Goal: Task Accomplishment & Management: Manage account settings

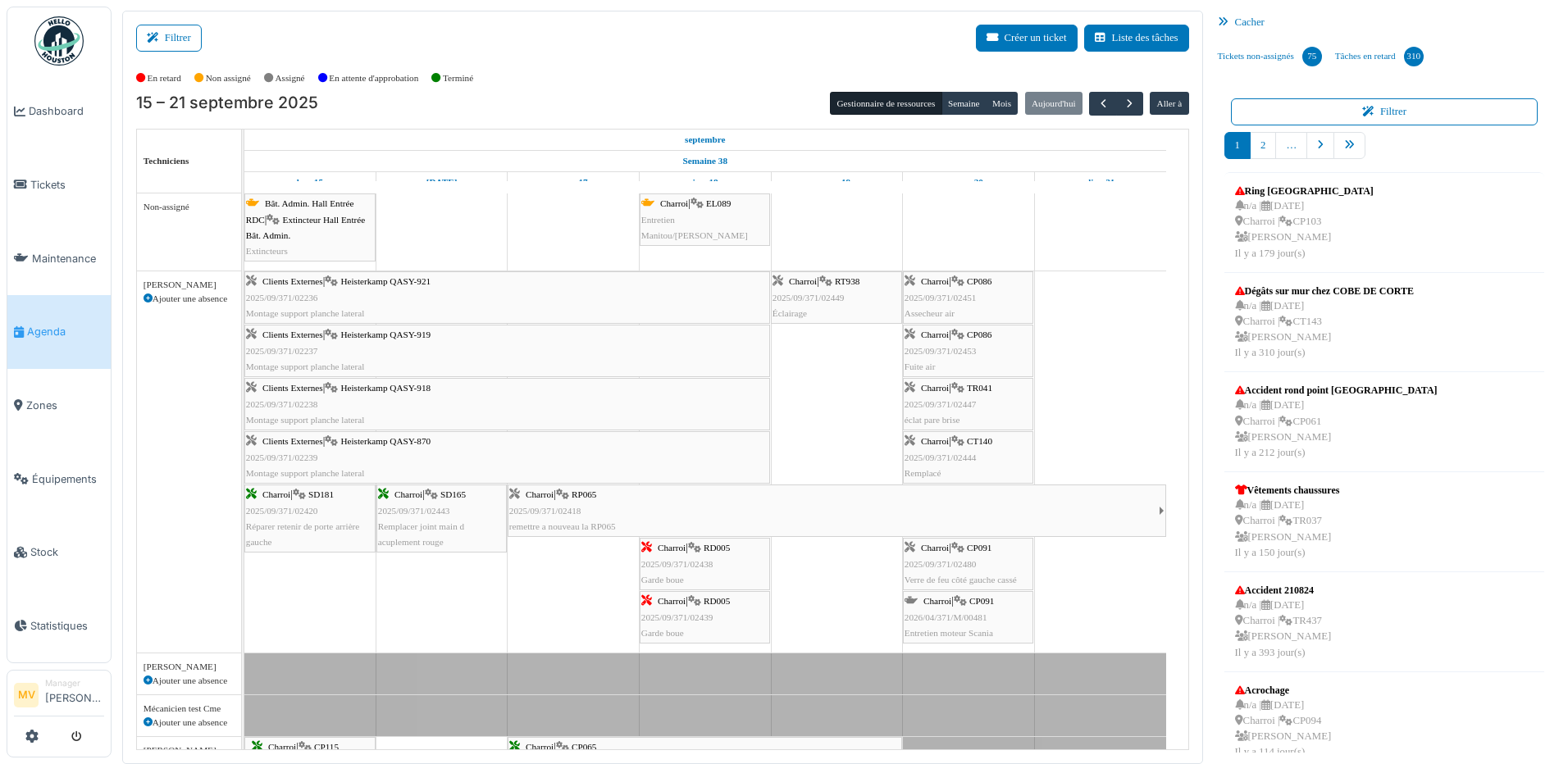
scroll to position [1913, 0]
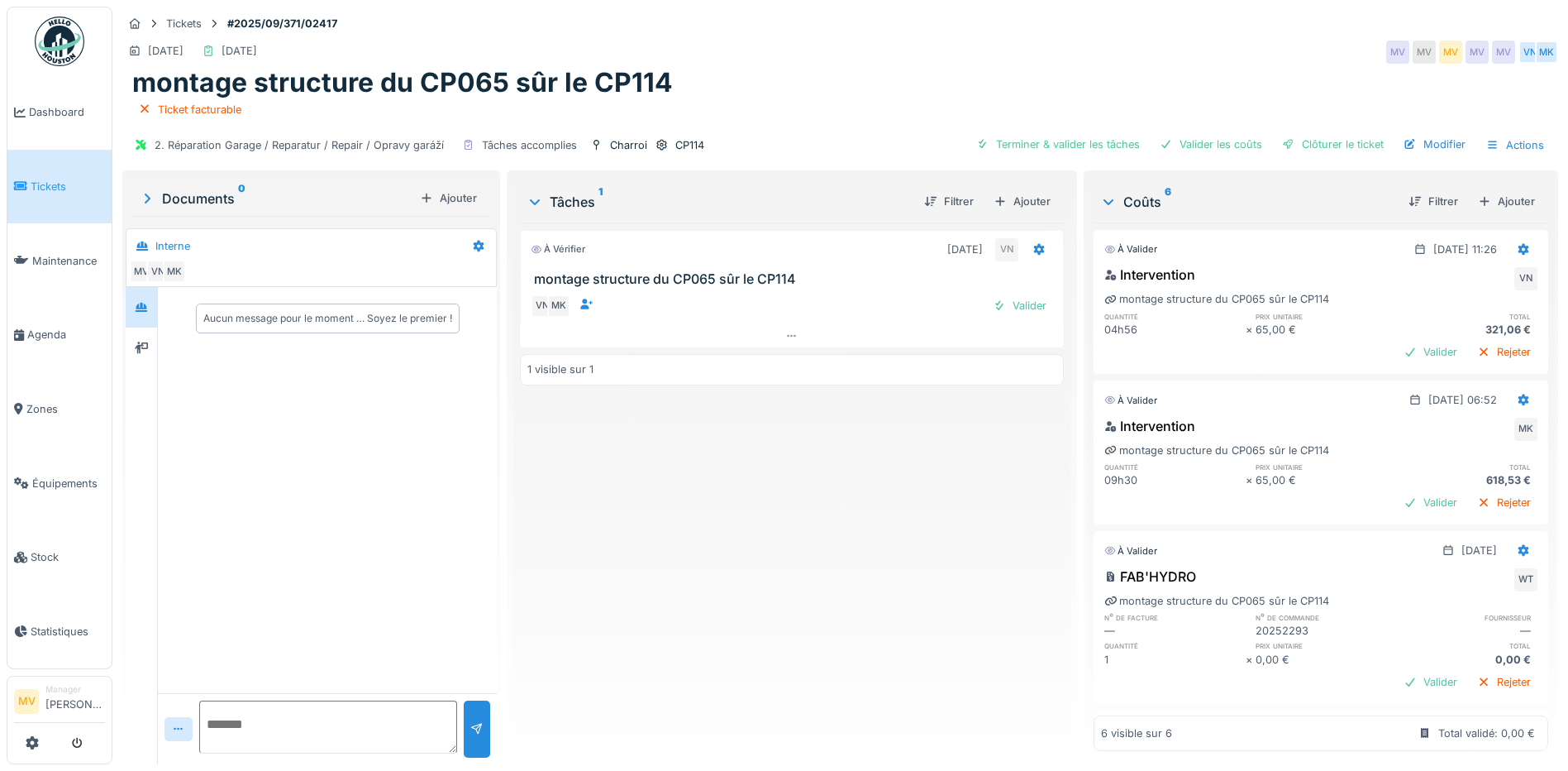
scroll to position [467, 0]
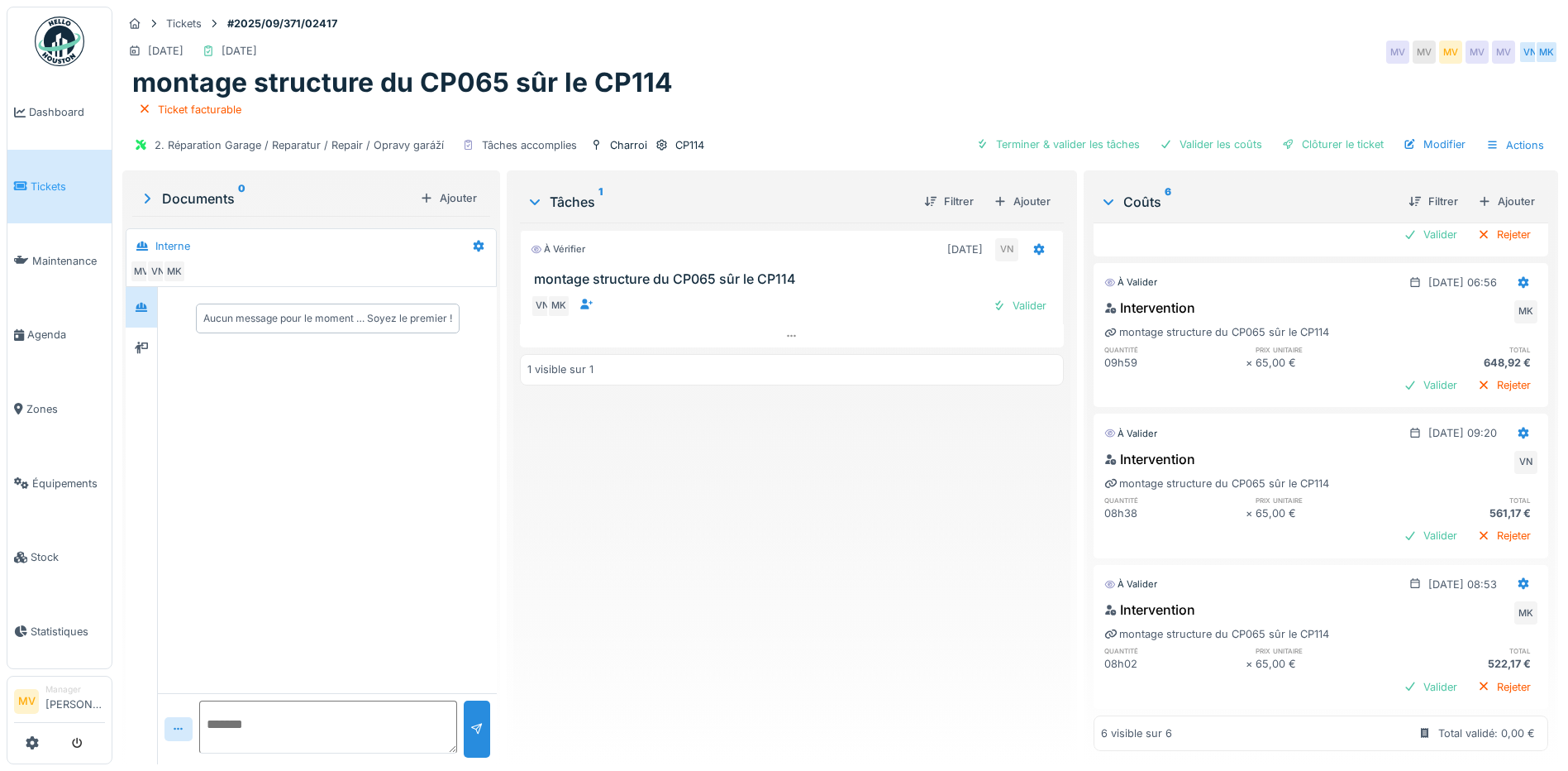
click at [45, 183] on span "Tickets" at bounding box center [67, 187] width 74 height 16
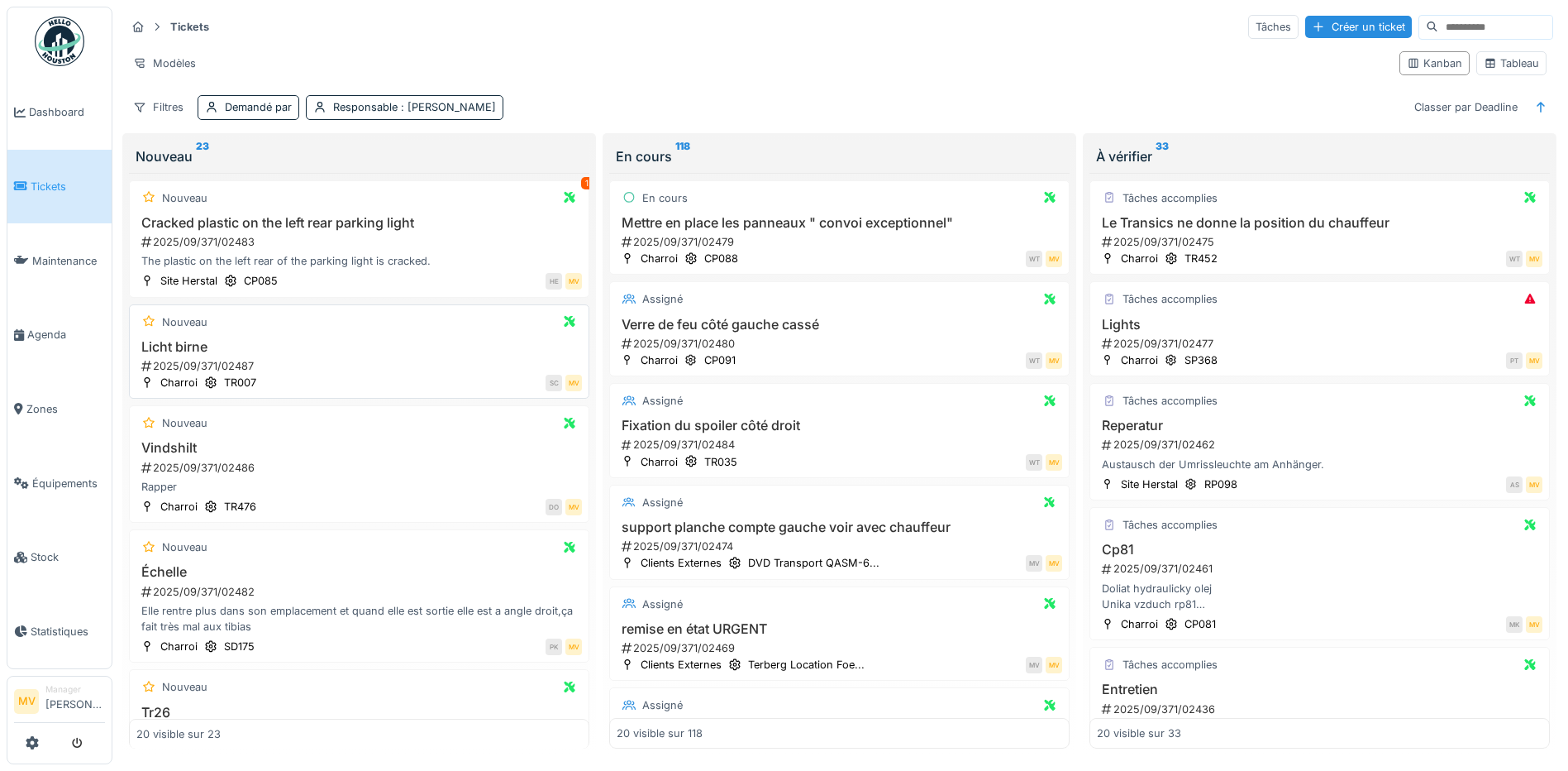
click at [417, 360] on div "2025/09/371/02487" at bounding box center [360, 366] width 443 height 16
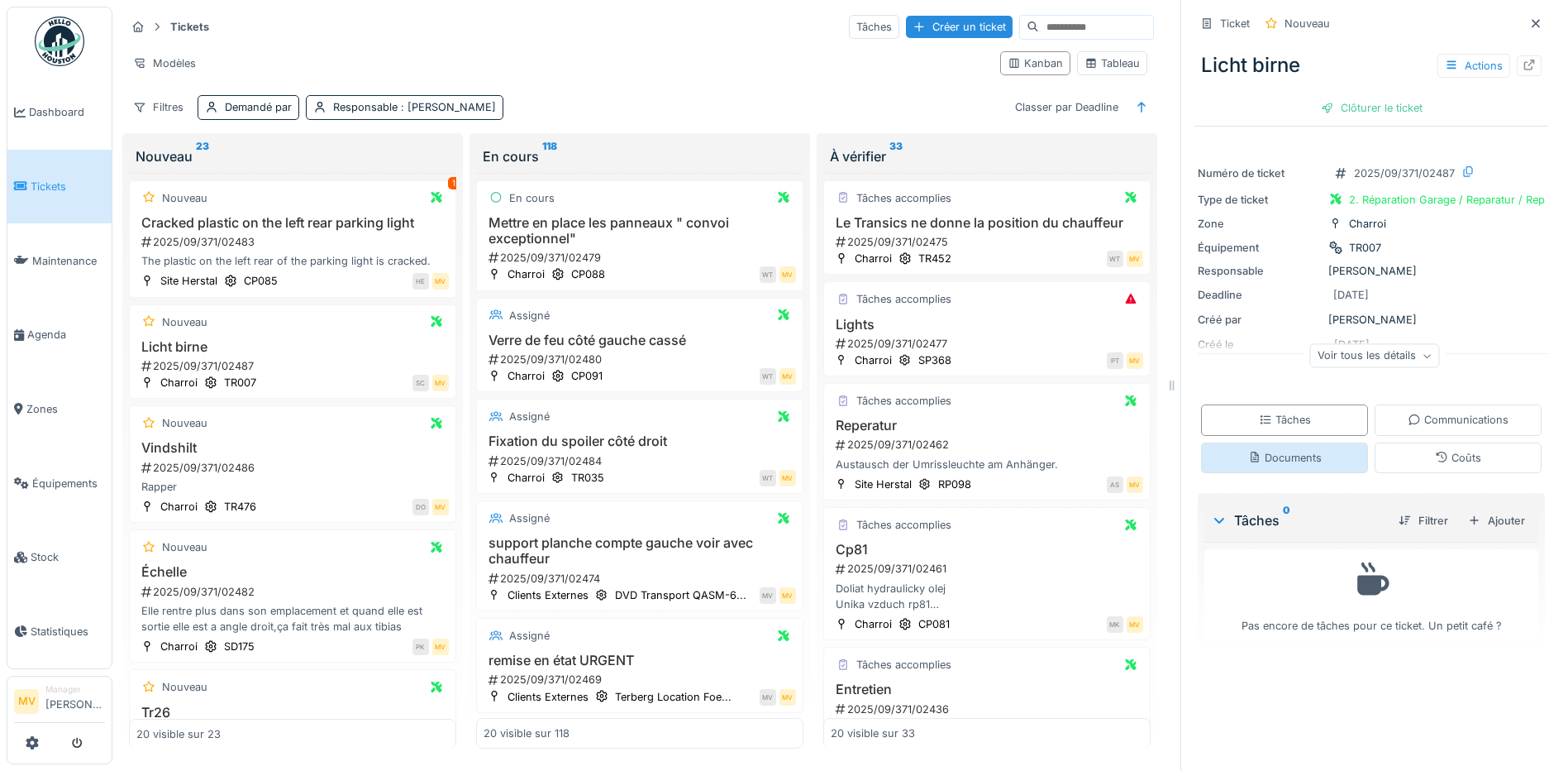
click at [1297, 466] on div "Documents" at bounding box center [1286, 458] width 73 height 16
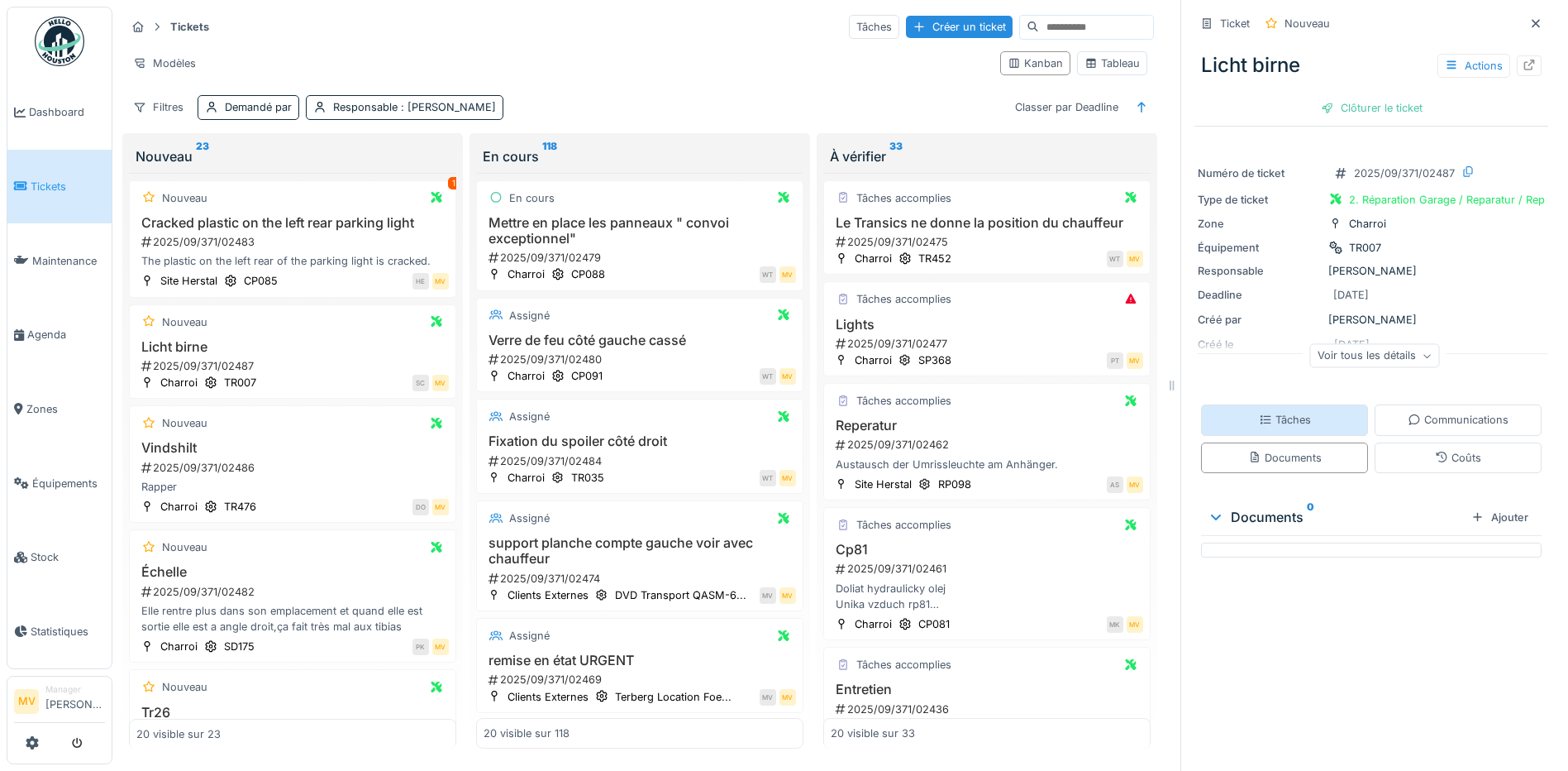
click at [1312, 407] on div "Tâches" at bounding box center [1285, 419] width 167 height 30
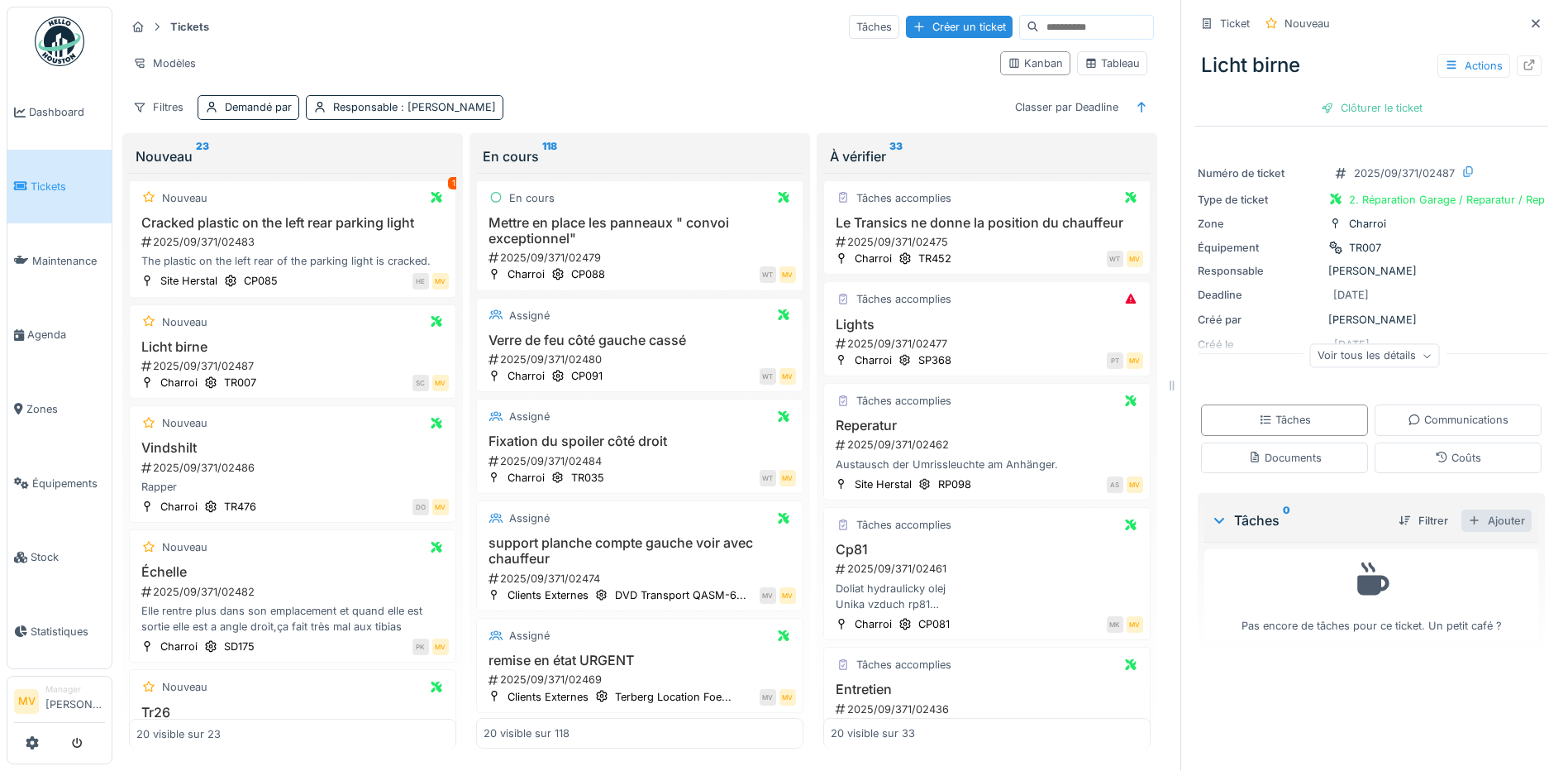
click at [1496, 510] on div "Ajouter" at bounding box center [1496, 521] width 71 height 22
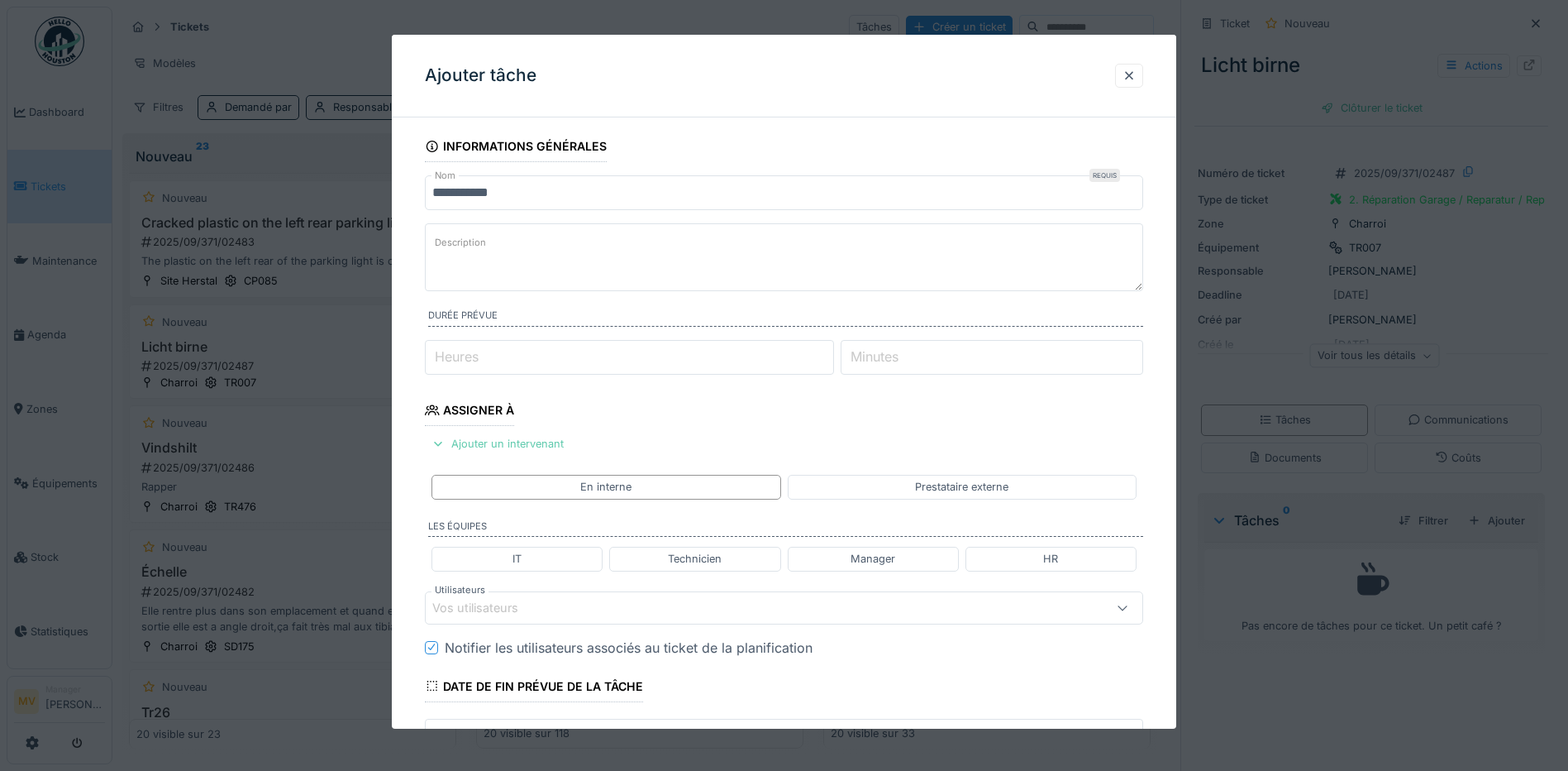
click at [511, 443] on div "Ajouter un intervenant" at bounding box center [497, 444] width 146 height 22
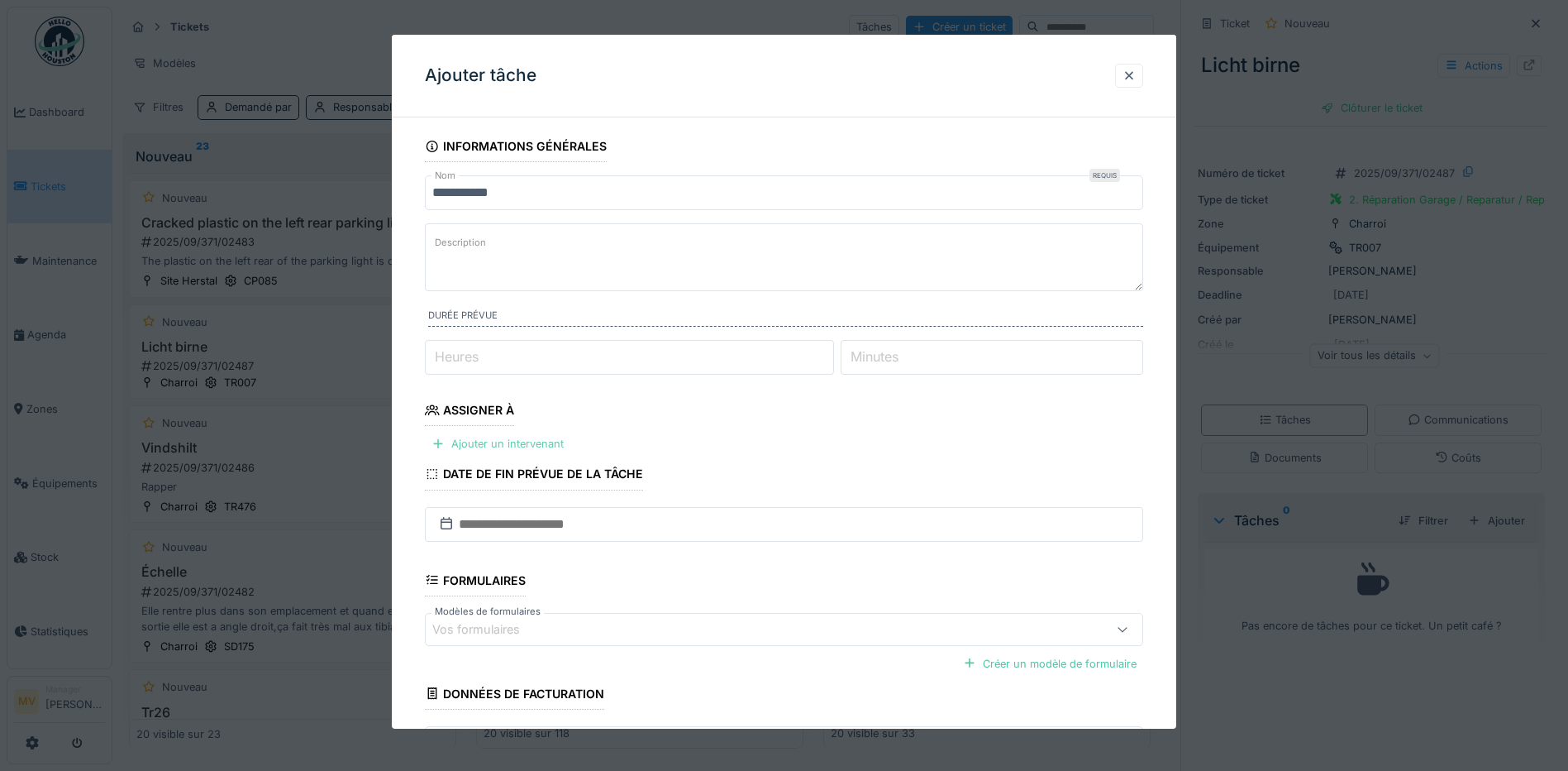
click at [549, 437] on div "Ajouter un intervenant" at bounding box center [497, 444] width 146 height 22
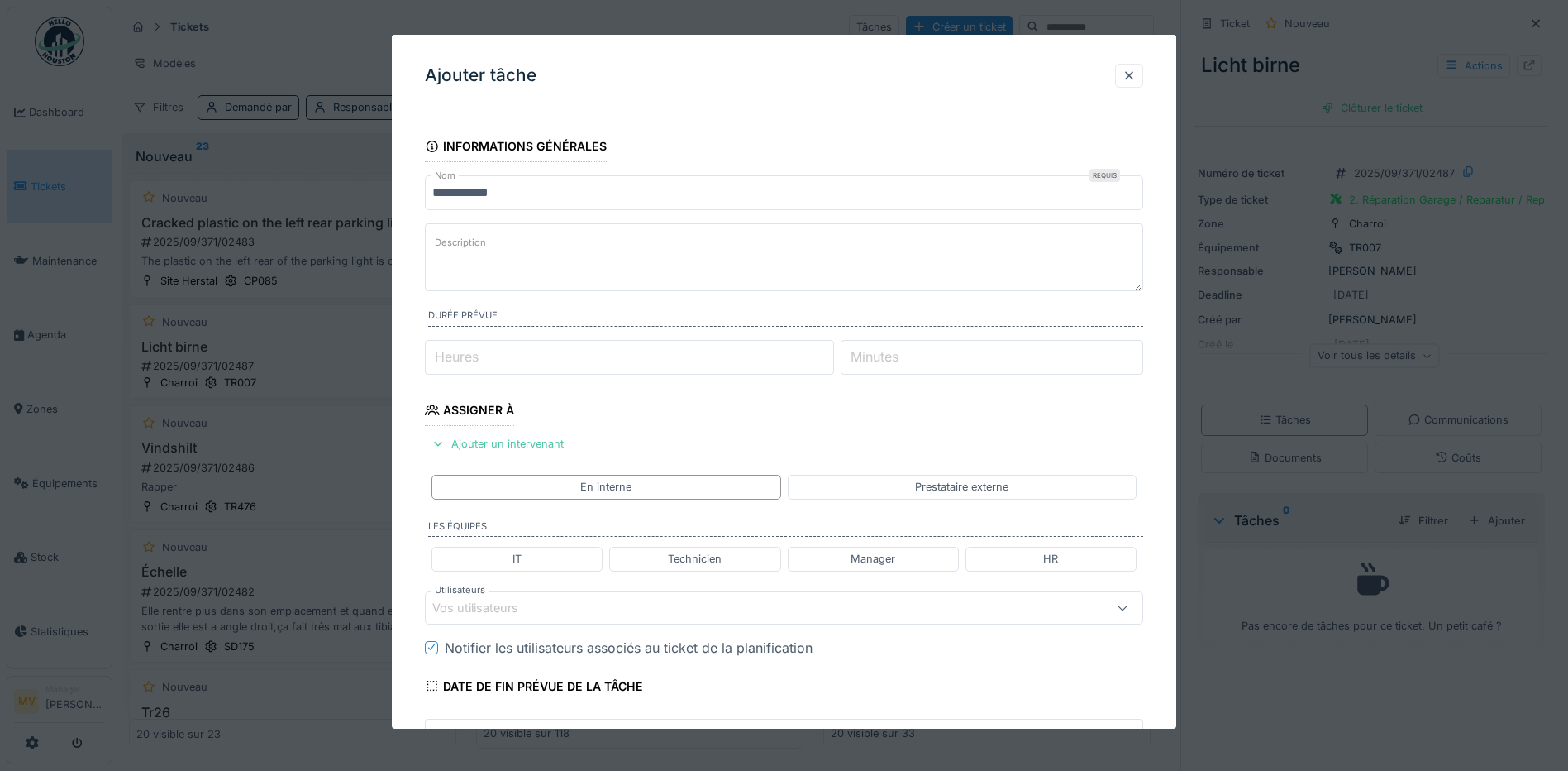
click at [621, 612] on div "Vos utilisateurs" at bounding box center [742, 608] width 620 height 18
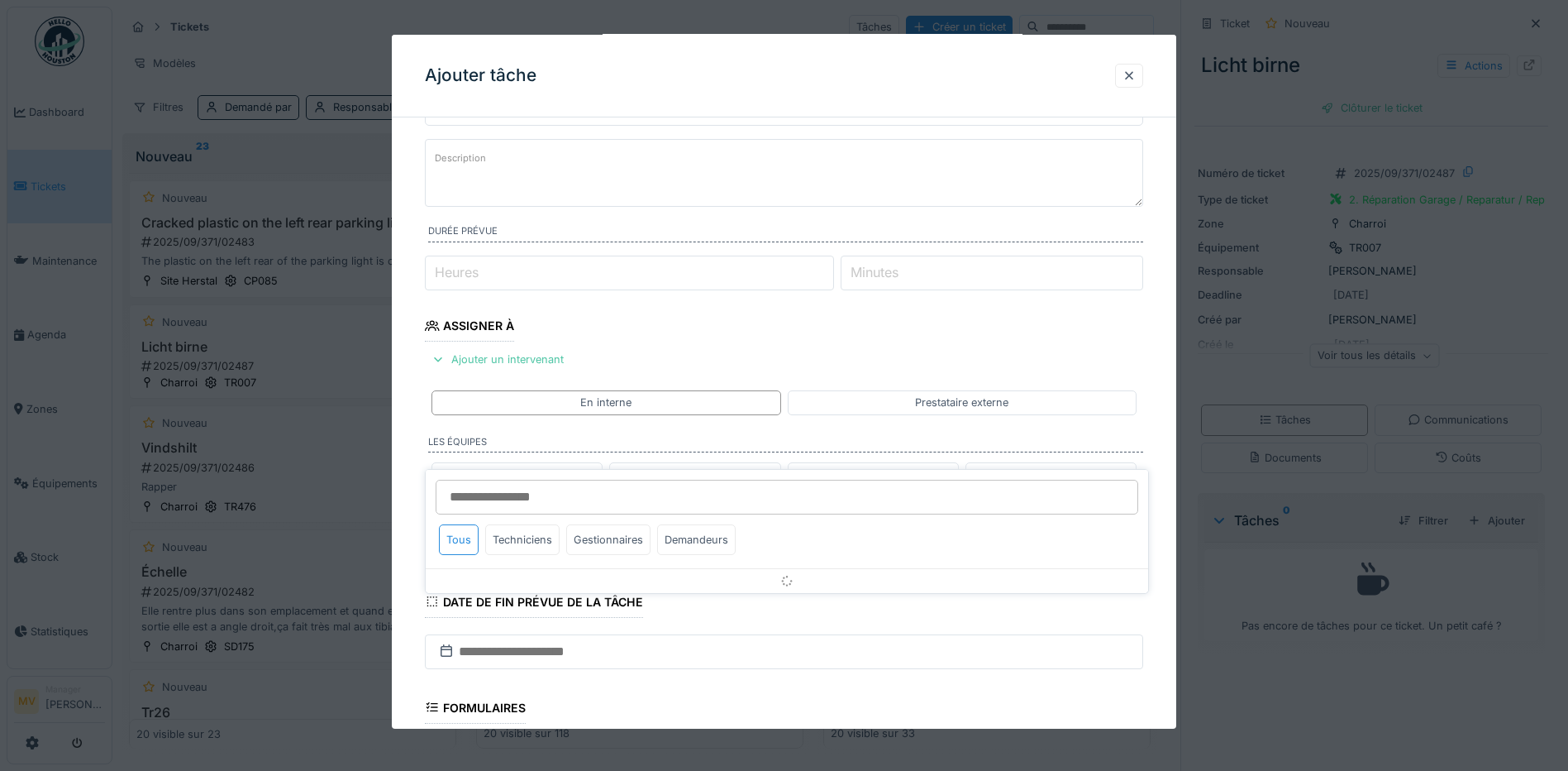
scroll to position [225, 0]
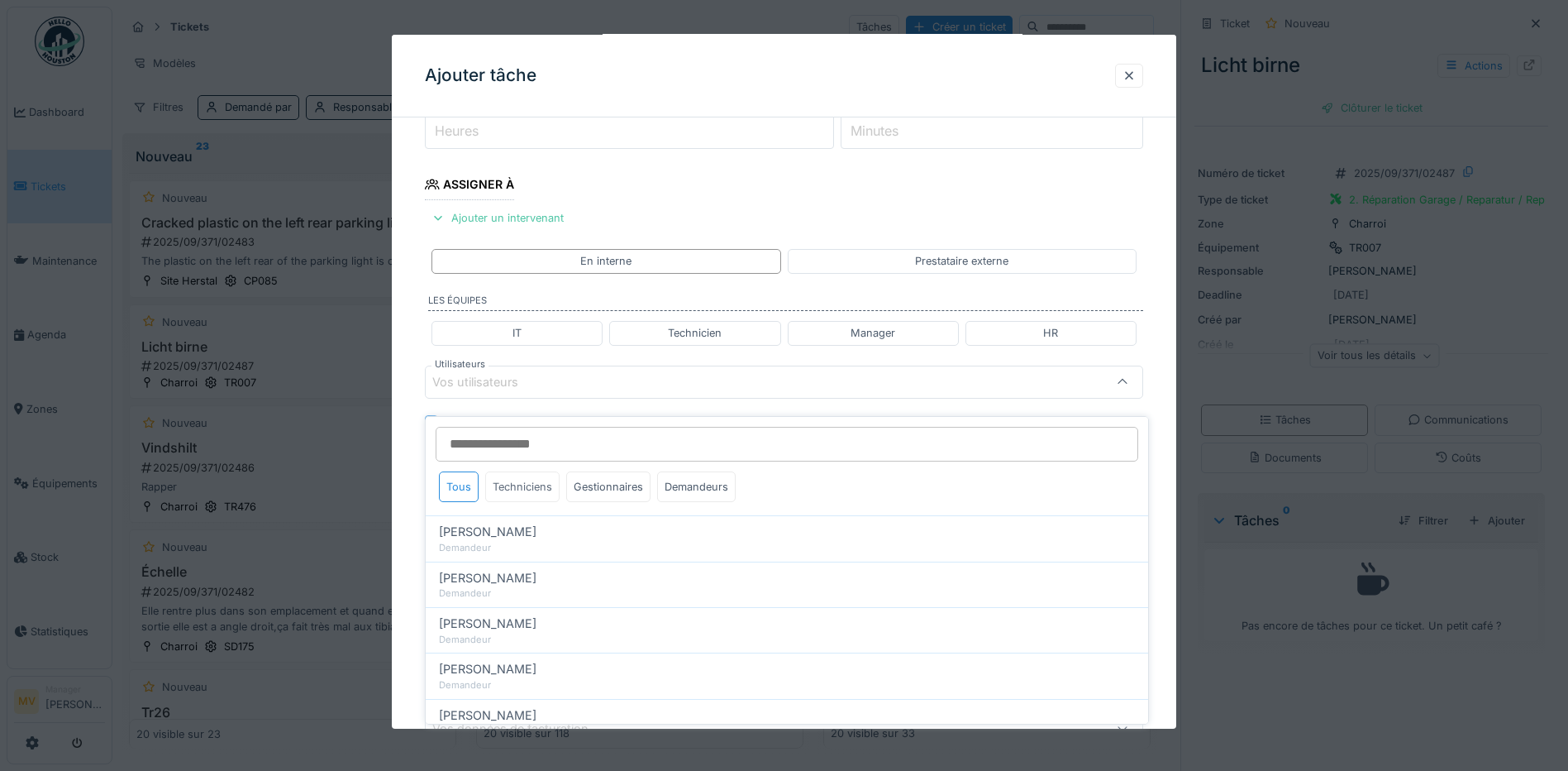
click at [532, 478] on div "Techniciens" at bounding box center [522, 487] width 74 height 30
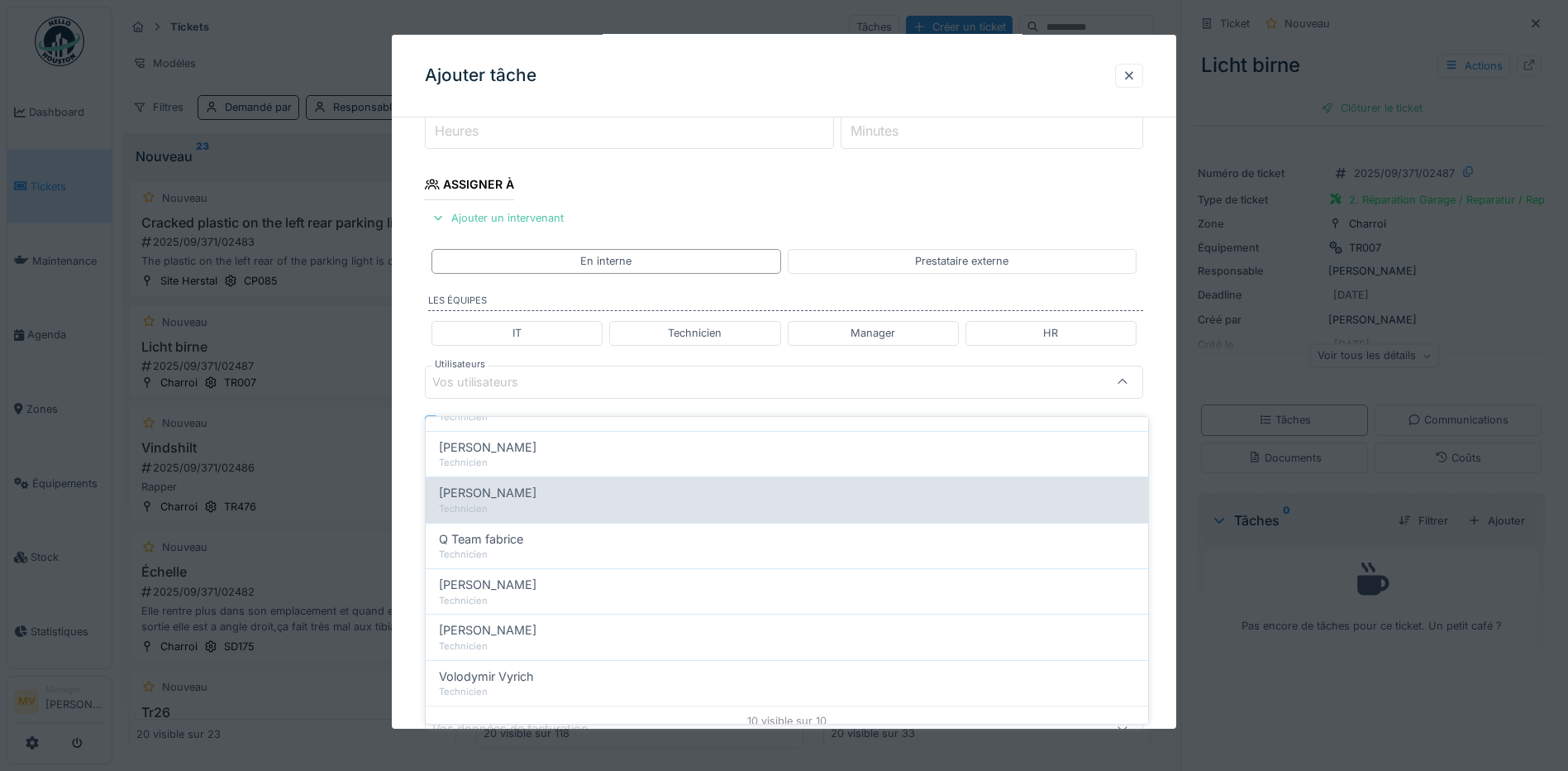
scroll to position [280, 0]
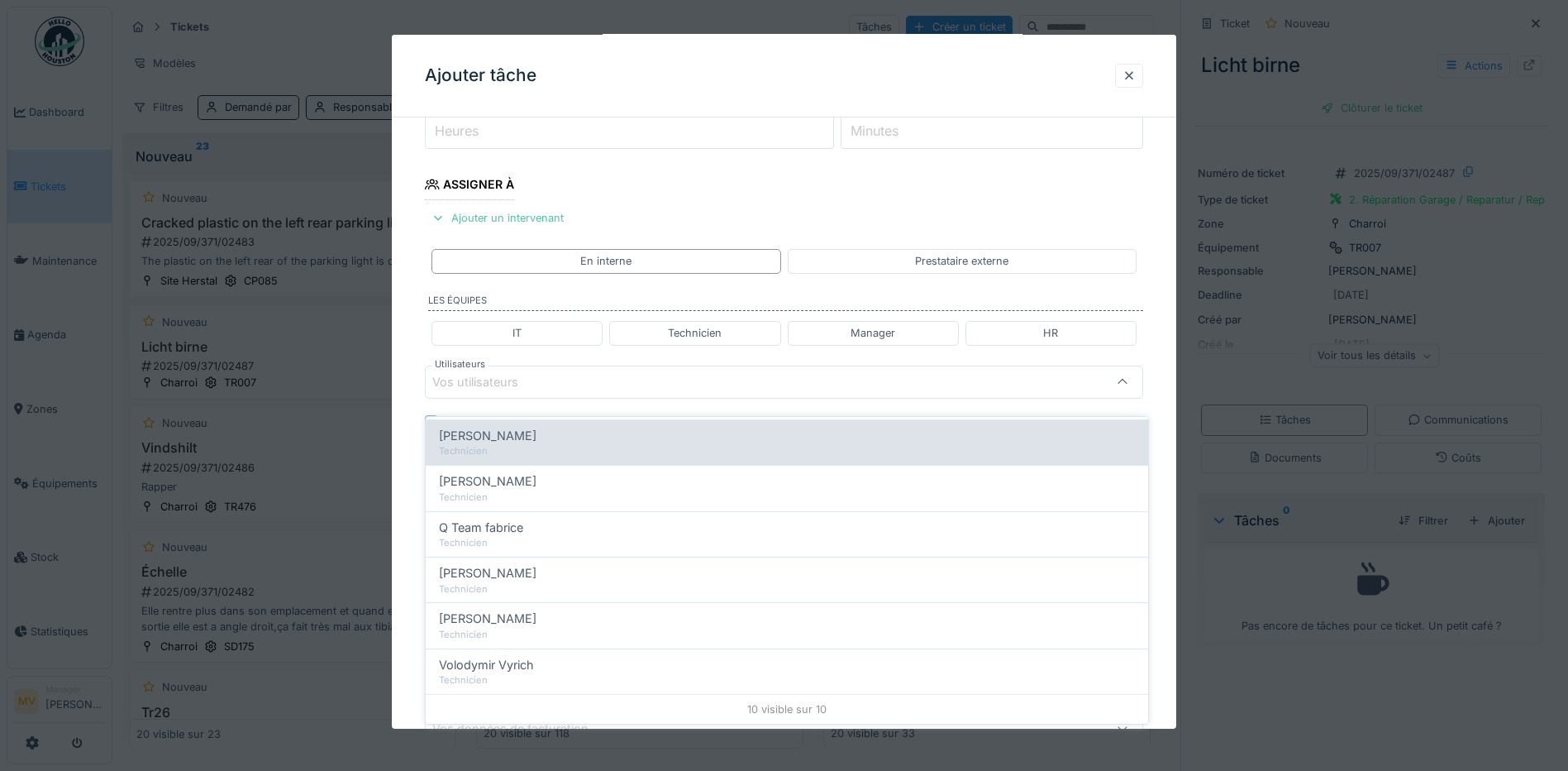
click at [569, 427] on div "[PERSON_NAME]" at bounding box center [787, 436] width 696 height 18
type input "*****"
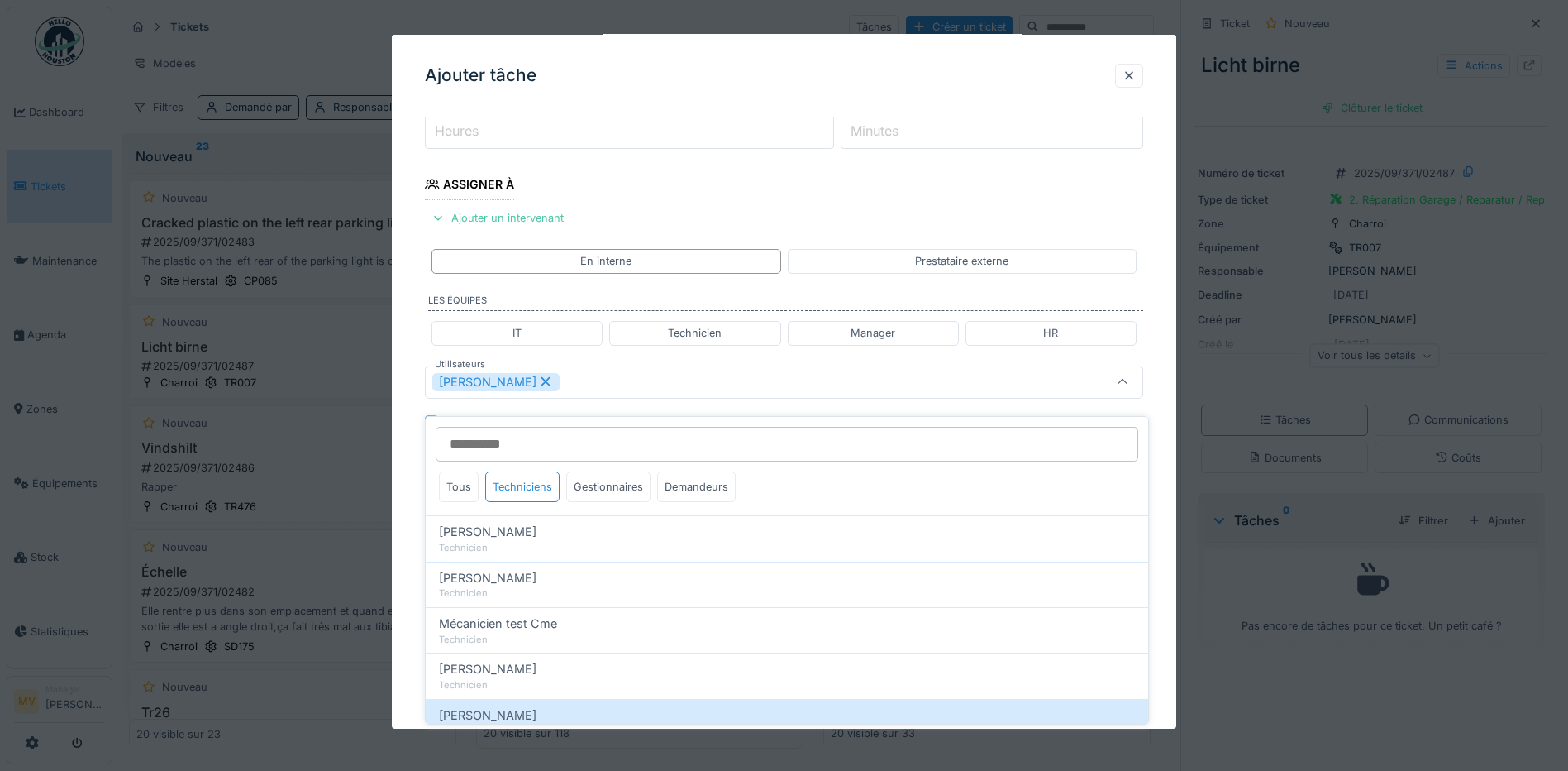
click at [675, 388] on div "[PERSON_NAME]" at bounding box center [742, 382] width 620 height 18
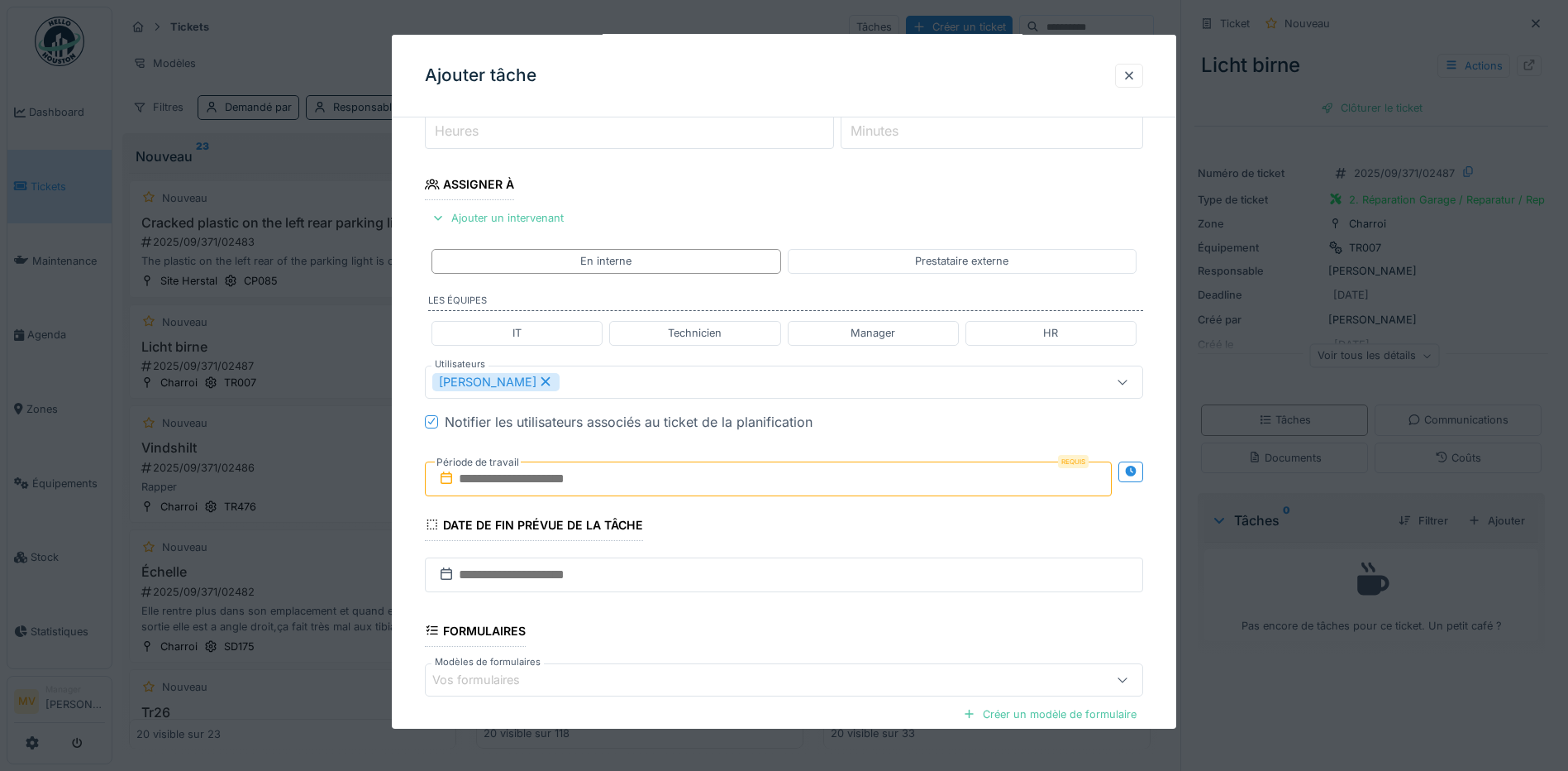
click at [655, 490] on input "text" at bounding box center [768, 479] width 687 height 35
click at [797, 647] on div "19" at bounding box center [797, 640] width 22 height 24
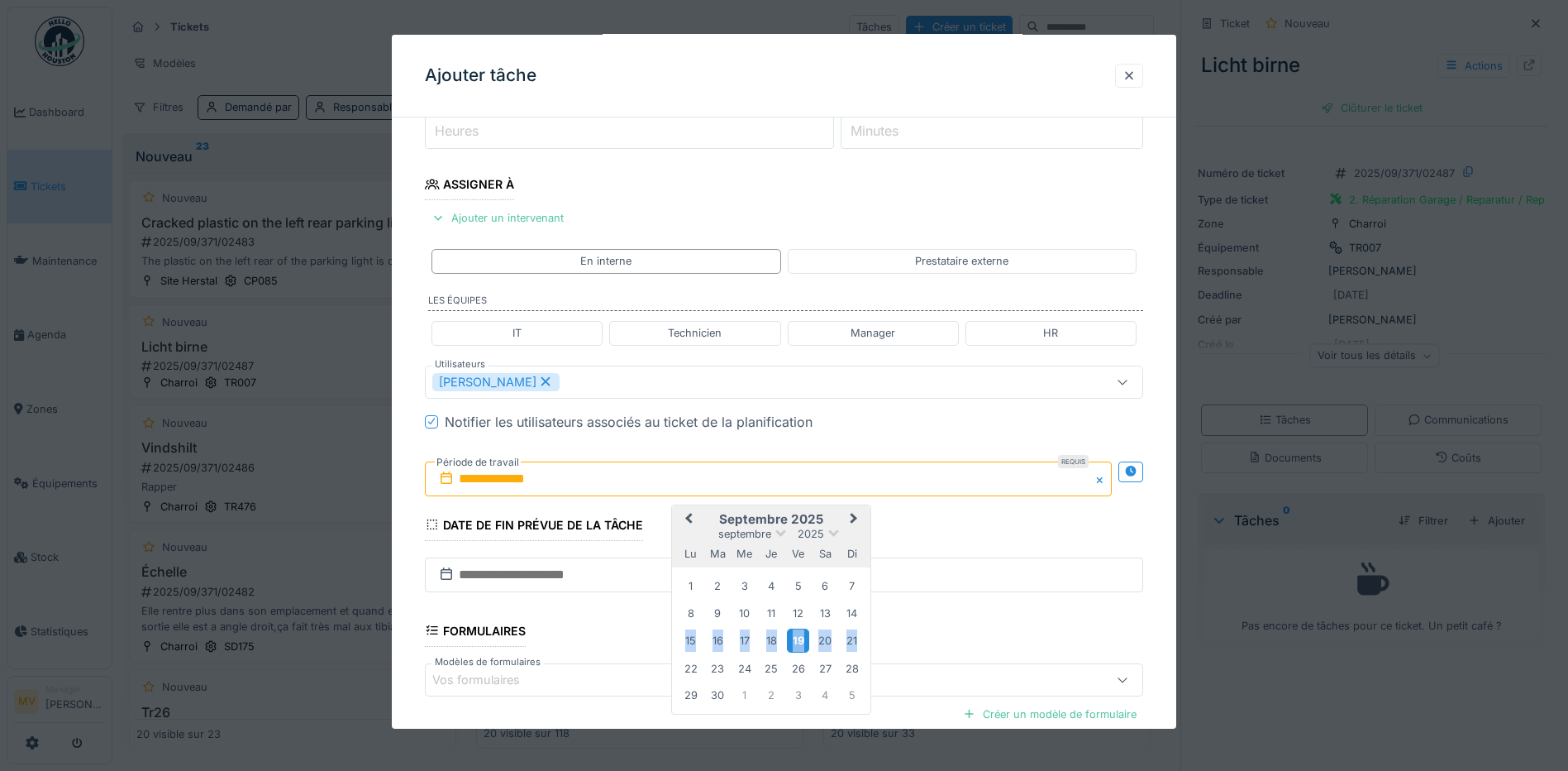
click at [797, 647] on div "19" at bounding box center [797, 640] width 22 height 24
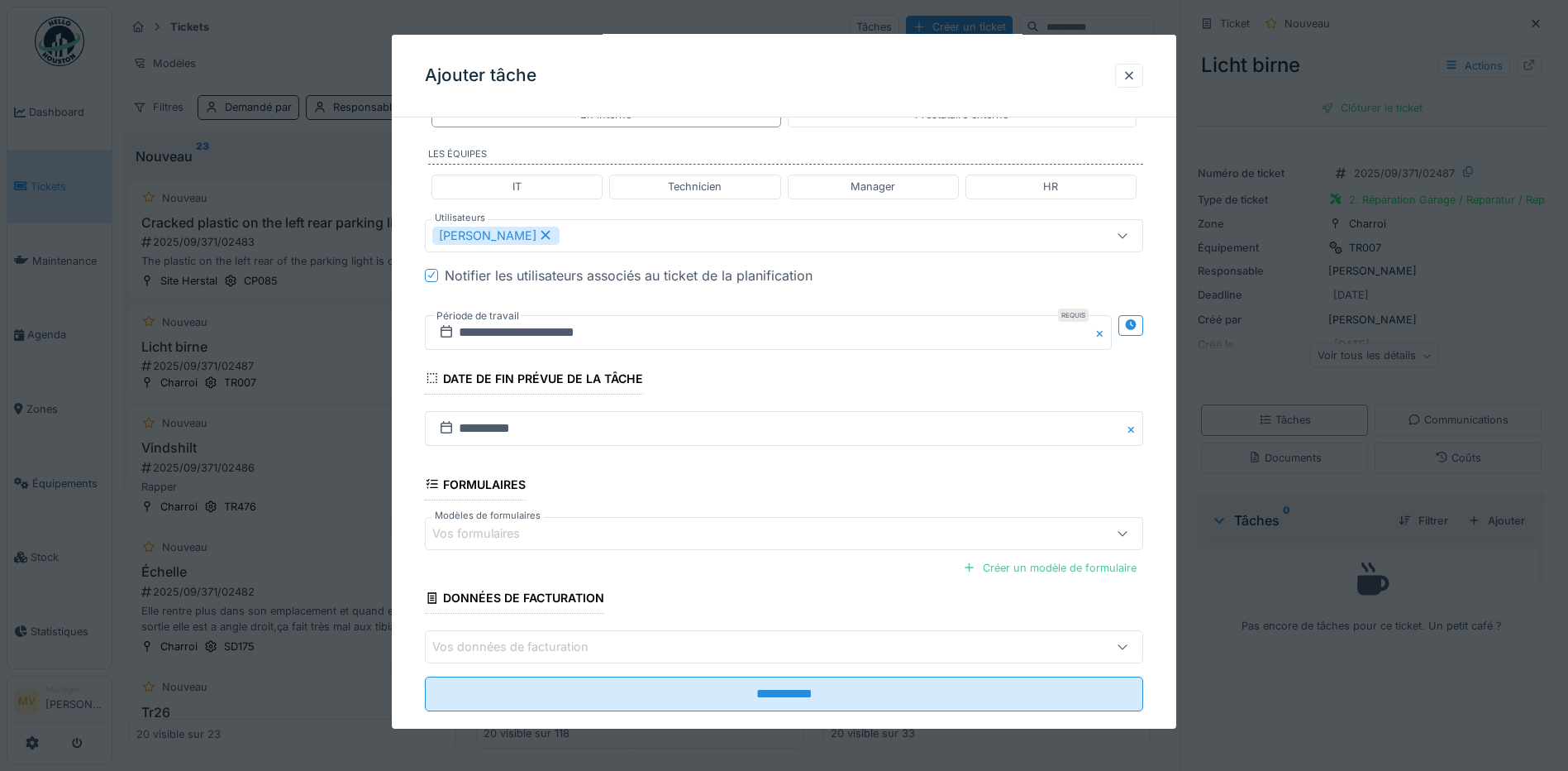
scroll to position [402, 0]
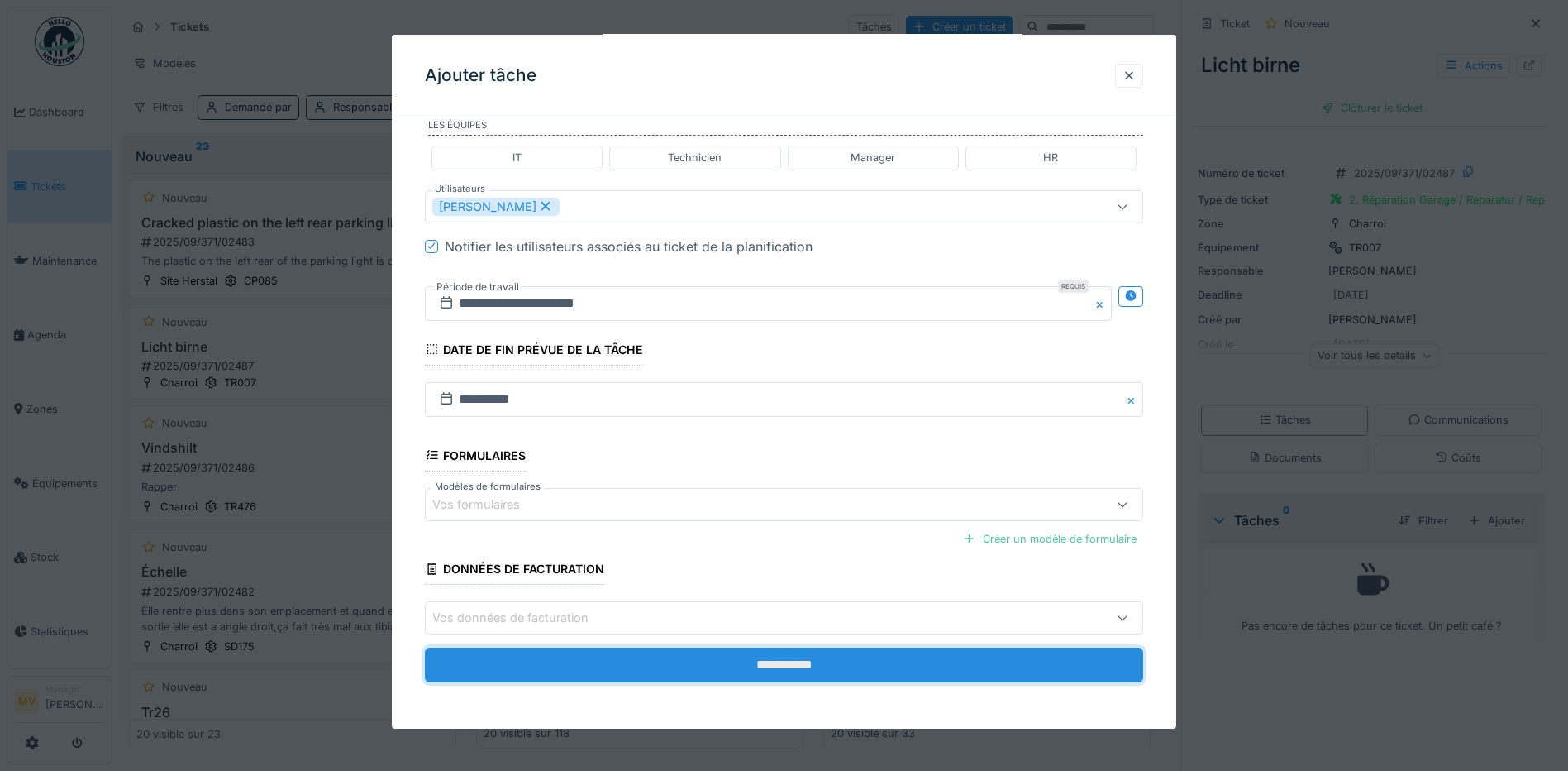
click at [804, 666] on input "**********" at bounding box center [784, 665] width 719 height 35
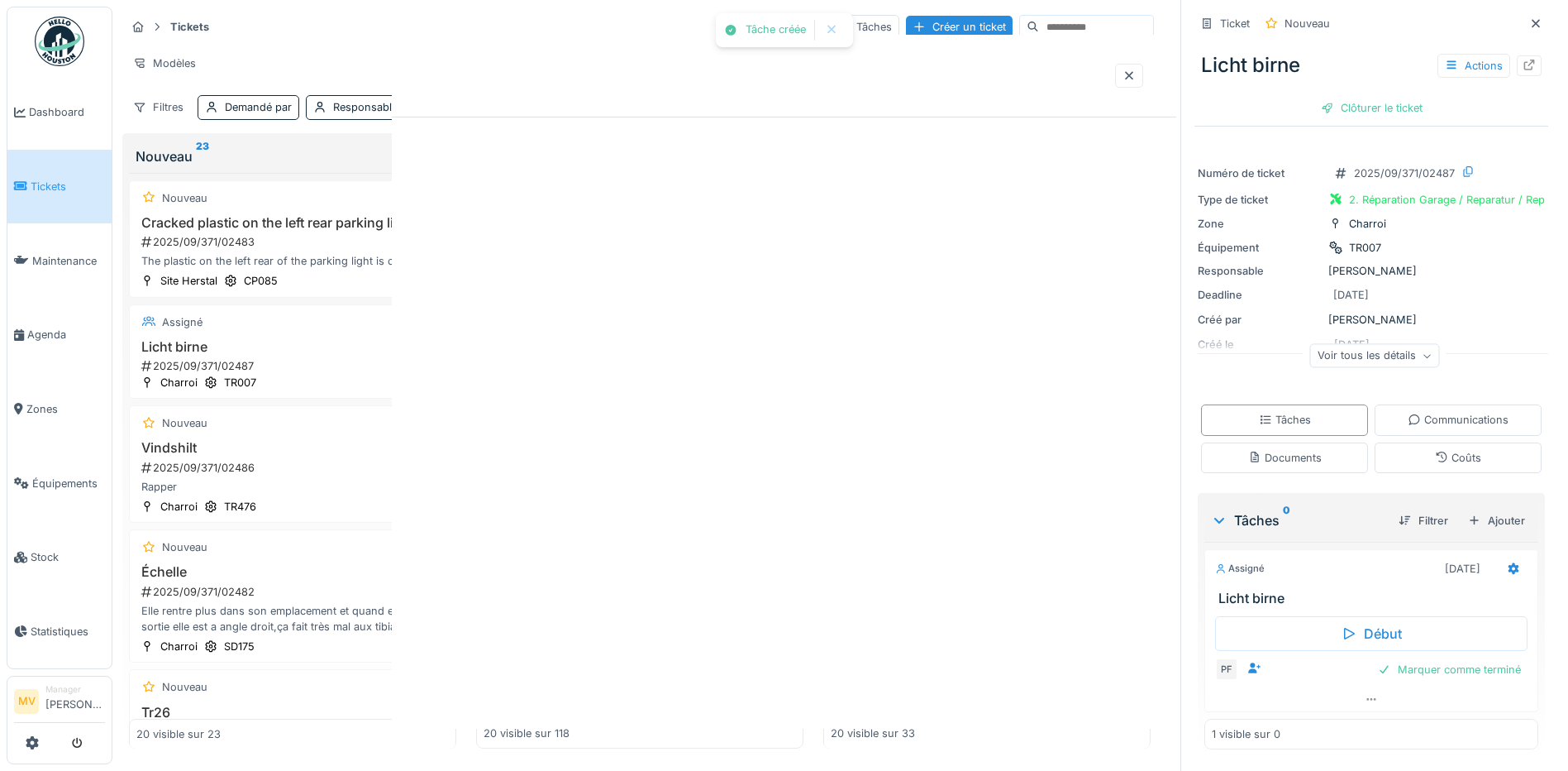
scroll to position [0, 0]
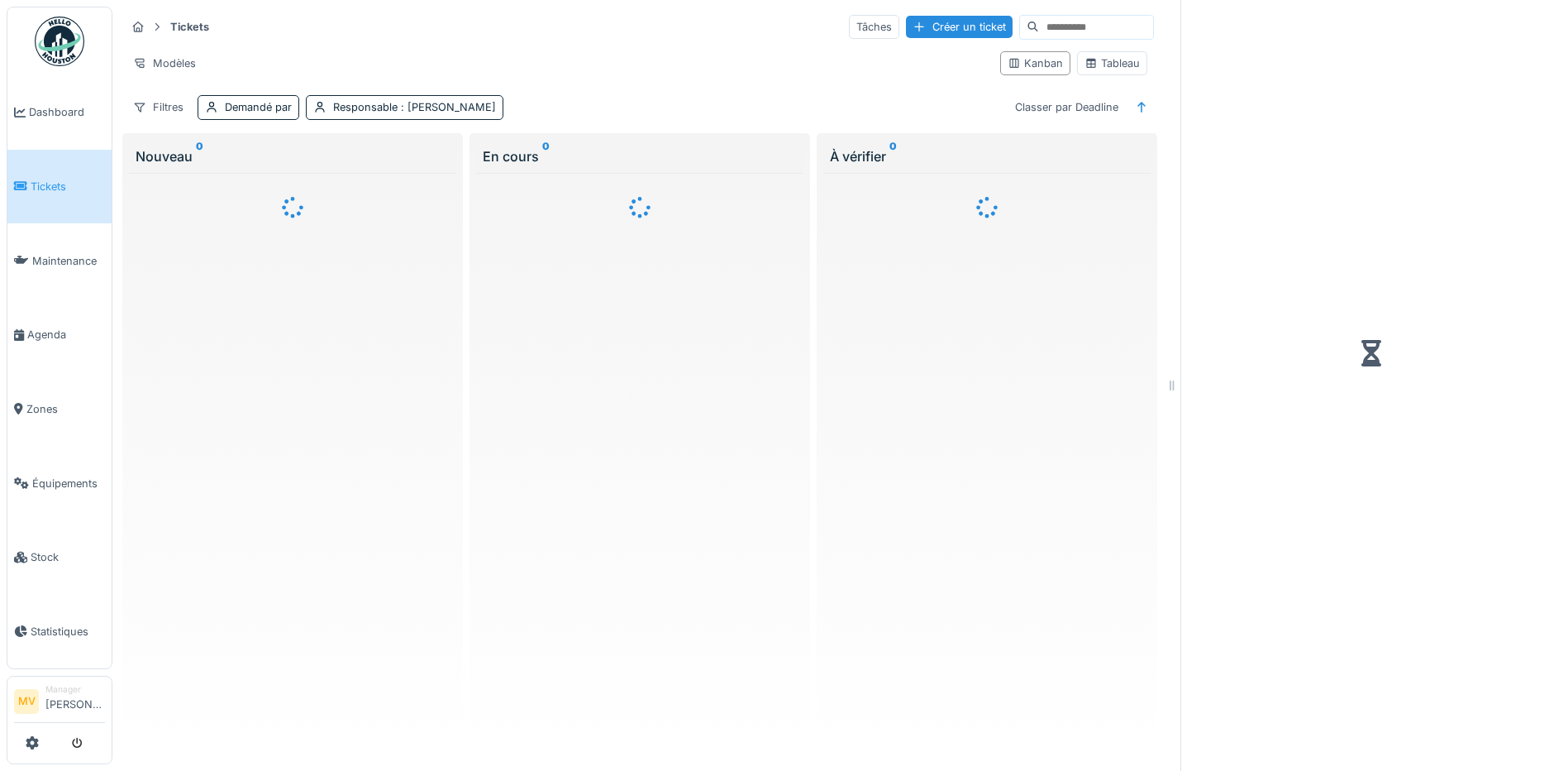
scroll to position [10, 0]
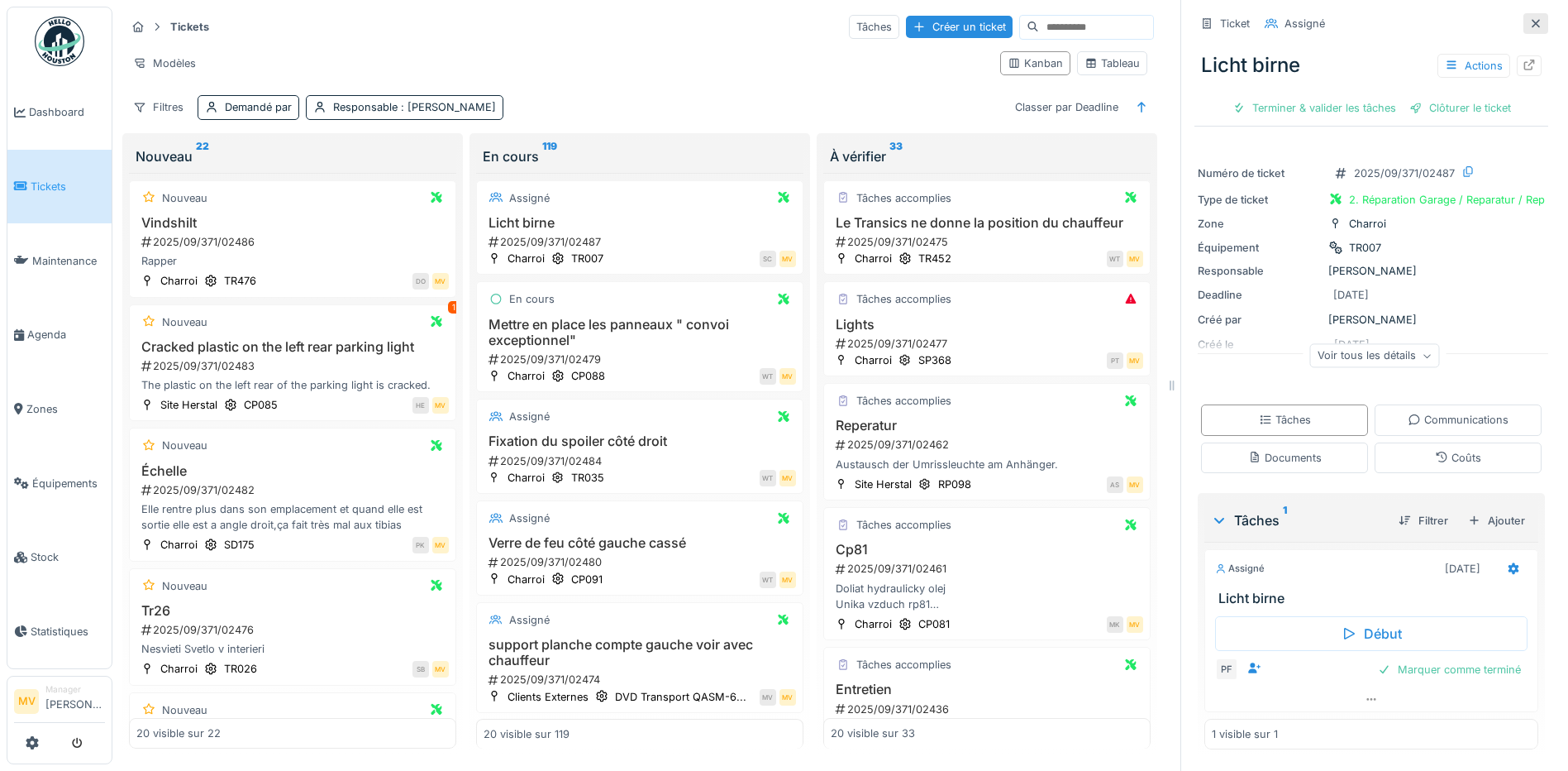
click at [1532, 19] on icon at bounding box center [1536, 22] width 8 height 8
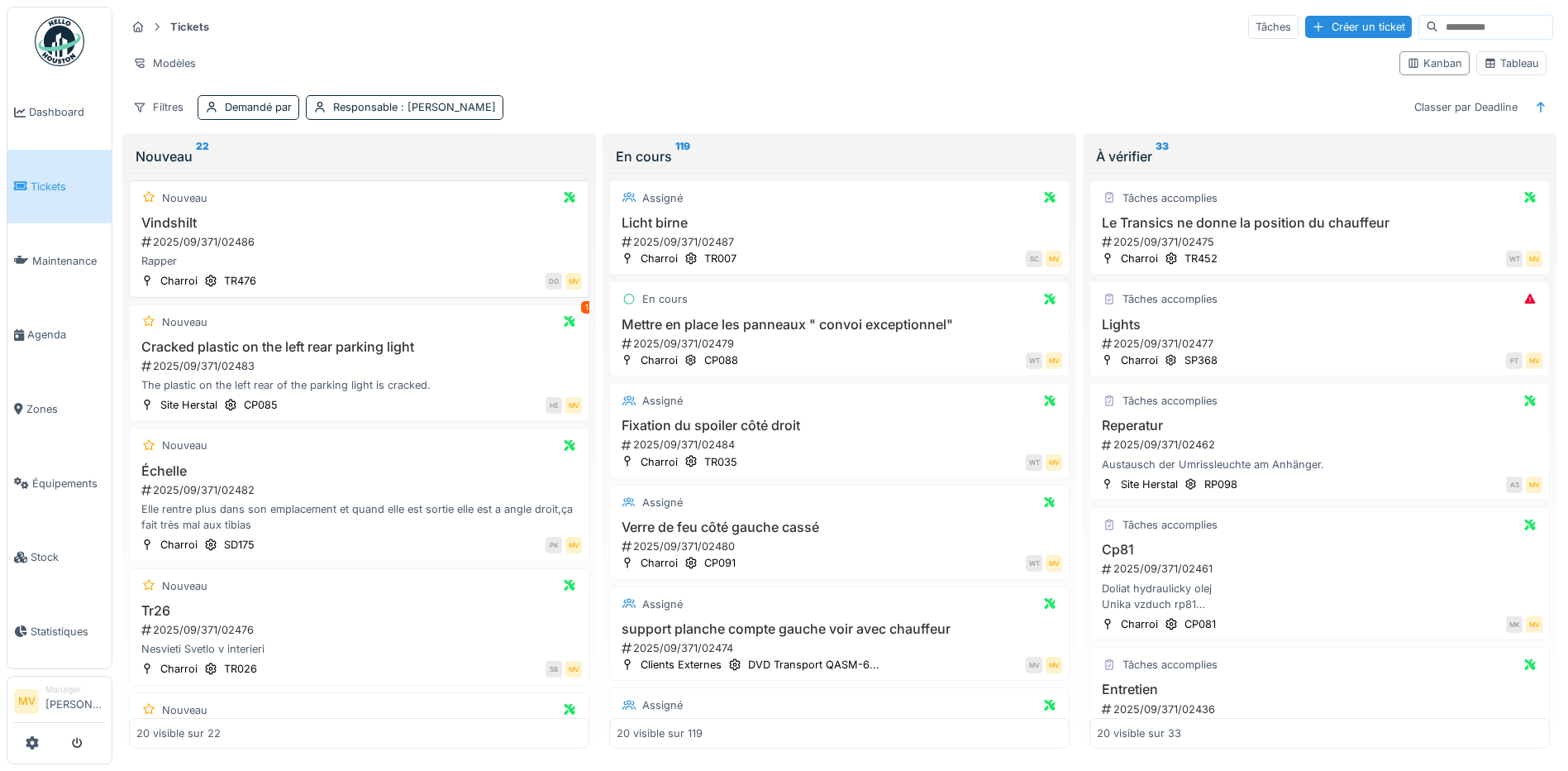
click at [274, 238] on div "2025/09/371/02486" at bounding box center [360, 242] width 443 height 16
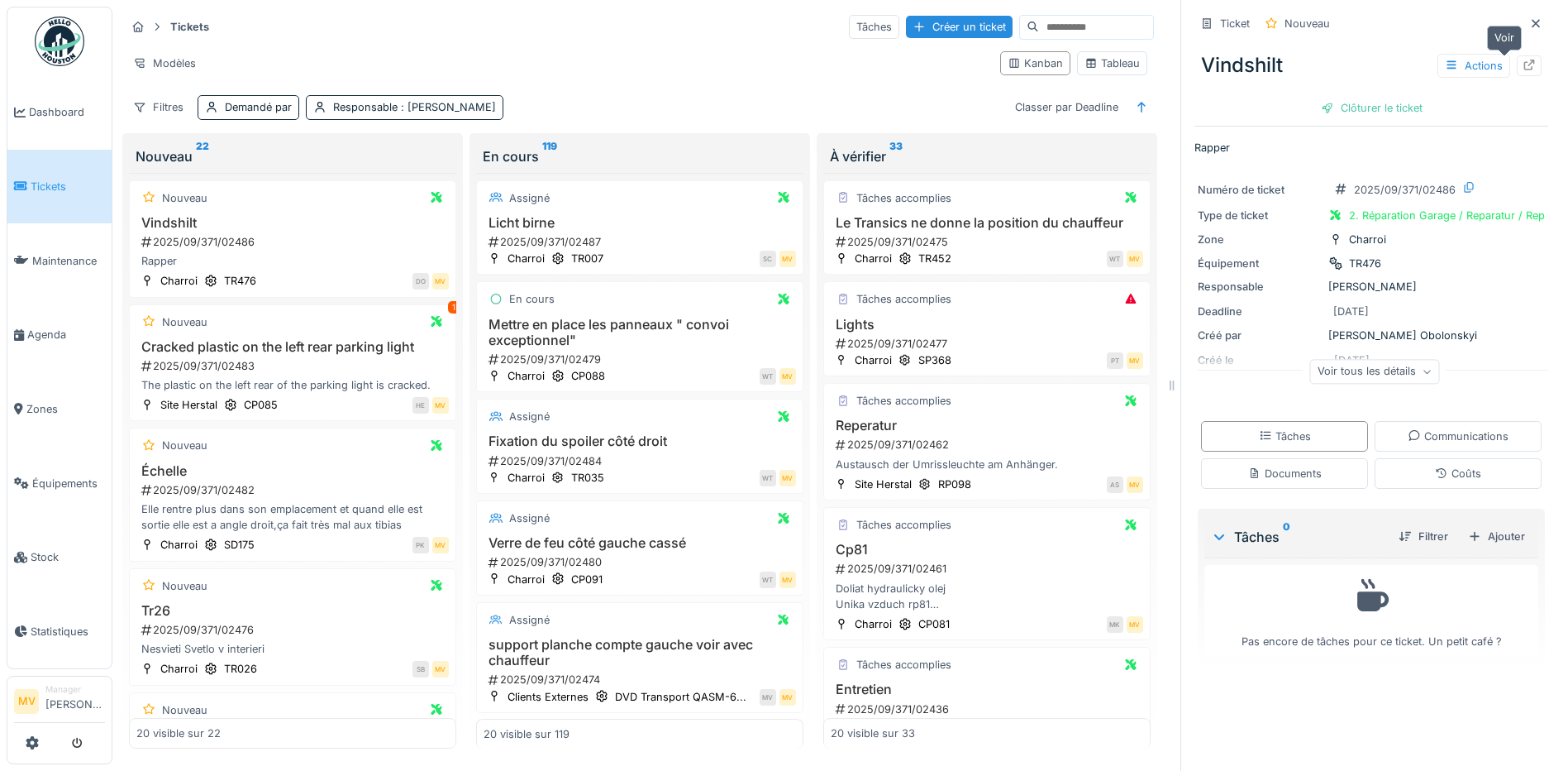
click at [1523, 60] on icon at bounding box center [1530, 65] width 13 height 11
click at [407, 366] on div "Cracked plastic on the left rear parking light 2025/09/371/02483 The plastic on…" at bounding box center [293, 366] width 313 height 55
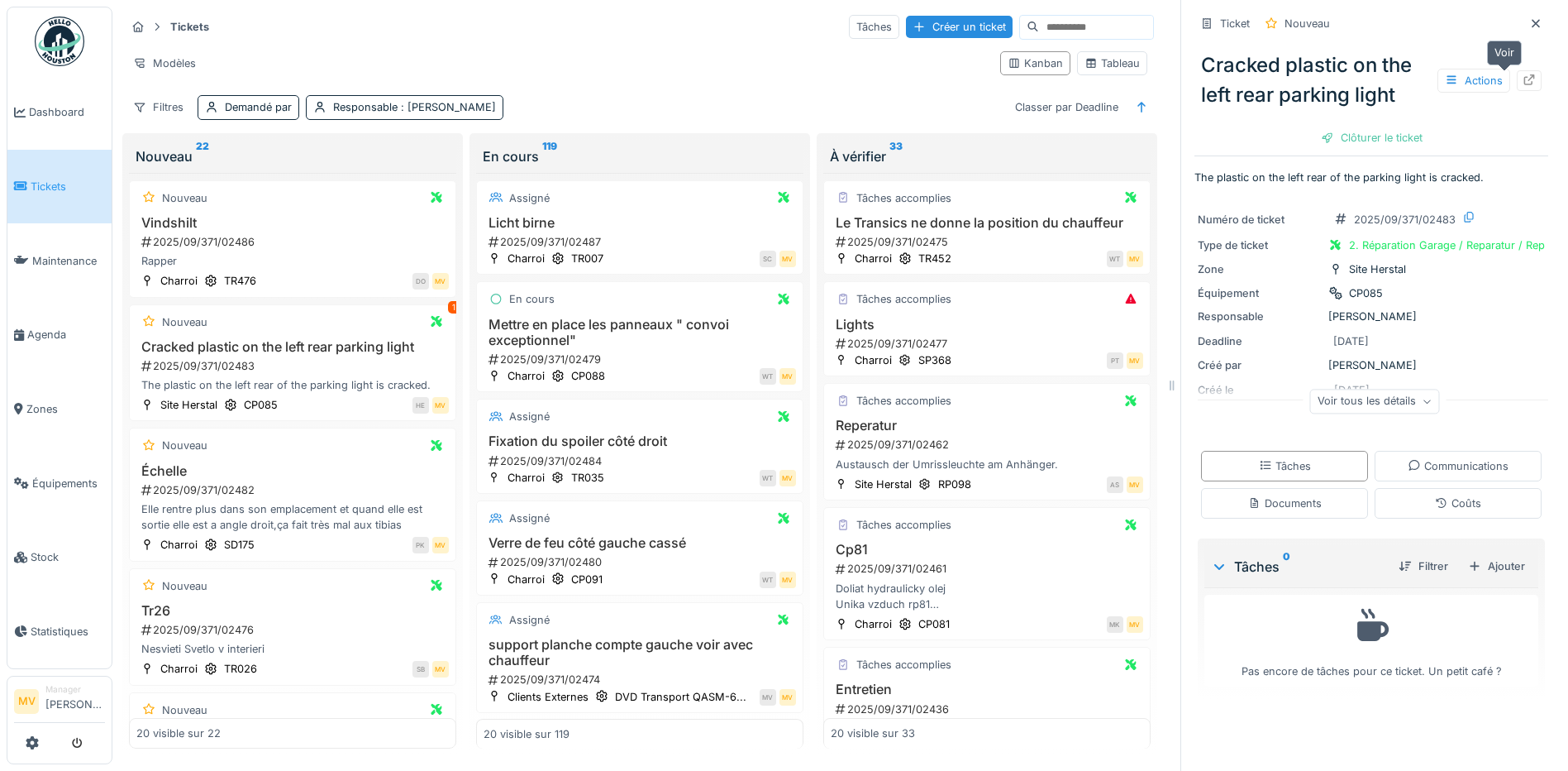
click at [1523, 74] on icon at bounding box center [1530, 80] width 13 height 11
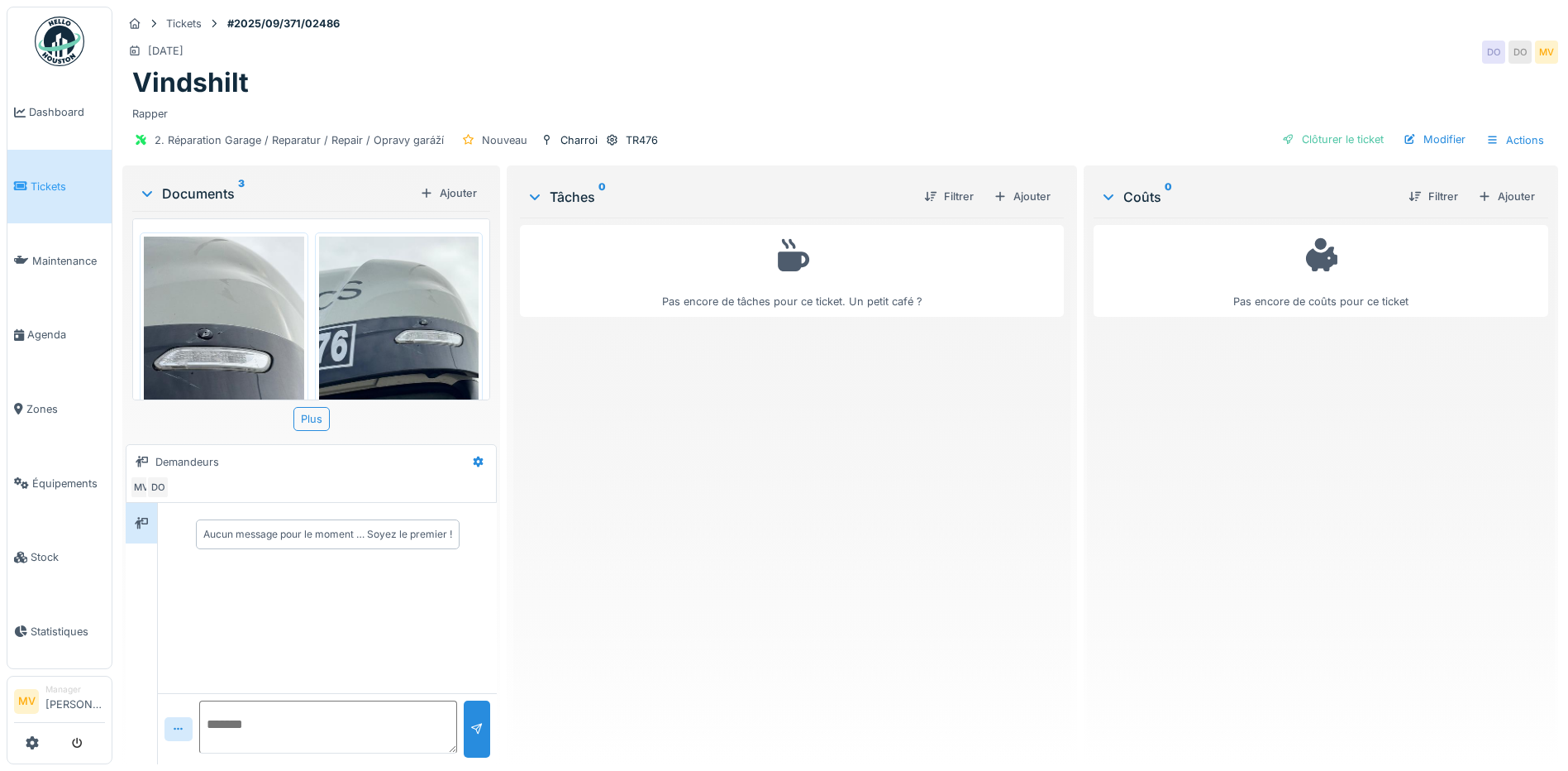
click at [381, 357] on img at bounding box center [399, 343] width 160 height 214
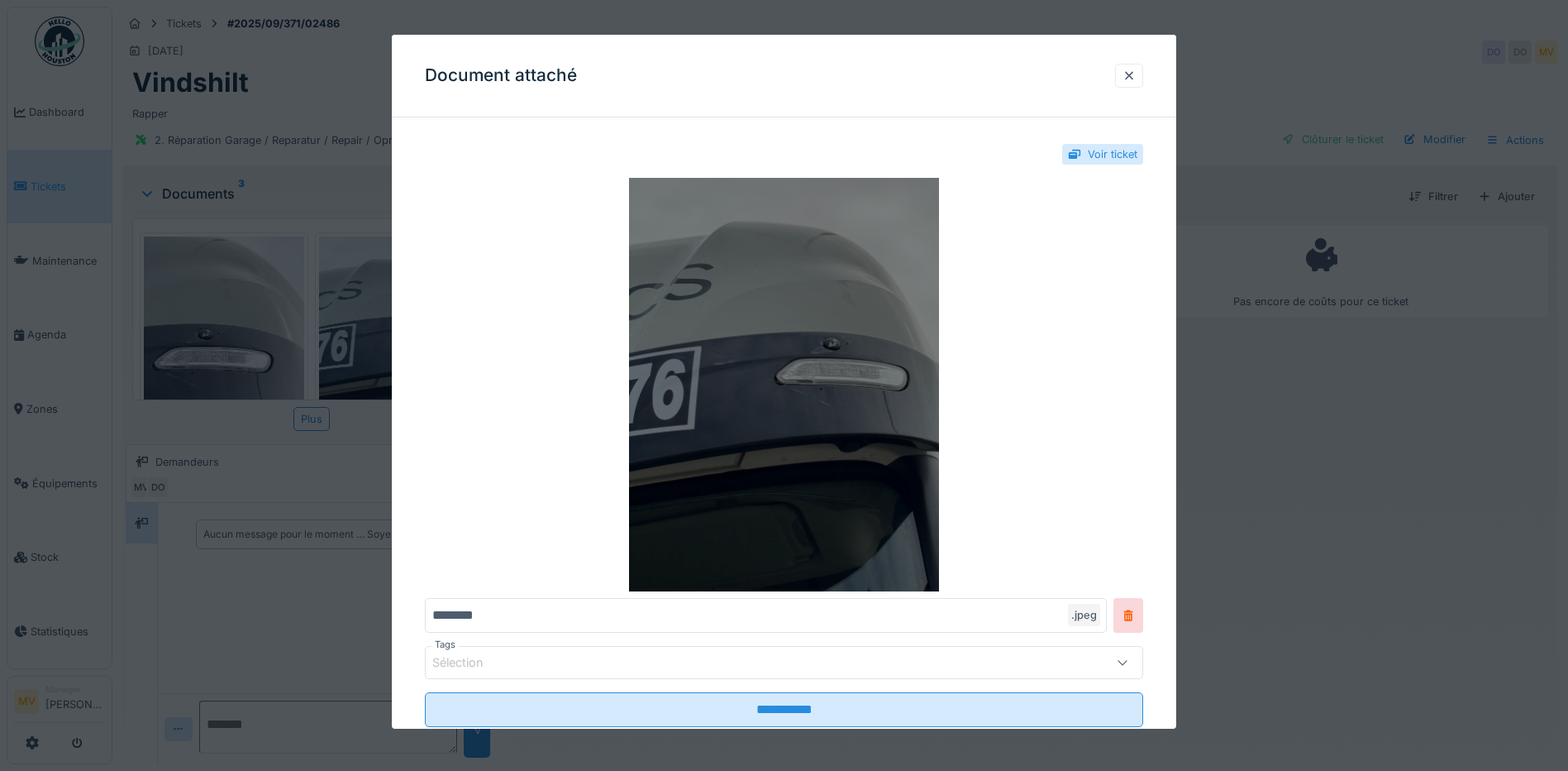
click at [783, 403] on img at bounding box center [784, 385] width 719 height 413
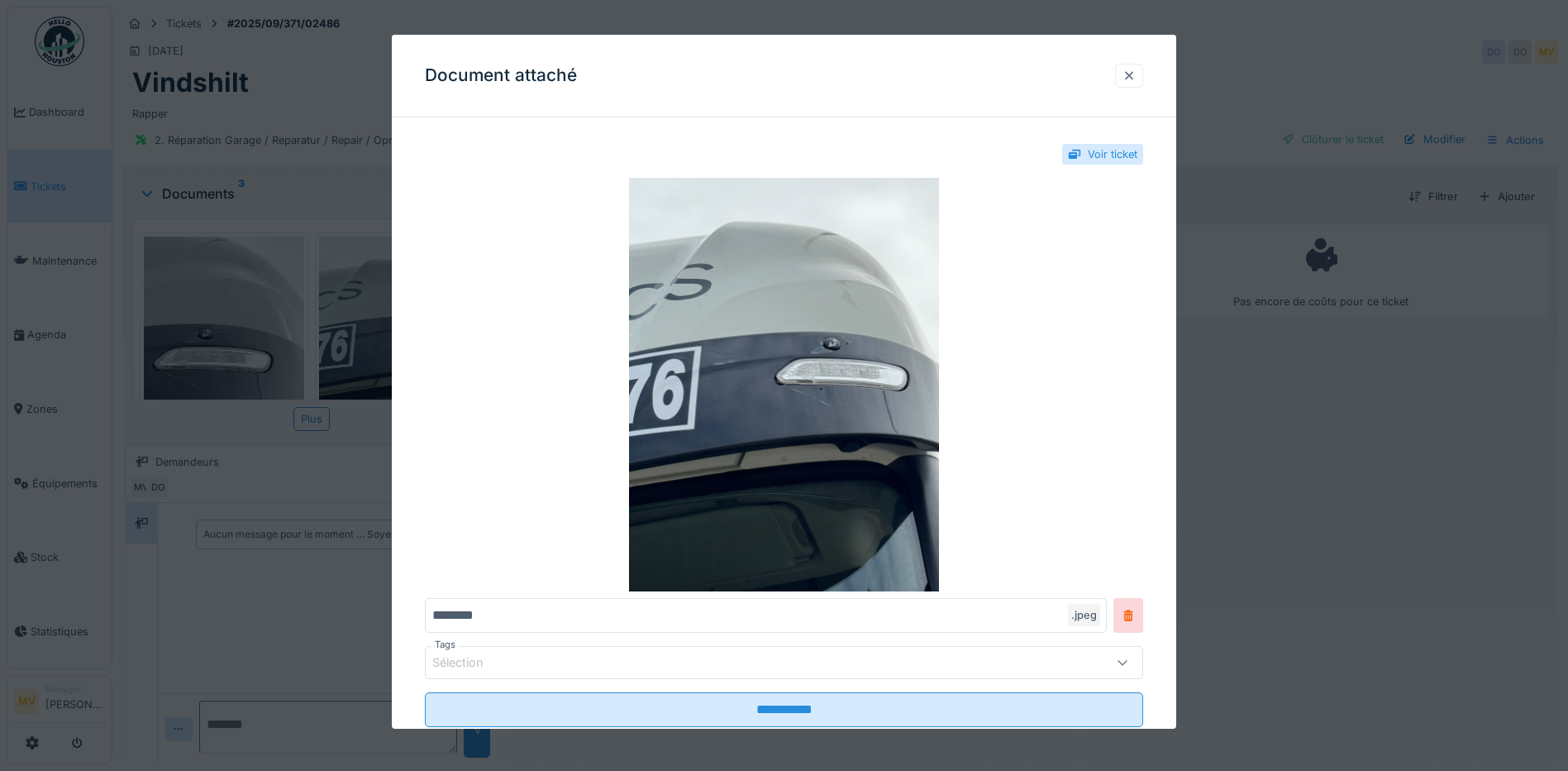
click at [1136, 72] on div at bounding box center [1129, 76] width 13 height 16
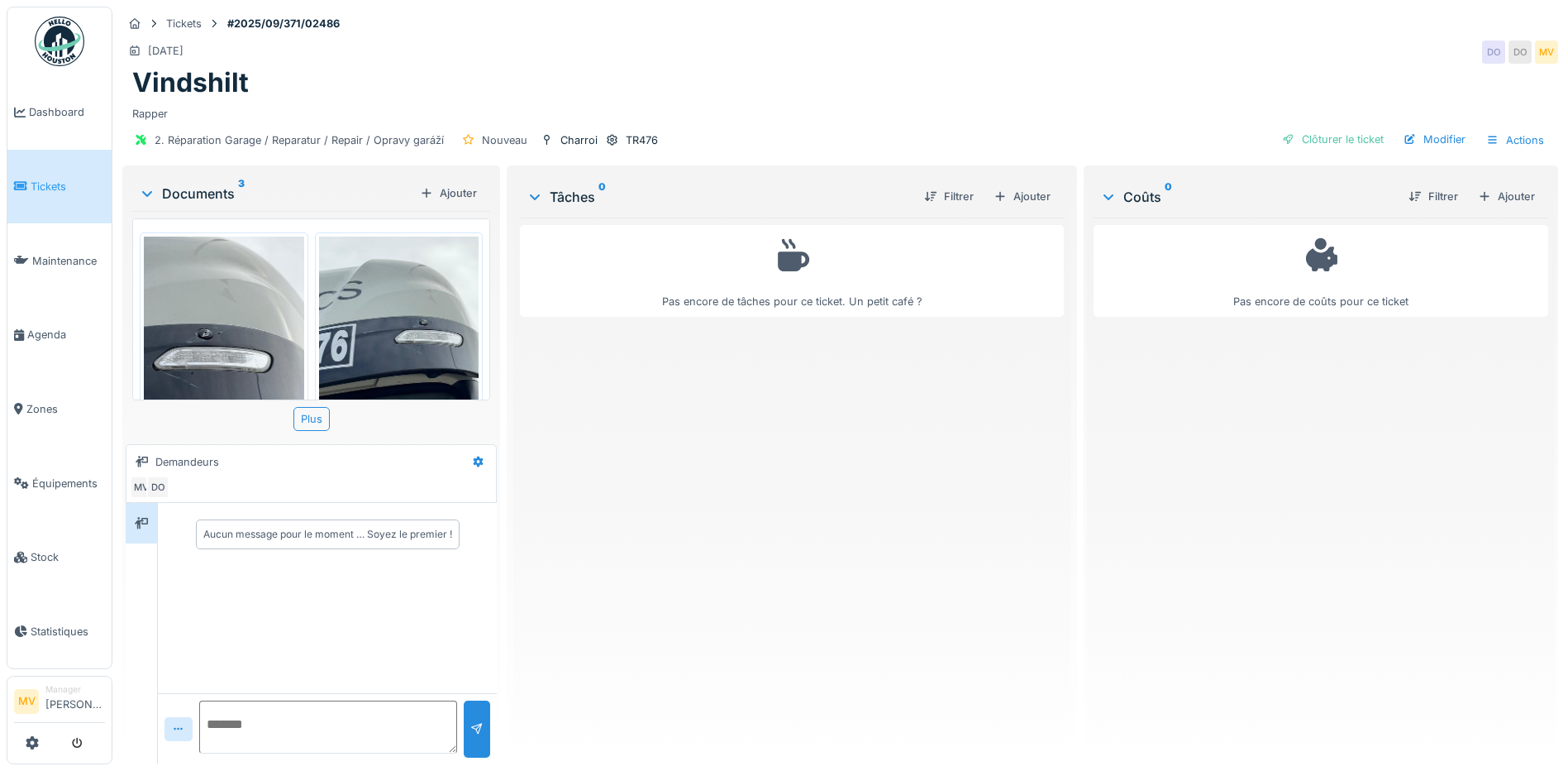
click at [258, 349] on img at bounding box center [223, 343] width 160 height 214
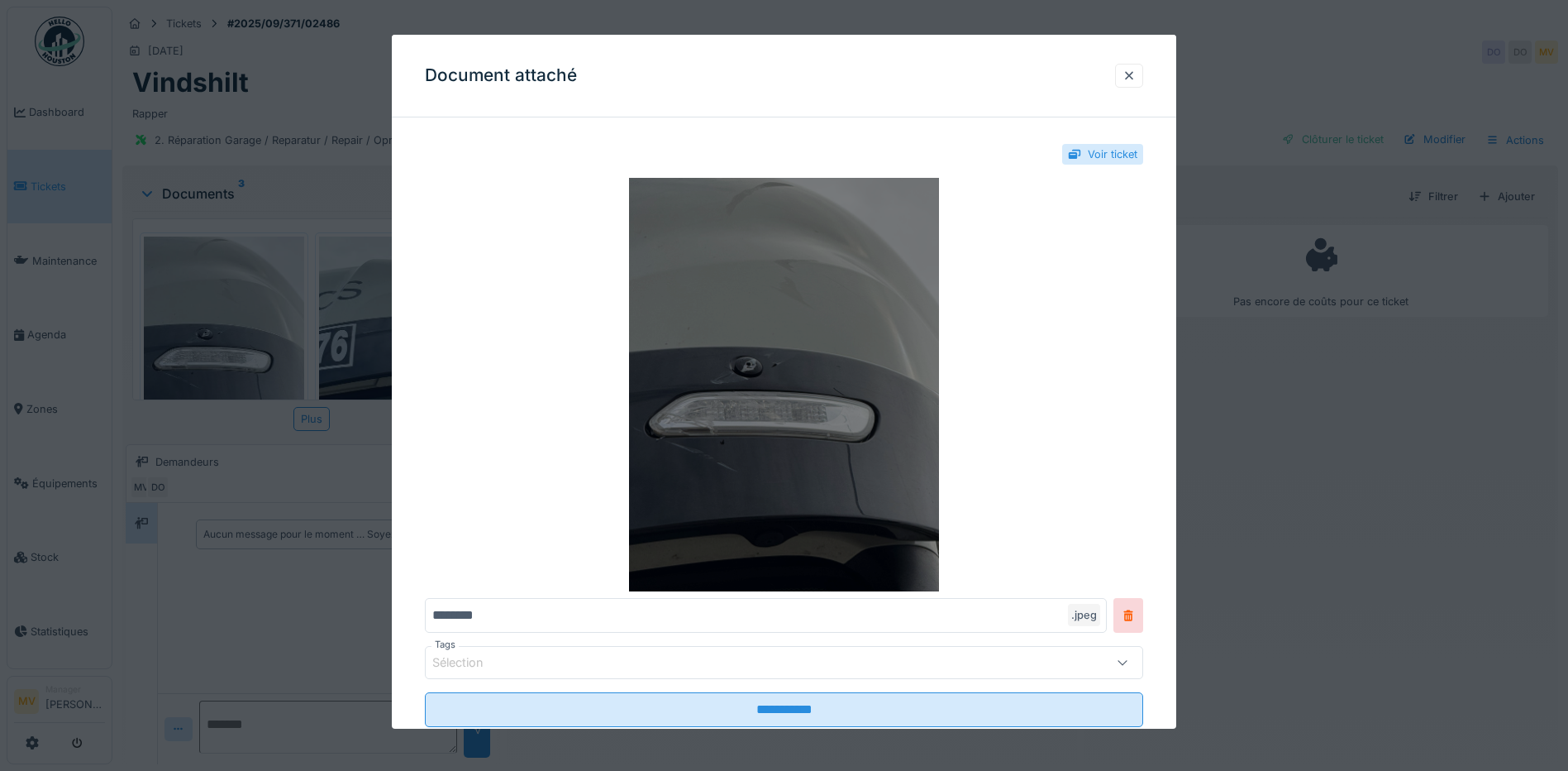
click at [836, 464] on img at bounding box center [784, 385] width 719 height 413
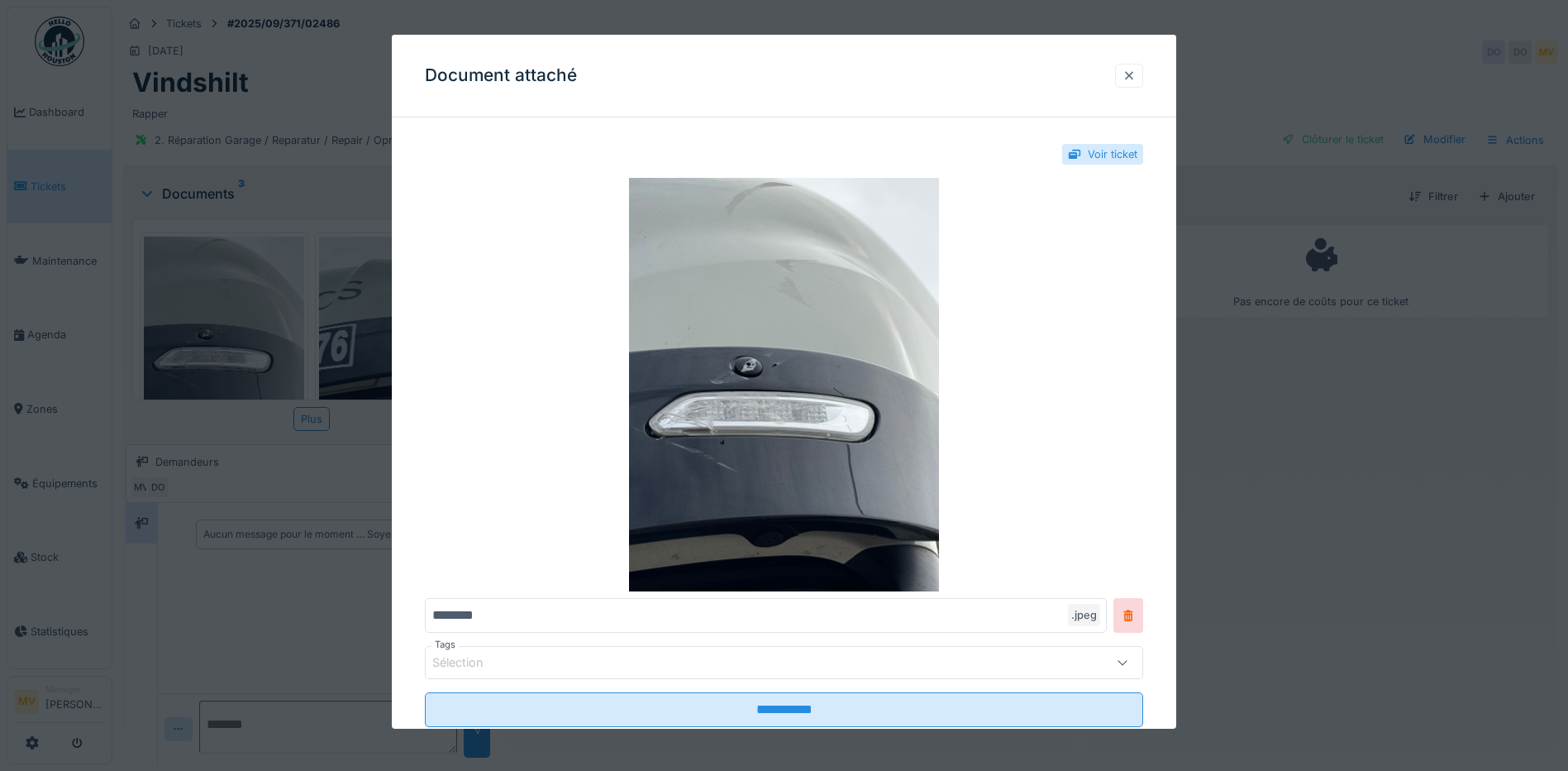
click at [1136, 73] on div at bounding box center [1129, 76] width 13 height 16
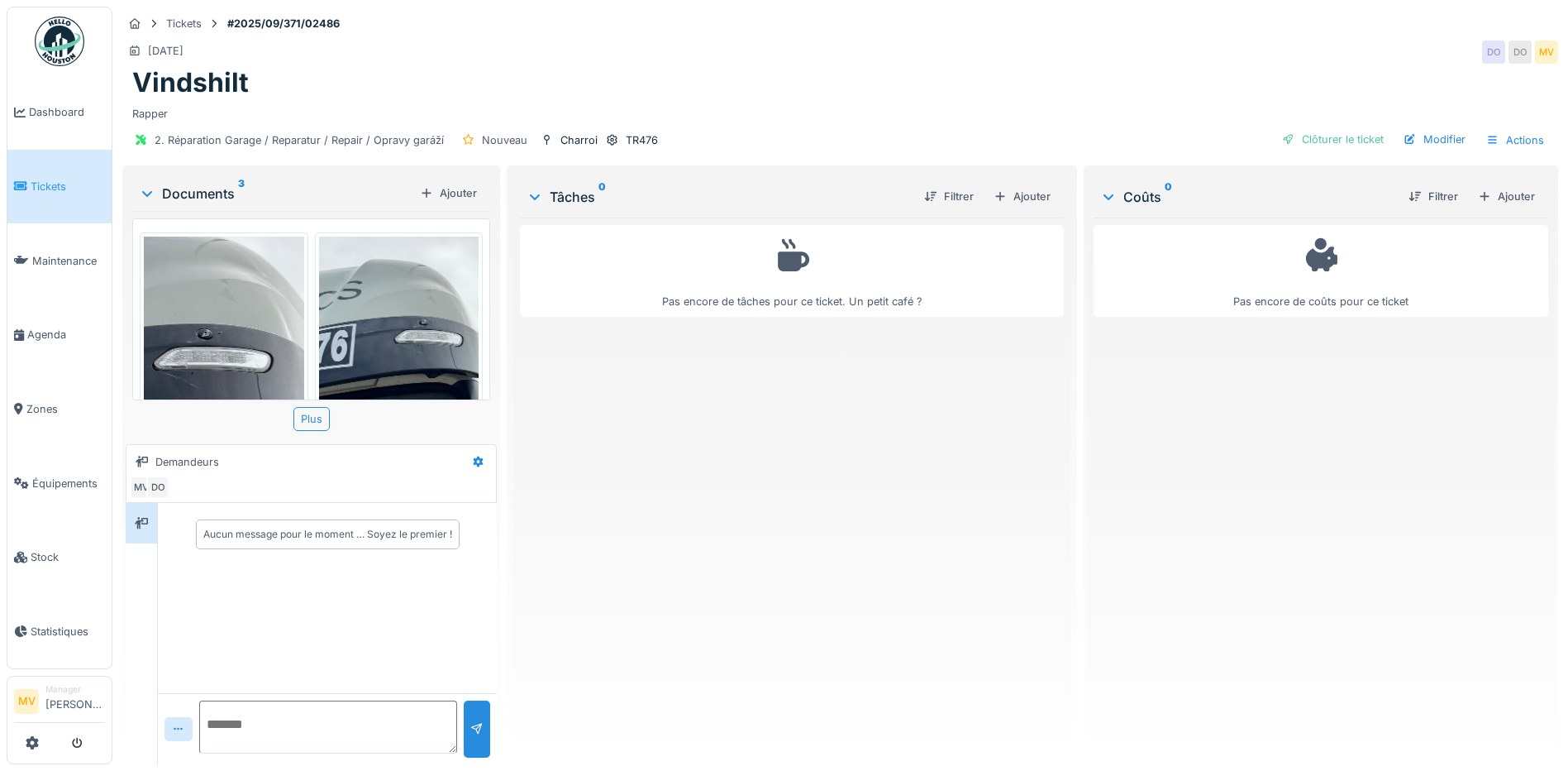
click at [409, 335] on img at bounding box center [399, 343] width 160 height 214
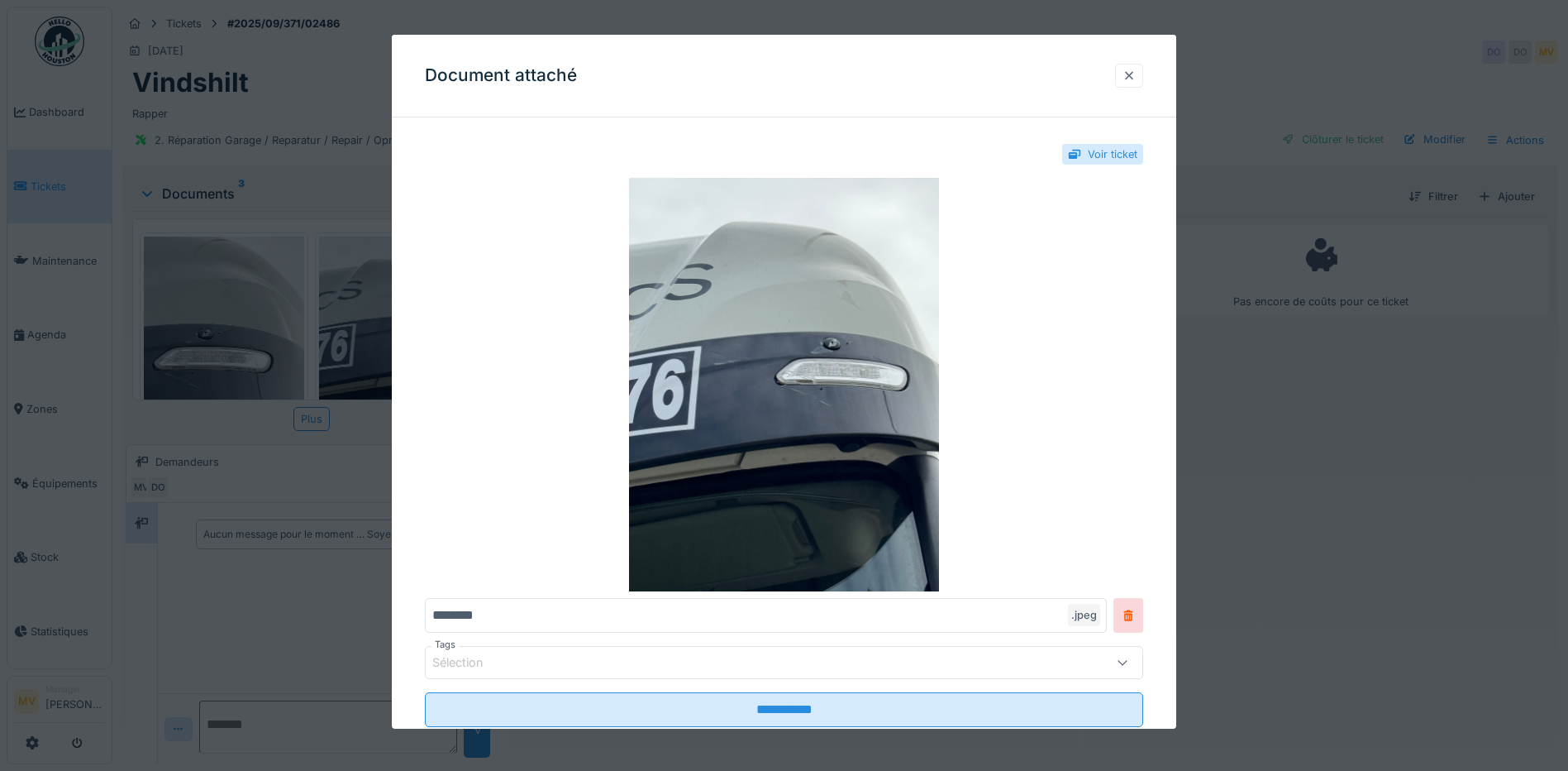
click at [1132, 73] on div at bounding box center [1129, 76] width 13 height 16
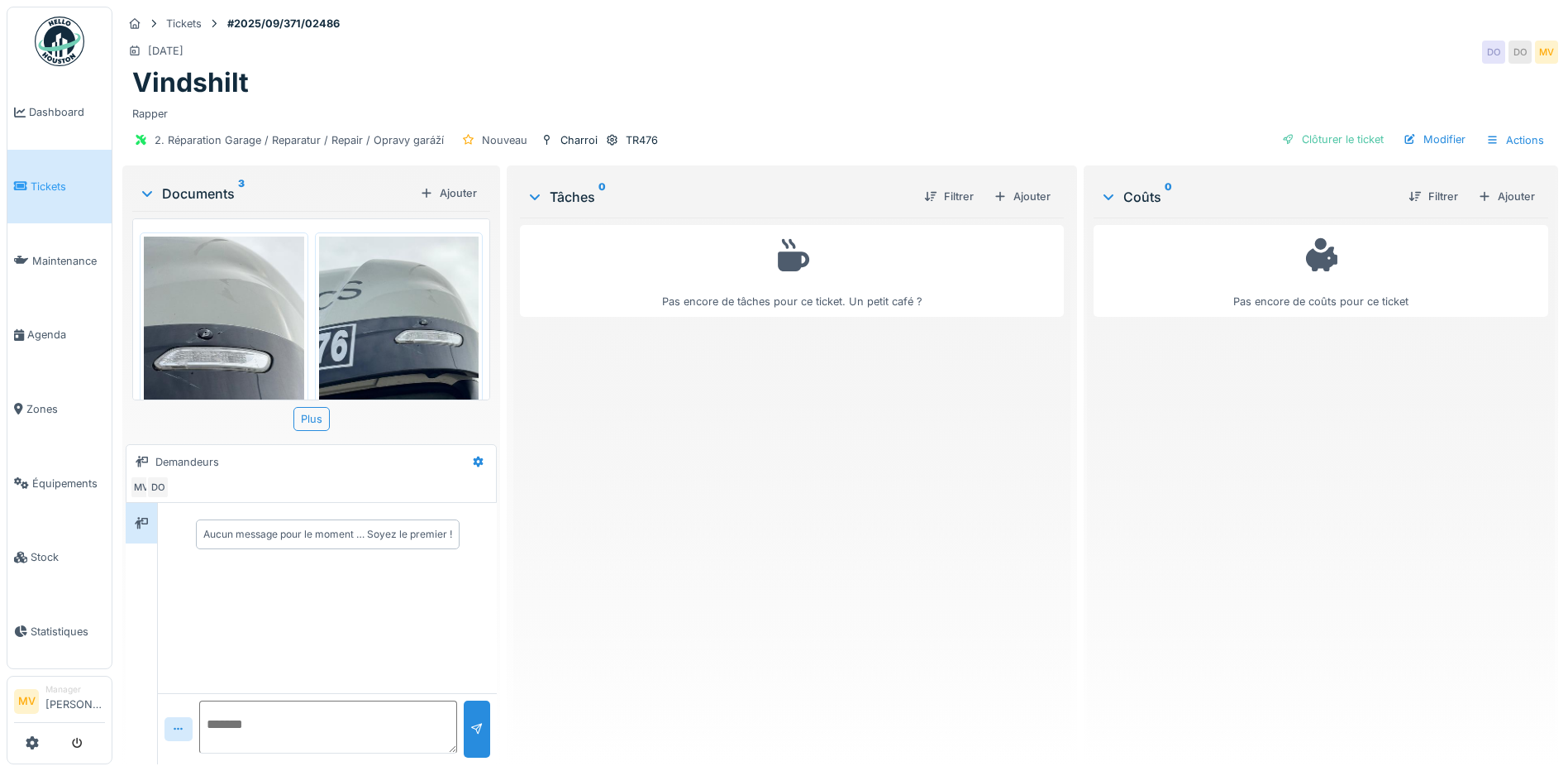
click at [332, 735] on textarea at bounding box center [328, 726] width 258 height 53
type textarea "*"
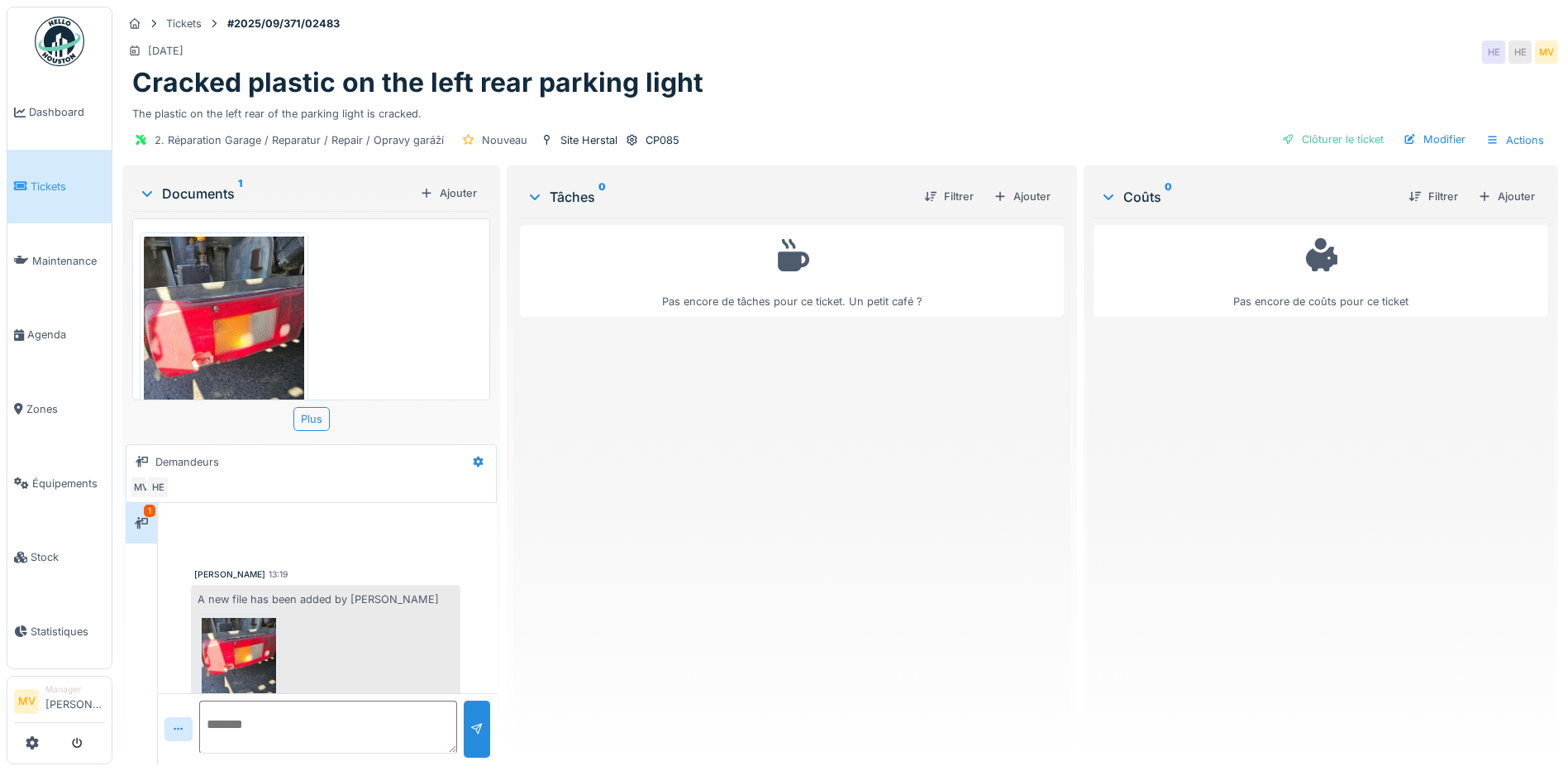
scroll to position [48, 0]
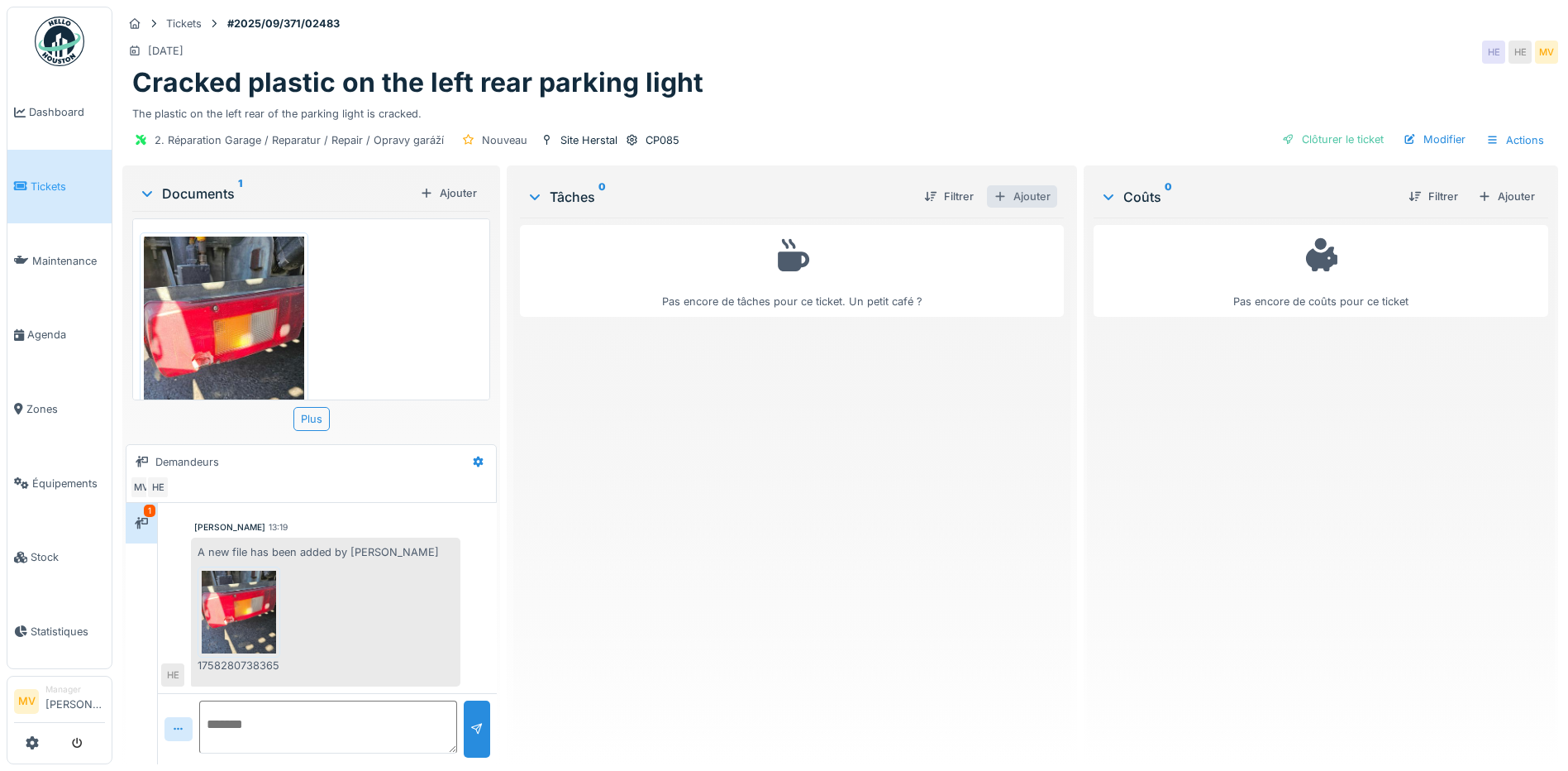
click at [1035, 192] on div "Ajouter" at bounding box center [1022, 196] width 71 height 22
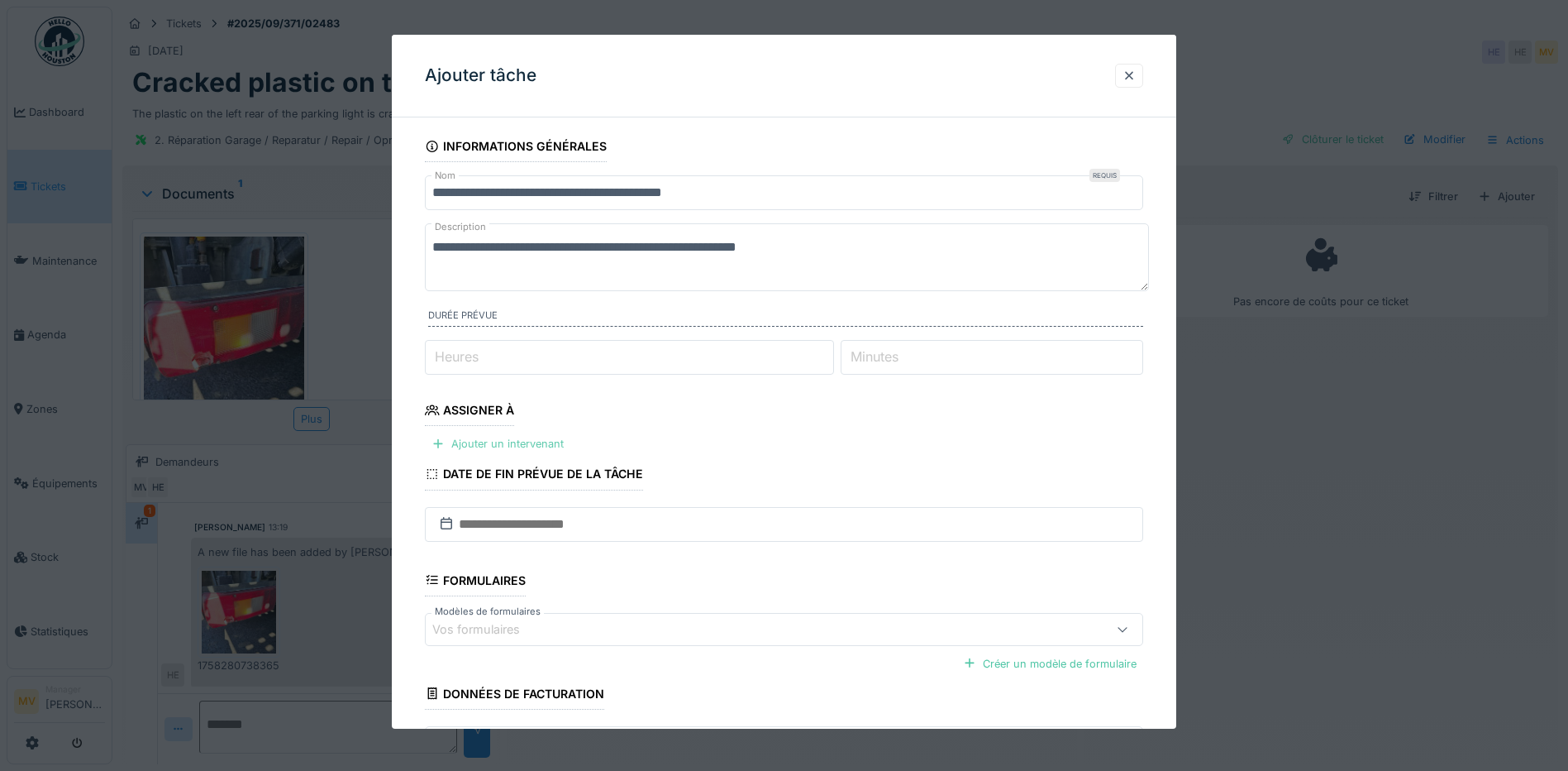
click at [523, 442] on div "Ajouter un intervenant" at bounding box center [497, 444] width 146 height 22
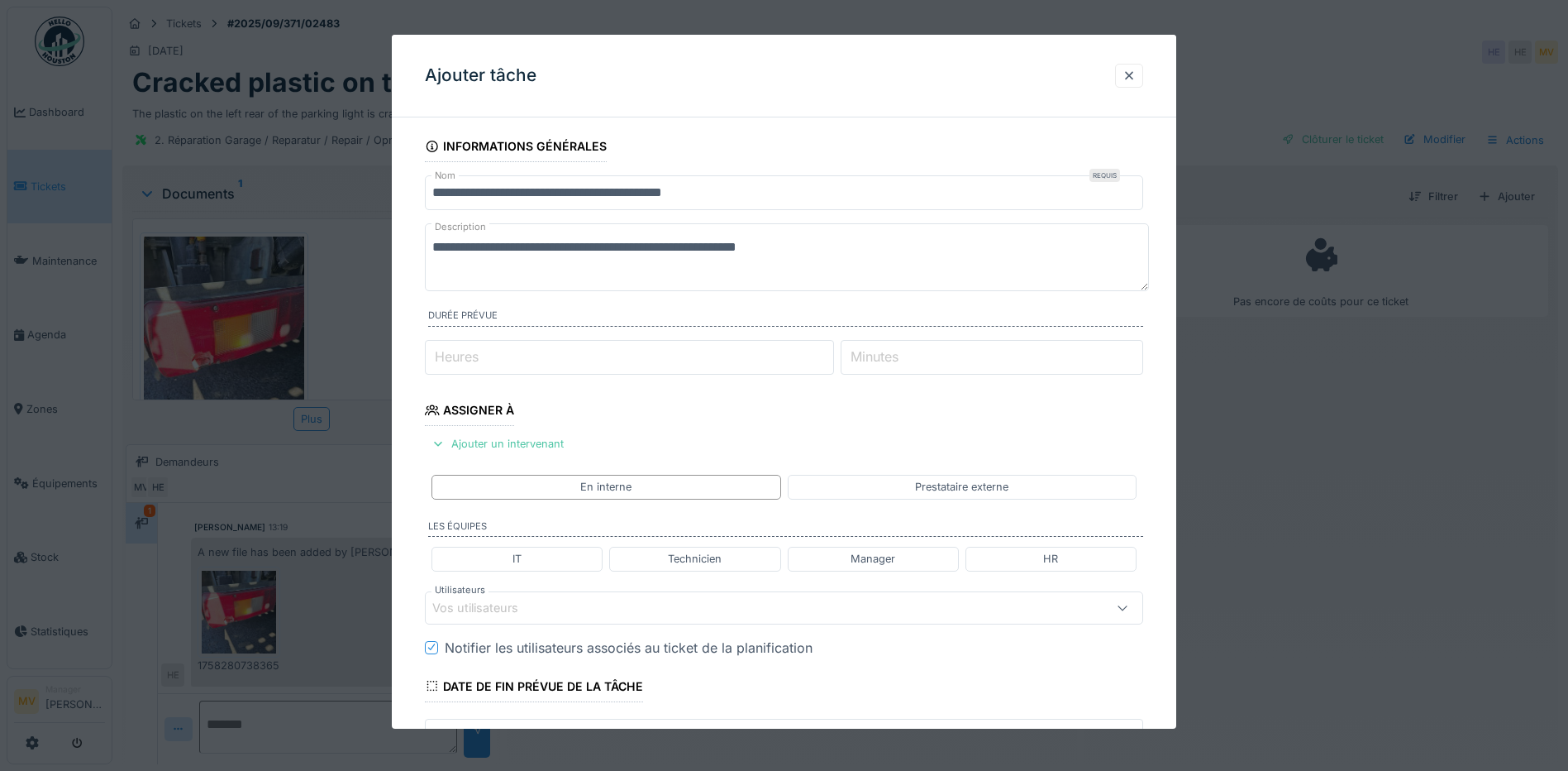
click at [585, 586] on fieldset "**********" at bounding box center [784, 581] width 719 height 902
click at [568, 612] on div "Vos utilisateurs" at bounding box center [742, 608] width 620 height 18
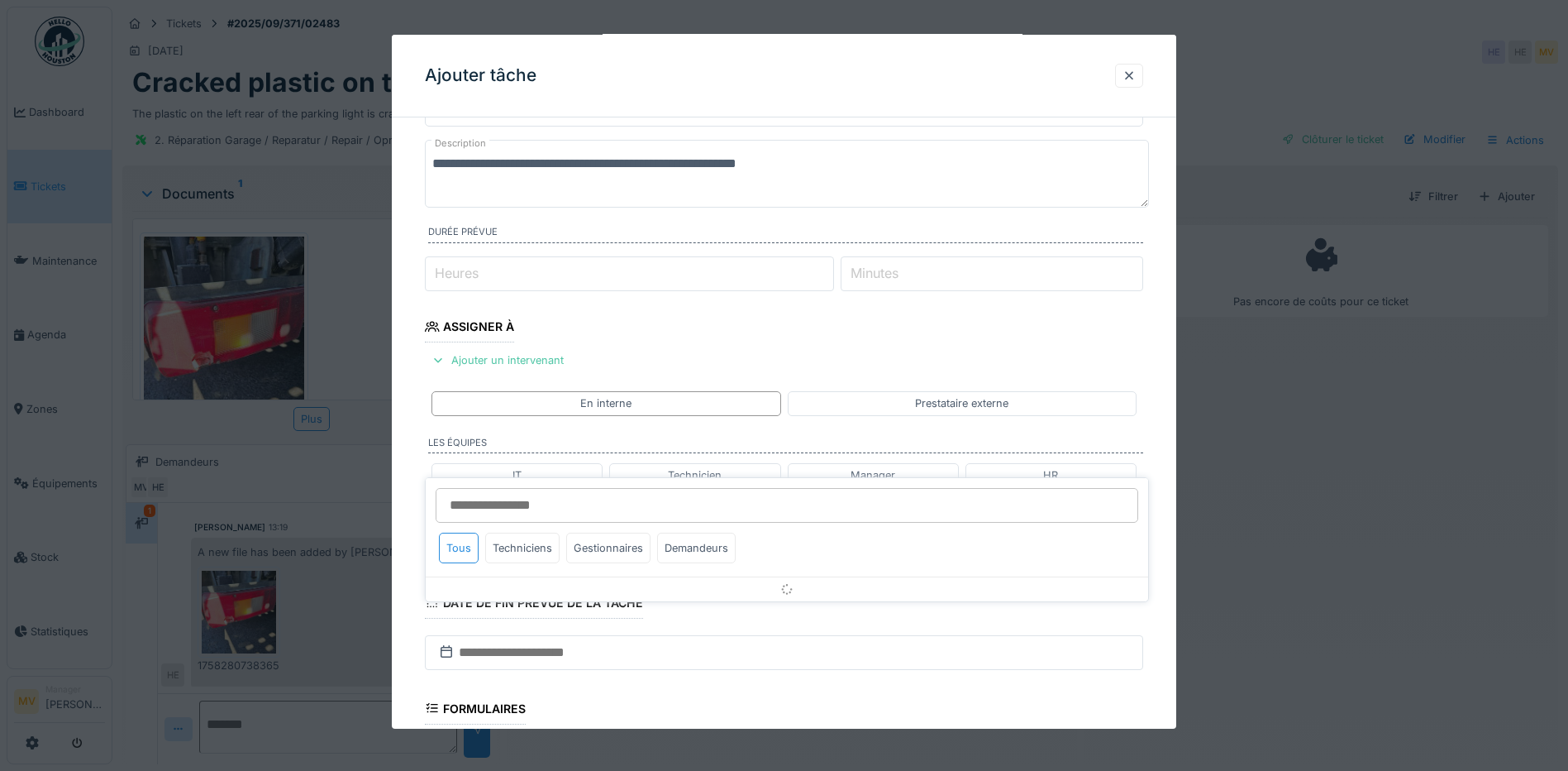
scroll to position [225, 0]
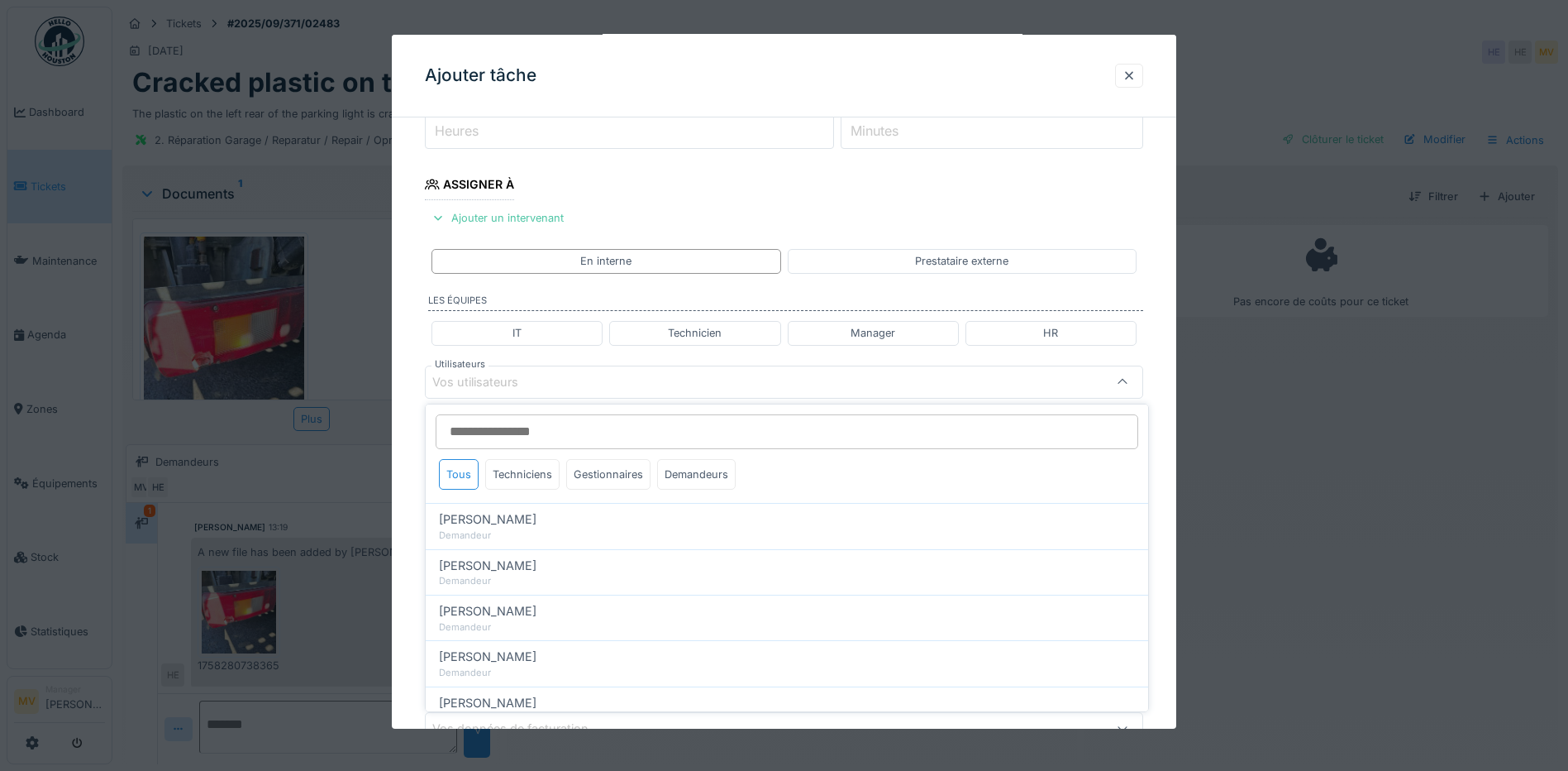
click at [544, 377] on div "Vos utilisateurs" at bounding box center [742, 382] width 620 height 18
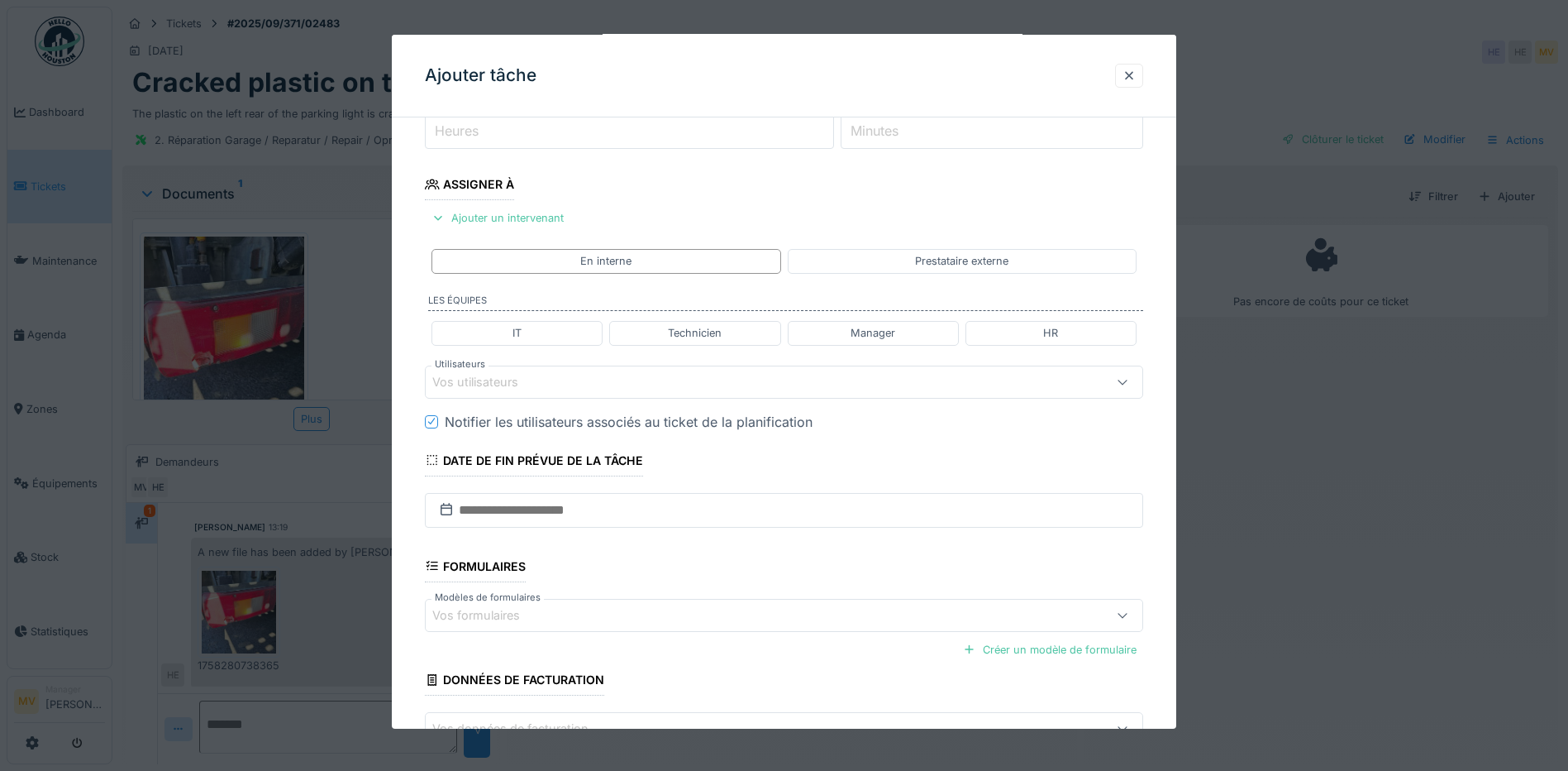
click at [544, 382] on div "Vos utilisateurs" at bounding box center [742, 382] width 620 height 18
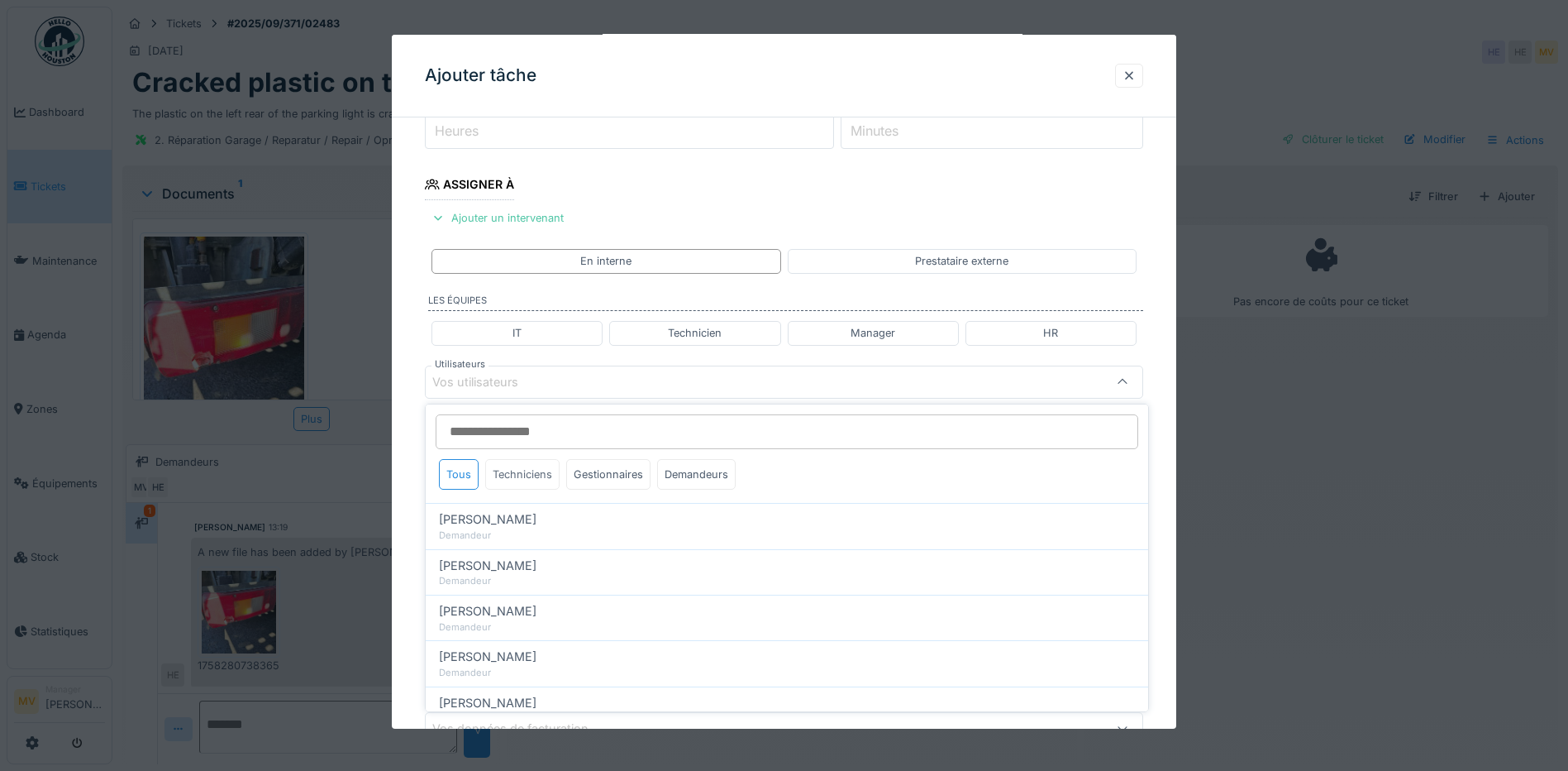
click at [537, 477] on div "Techniciens" at bounding box center [522, 474] width 74 height 30
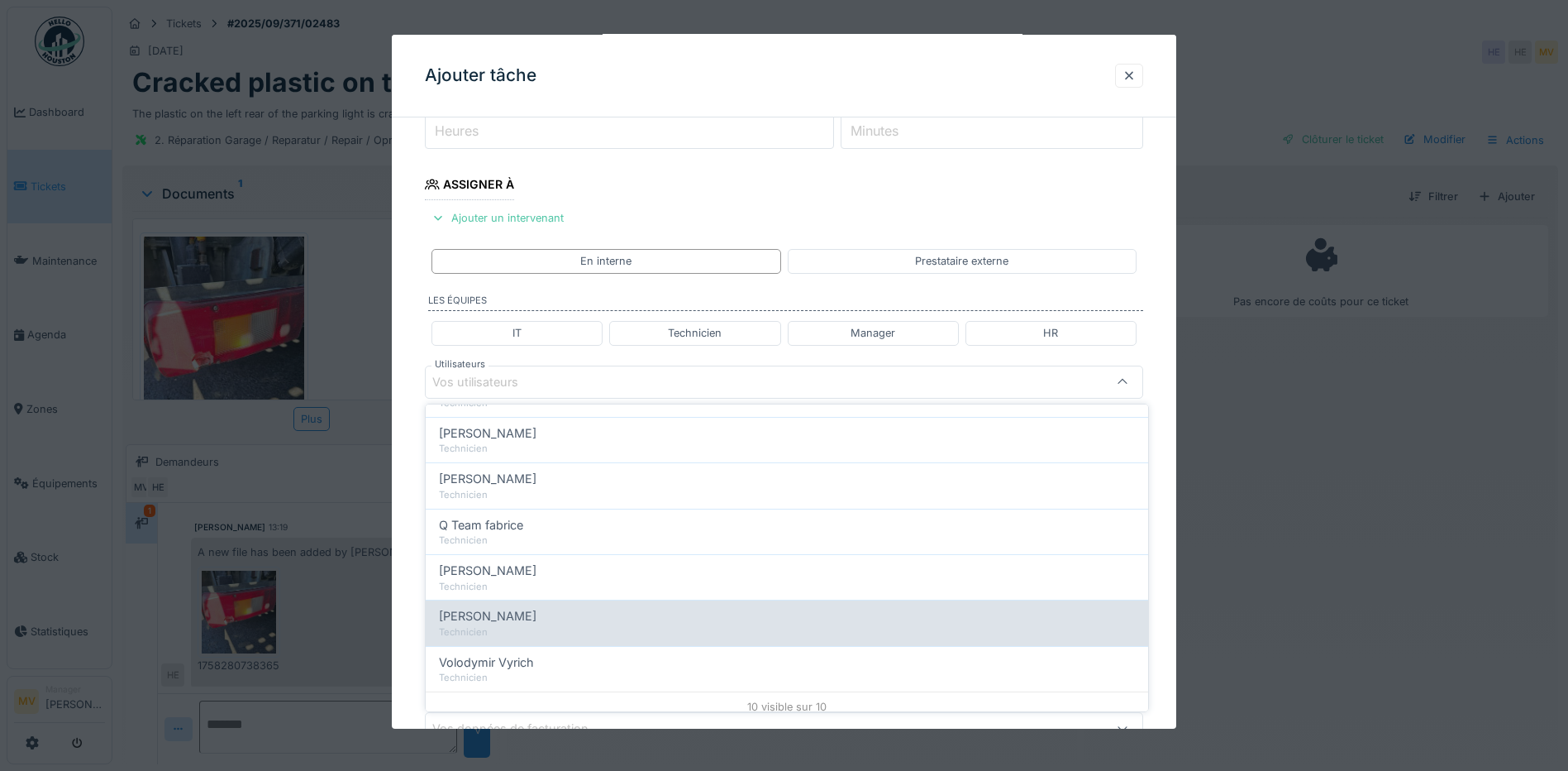
scroll to position [280, 0]
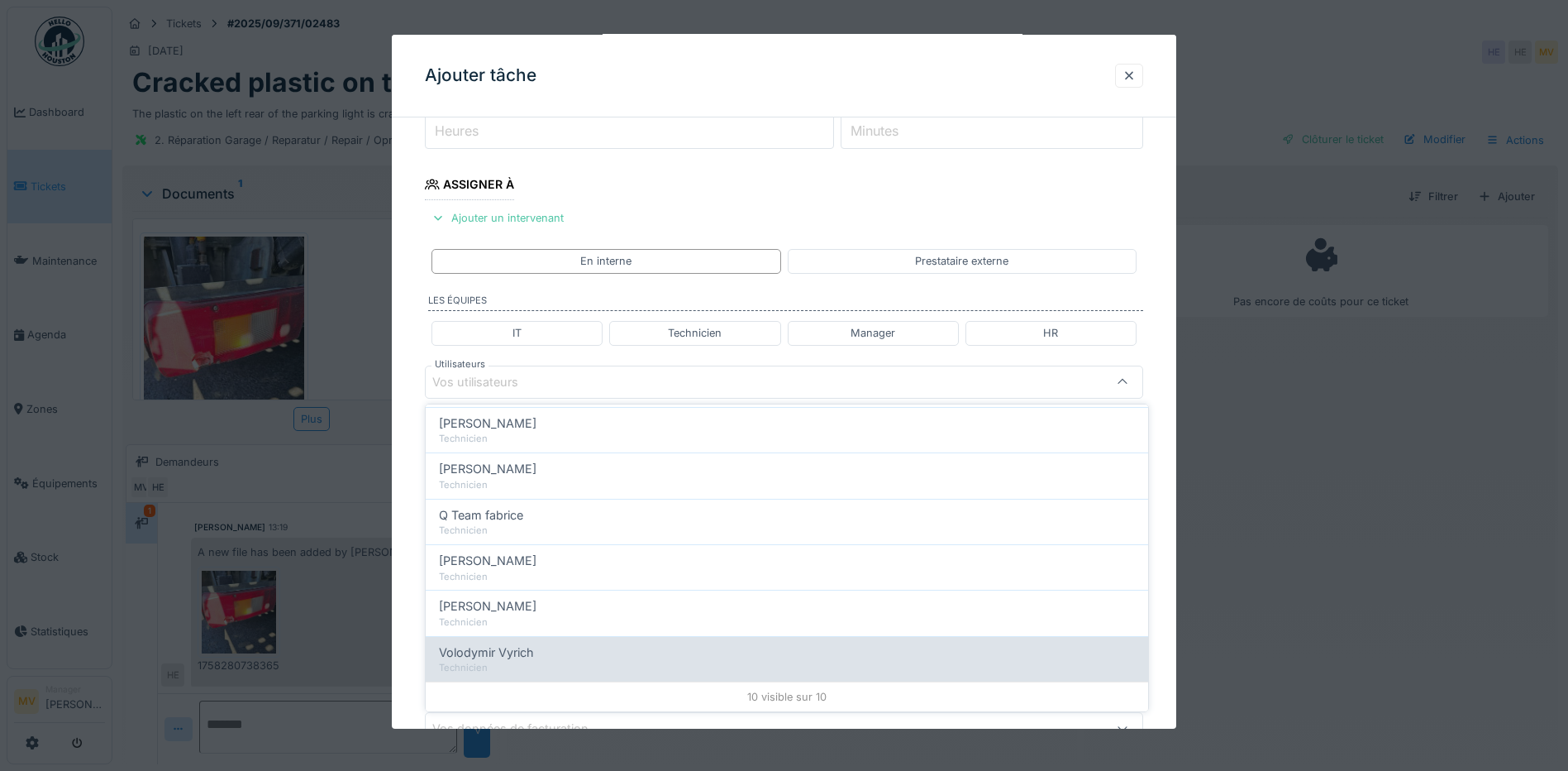
click at [546, 653] on div "Volodymir Vyrich" at bounding box center [787, 653] width 696 height 18
type input "*****"
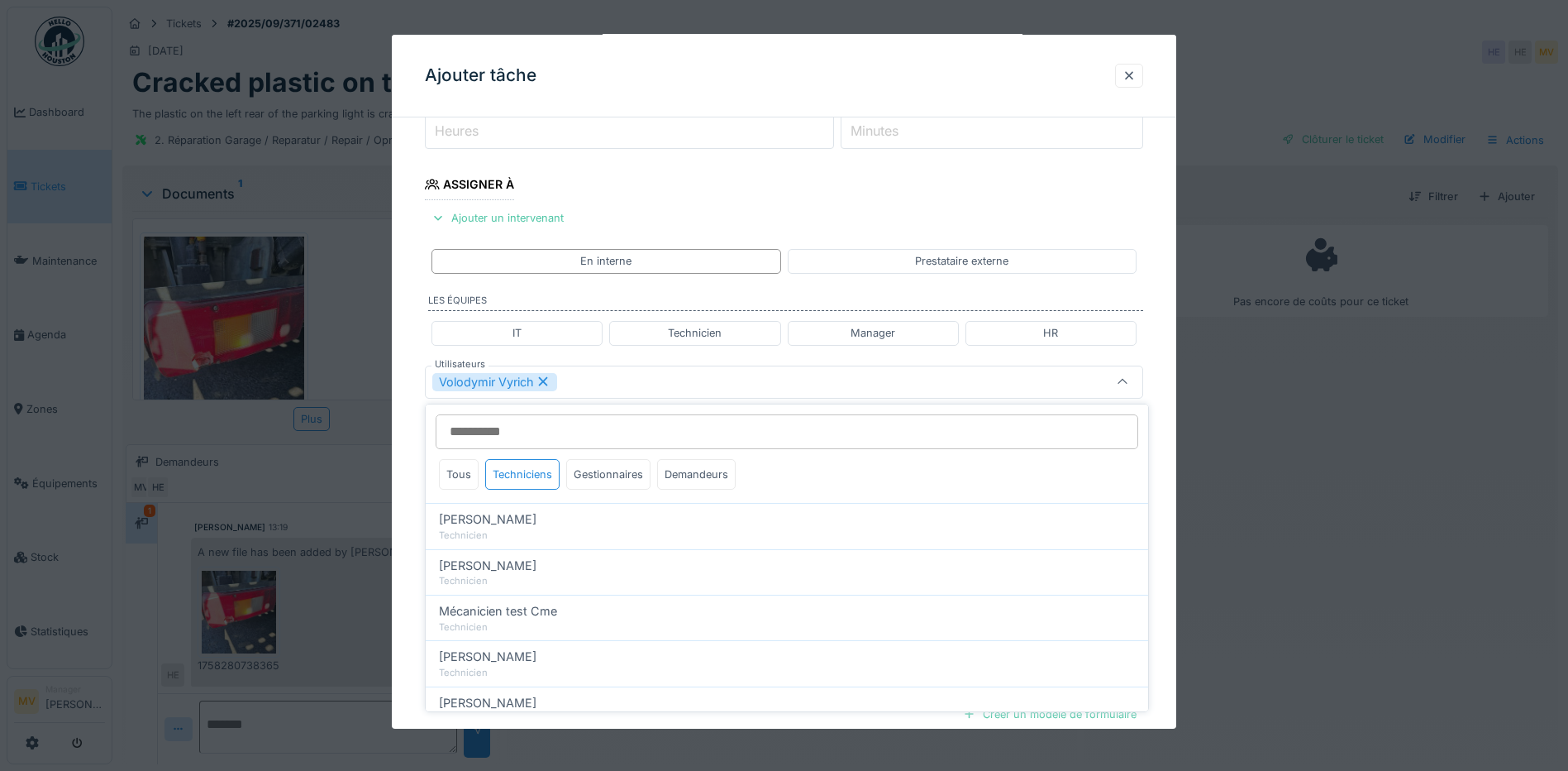
click at [655, 396] on div "Volodymir Vyrich" at bounding box center [784, 382] width 719 height 33
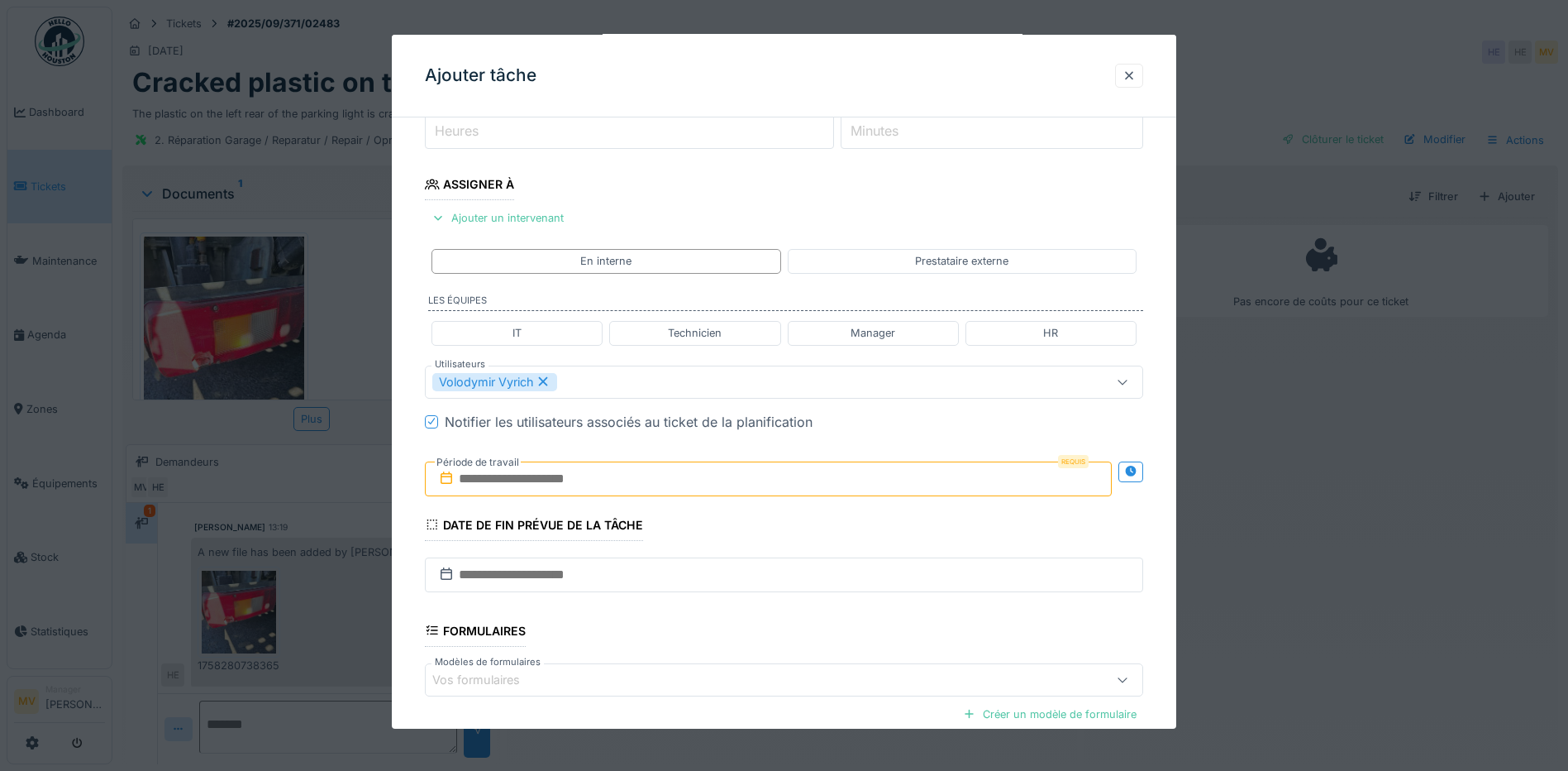
click at [667, 476] on input "text" at bounding box center [768, 479] width 687 height 35
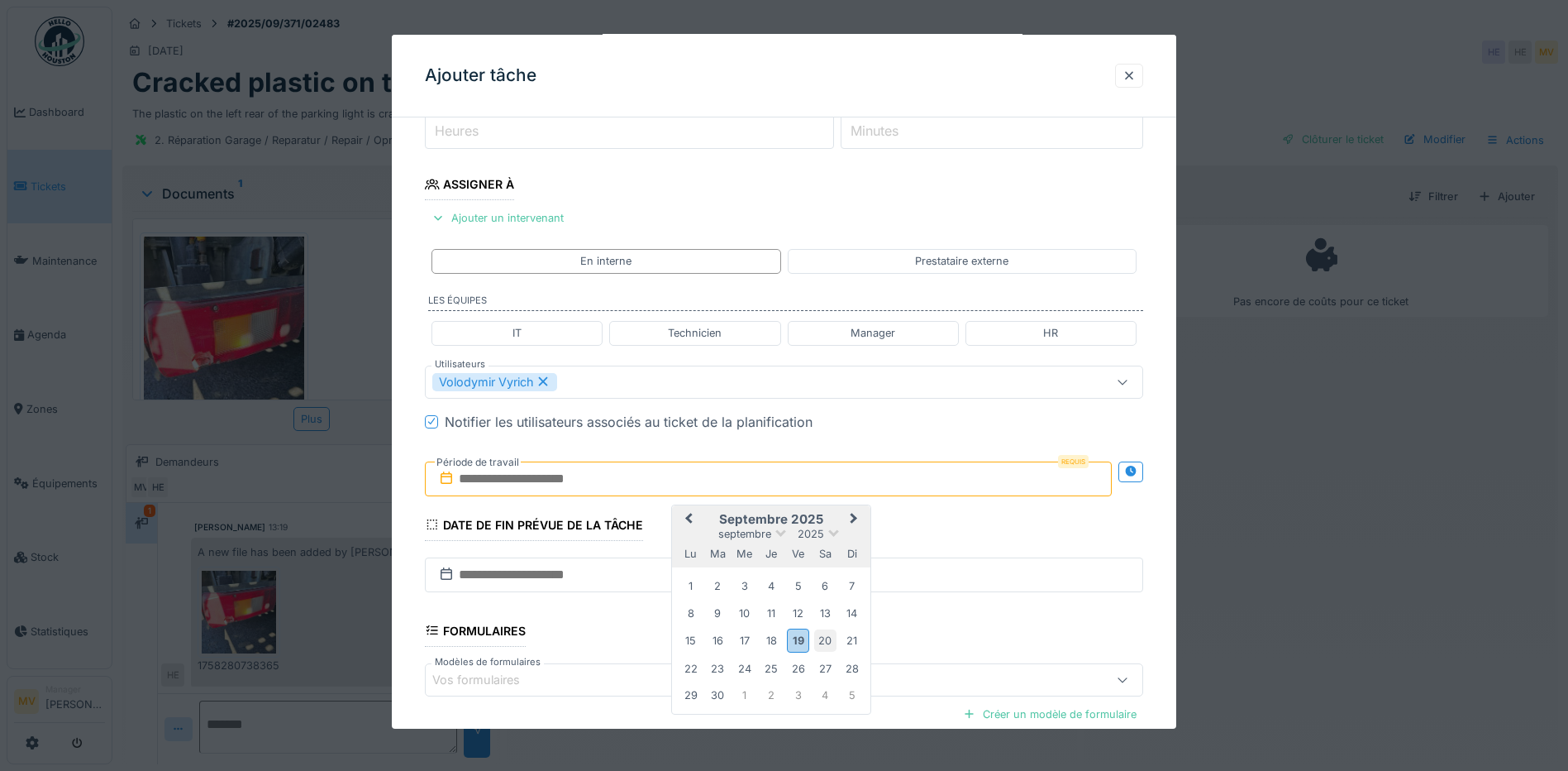
click at [824, 637] on div "20" at bounding box center [825, 640] width 22 height 22
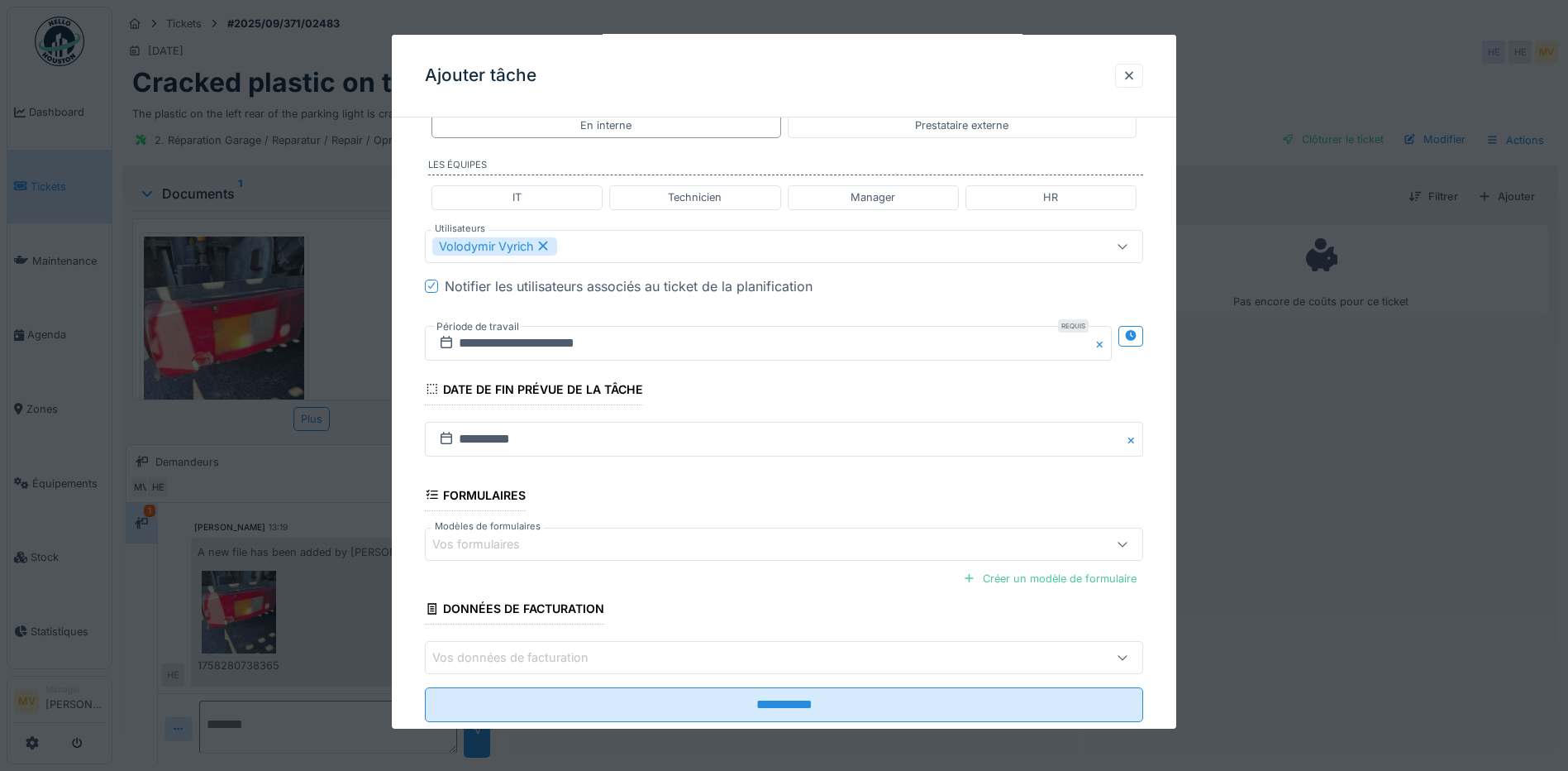
scroll to position [402, 0]
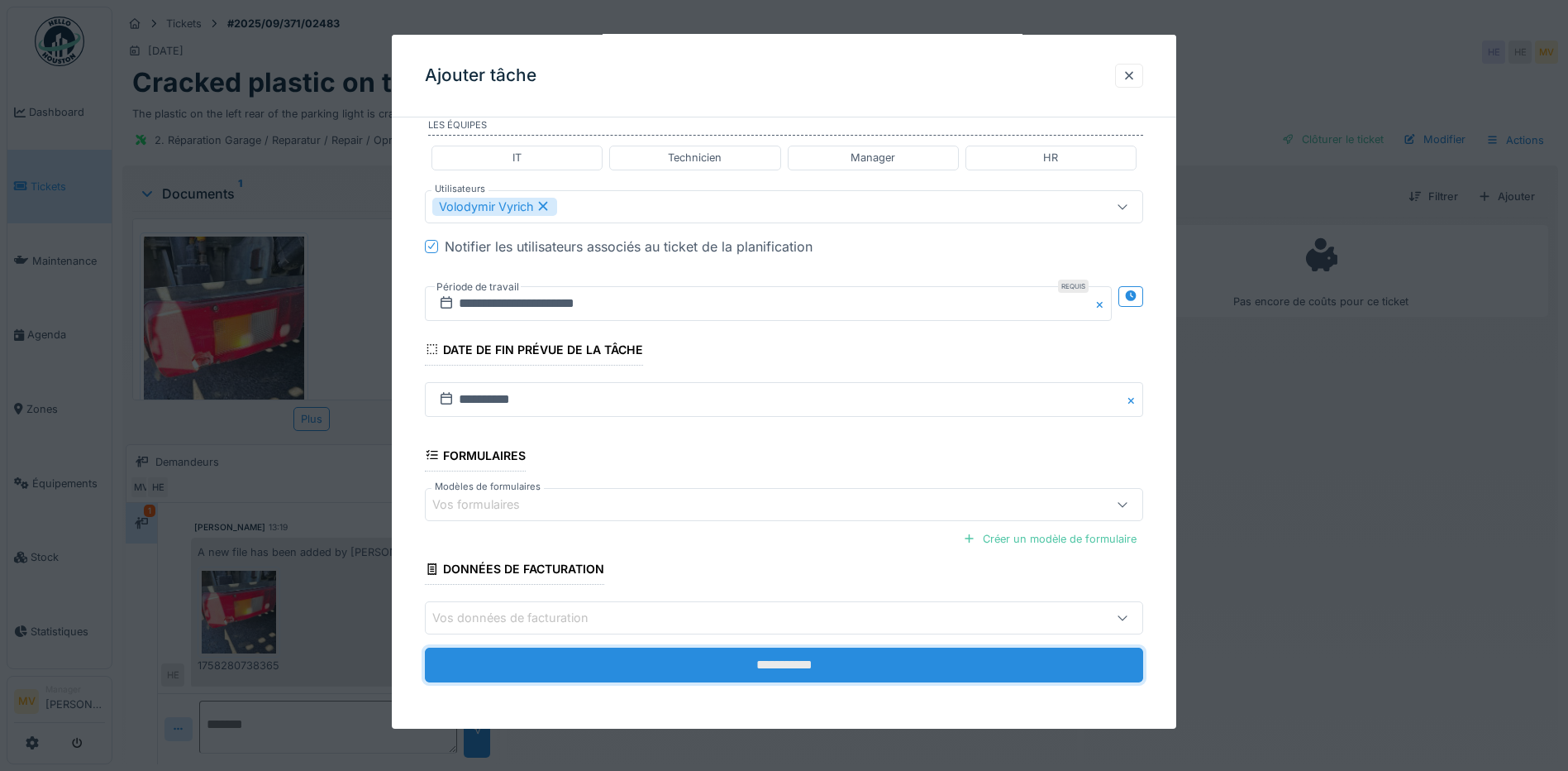
click at [795, 672] on input "**********" at bounding box center [784, 665] width 719 height 35
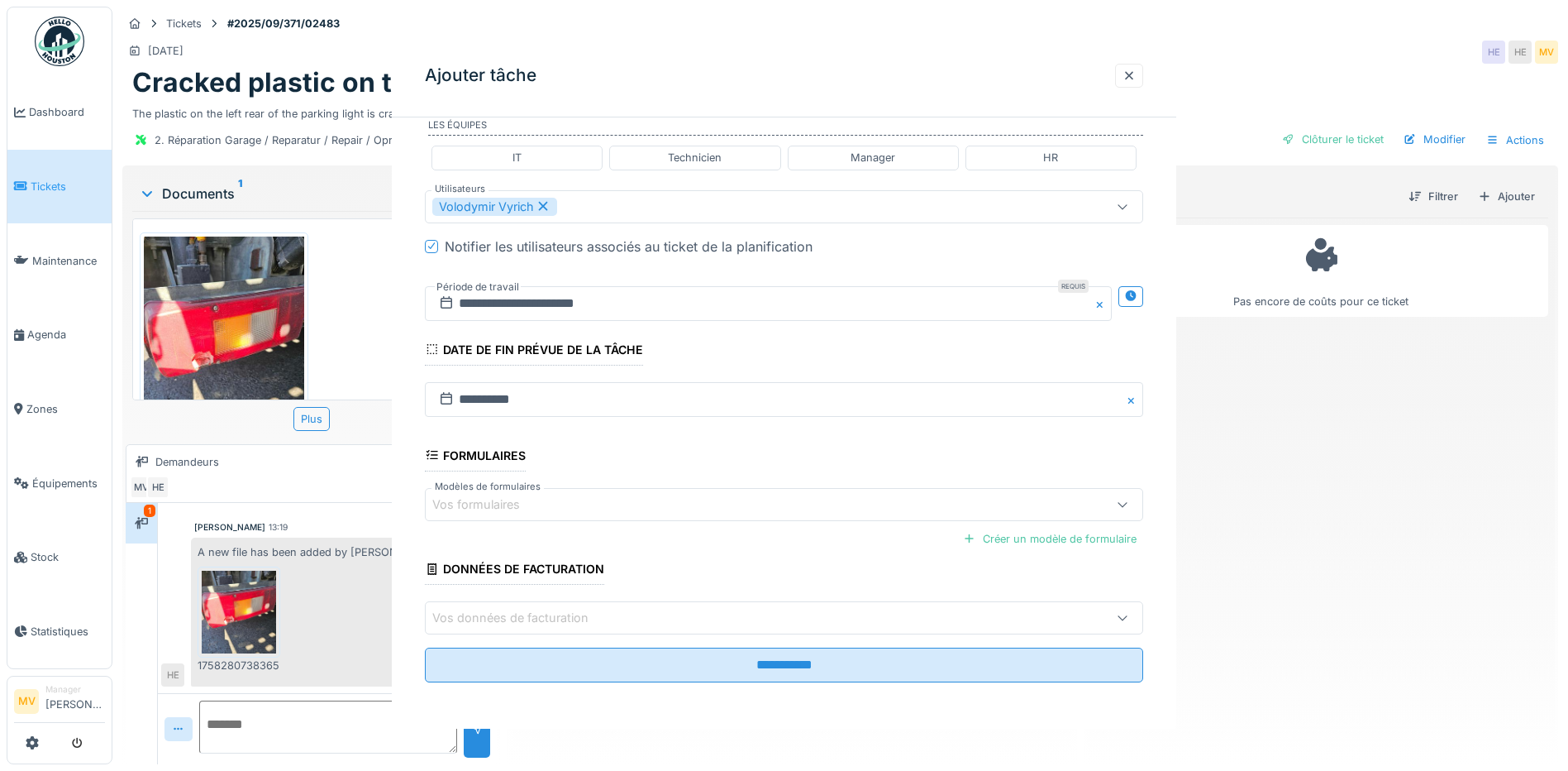
scroll to position [0, 0]
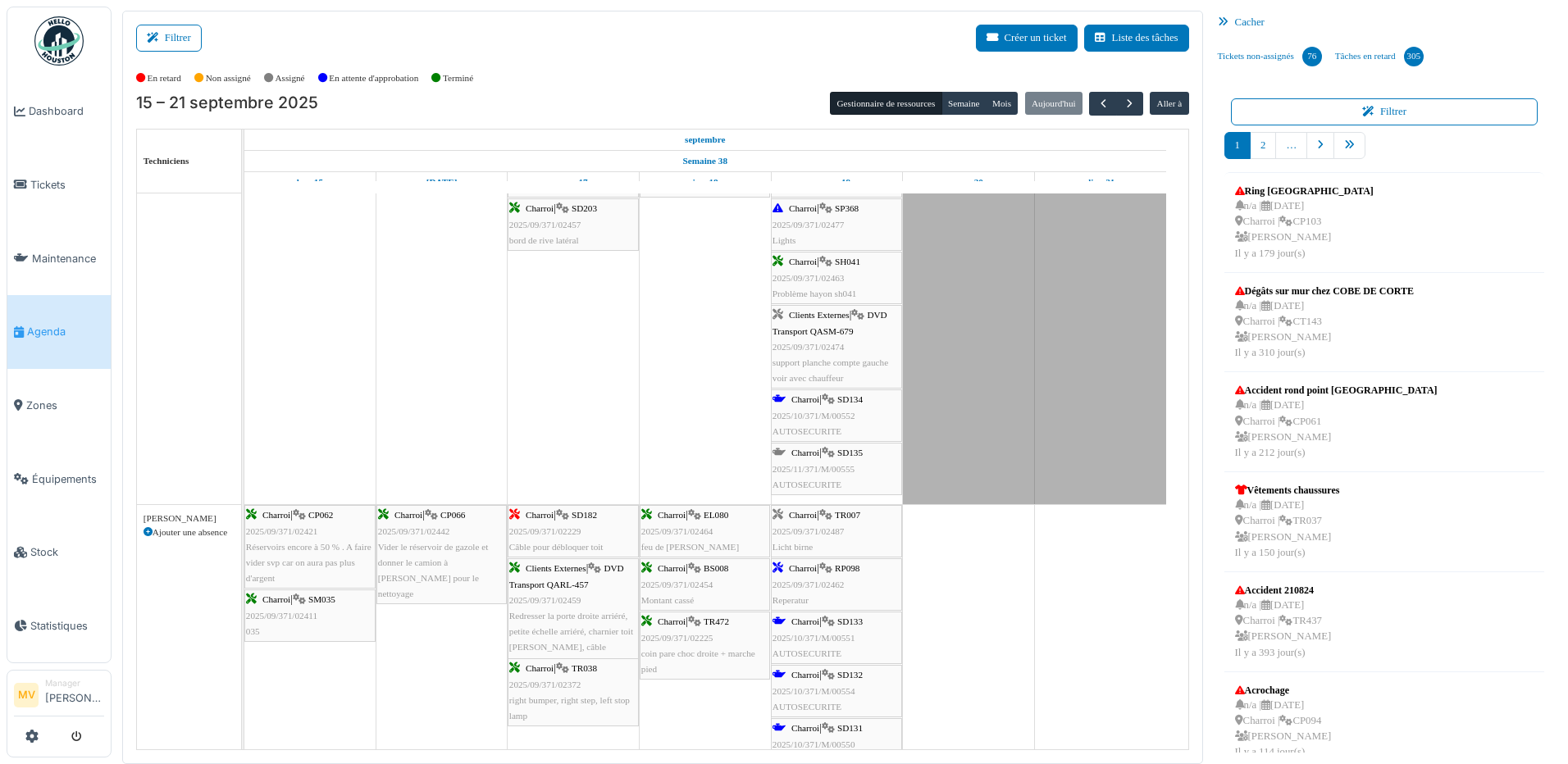
scroll to position [885, 0]
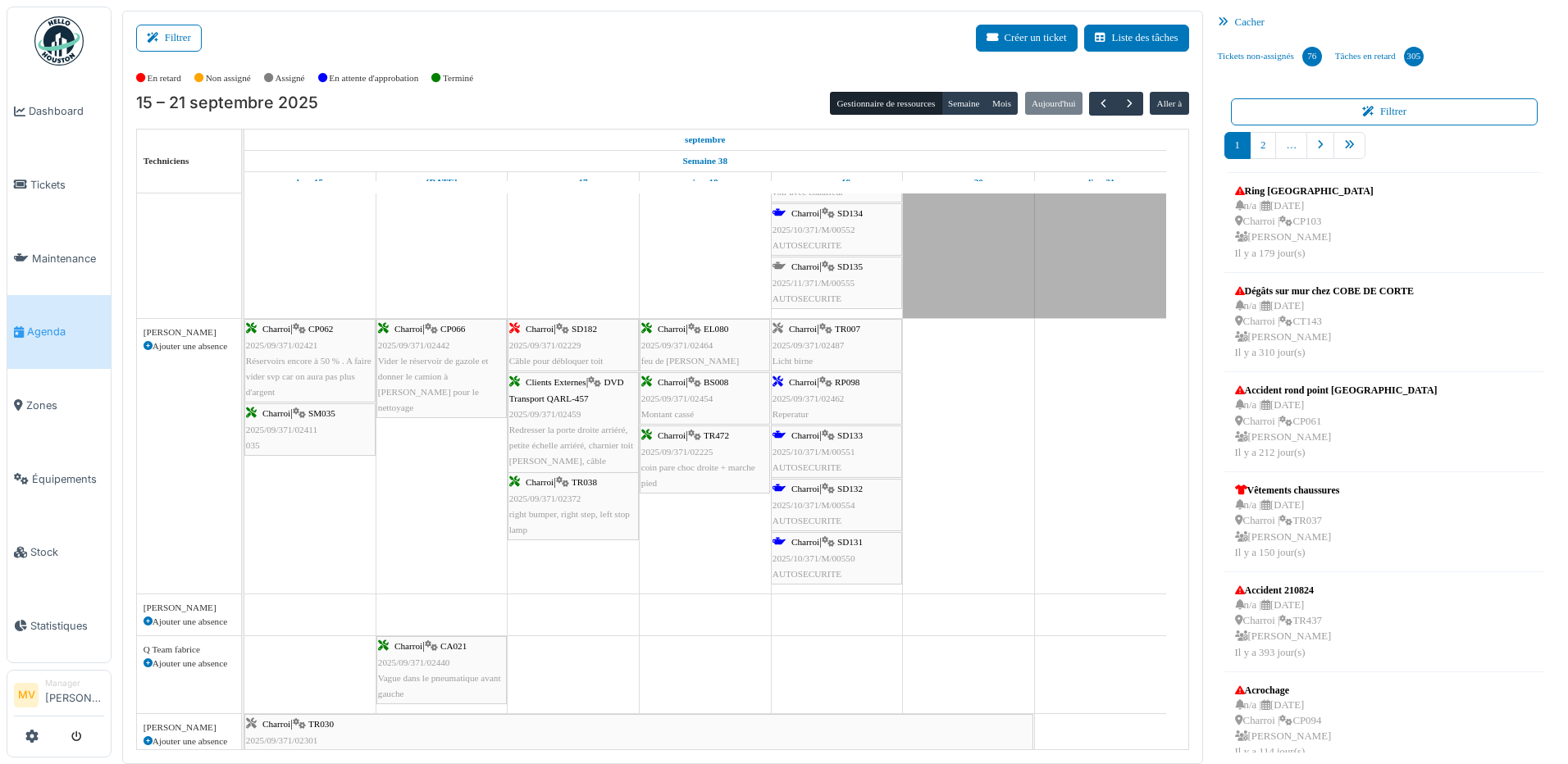
click at [164, 345] on div "Ajouter une absence" at bounding box center [189, 347] width 91 height 14
click at [147, 346] on icon at bounding box center [148, 347] width 9 height 9
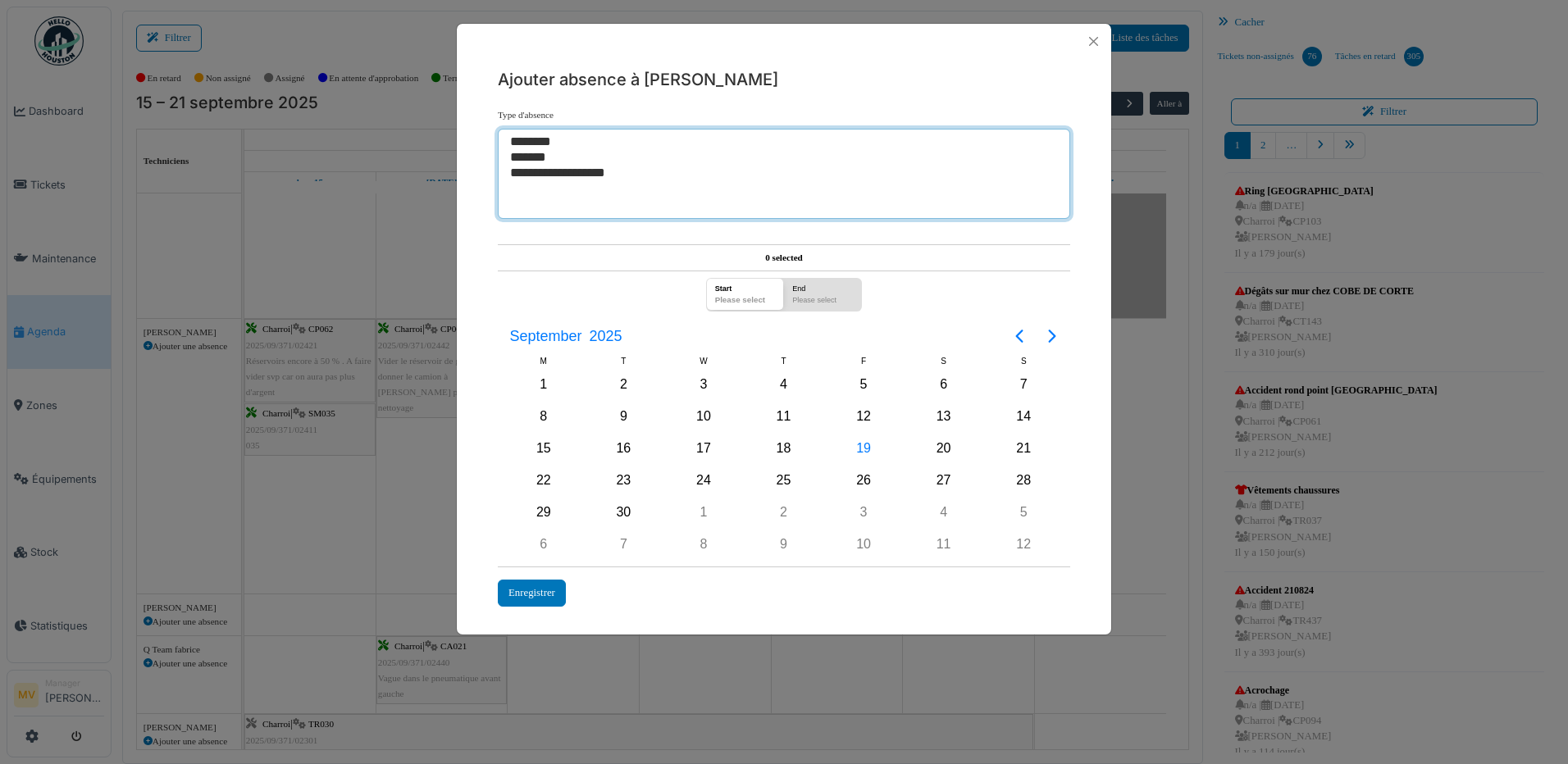
select select "***"
click at [542, 138] on option "********" at bounding box center [778, 143] width 539 height 16
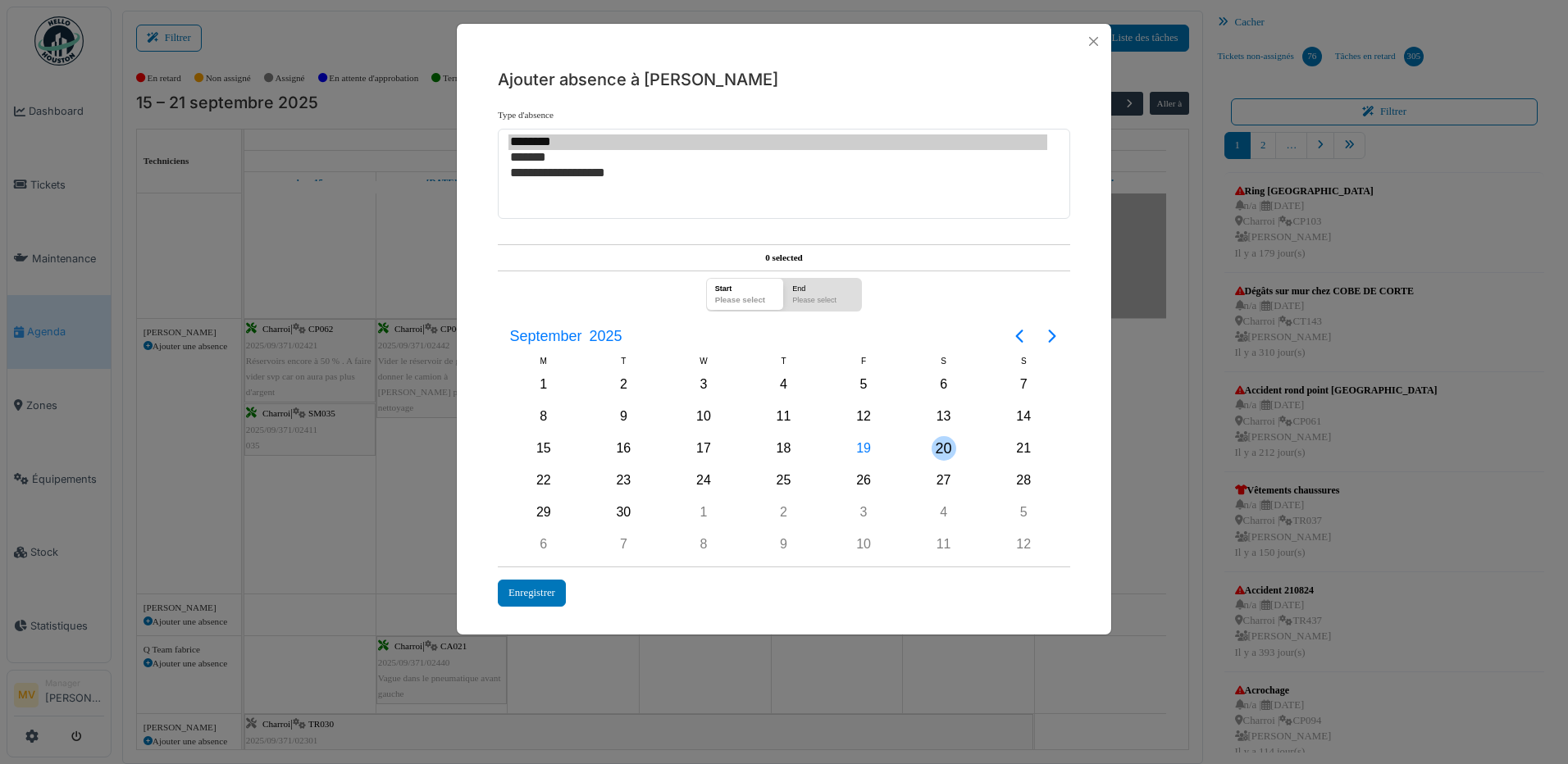
click at [933, 448] on div "20" at bounding box center [945, 448] width 25 height 25
click at [1021, 517] on div "5" at bounding box center [1023, 512] width 25 height 25
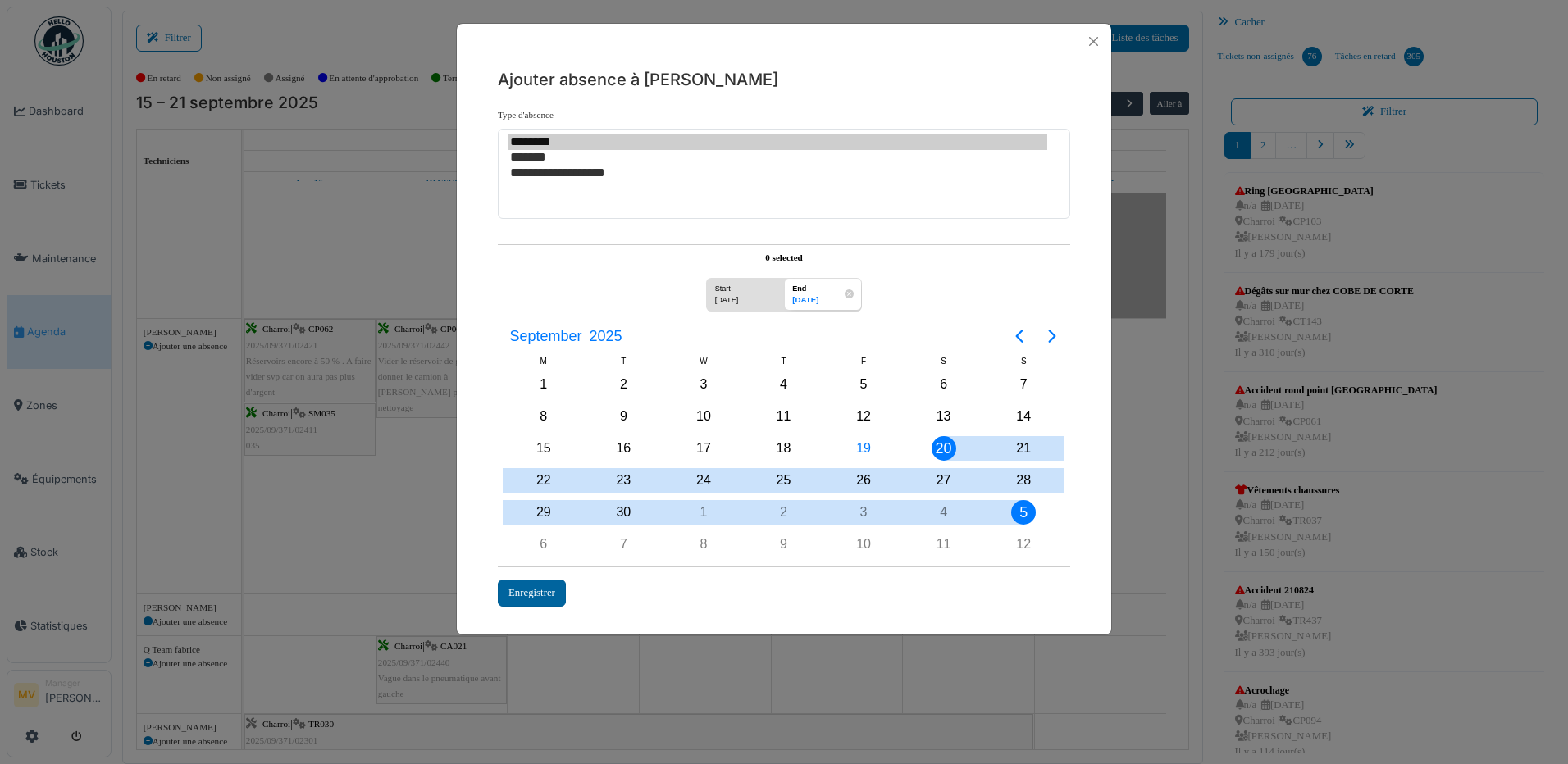
click at [533, 593] on div "Enregistrer" at bounding box center [531, 593] width 68 height 27
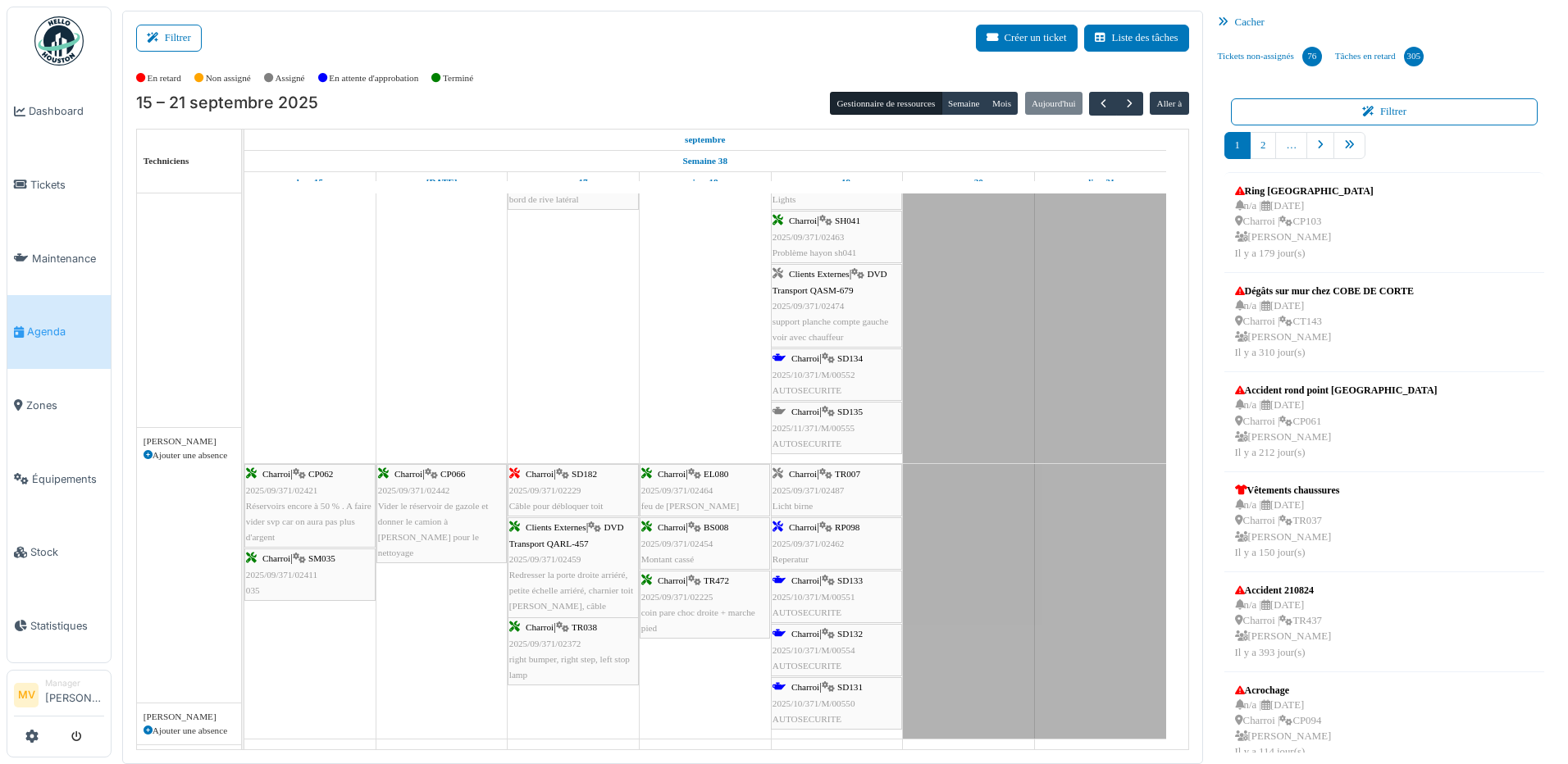
scroll to position [0, 0]
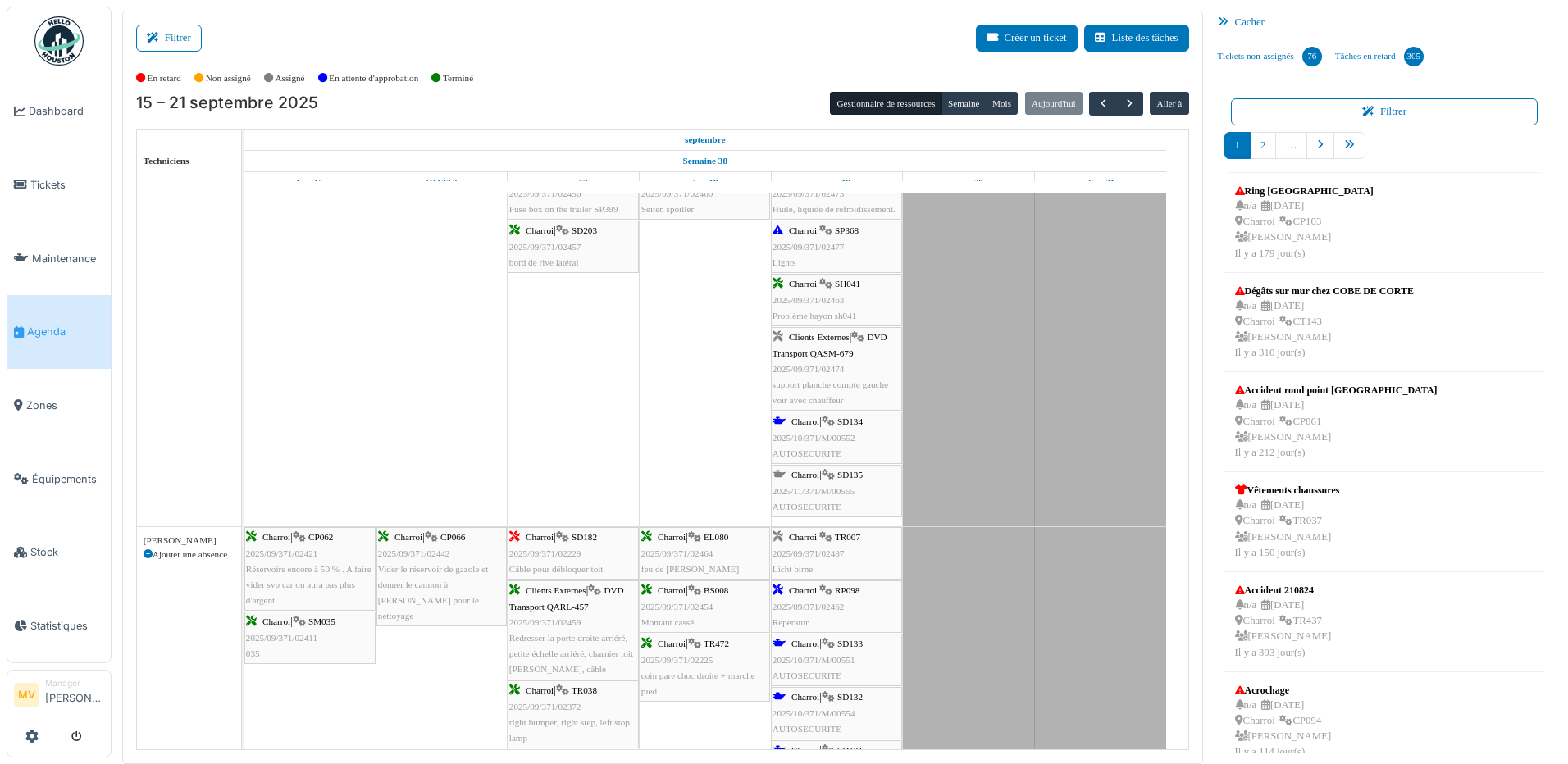
click at [841, 364] on span "2025/09/371/02474" at bounding box center [808, 369] width 72 height 10
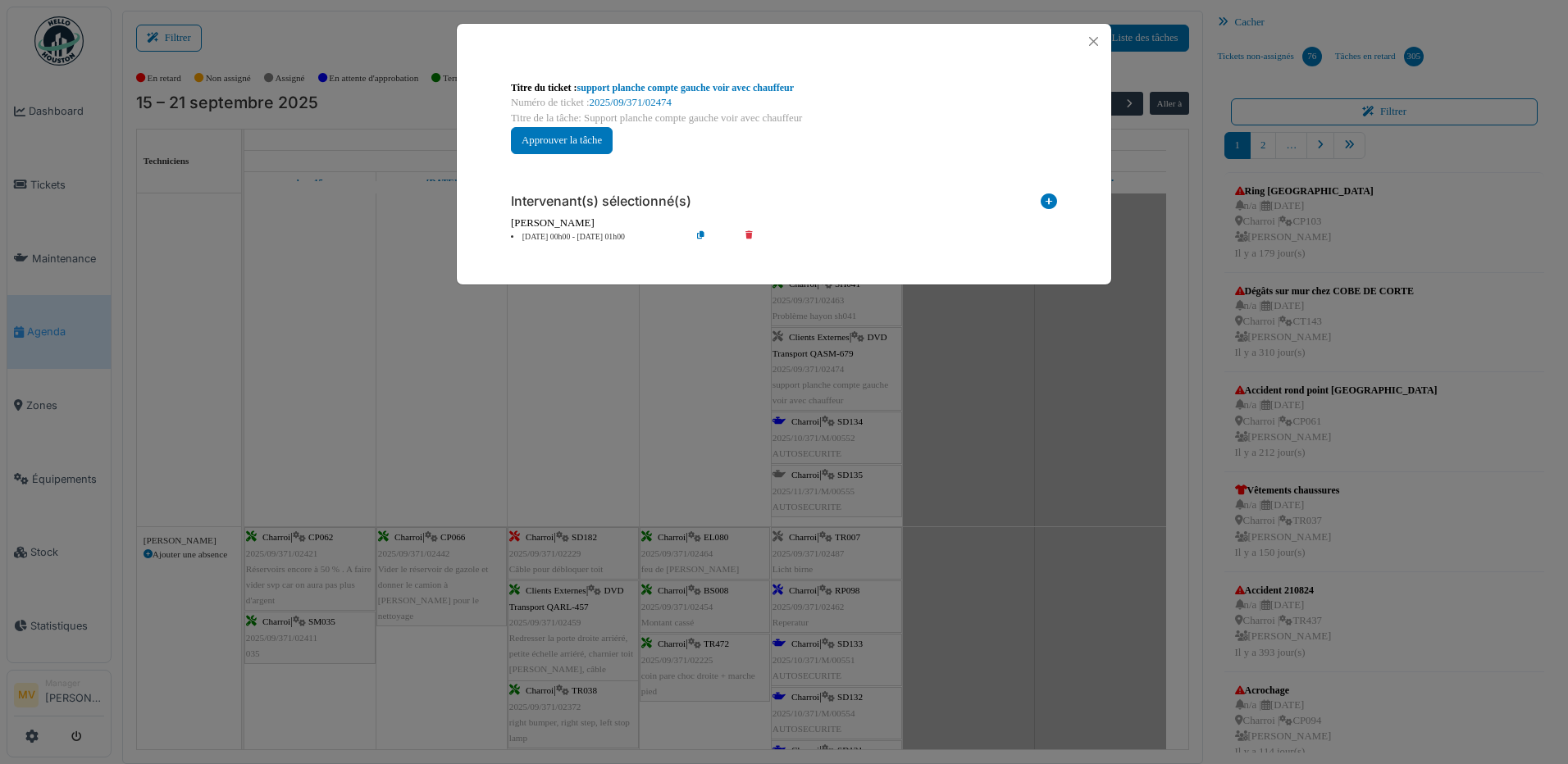
click at [749, 234] on icon at bounding box center [760, 238] width 47 height 12
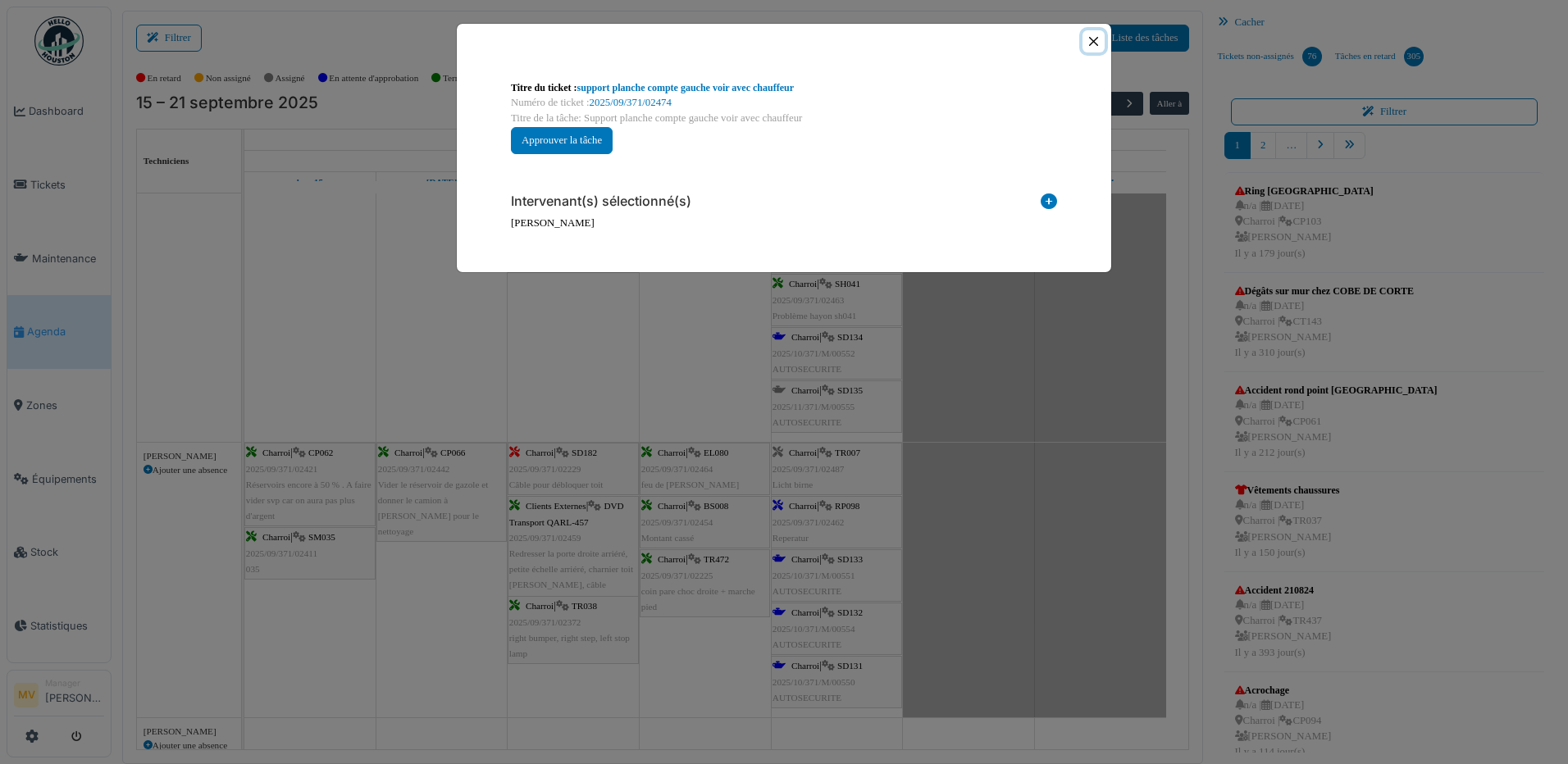
click at [1095, 38] on button "Close" at bounding box center [1094, 41] width 22 height 22
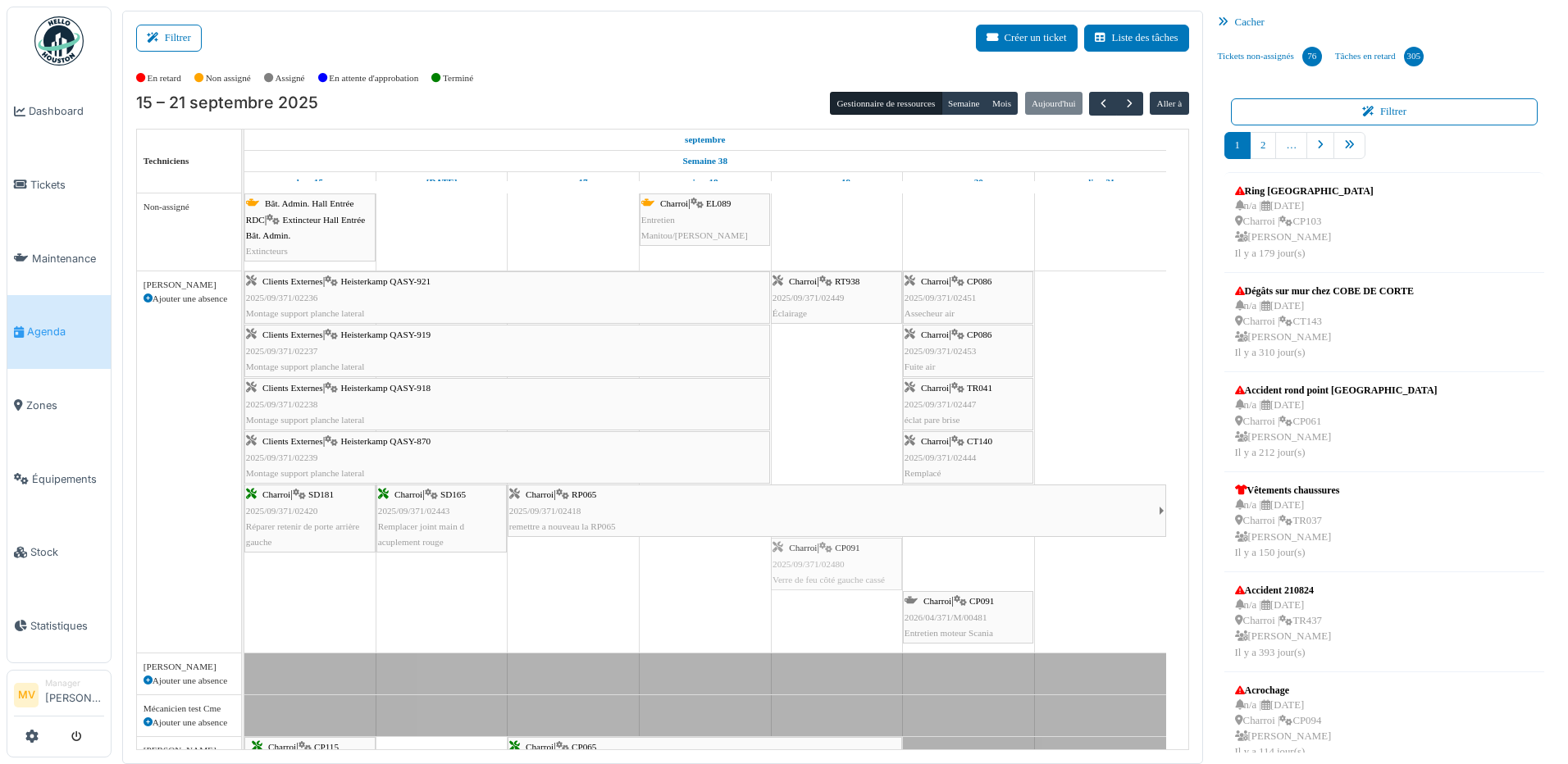
drag, startPoint x: 985, startPoint y: 562, endPoint x: 883, endPoint y: 565, distance: 102.0
click at [245, 565] on div "Clients Externes | Heisterkamp QASY-921 2025/09/371/02236 Montage support planc…" at bounding box center [245, 462] width 0 height 381
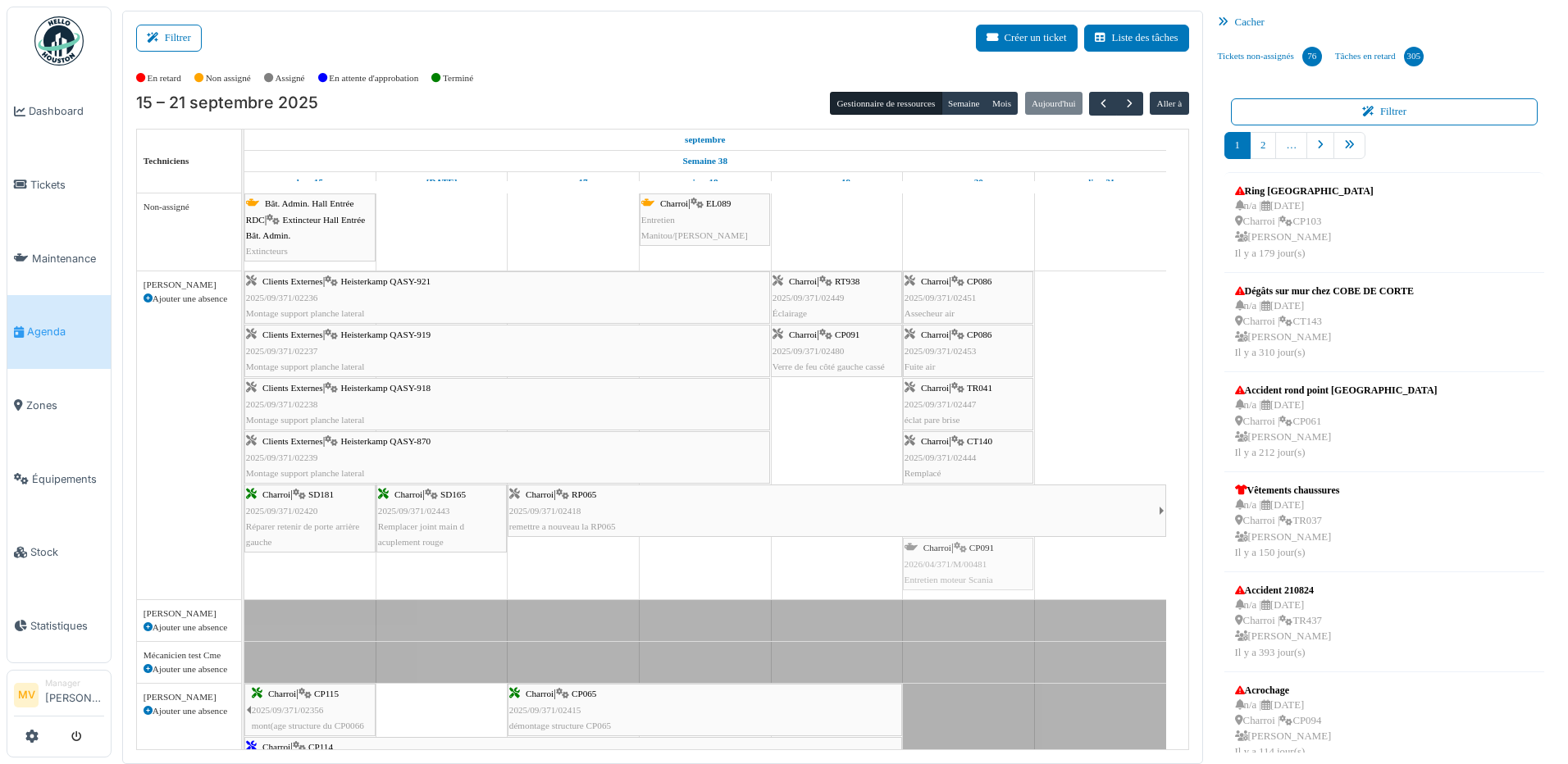
drag, startPoint x: 947, startPoint y: 569, endPoint x: 874, endPoint y: 473, distance: 120.6
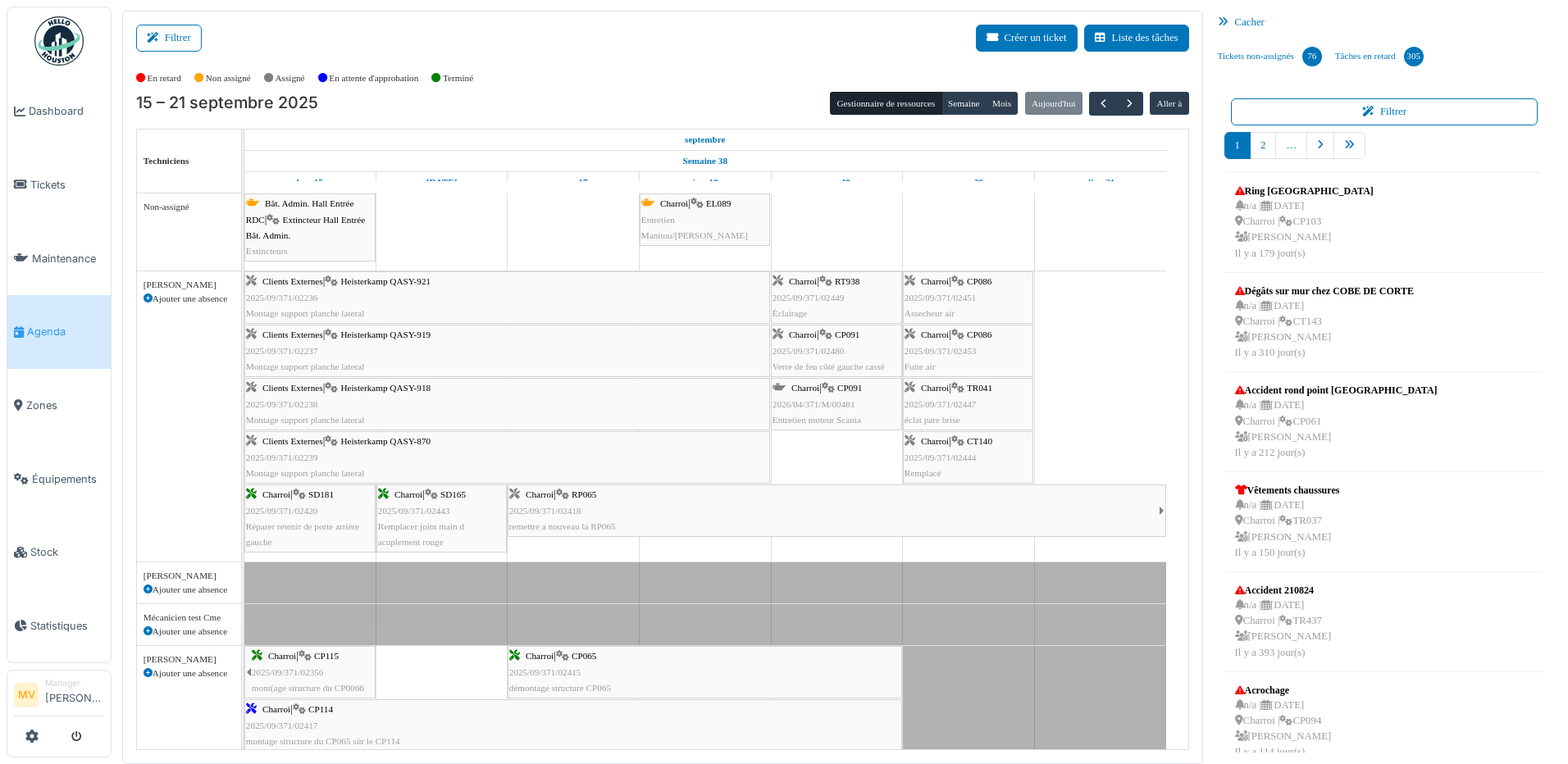
click at [420, 282] on span "Heisterkamp QASY-921" at bounding box center [386, 281] width 90 height 10
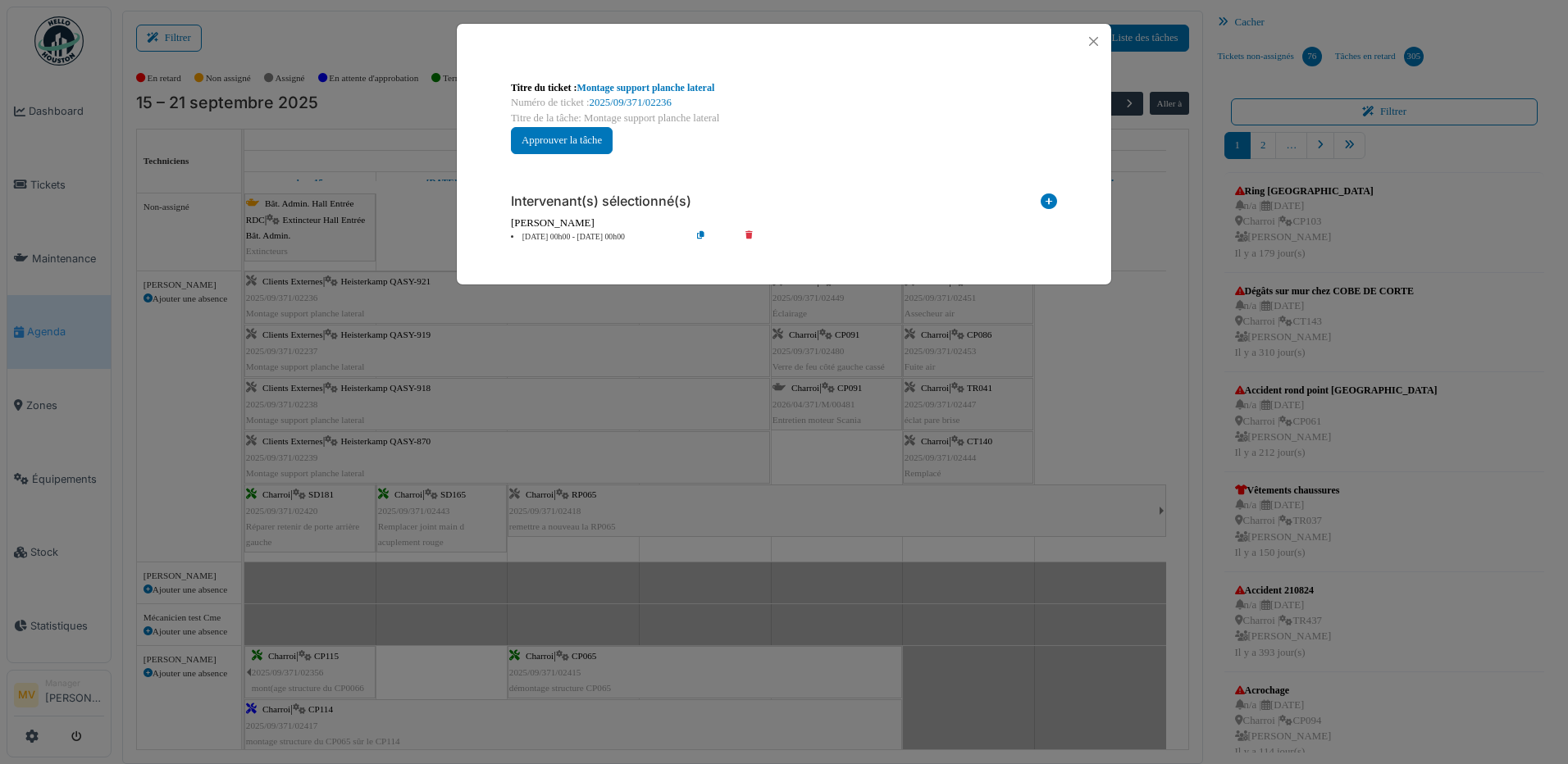
click at [1098, 441] on div "**********" at bounding box center [784, 382] width 1568 height 764
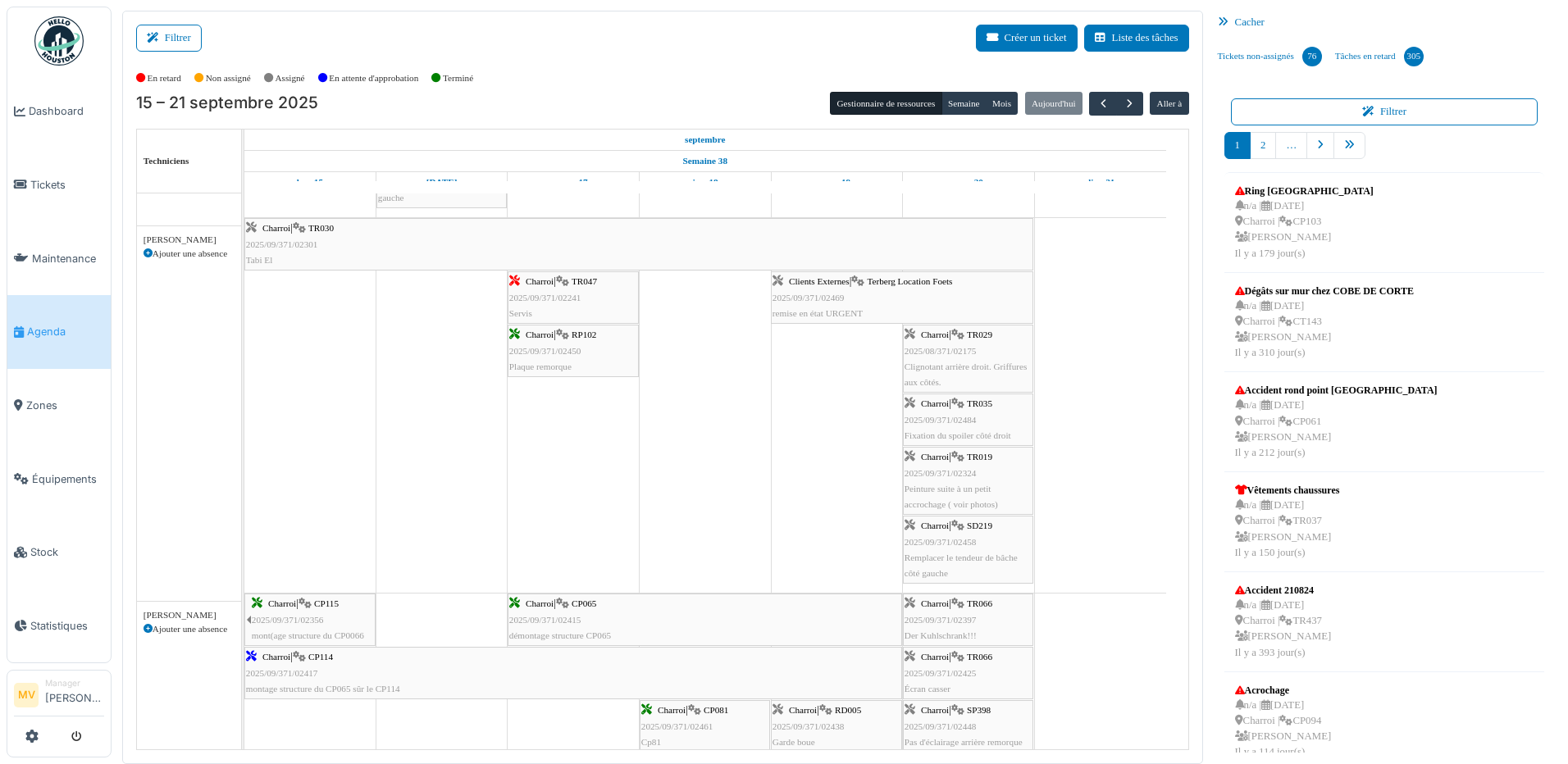
scroll to position [1205, 0]
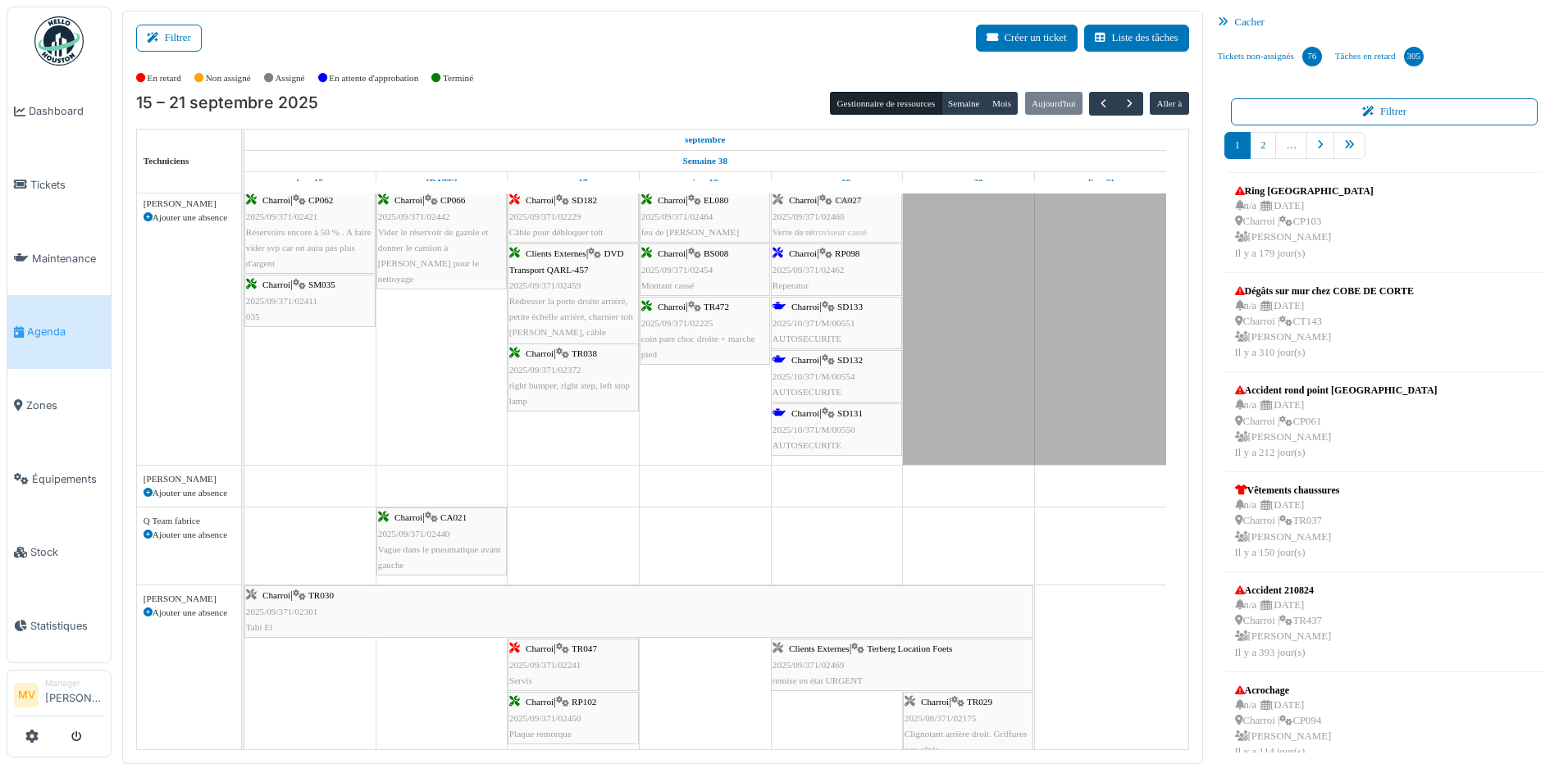
drag, startPoint x: 980, startPoint y: 540, endPoint x: 864, endPoint y: 277, distance: 287.4
click at [864, 277] on tbody "Bât. Admin. Hall Entrée RDC | Extincteur Hall Entrée Bât. Admin. Extincteurs Ch…" at bounding box center [706, 700] width 922 height 2689
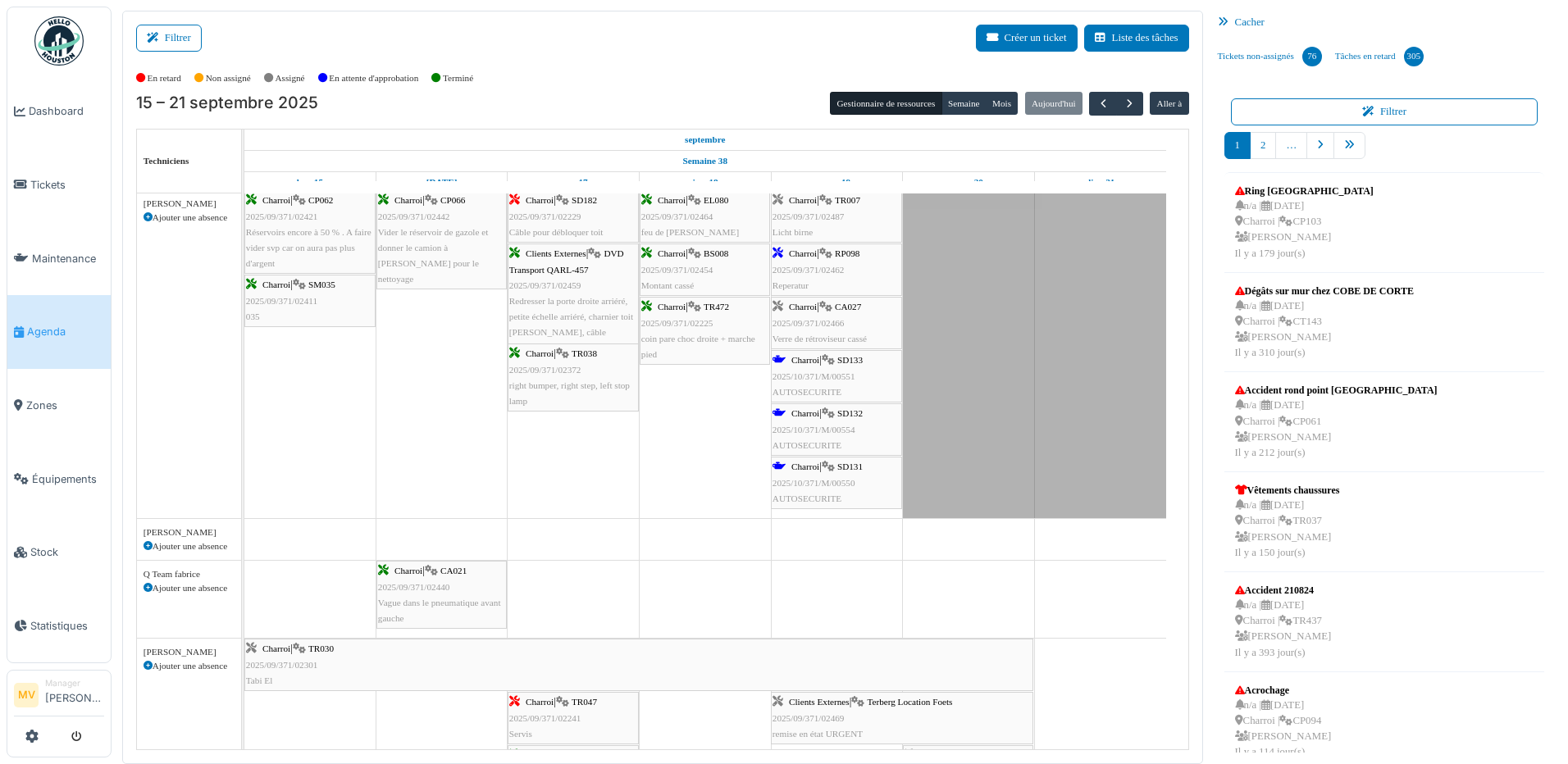
click at [147, 544] on icon at bounding box center [148, 546] width 9 height 9
click at [148, 547] on icon at bounding box center [148, 546] width 9 height 9
click at [180, 541] on div "Ajouter une absence" at bounding box center [189, 547] width 91 height 14
click at [180, 534] on div "[PERSON_NAME]" at bounding box center [189, 533] width 91 height 14
click at [357, 553] on td at bounding box center [310, 700] width 132 height 2689
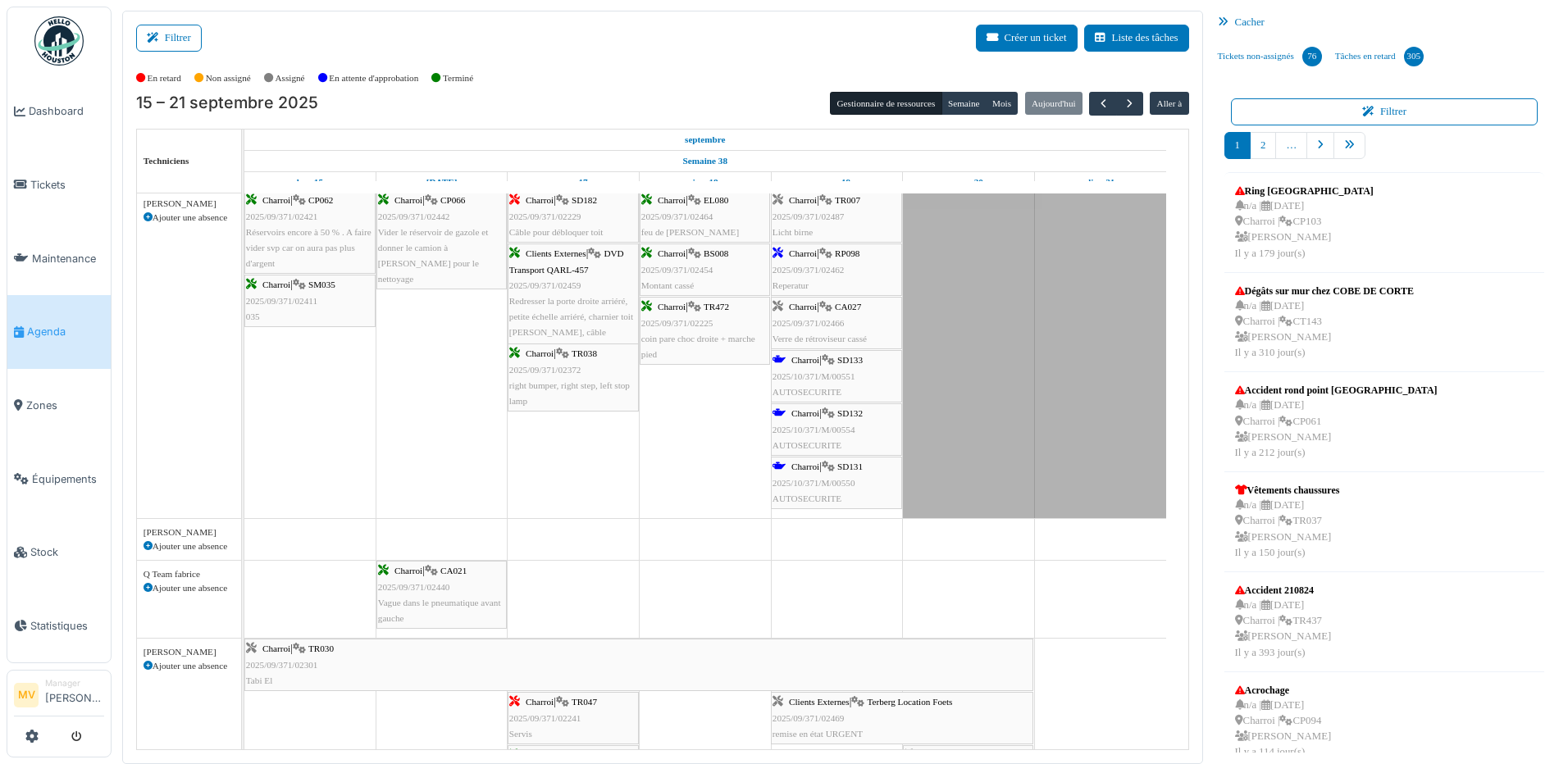
click at [150, 545] on icon at bounding box center [148, 546] width 9 height 9
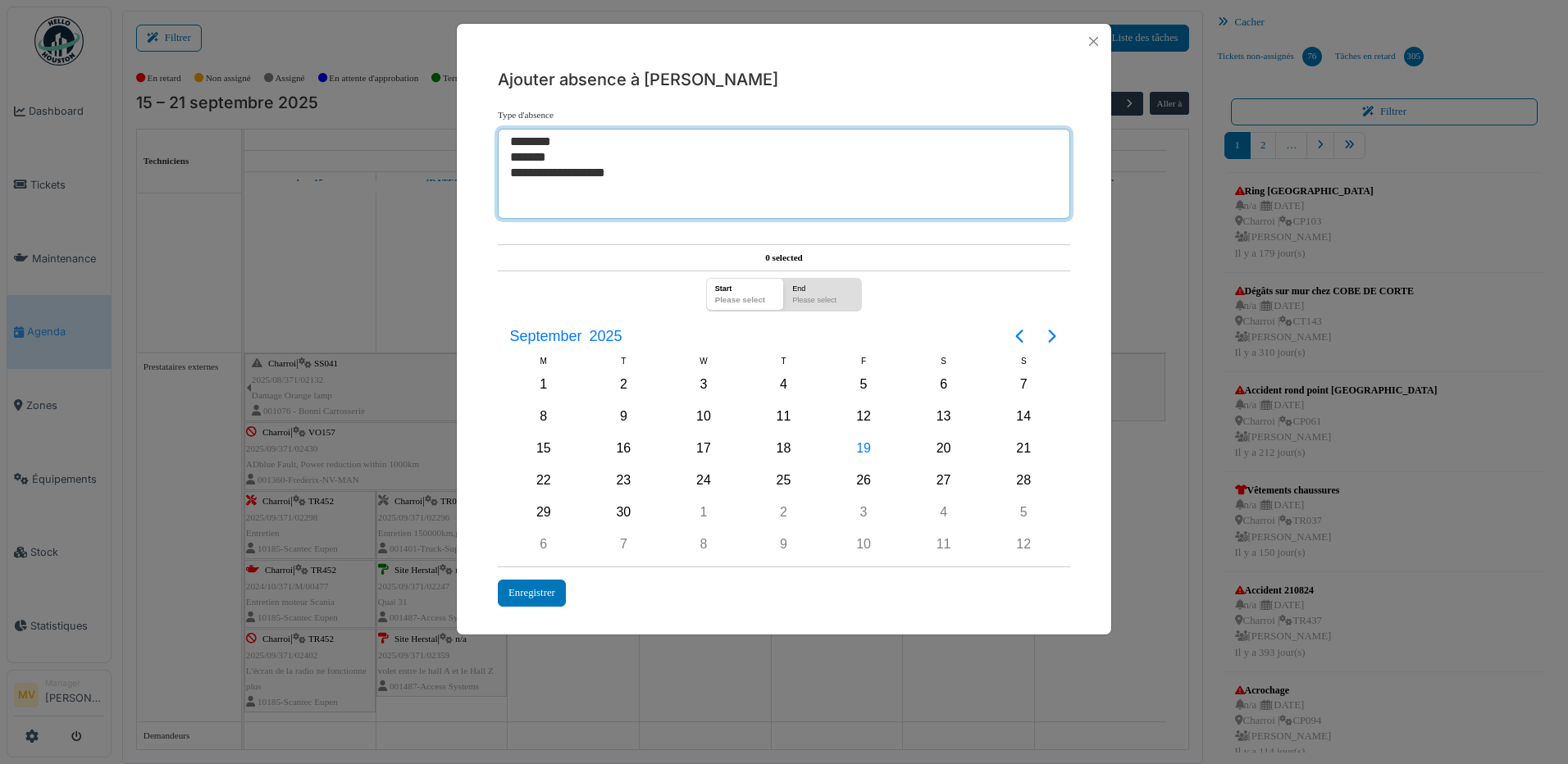
select select "***"
click at [528, 141] on option "********" at bounding box center [778, 143] width 539 height 16
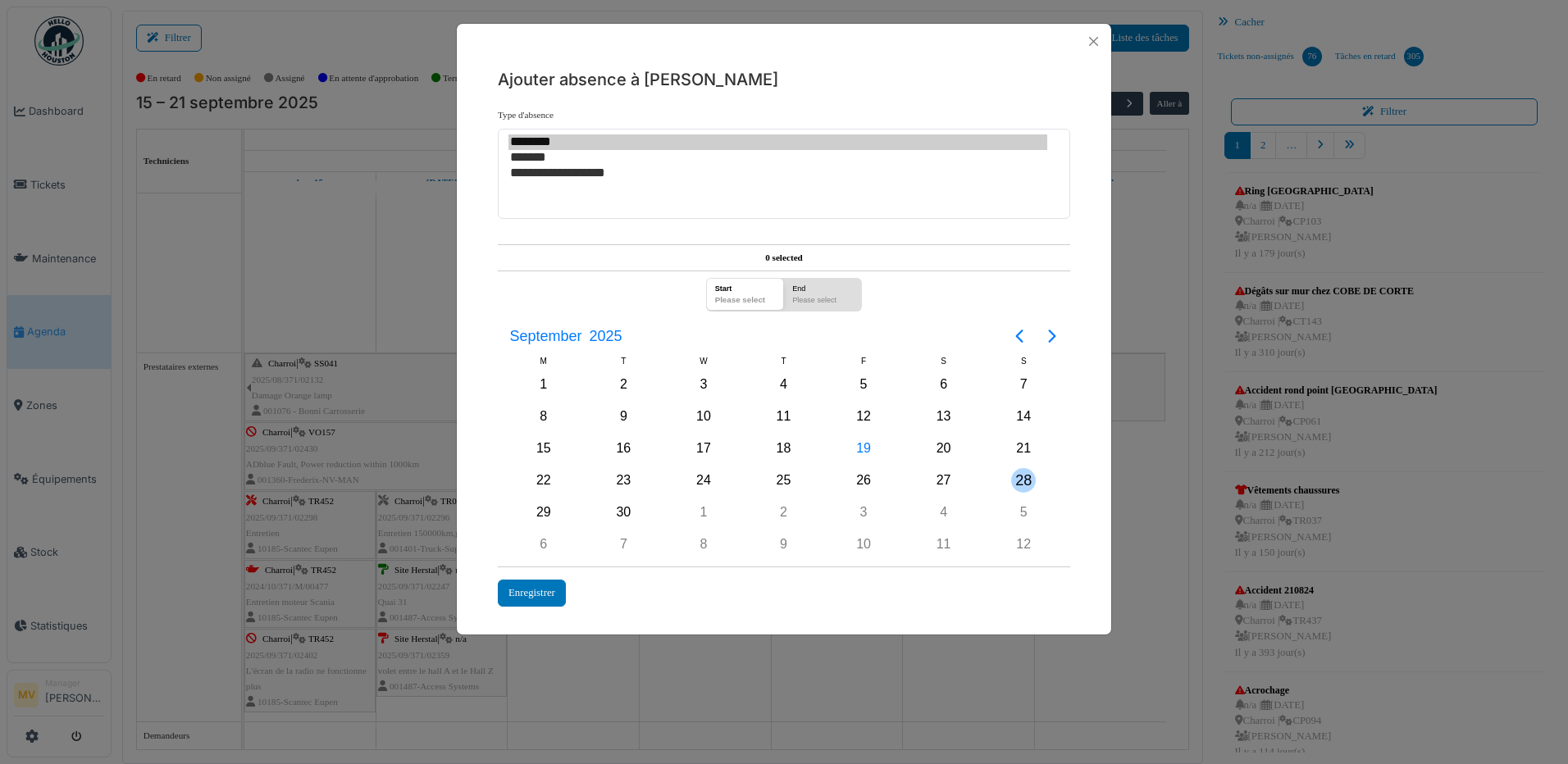
click at [1016, 482] on div "28" at bounding box center [1023, 480] width 25 height 25
click at [870, 453] on div "19" at bounding box center [864, 448] width 25 height 25
click at [1026, 416] on div "14" at bounding box center [1023, 417] width 25 height 25
click at [963, 418] on div "13" at bounding box center [944, 416] width 81 height 31
click at [1022, 476] on div "28" at bounding box center [1023, 480] width 25 height 25
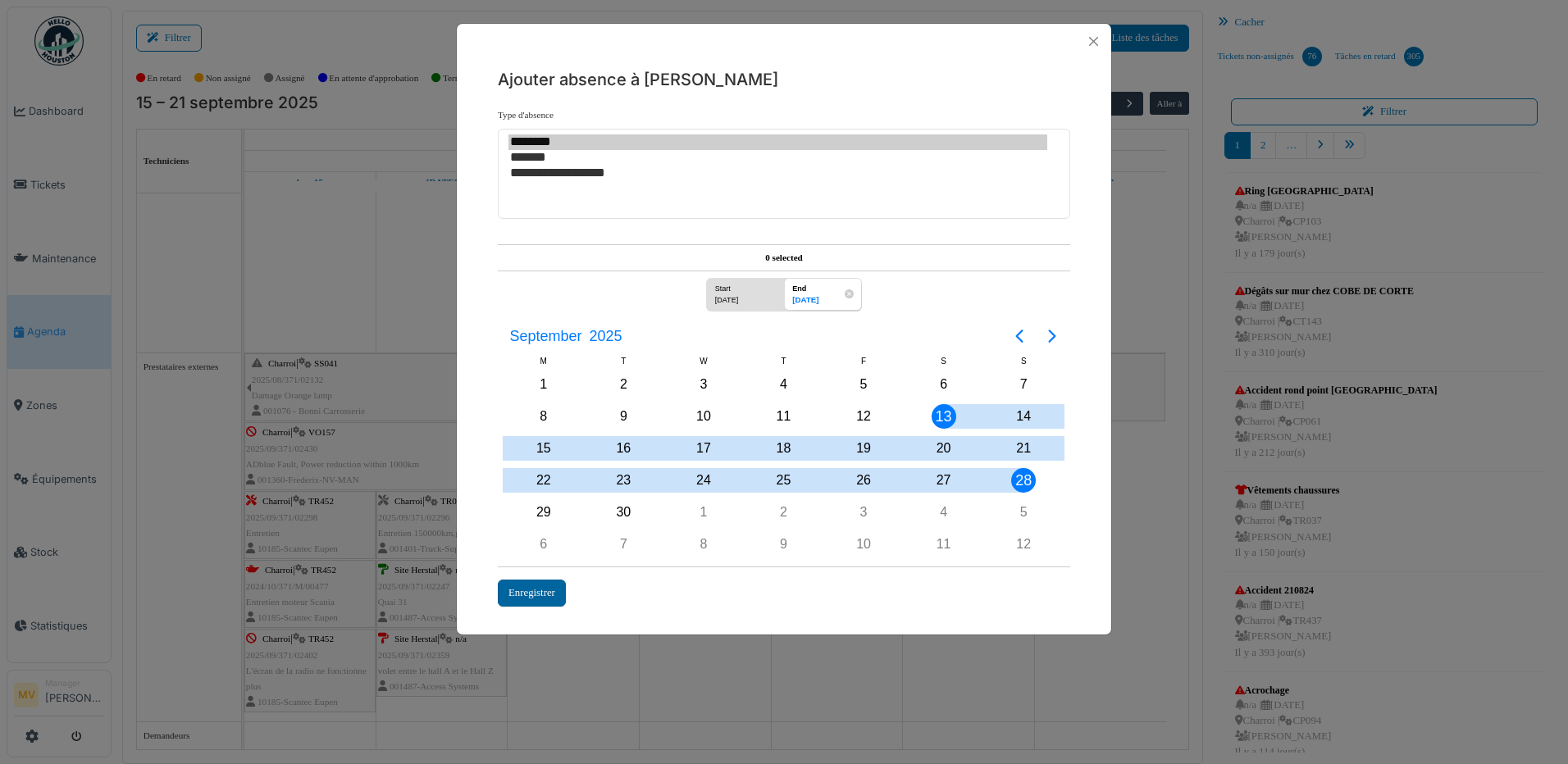
click at [559, 596] on div "Enregistrer" at bounding box center [531, 593] width 68 height 27
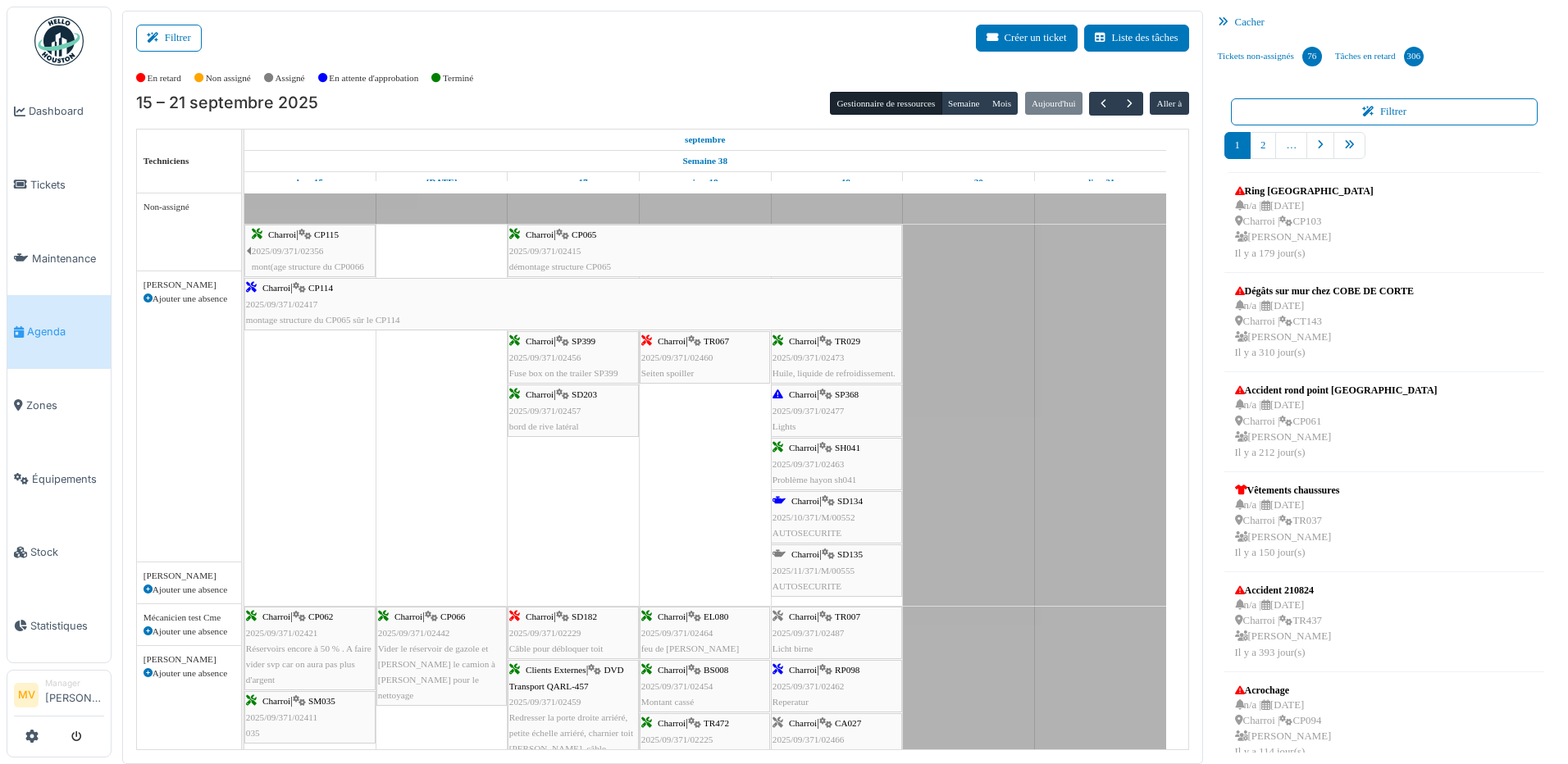
scroll to position [437, 0]
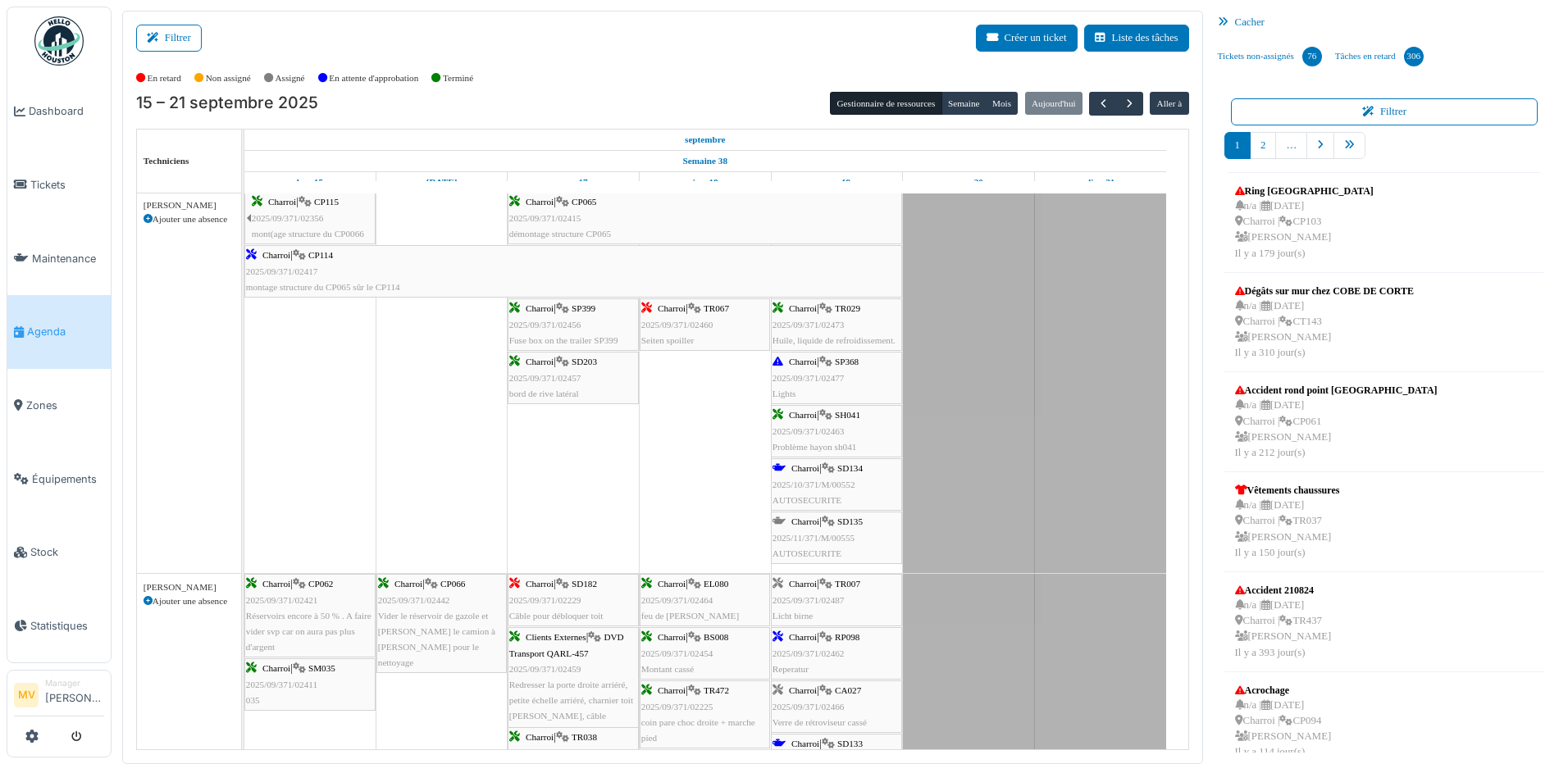
click at [843, 533] on span "2025/11/371/M/00555" at bounding box center [813, 537] width 82 height 10
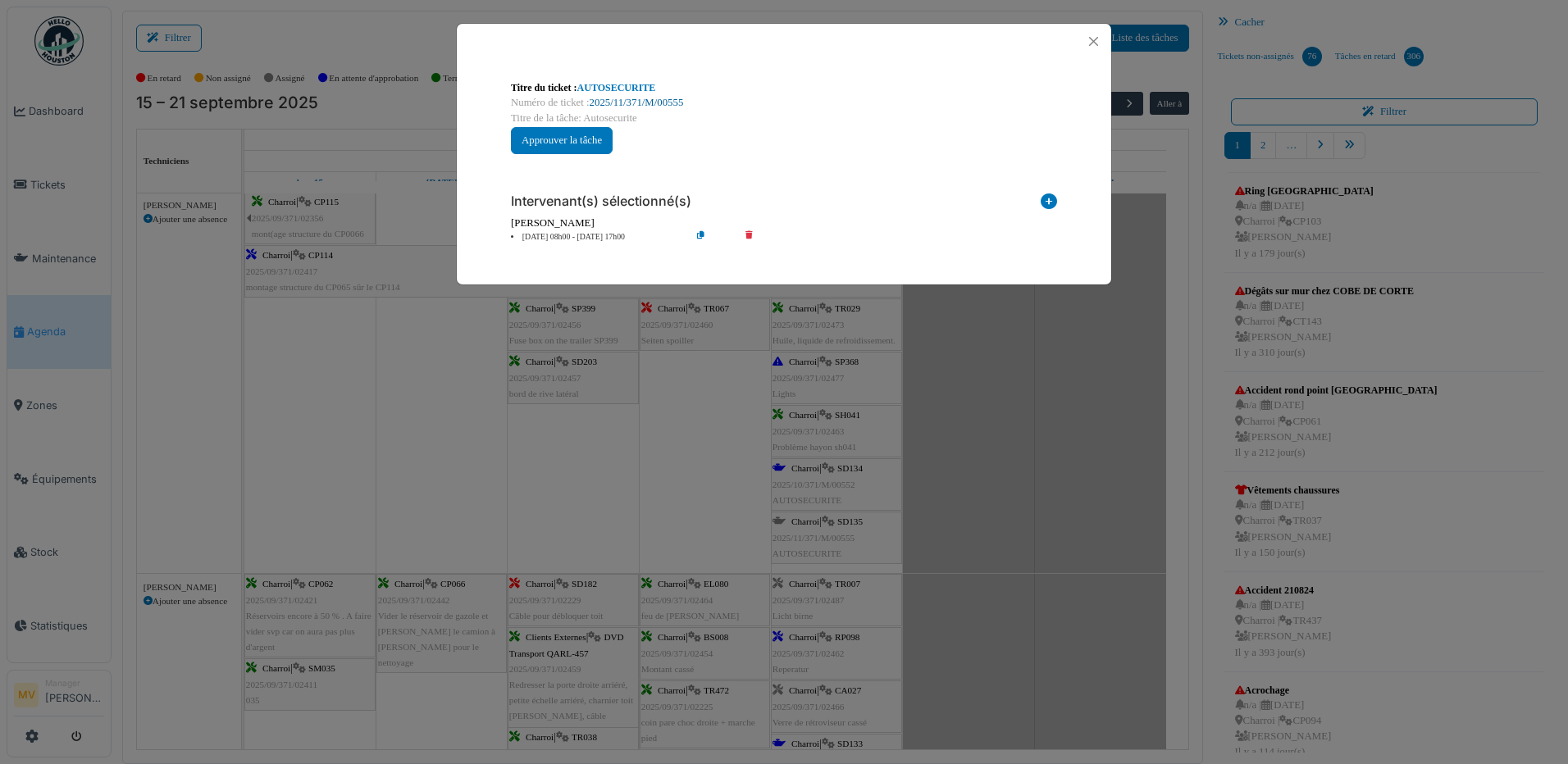
click at [642, 103] on link "2025/11/371/M/00555" at bounding box center [637, 102] width 94 height 12
click at [1093, 35] on button "Close" at bounding box center [1094, 41] width 22 height 22
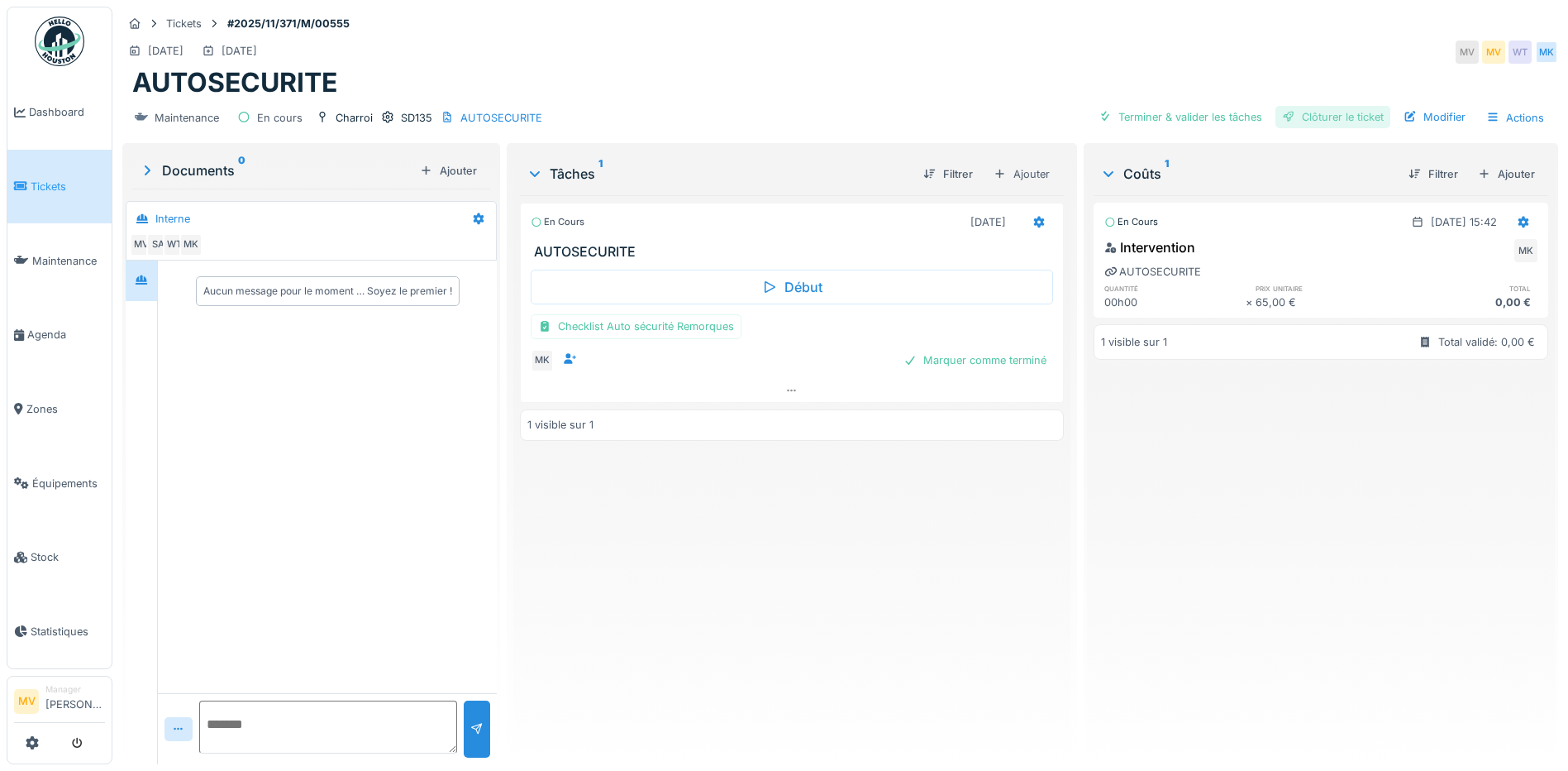
click at [1311, 115] on div "Clôturer le ticket" at bounding box center [1333, 116] width 115 height 22
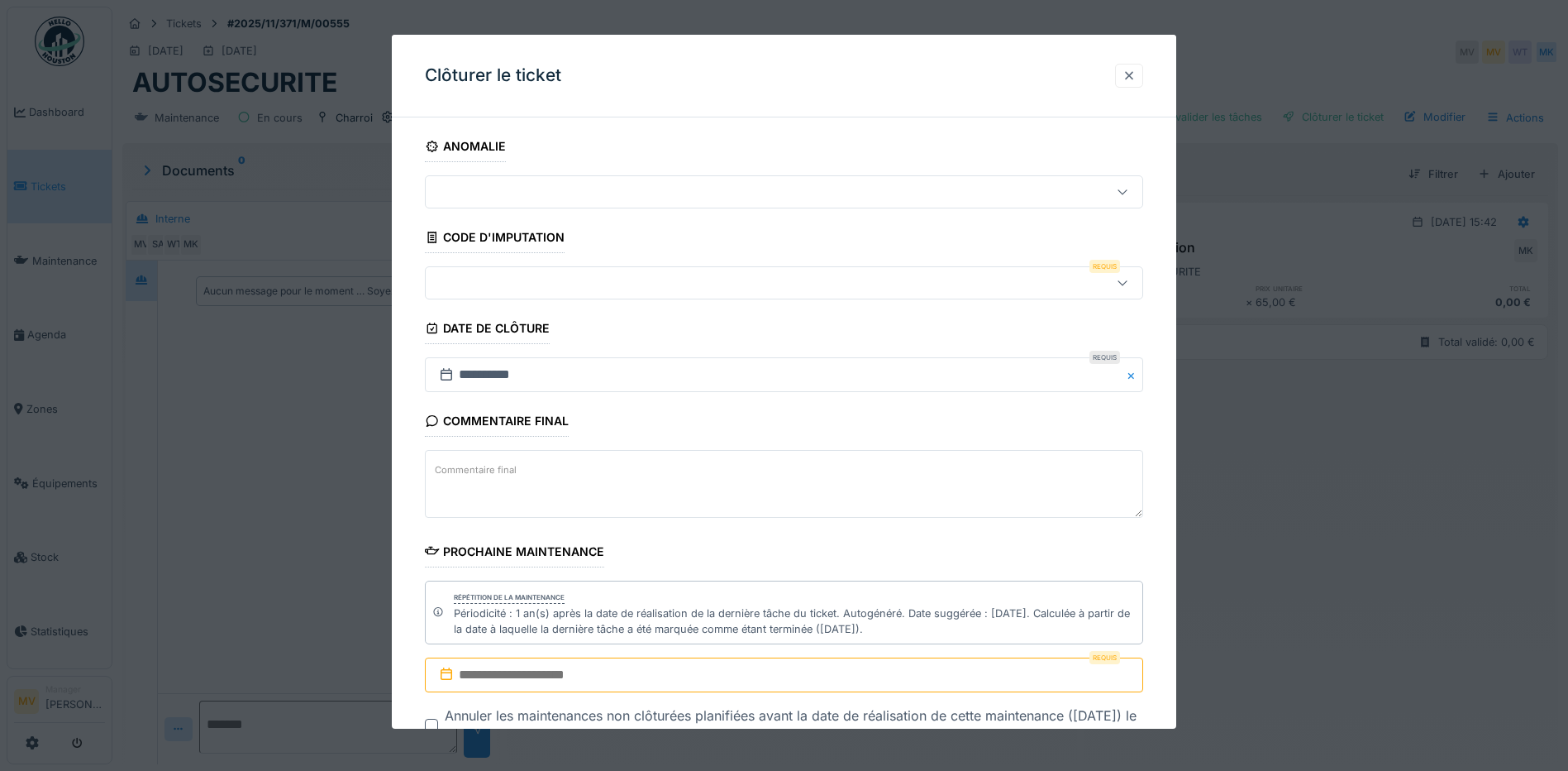
click at [1136, 74] on div at bounding box center [1129, 76] width 13 height 16
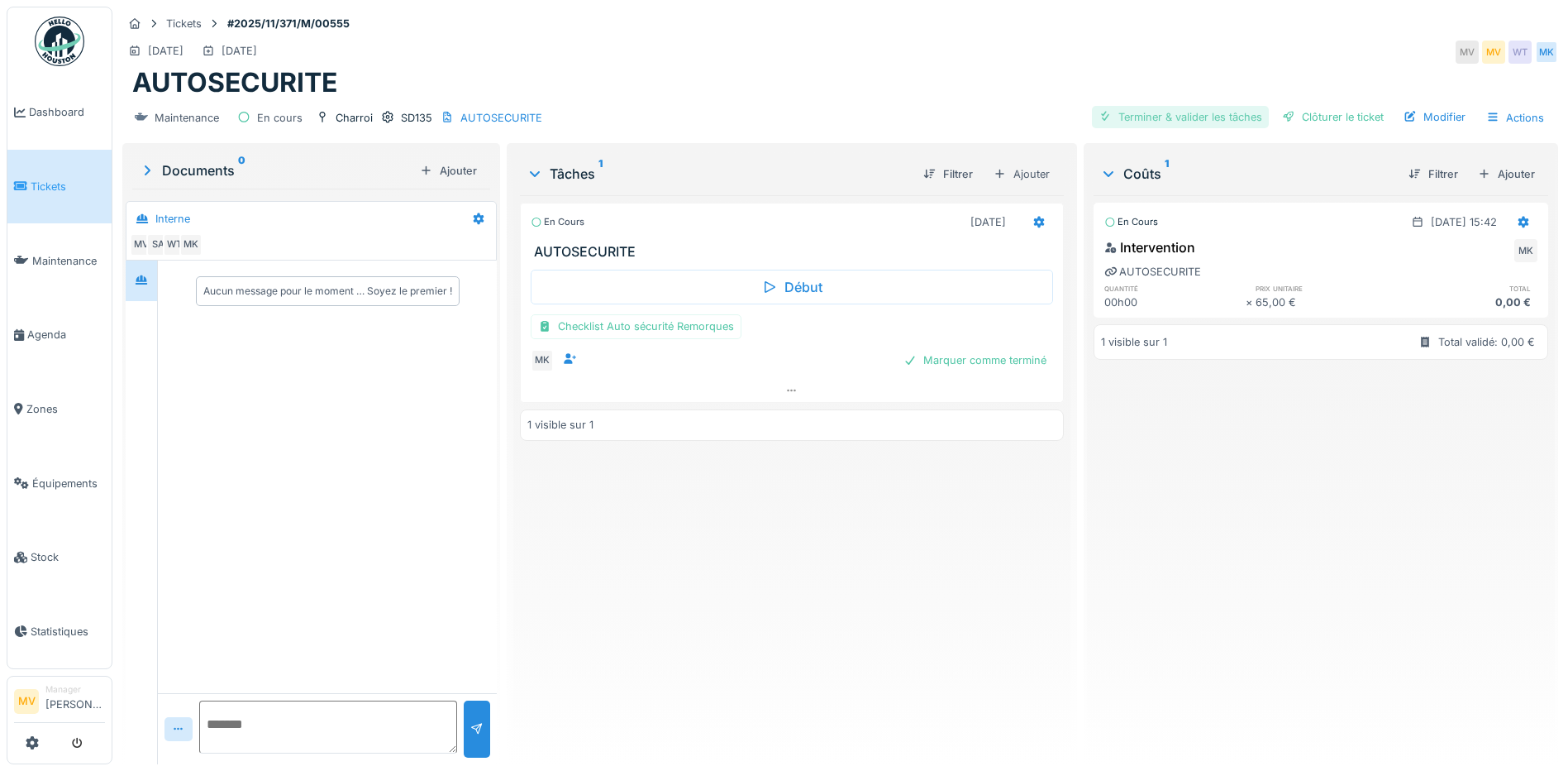
click at [1195, 116] on div "Terminer & valider les tâches" at bounding box center [1181, 116] width 177 height 22
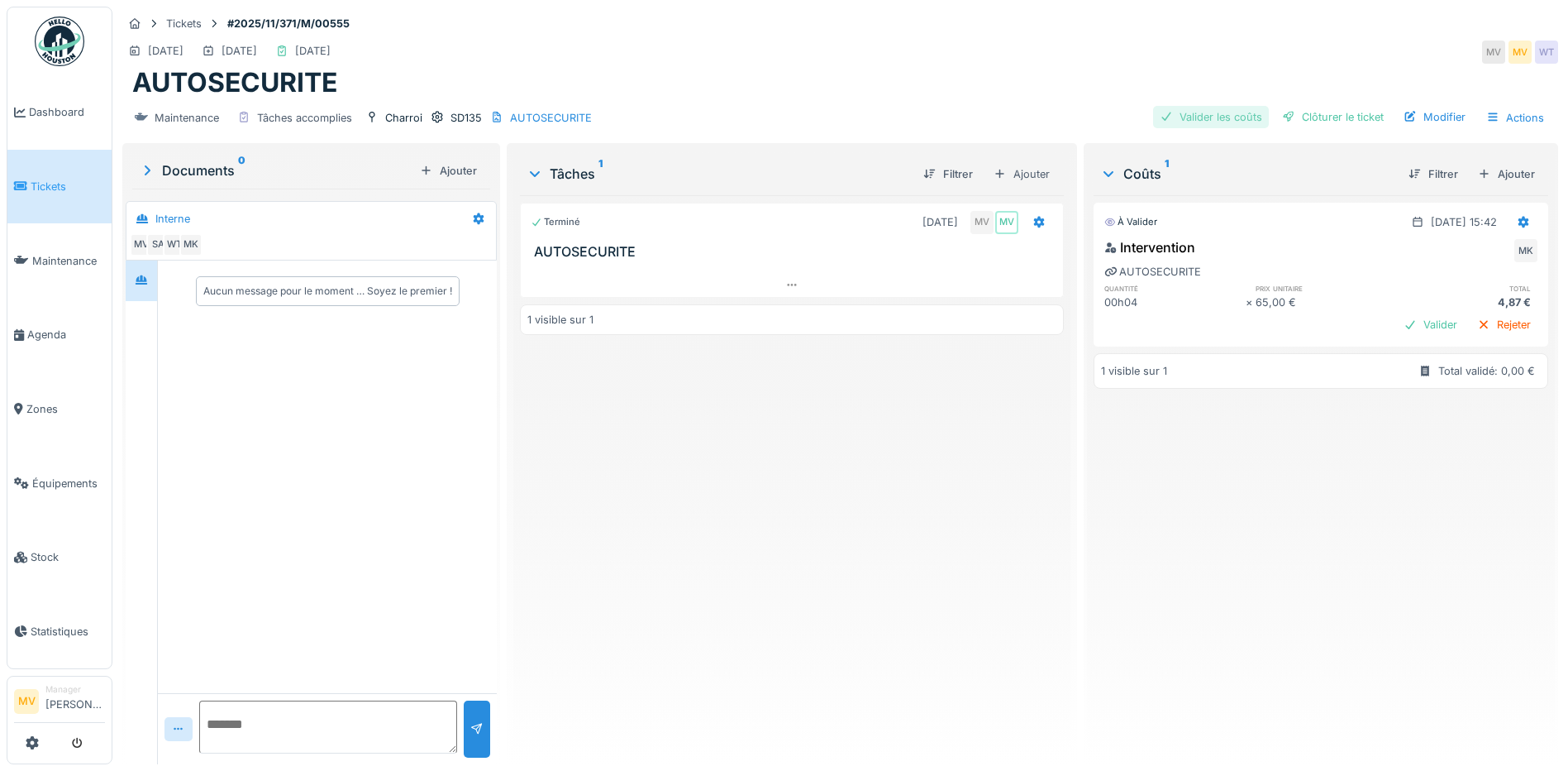
click at [1214, 111] on div "Valider les coûts" at bounding box center [1210, 116] width 115 height 22
click at [1519, 220] on icon at bounding box center [1524, 221] width 11 height 12
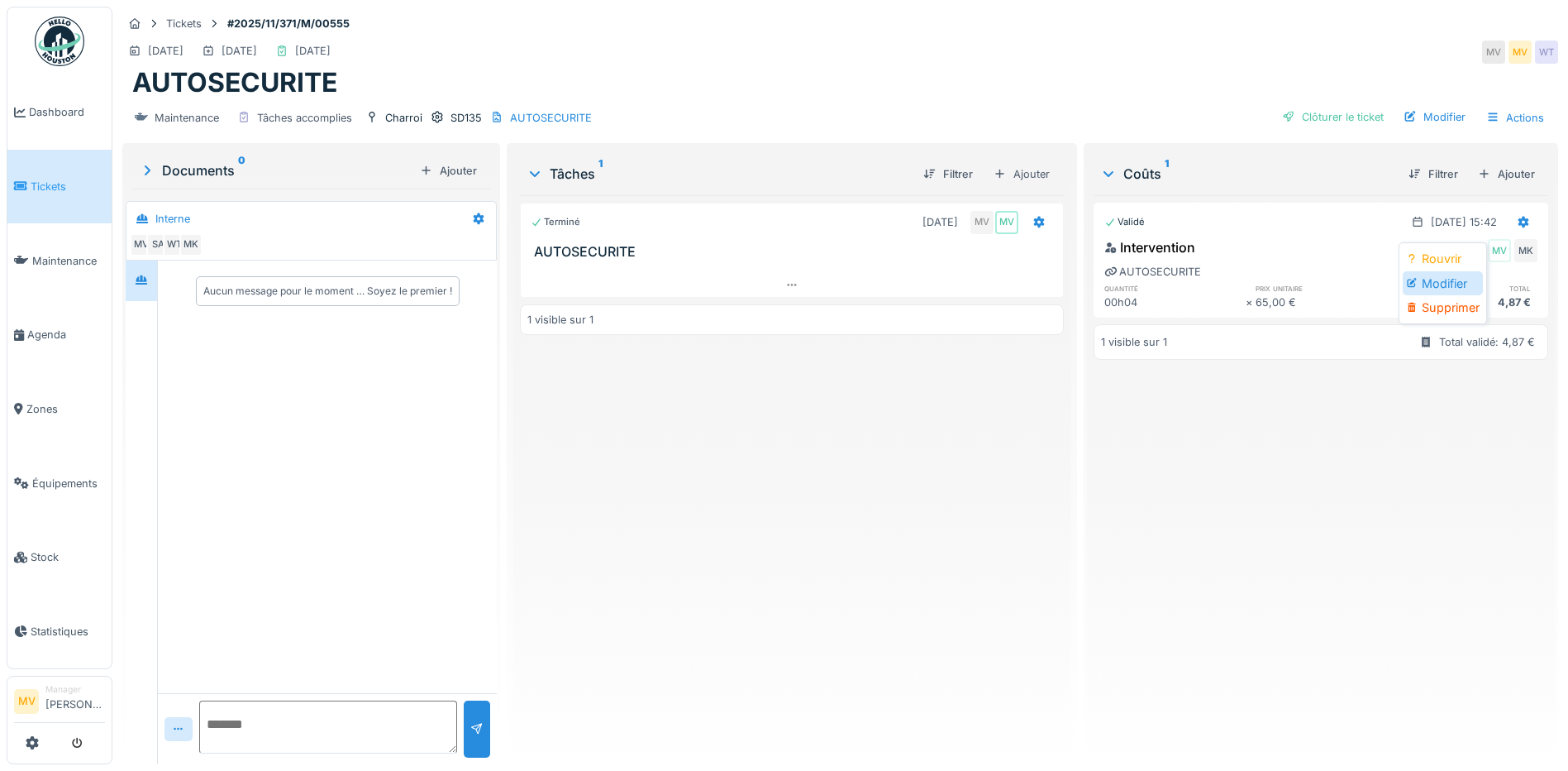
click at [1456, 279] on div "Modifier" at bounding box center [1443, 284] width 80 height 25
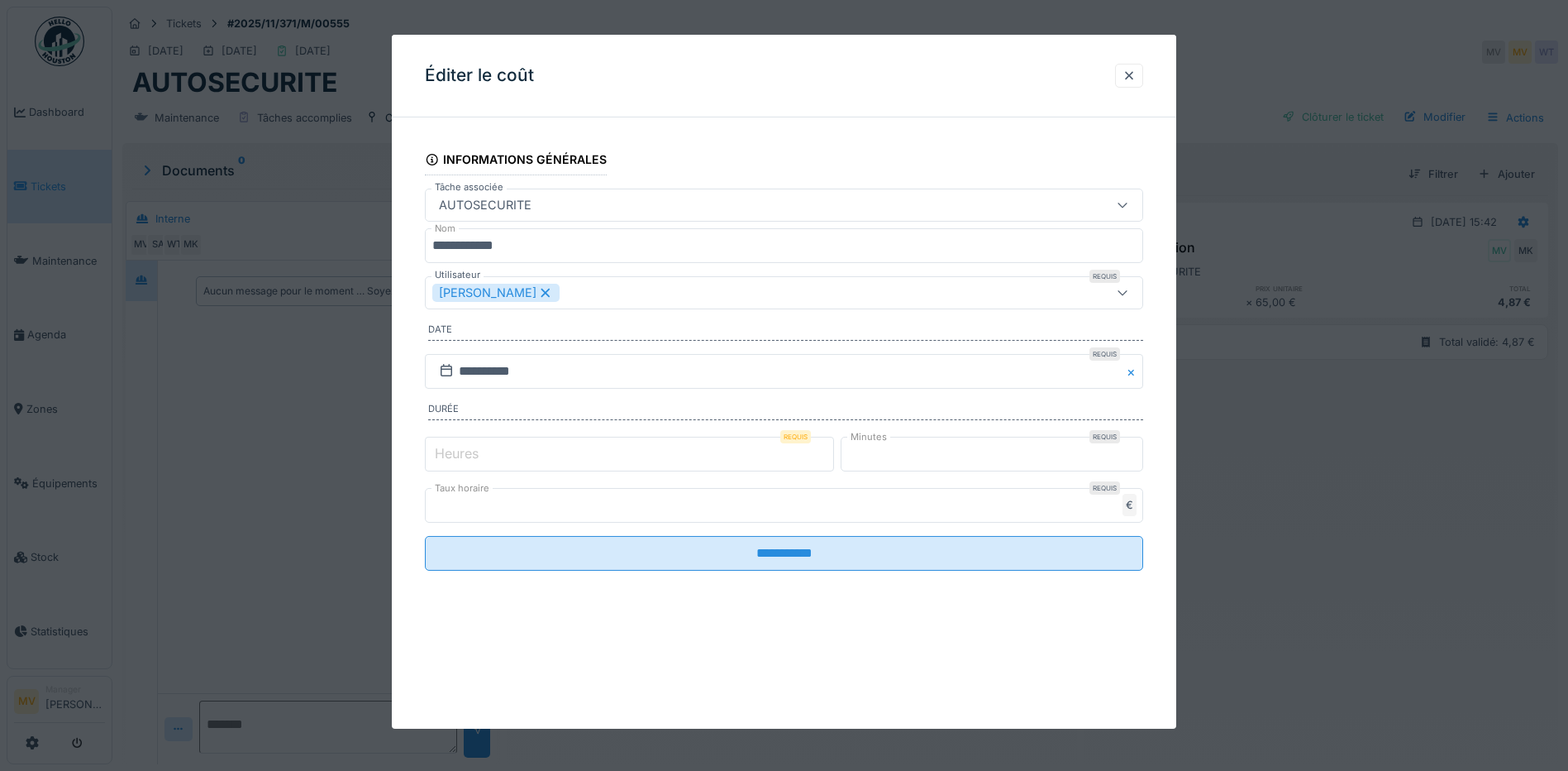
type input "*"
click at [830, 448] on input "*" at bounding box center [629, 453] width 409 height 35
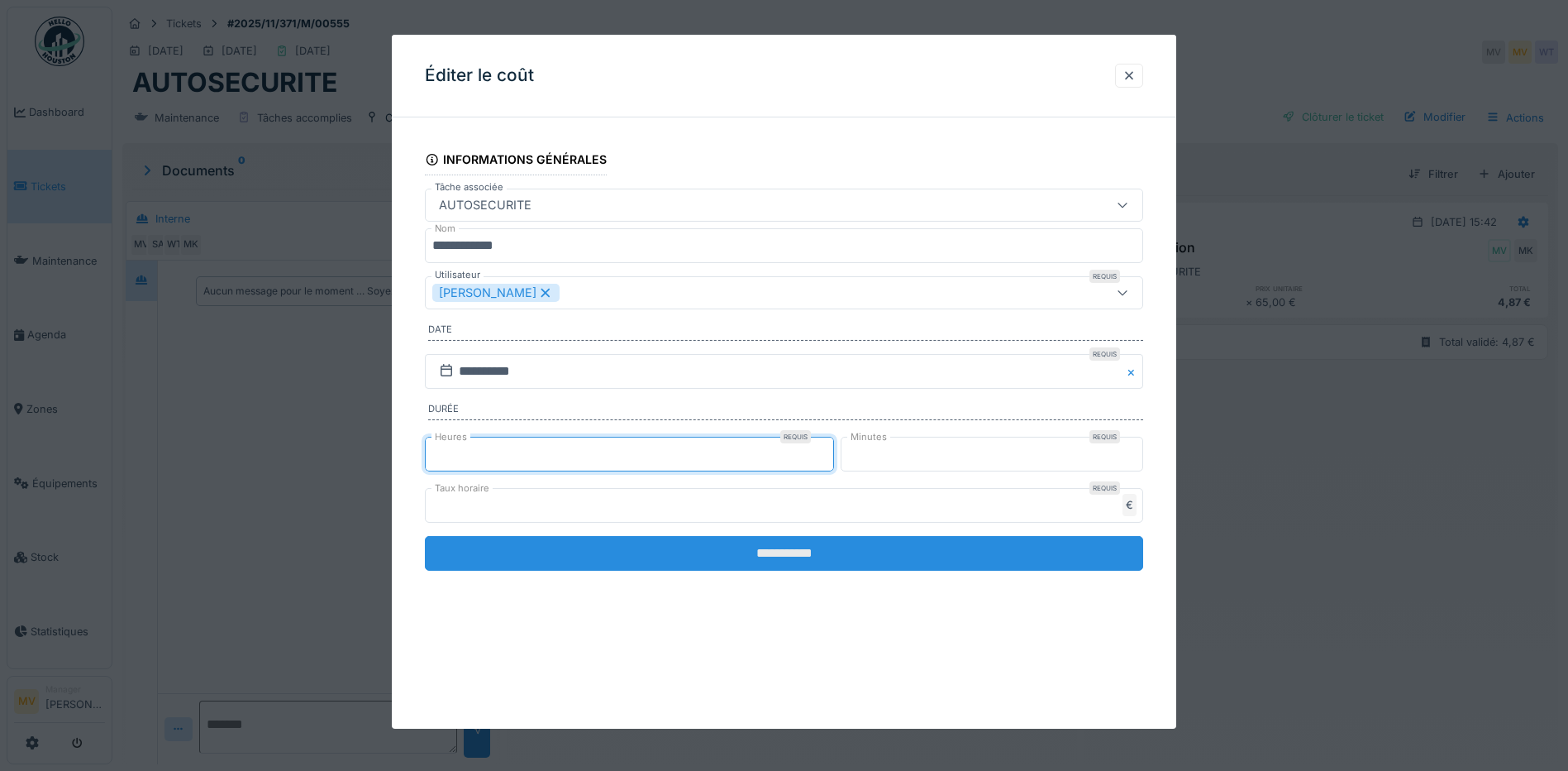
click at [809, 534] on fieldset "**********" at bounding box center [784, 357] width 719 height 453
click at [816, 545] on input "**********" at bounding box center [784, 553] width 719 height 35
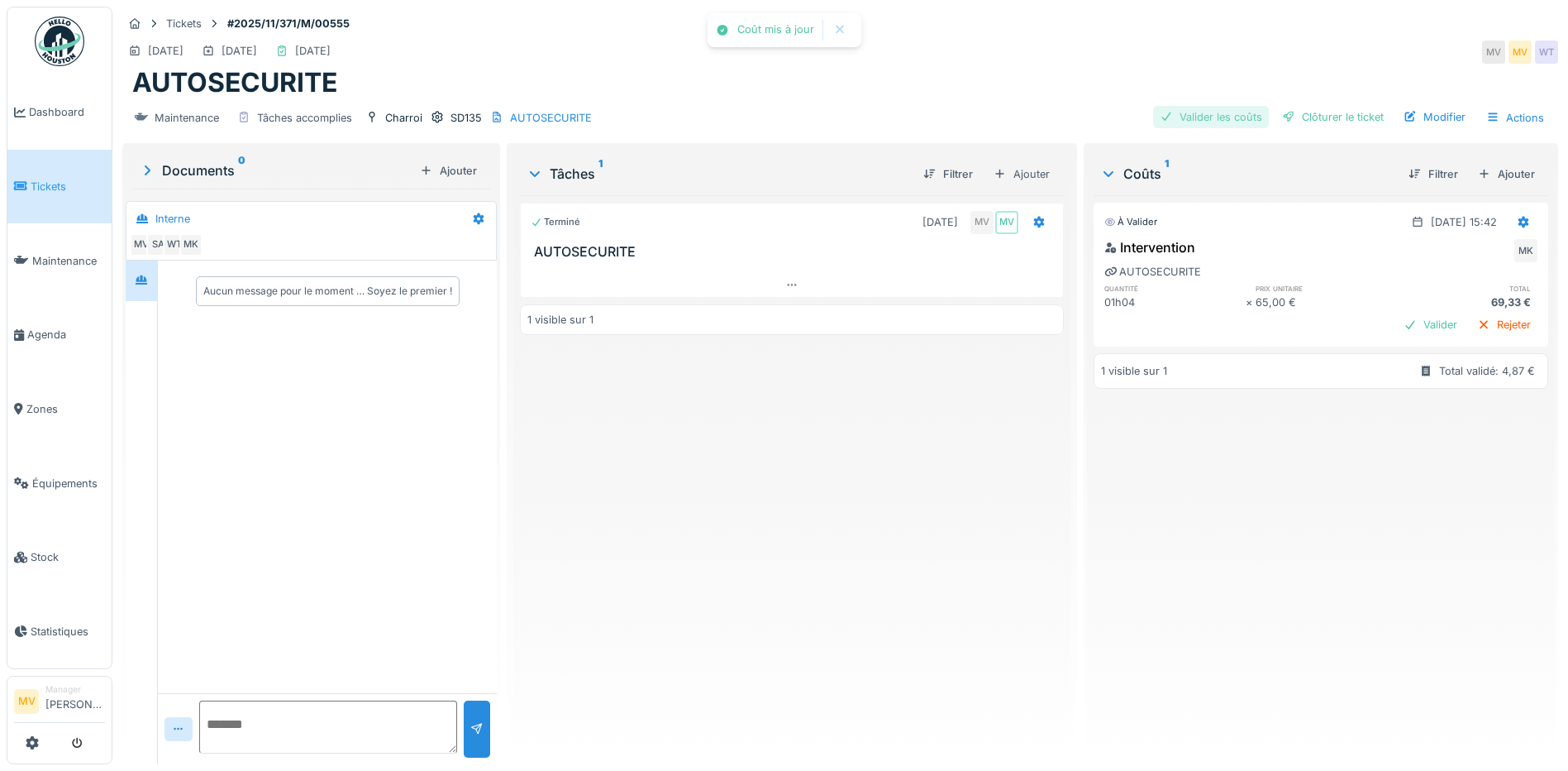
click at [1243, 119] on div "Valider les coûts" at bounding box center [1210, 116] width 115 height 22
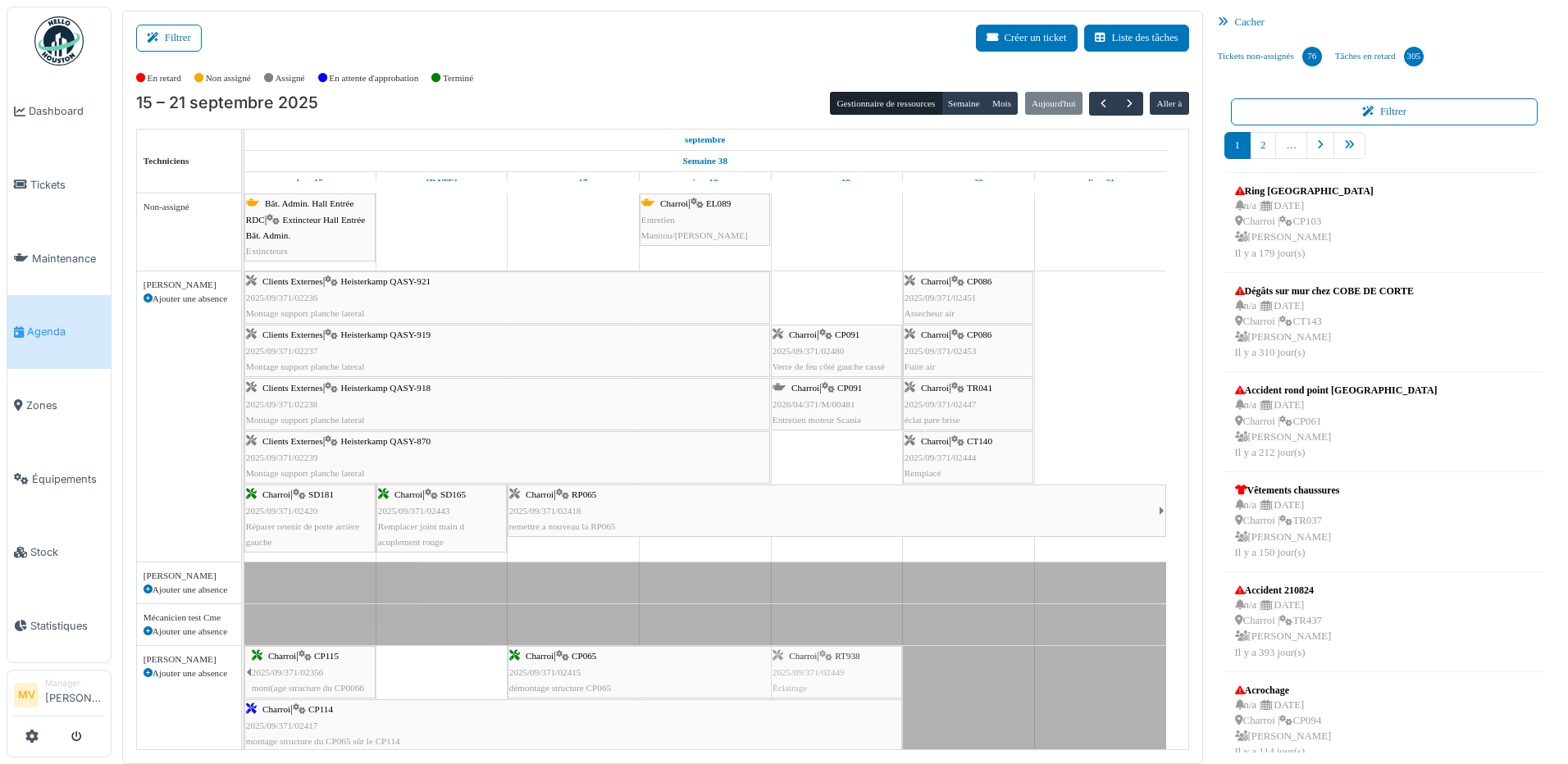
drag, startPoint x: 855, startPoint y: 279, endPoint x: 811, endPoint y: 695, distance: 418.3
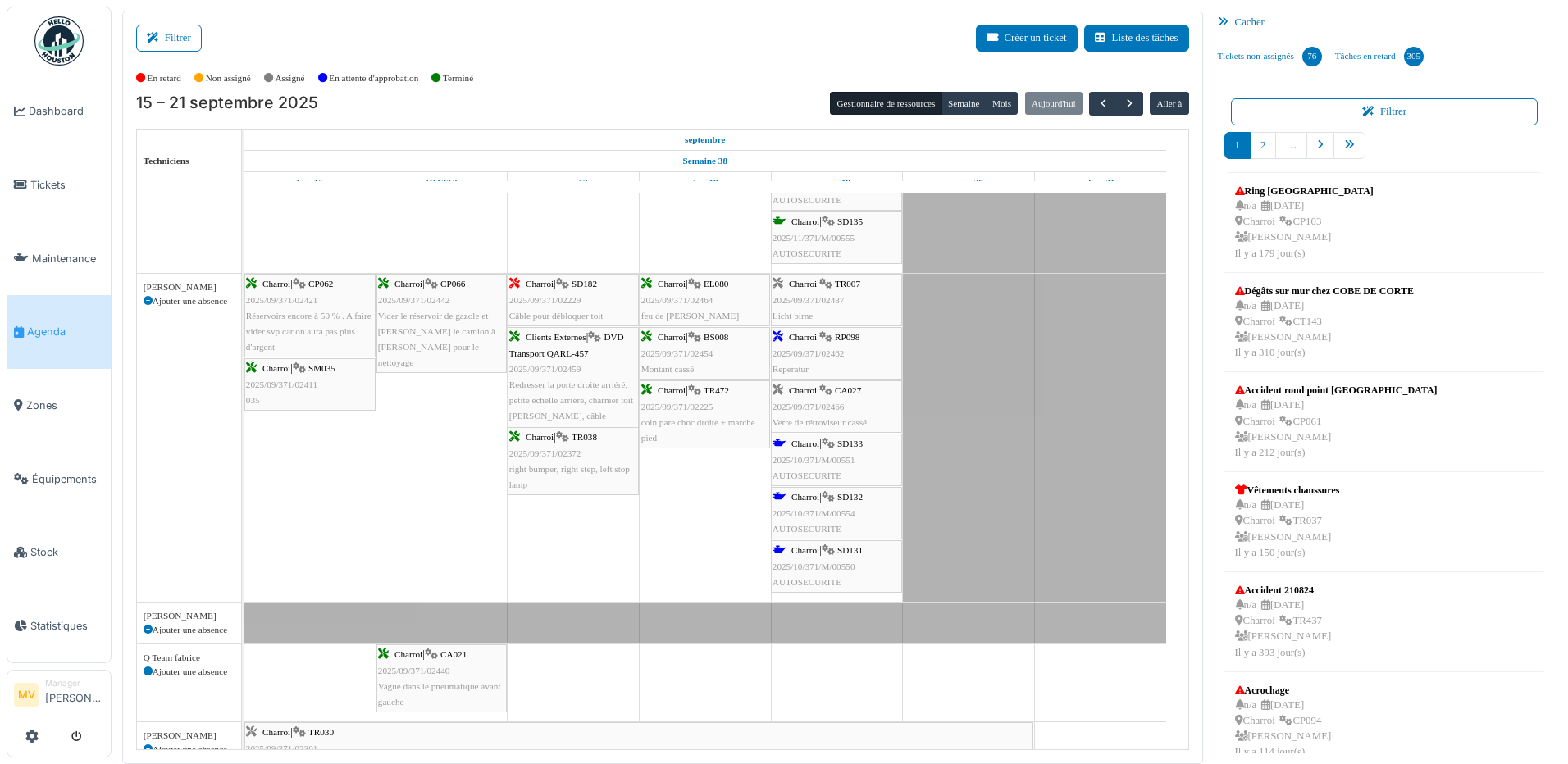
click at [843, 569] on span "2025/10/371/M/00550" at bounding box center [813, 566] width 82 height 10
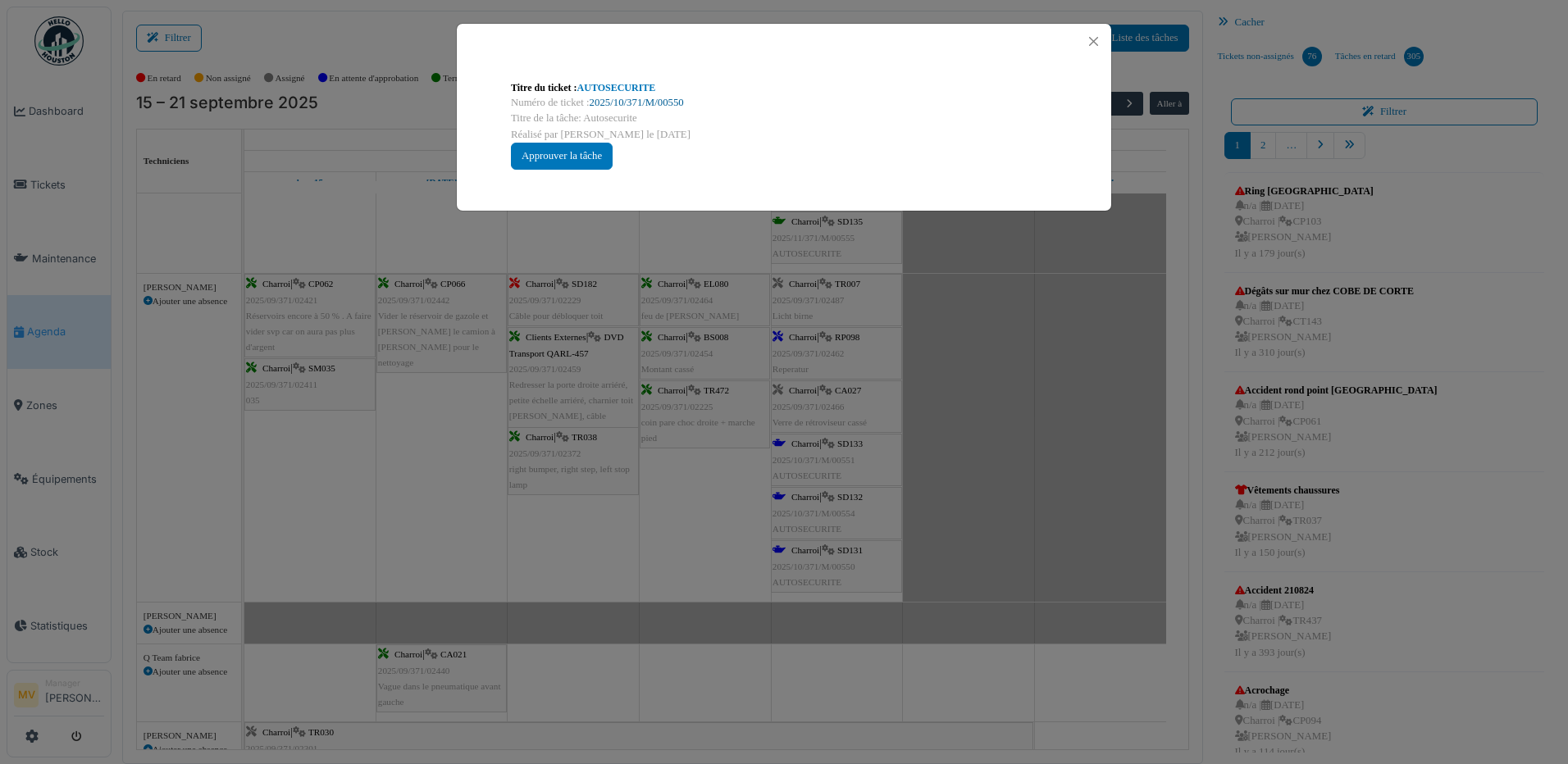
click at [602, 104] on link "2025/10/371/M/00550" at bounding box center [637, 102] width 94 height 12
click at [993, 512] on div "Titre du ticket : AUTOSECURITE Numéro de ticket : 2025/10/371/M/00550 Titre de …" at bounding box center [784, 382] width 1568 height 764
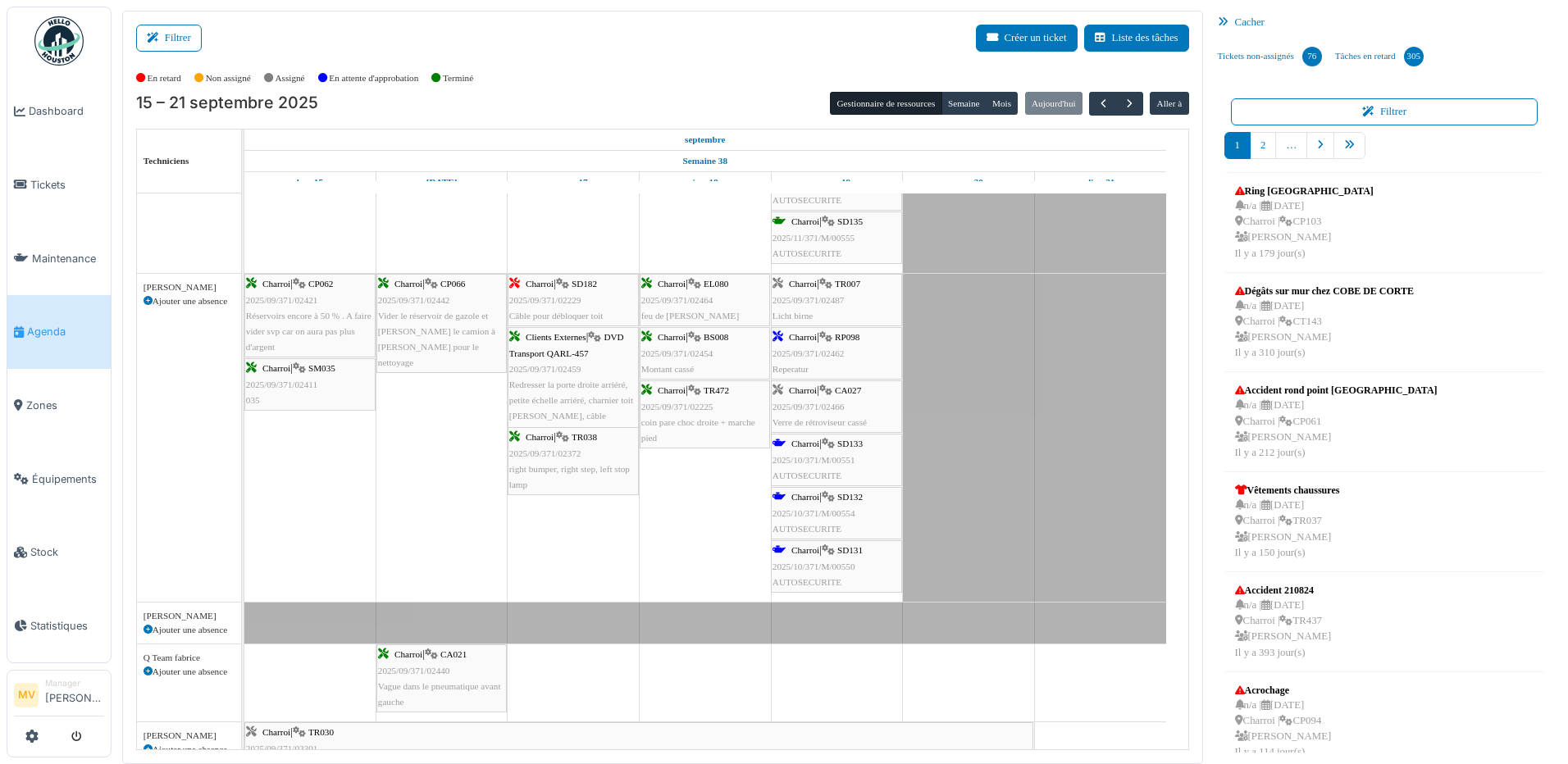
click at [858, 562] on div "Charroi | SD131 2025/10/371/M/00550 AUTOSECURITE" at bounding box center [836, 566] width 128 height 48
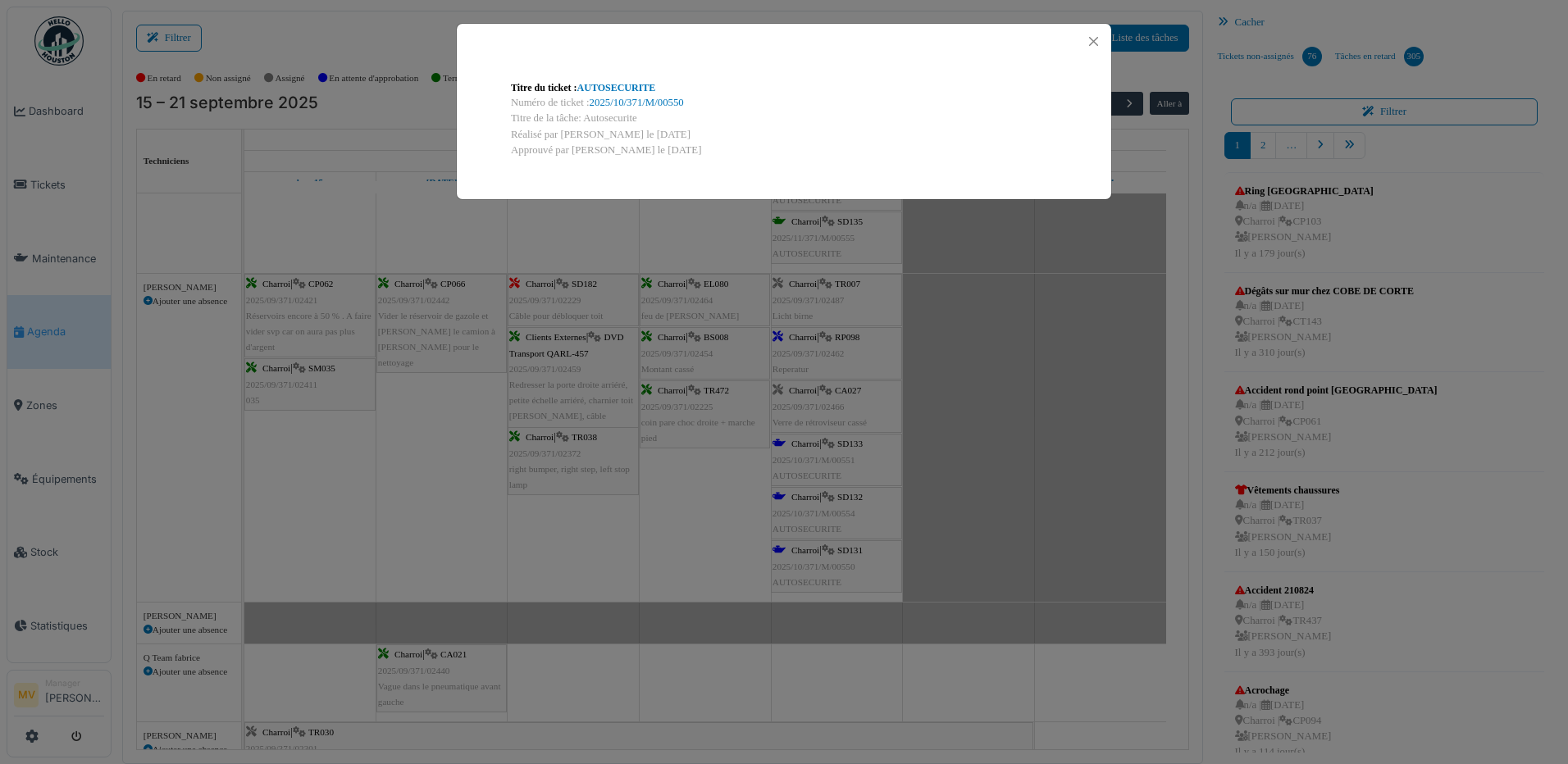
click at [960, 442] on div "Titre du ticket : AUTOSECURITE Numéro de ticket : 2025/10/371/M/00550 Titre de …" at bounding box center [784, 382] width 1568 height 764
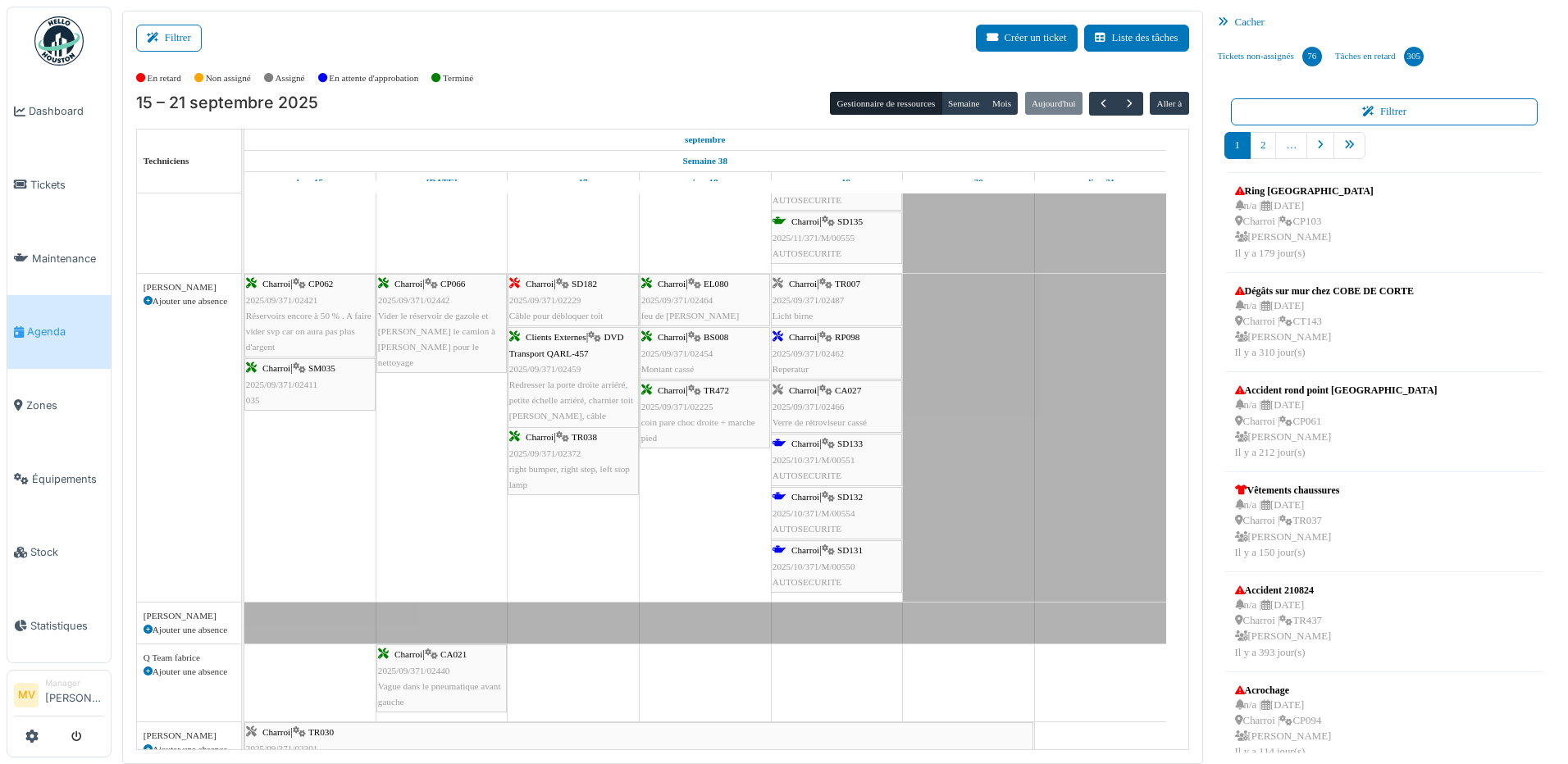
click at [841, 441] on div "Charroi | SD133 2025/10/371/M/00551 AUTOSECURITE" at bounding box center [836, 460] width 128 height 48
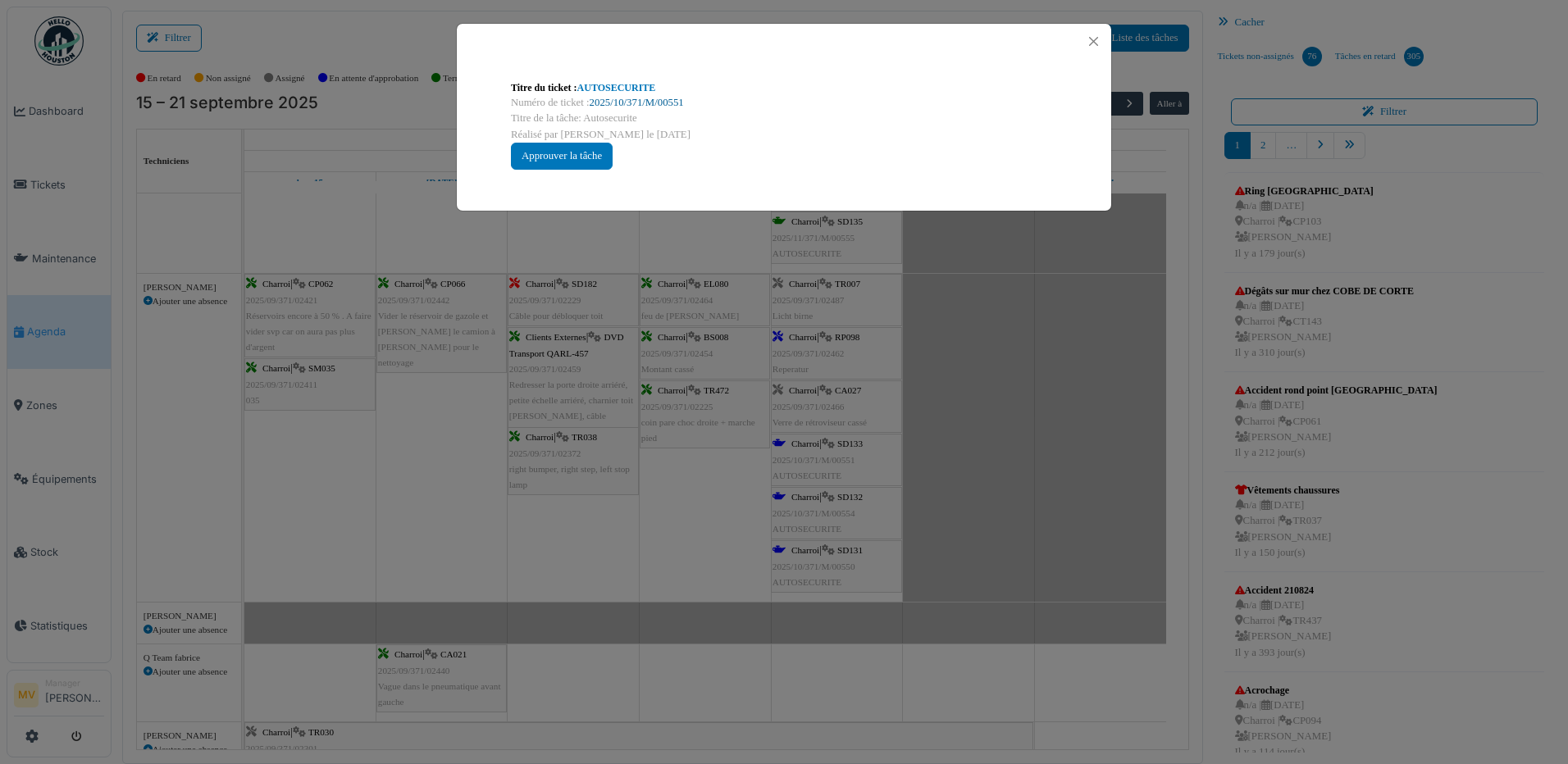
click at [677, 98] on link "2025/10/371/M/00551" at bounding box center [637, 102] width 94 height 12
click at [591, 351] on div "Titre du ticket : AUTOSECURITE Numéro de ticket : 2025/10/371/M/00551 Titre de …" at bounding box center [784, 382] width 1568 height 764
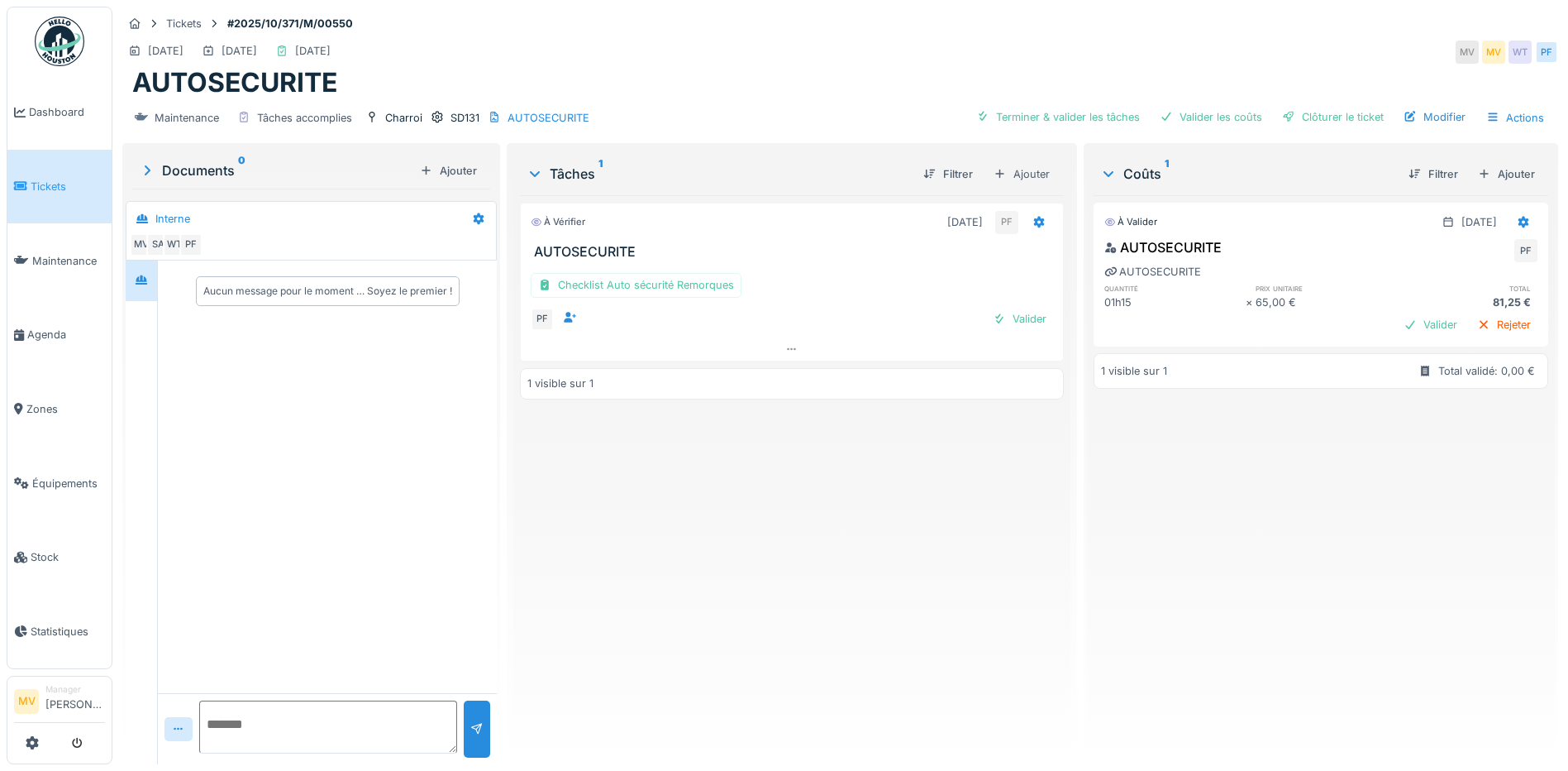
drag, startPoint x: 1299, startPoint y: 115, endPoint x: 1289, endPoint y: 111, distance: 10.8
click at [1297, 113] on div "Clôturer le ticket" at bounding box center [1333, 116] width 115 height 22
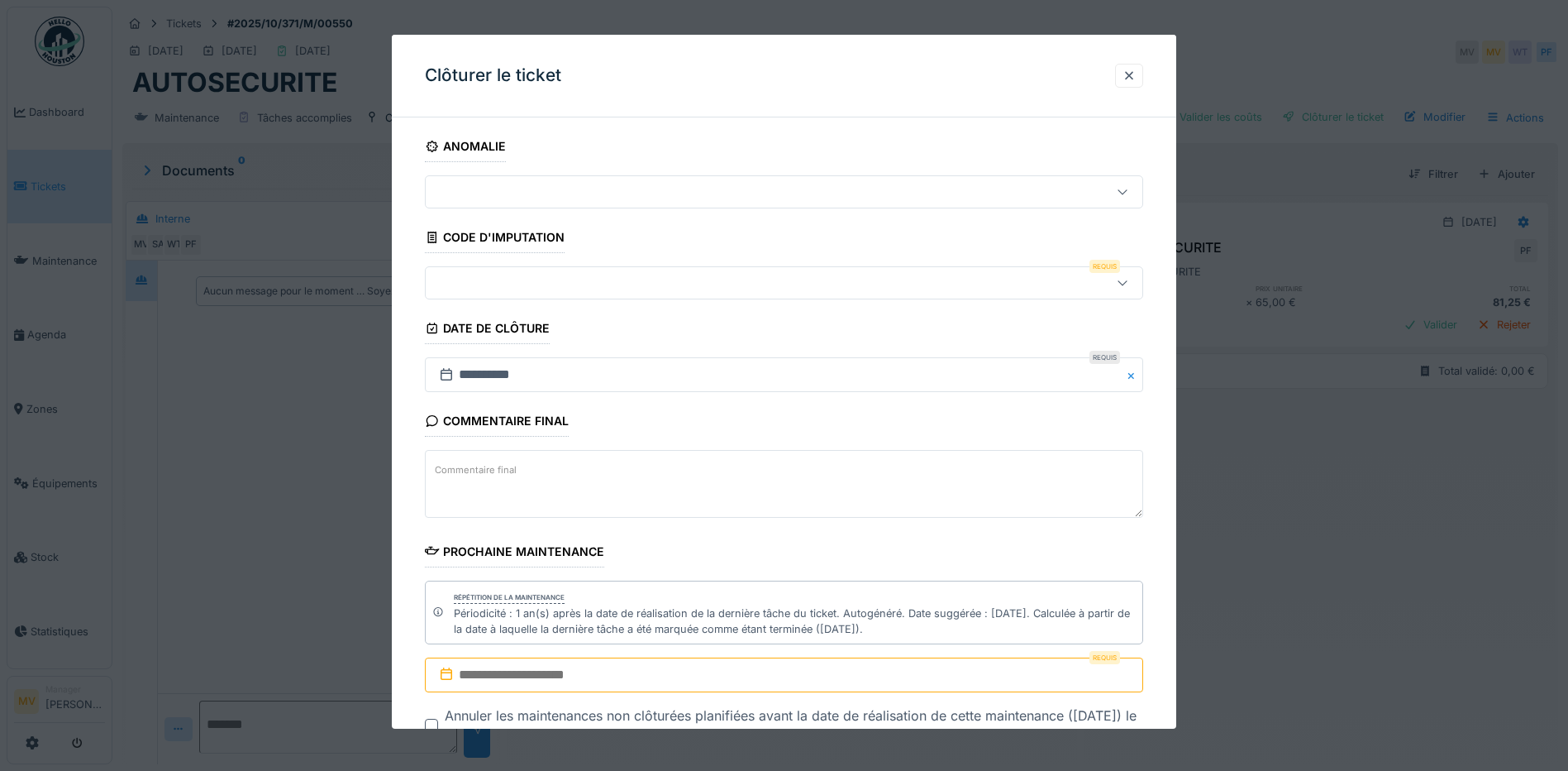
click at [618, 277] on div at bounding box center [742, 283] width 620 height 18
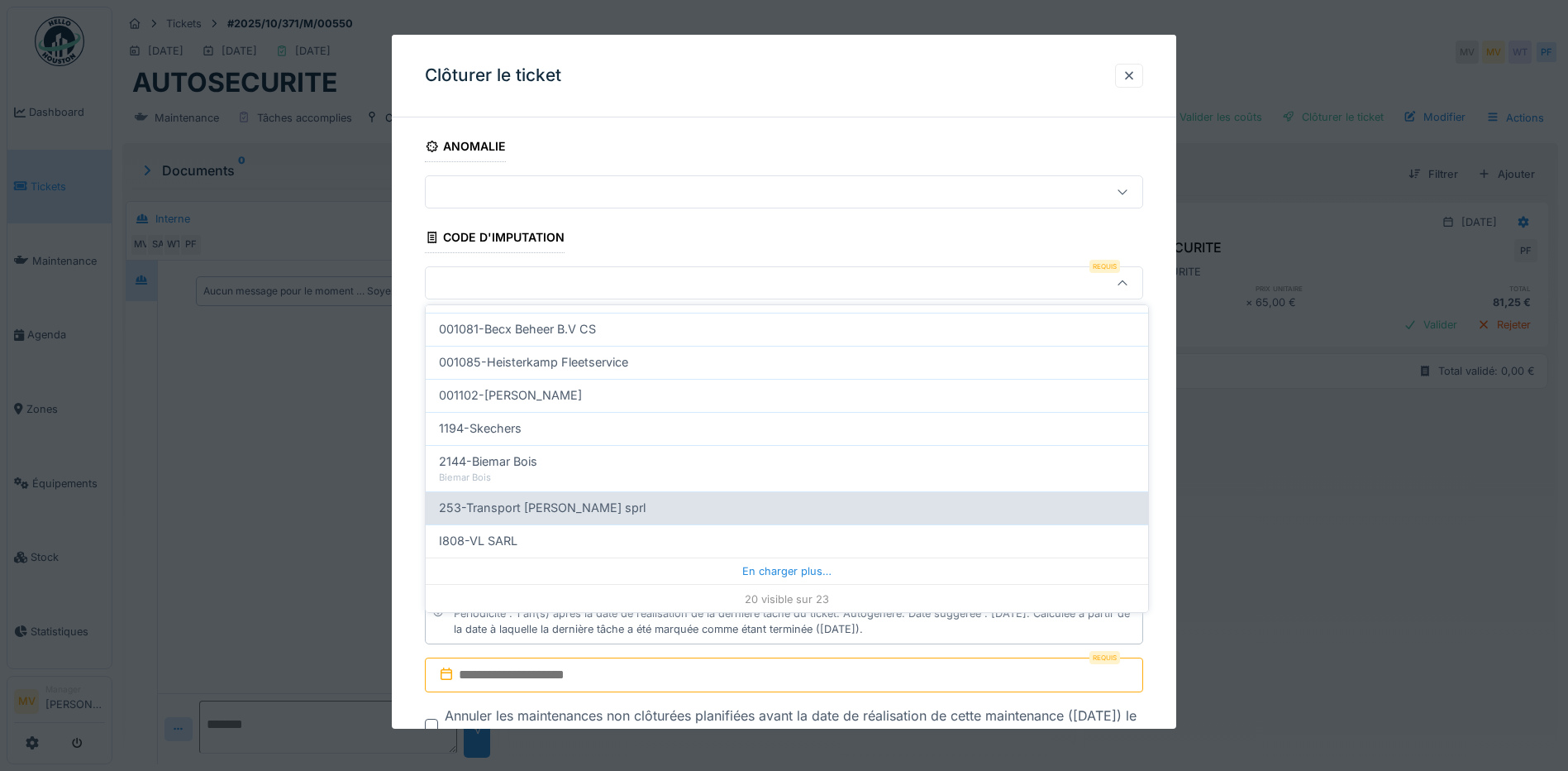
scroll to position [524, 0]
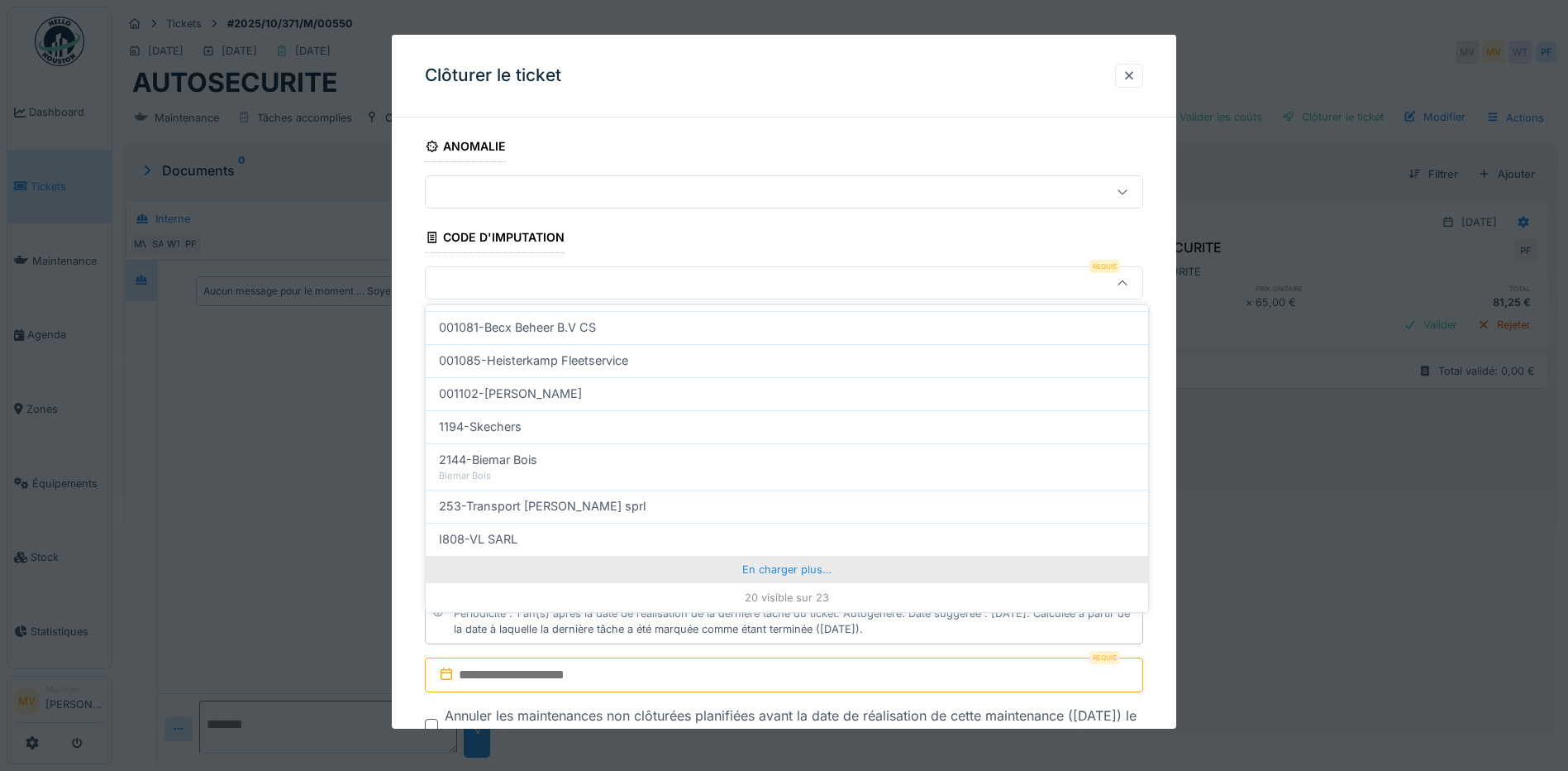
click at [790, 577] on div "En charger plus…" at bounding box center [787, 570] width 722 height 27
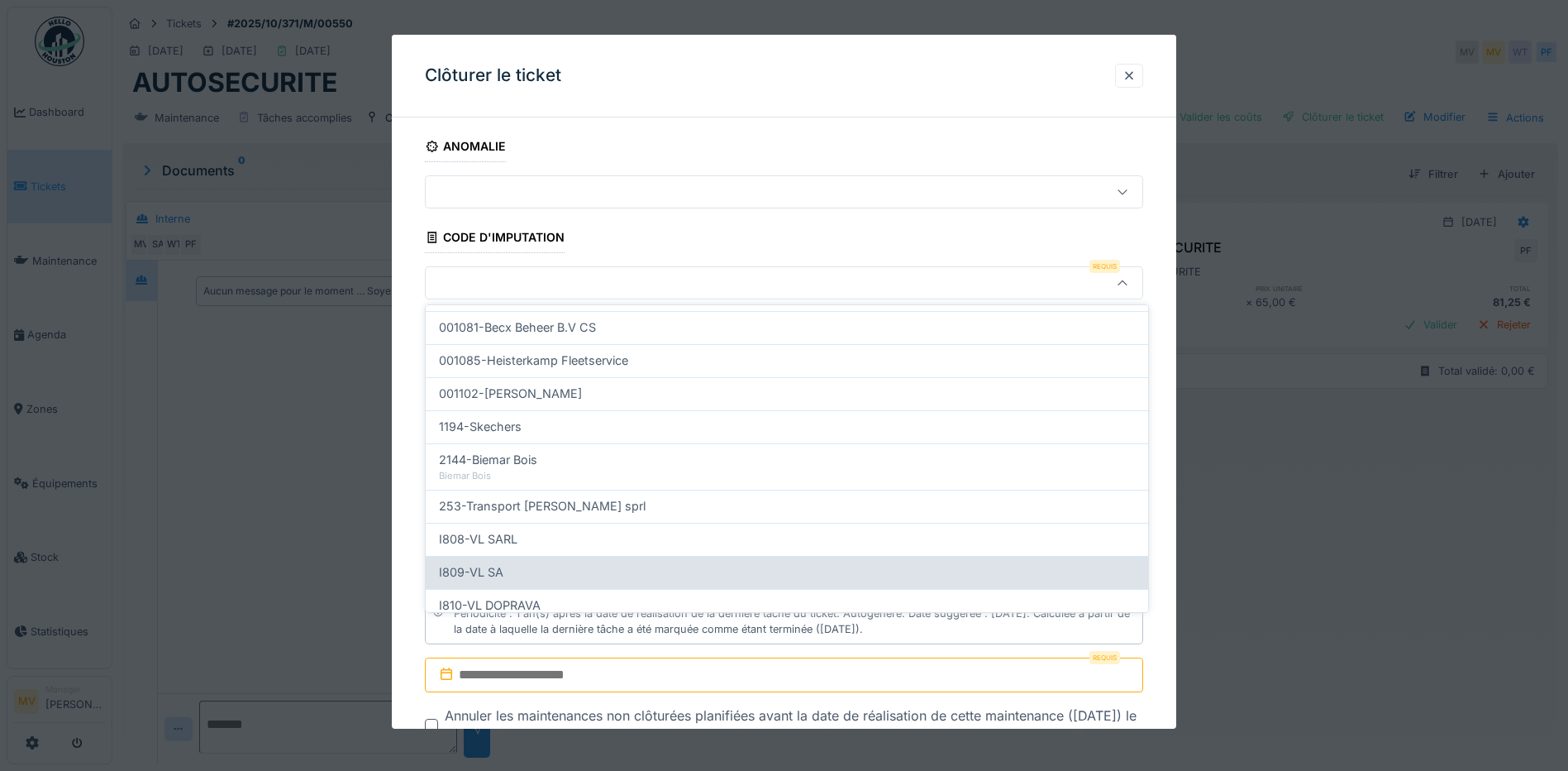
click at [574, 558] on div "I809-VL SA" at bounding box center [787, 572] width 722 height 33
type input "***"
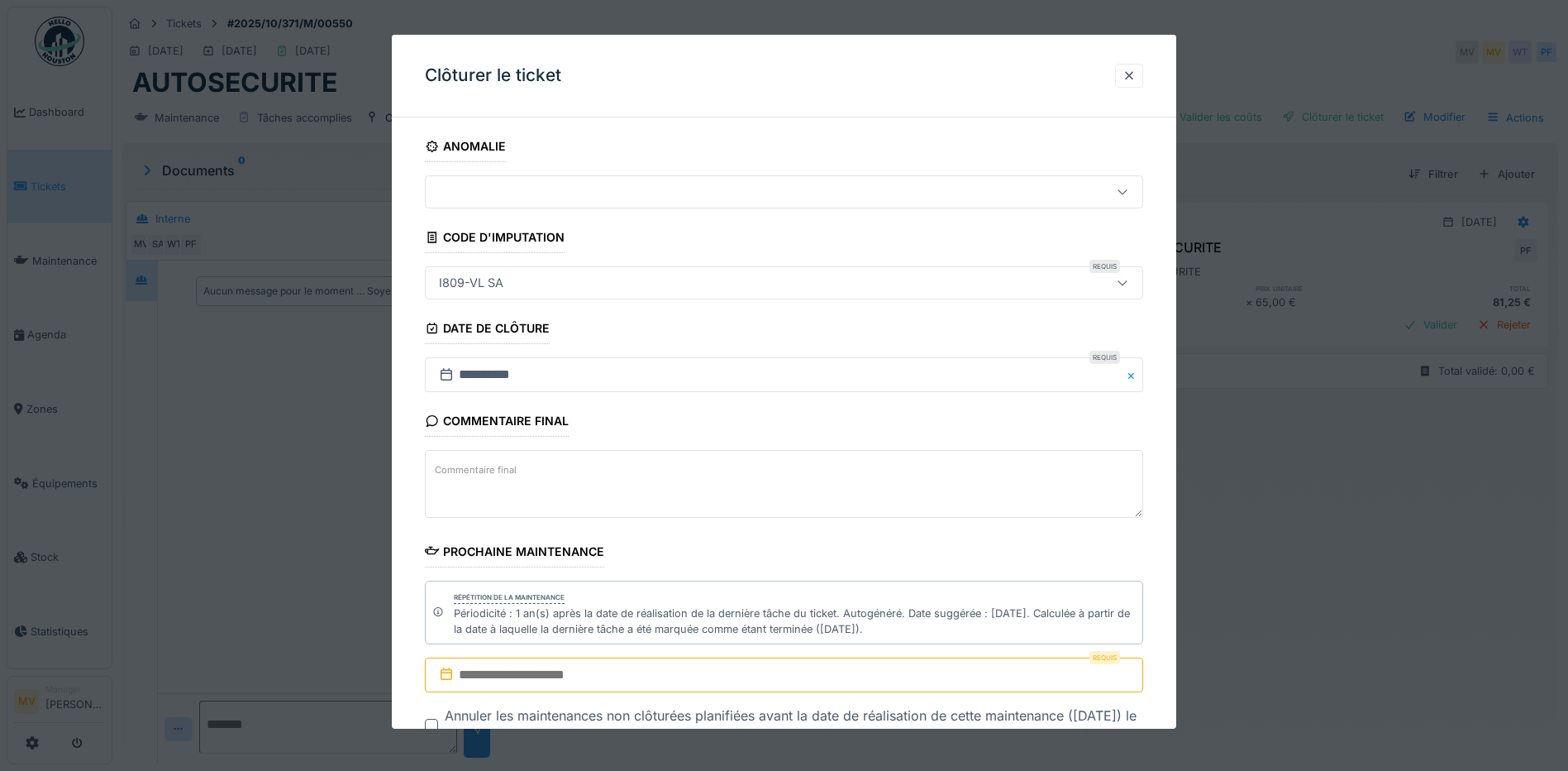
scroll to position [117, 0]
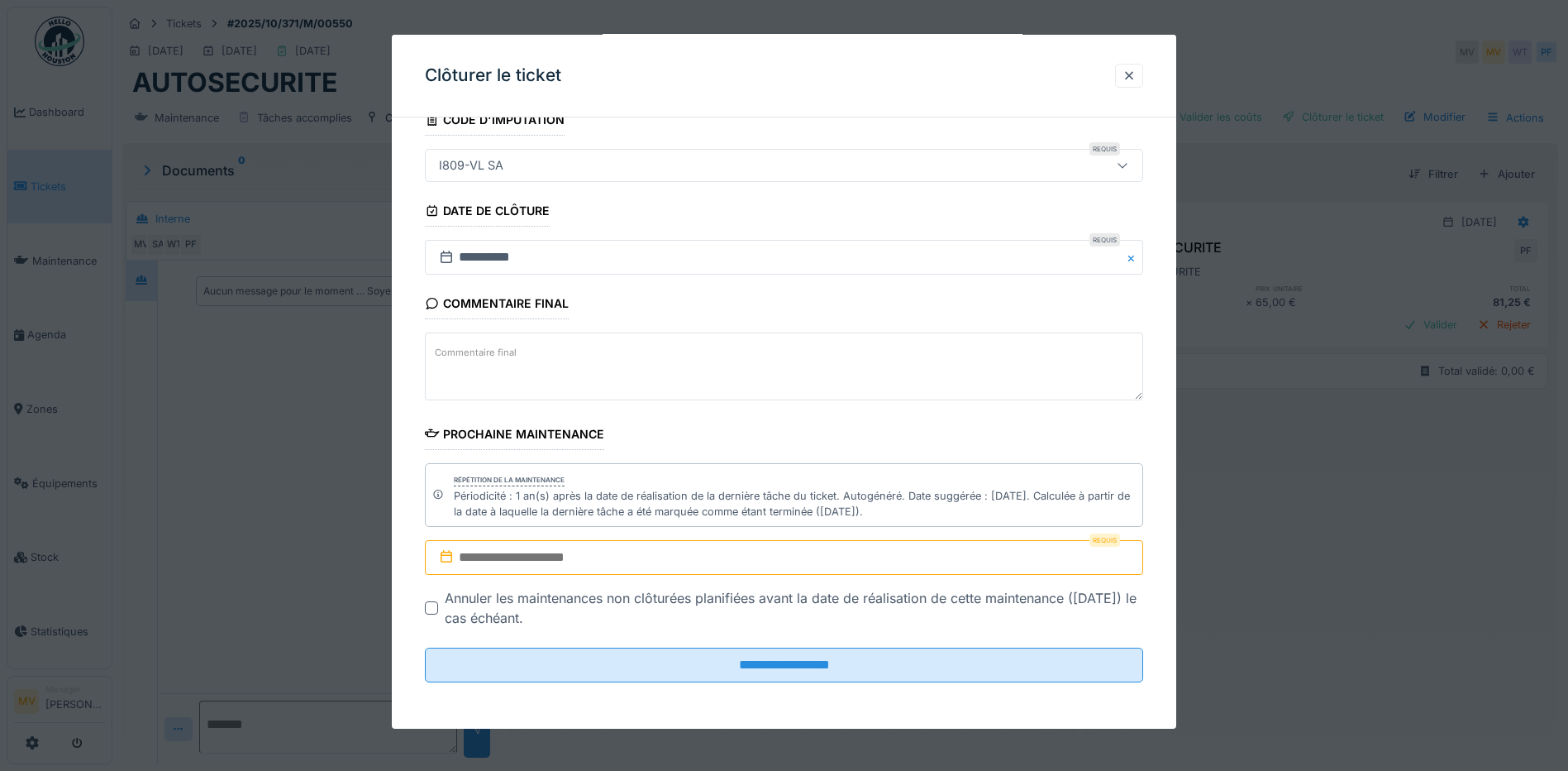
click at [637, 557] on input "text" at bounding box center [784, 557] width 719 height 35
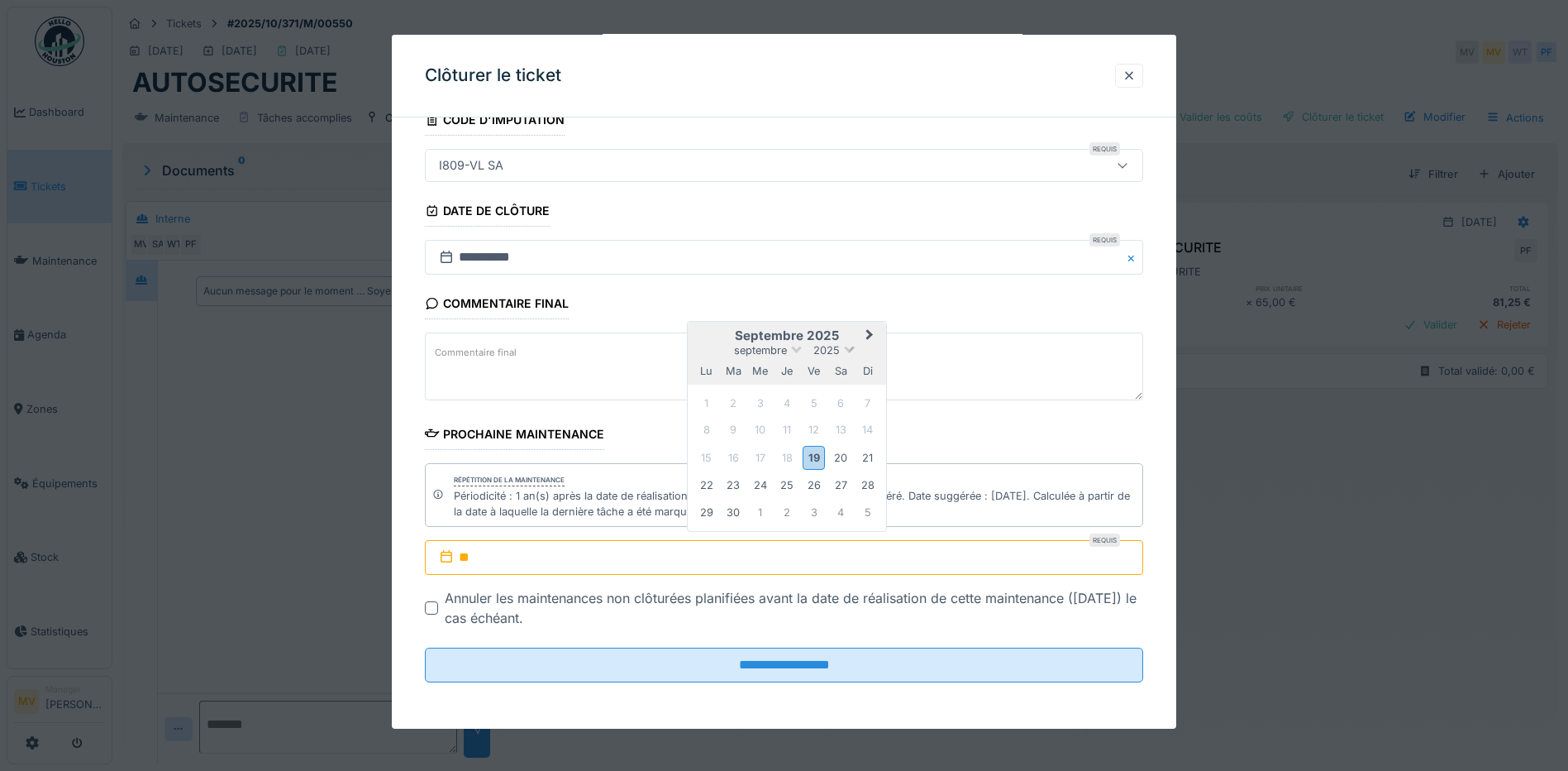
type input "**"
click at [832, 352] on span "2025" at bounding box center [827, 351] width 27 height 13
click at [797, 440] on div "2026" at bounding box center [787, 445] width 97 height 16
click at [776, 355] on span "septembre" at bounding box center [760, 352] width 53 height 13
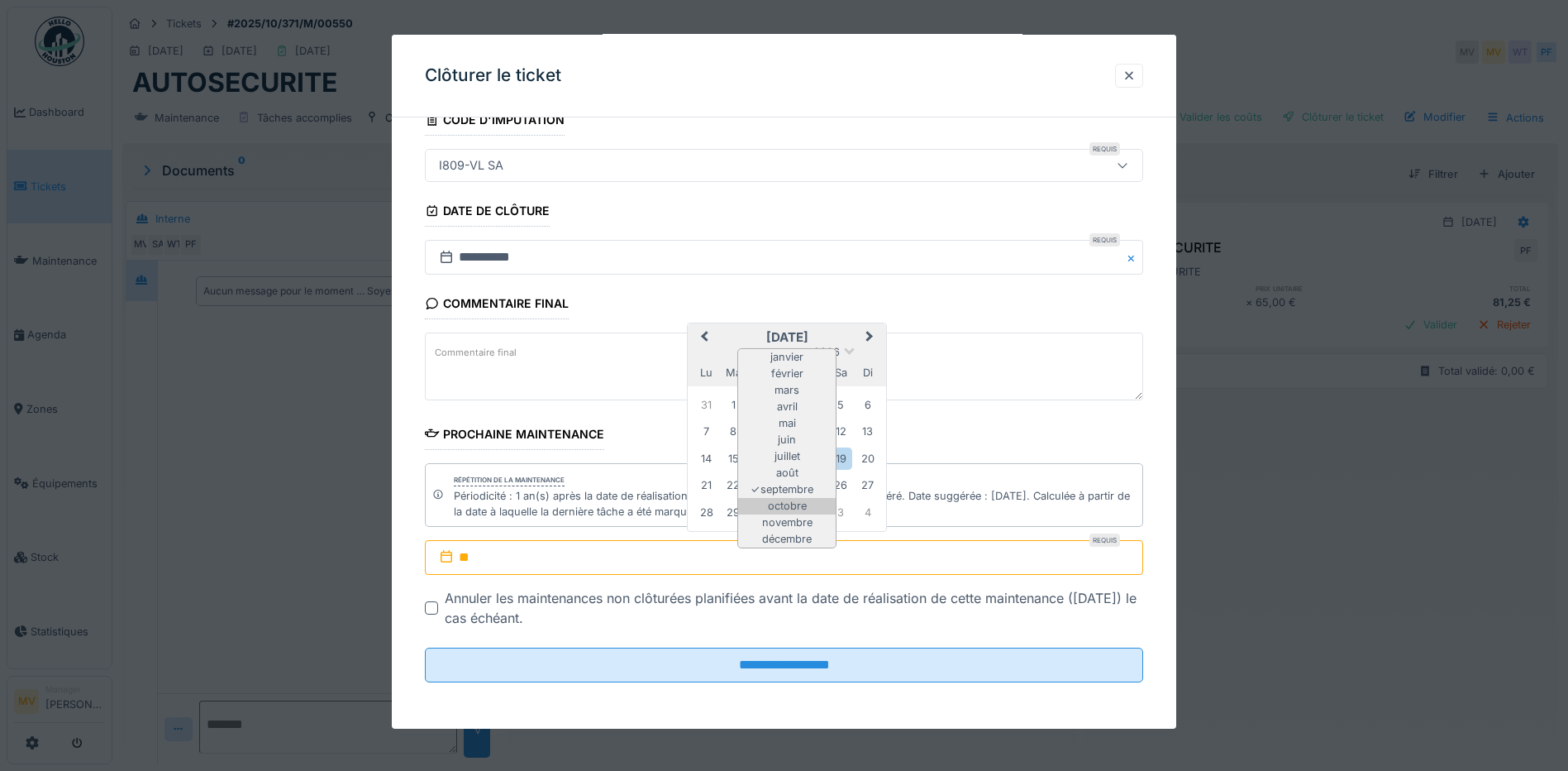
click at [792, 503] on div "octobre" at bounding box center [787, 506] width 97 height 16
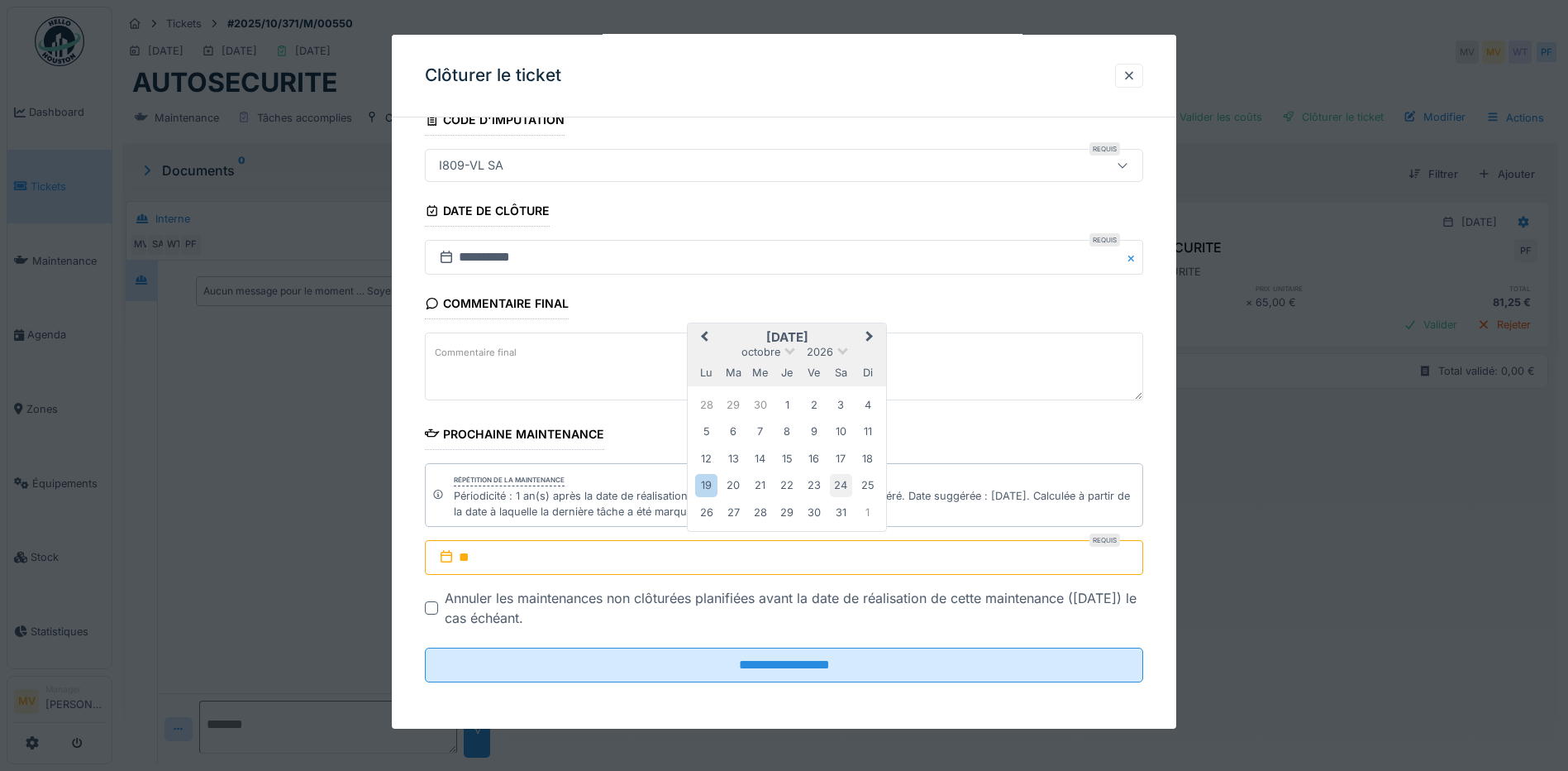
click at [837, 487] on div "24" at bounding box center [841, 485] width 22 height 22
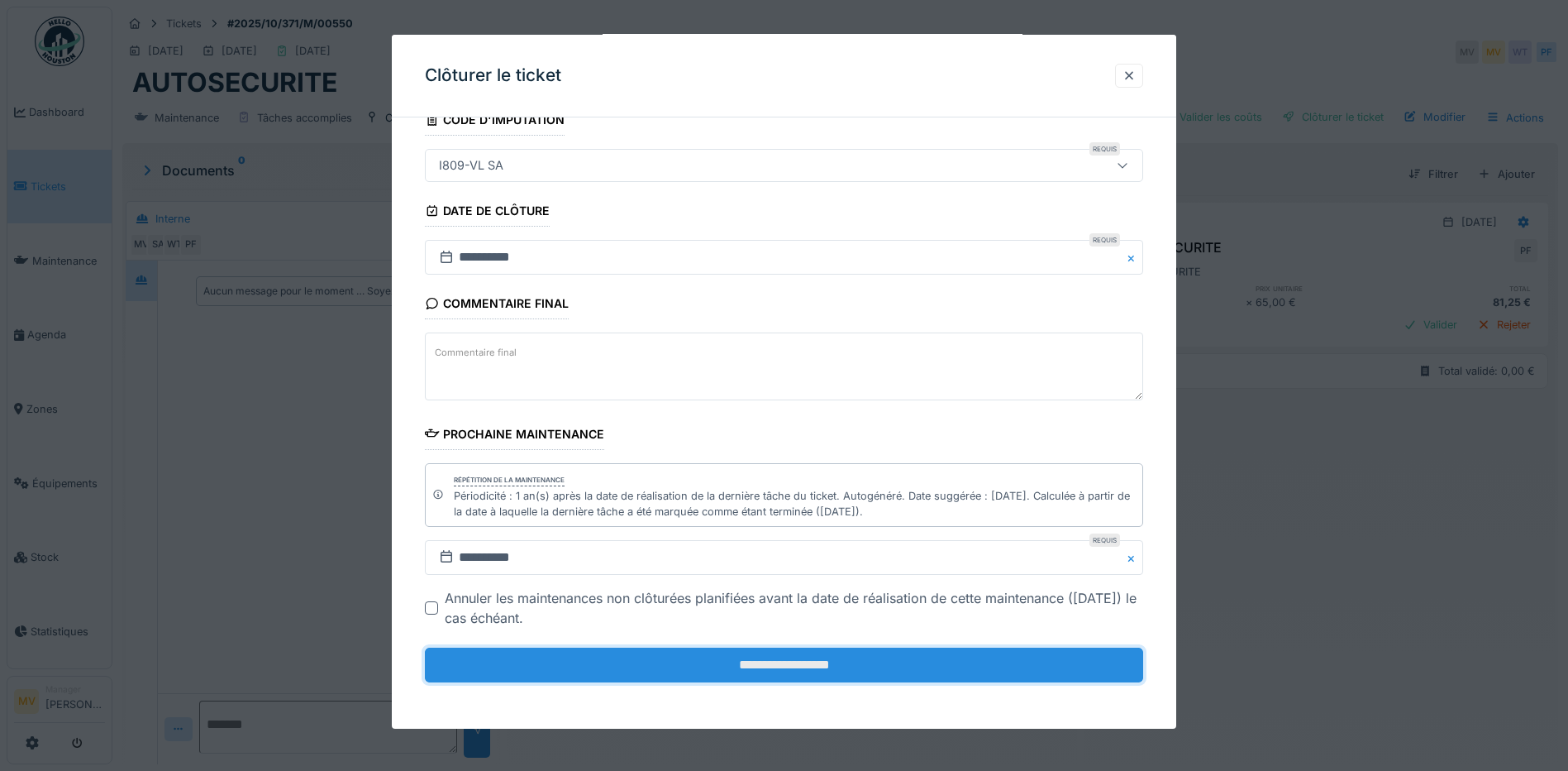
click at [822, 666] on input "**********" at bounding box center [784, 665] width 719 height 35
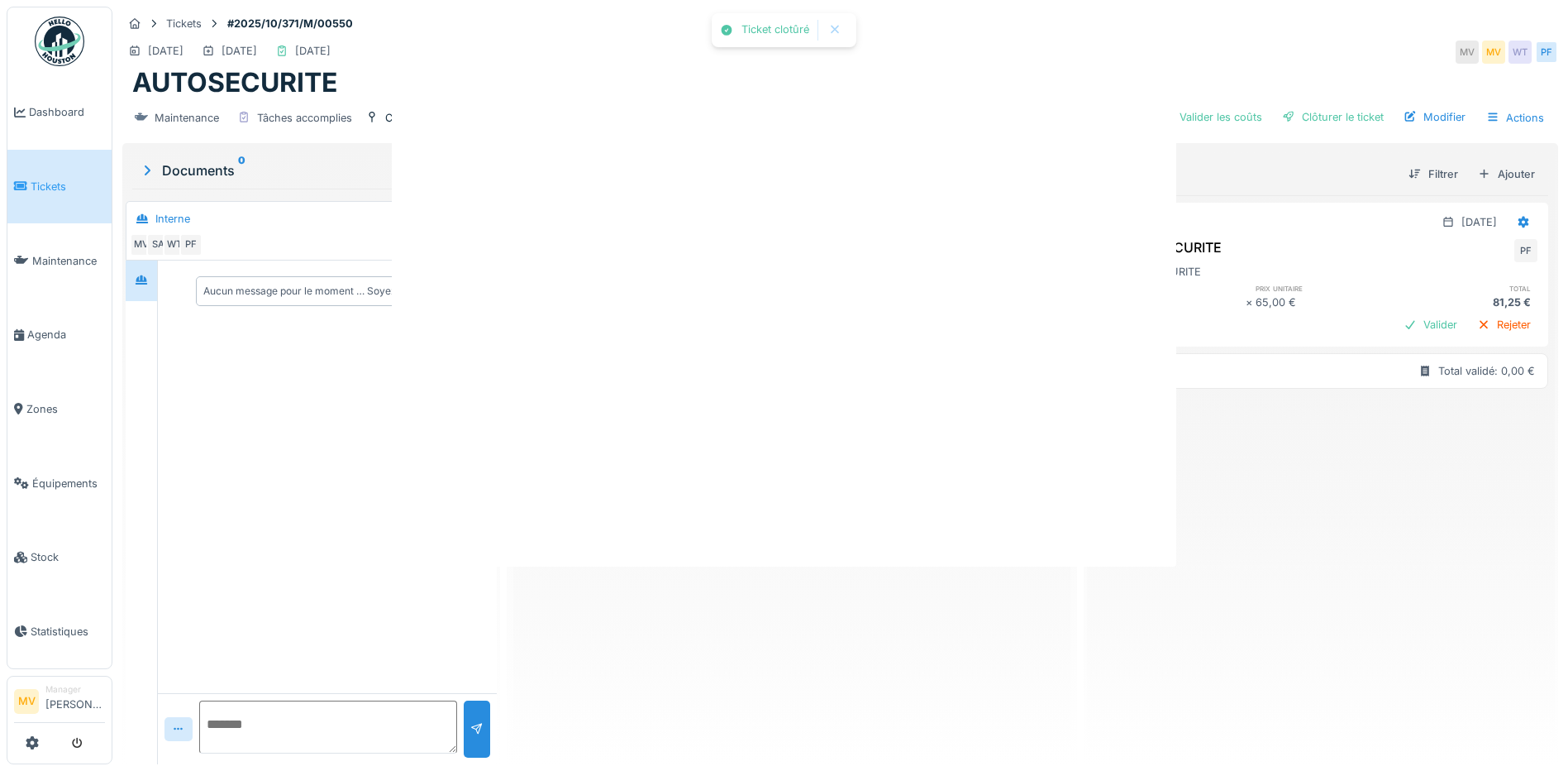
scroll to position [0, 0]
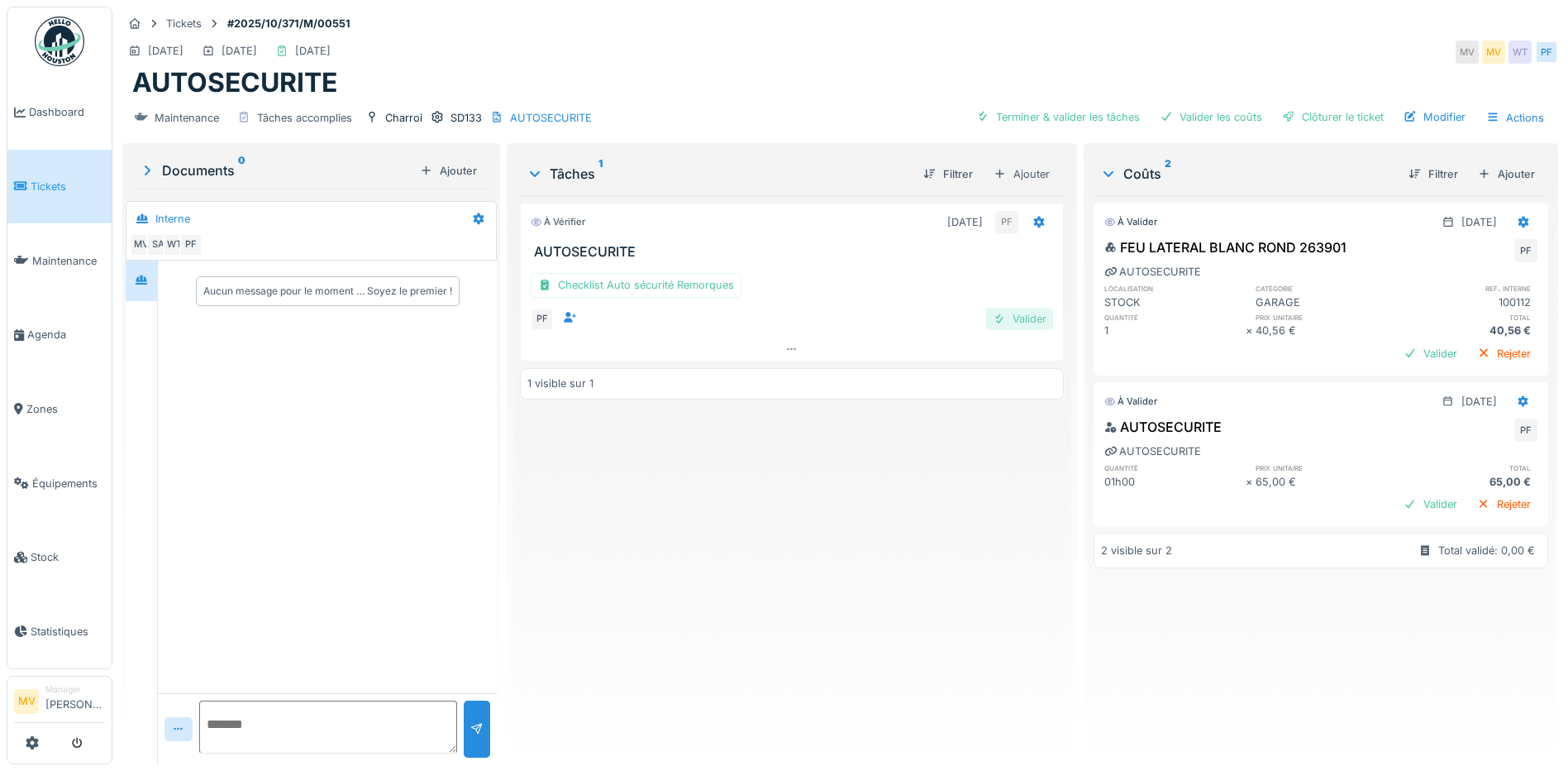
click at [1028, 317] on div "Valider" at bounding box center [1019, 318] width 67 height 22
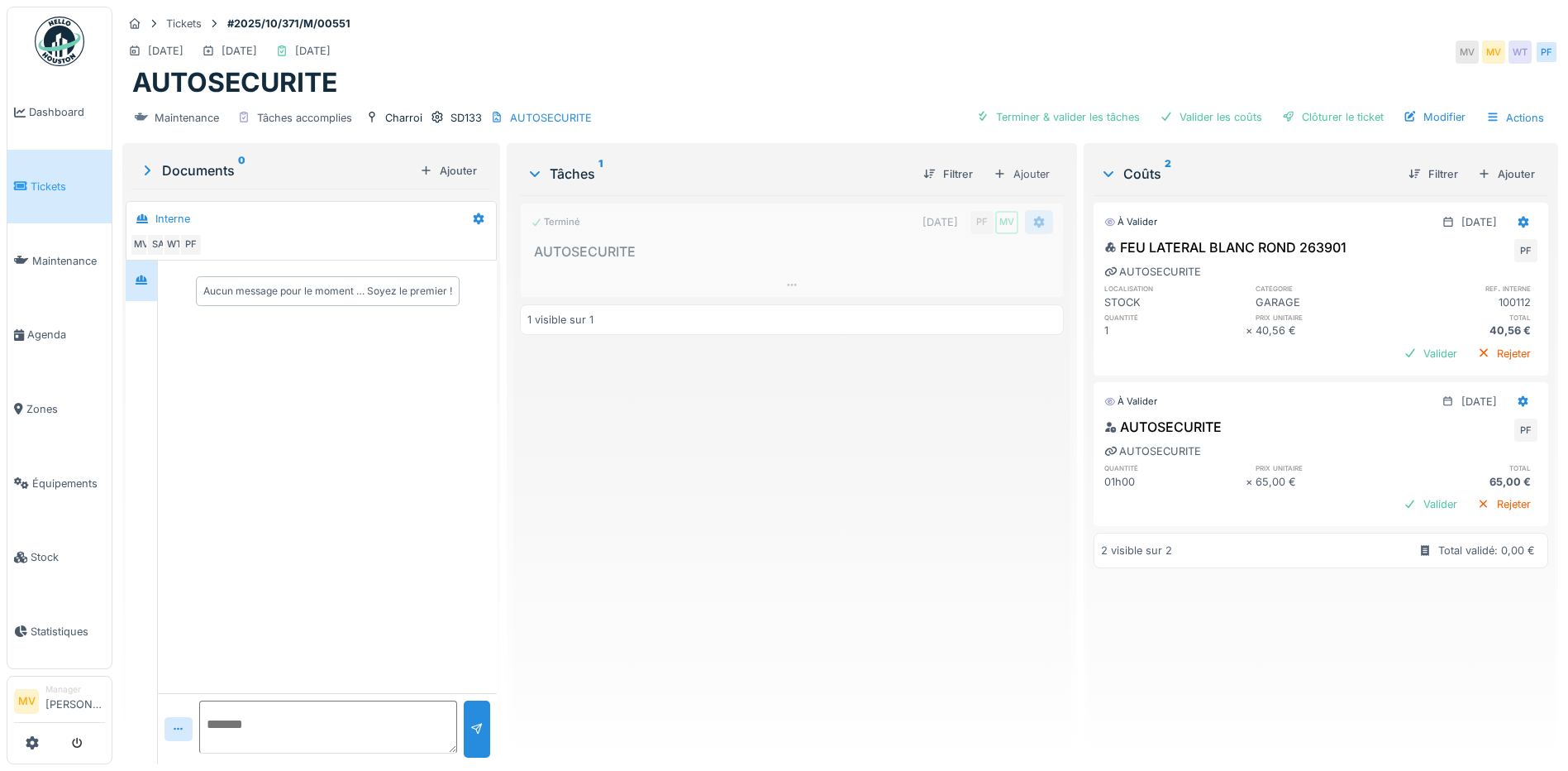
click at [1034, 220] on icon at bounding box center [1040, 221] width 11 height 12
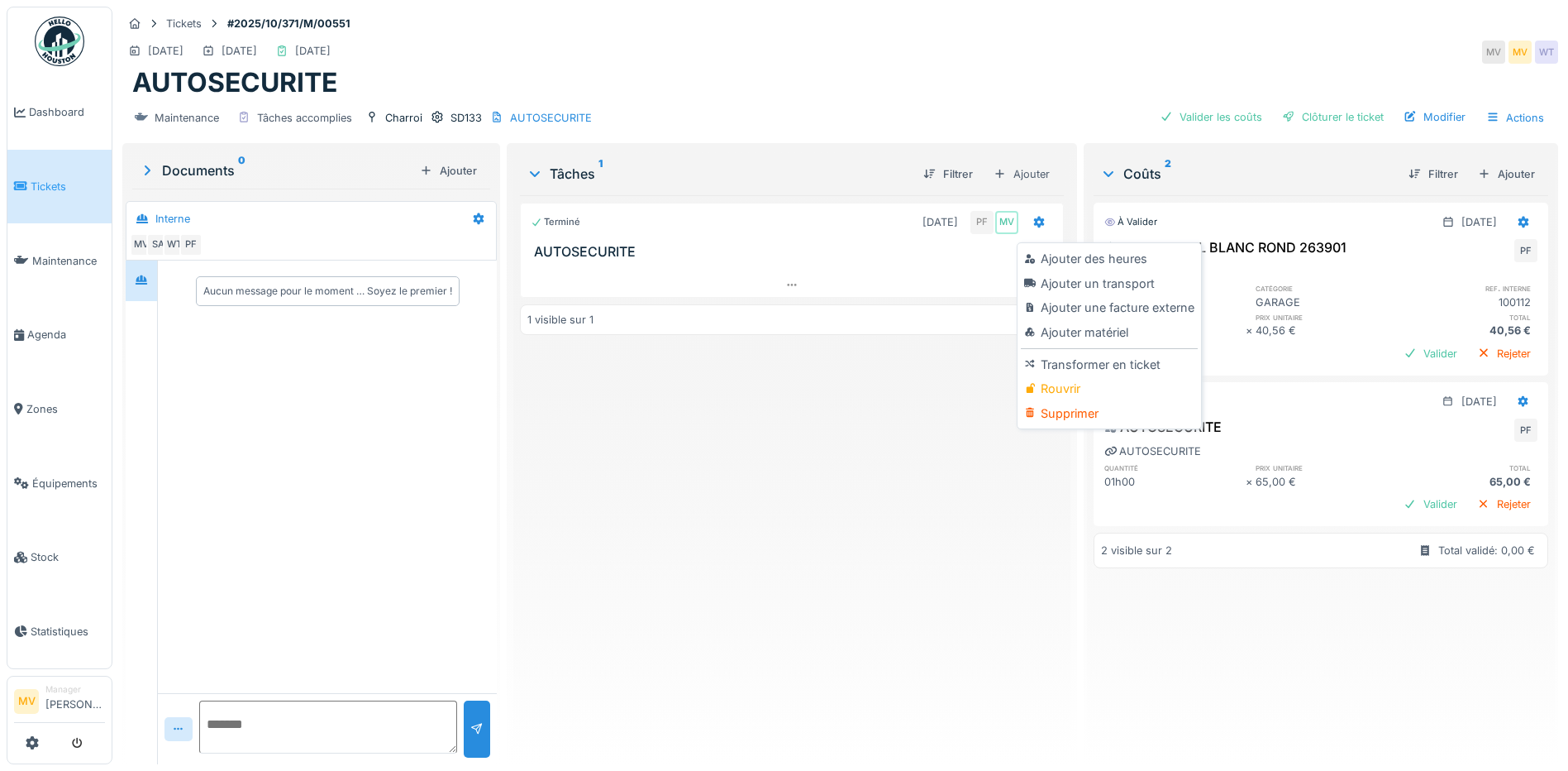
click at [879, 453] on div "Terminé [DATE] PF MV AUTOSECURITE 1 visible sur 1" at bounding box center [792, 473] width 544 height 556
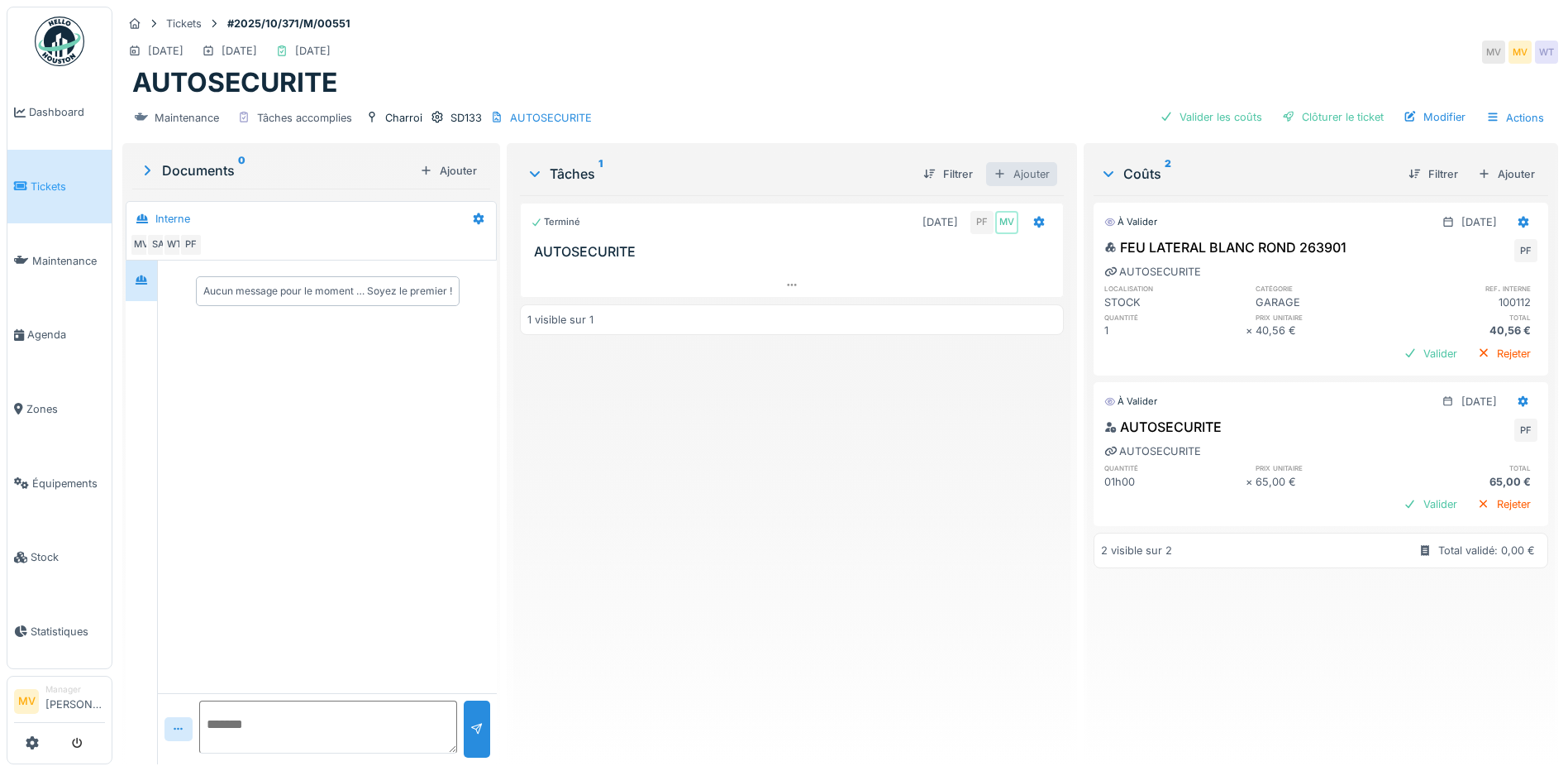
click at [1002, 172] on div "Ajouter" at bounding box center [1022, 174] width 72 height 24
click at [1045, 209] on div "Créer une nouvelle tâche" at bounding box center [1063, 213] width 159 height 30
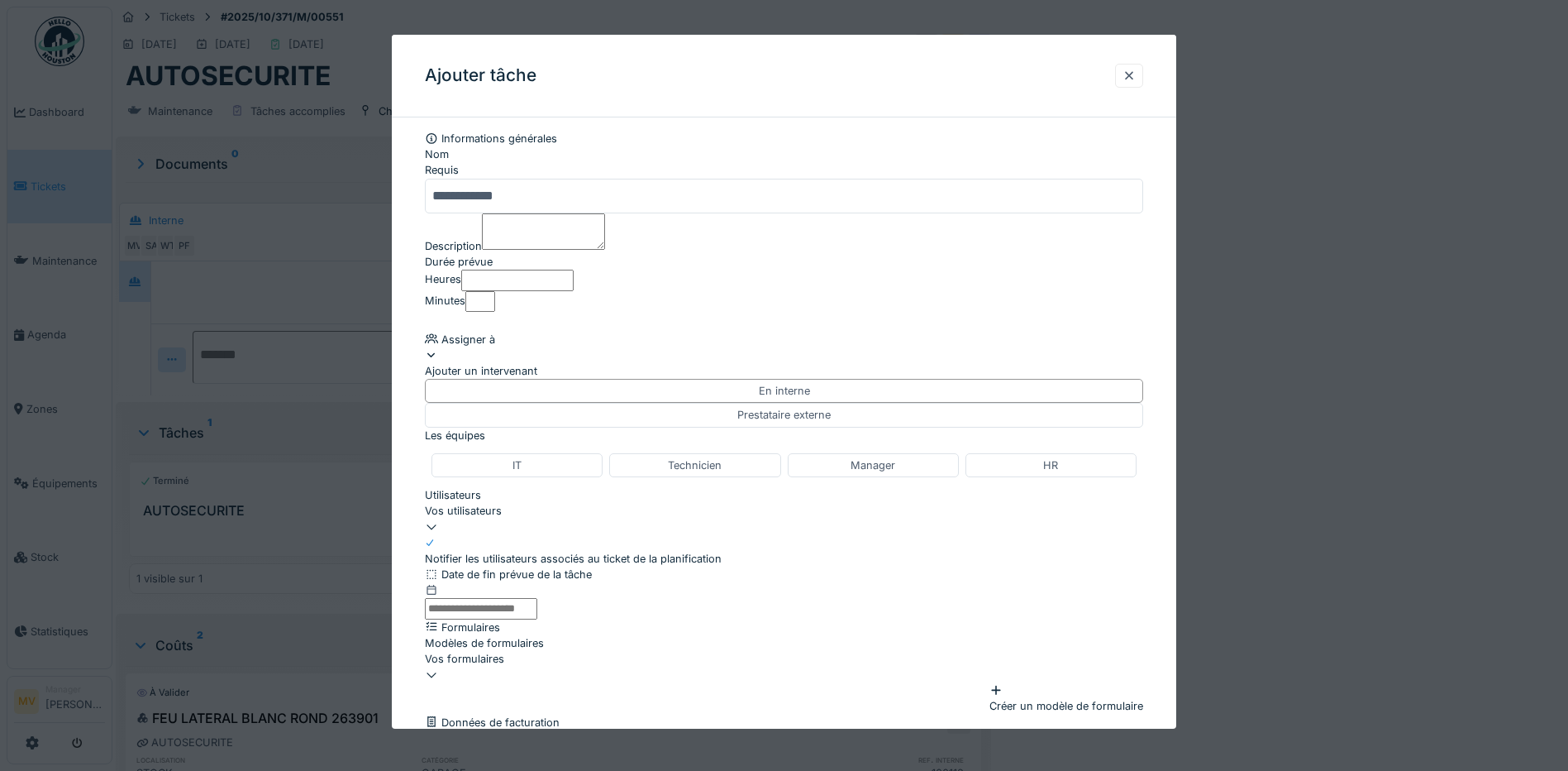
click at [576, 519] on div "Vos utilisateurs" at bounding box center [784, 511] width 719 height 16
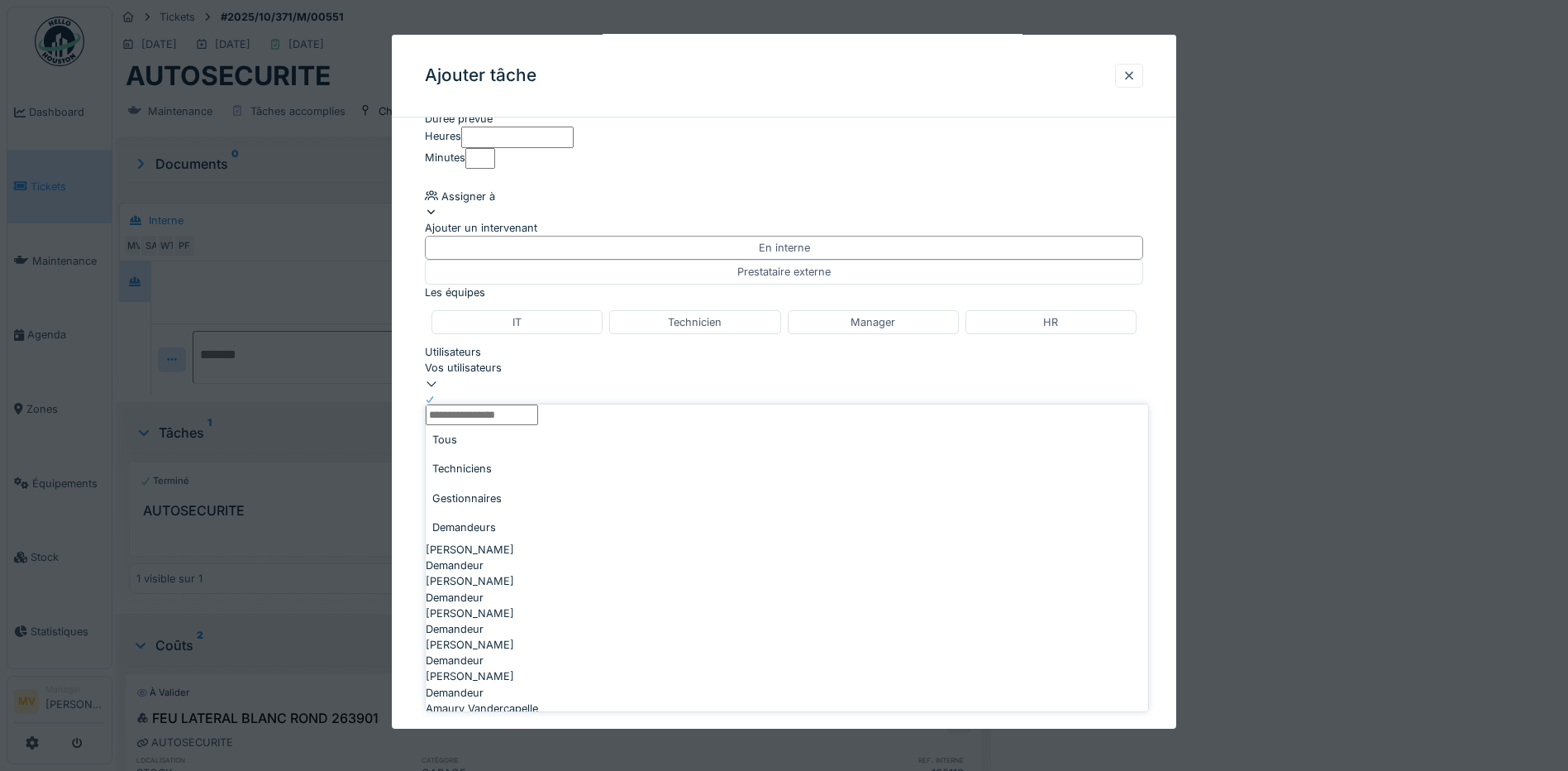
scroll to position [225, 0]
click at [535, 477] on div "Techniciens" at bounding box center [787, 469] width 722 height 29
click at [492, 573] on div "[PERSON_NAME]" at bounding box center [787, 581] width 722 height 16
type input "****"
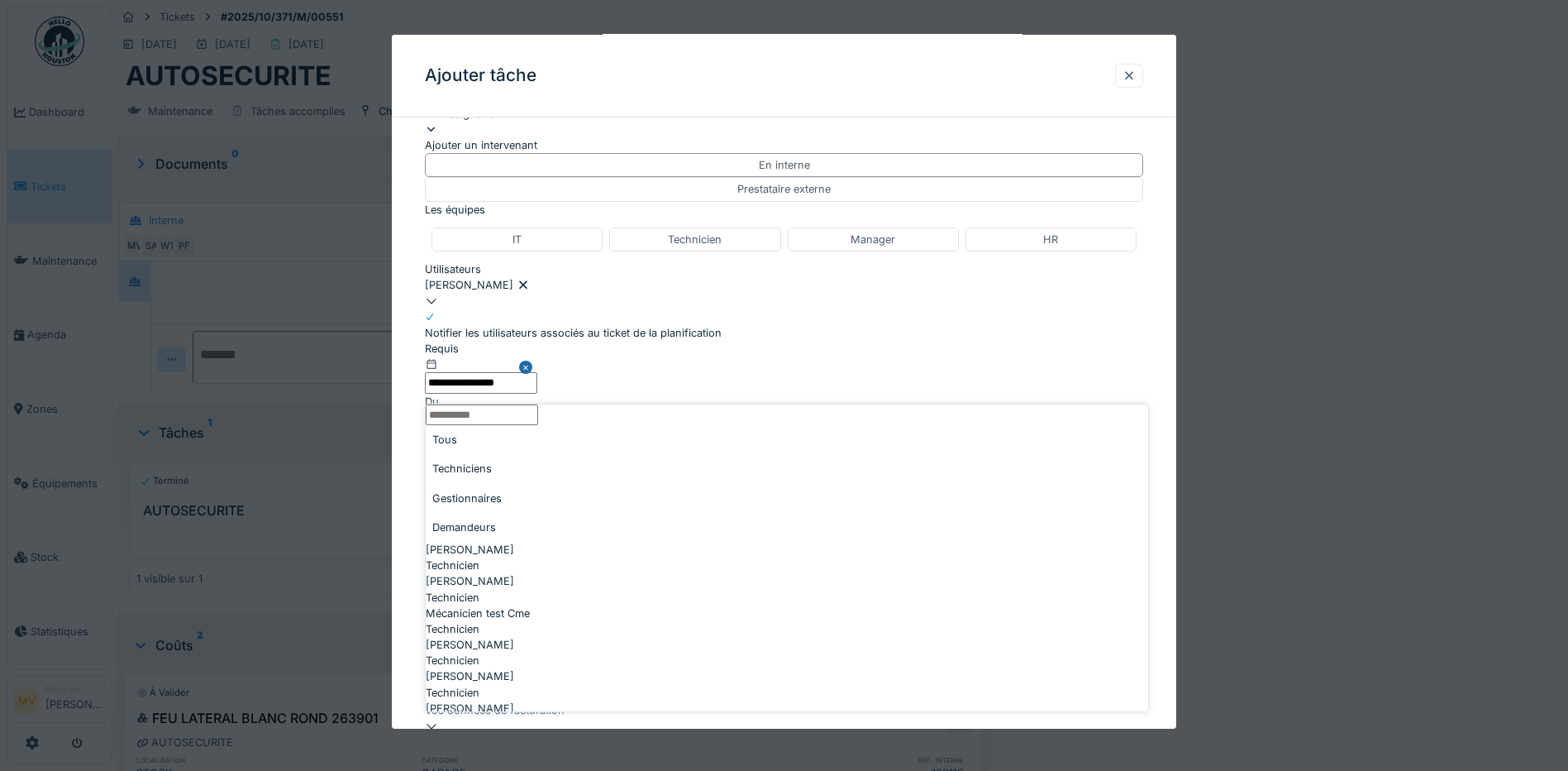
click at [561, 292] on div "[PERSON_NAME]" at bounding box center [784, 285] width 719 height 16
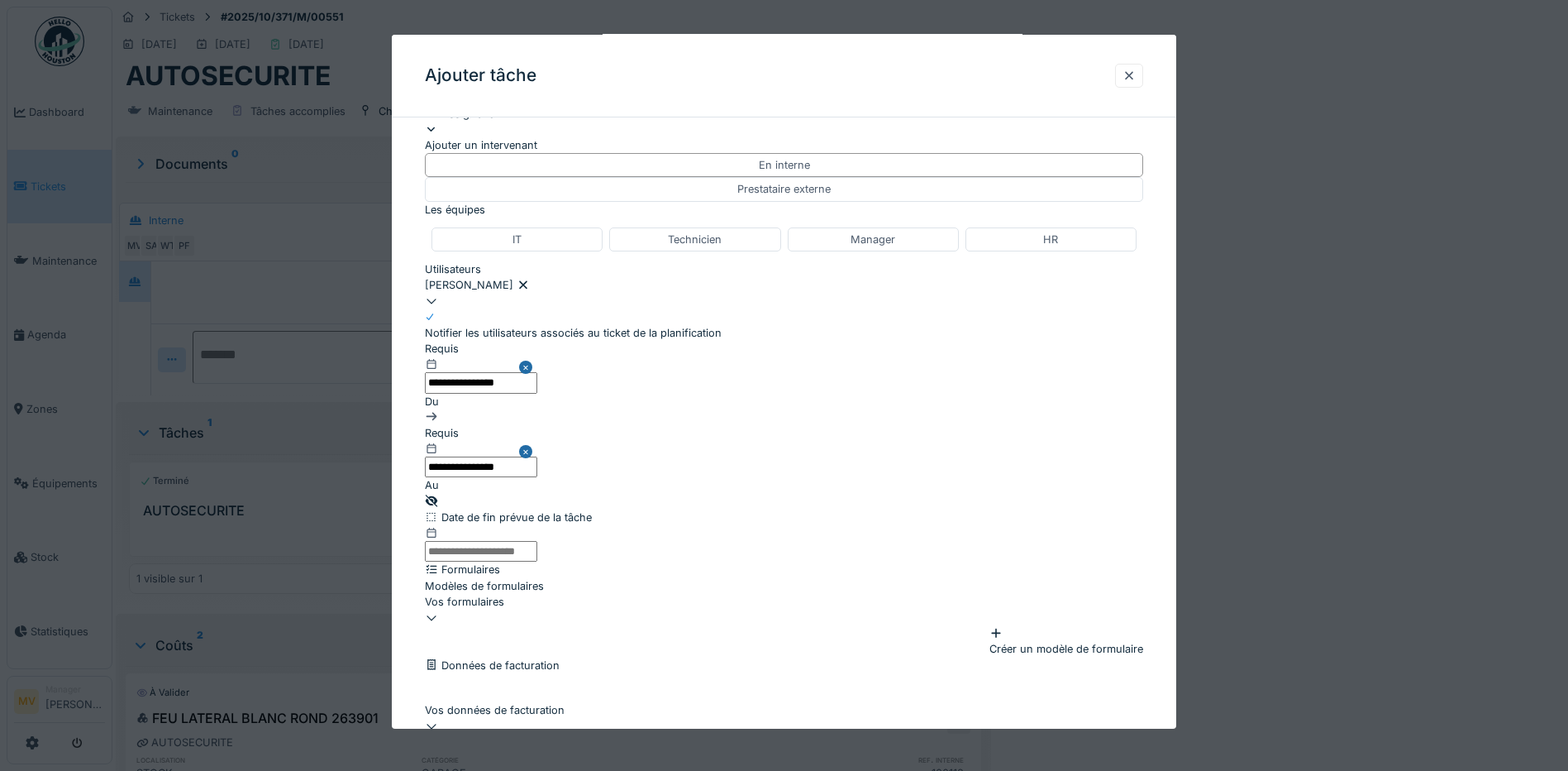
click at [519, 290] on icon at bounding box center [523, 284] width 8 height 8
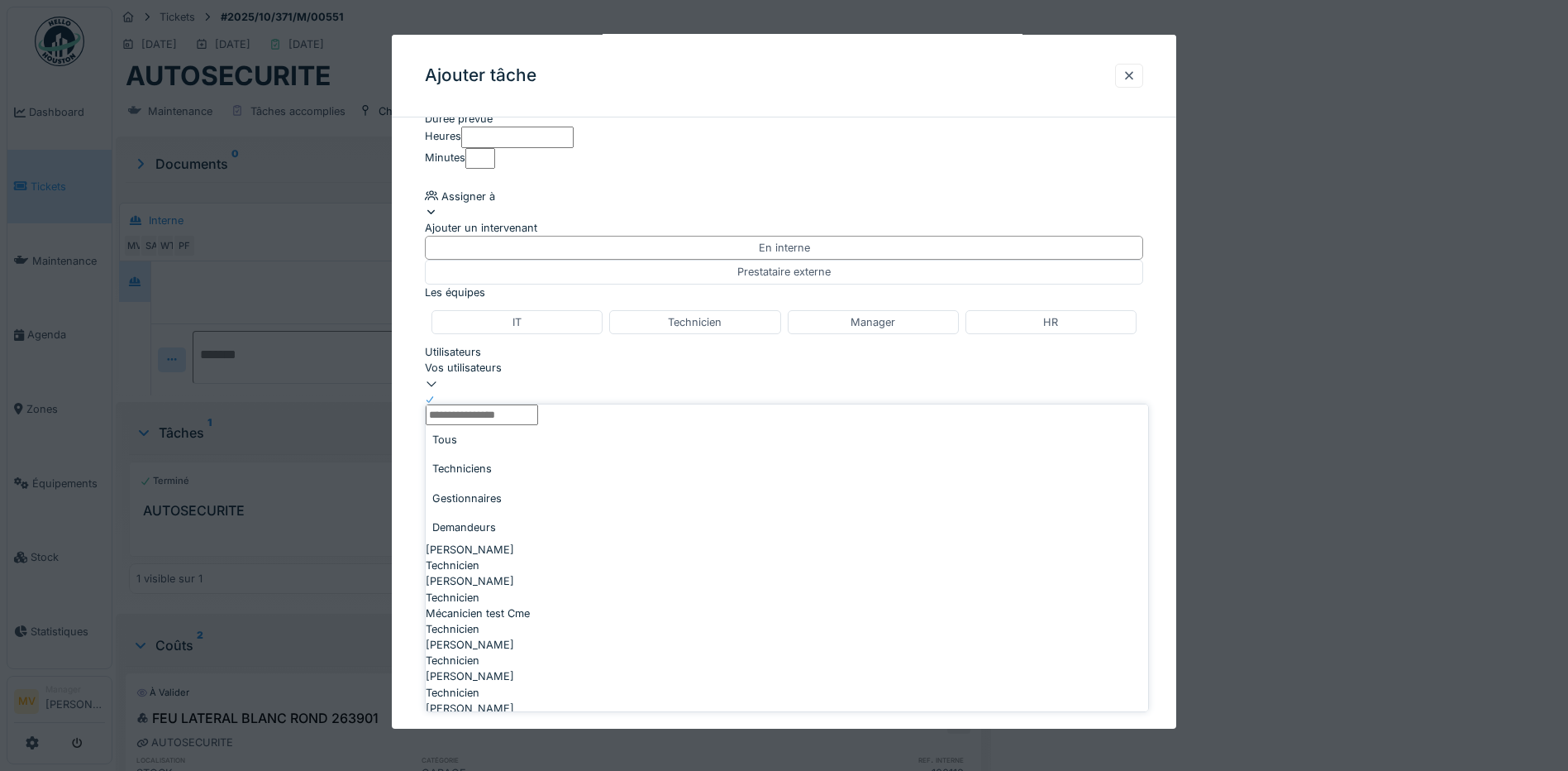
click at [534, 376] on div "Vos utilisateurs" at bounding box center [784, 368] width 719 height 16
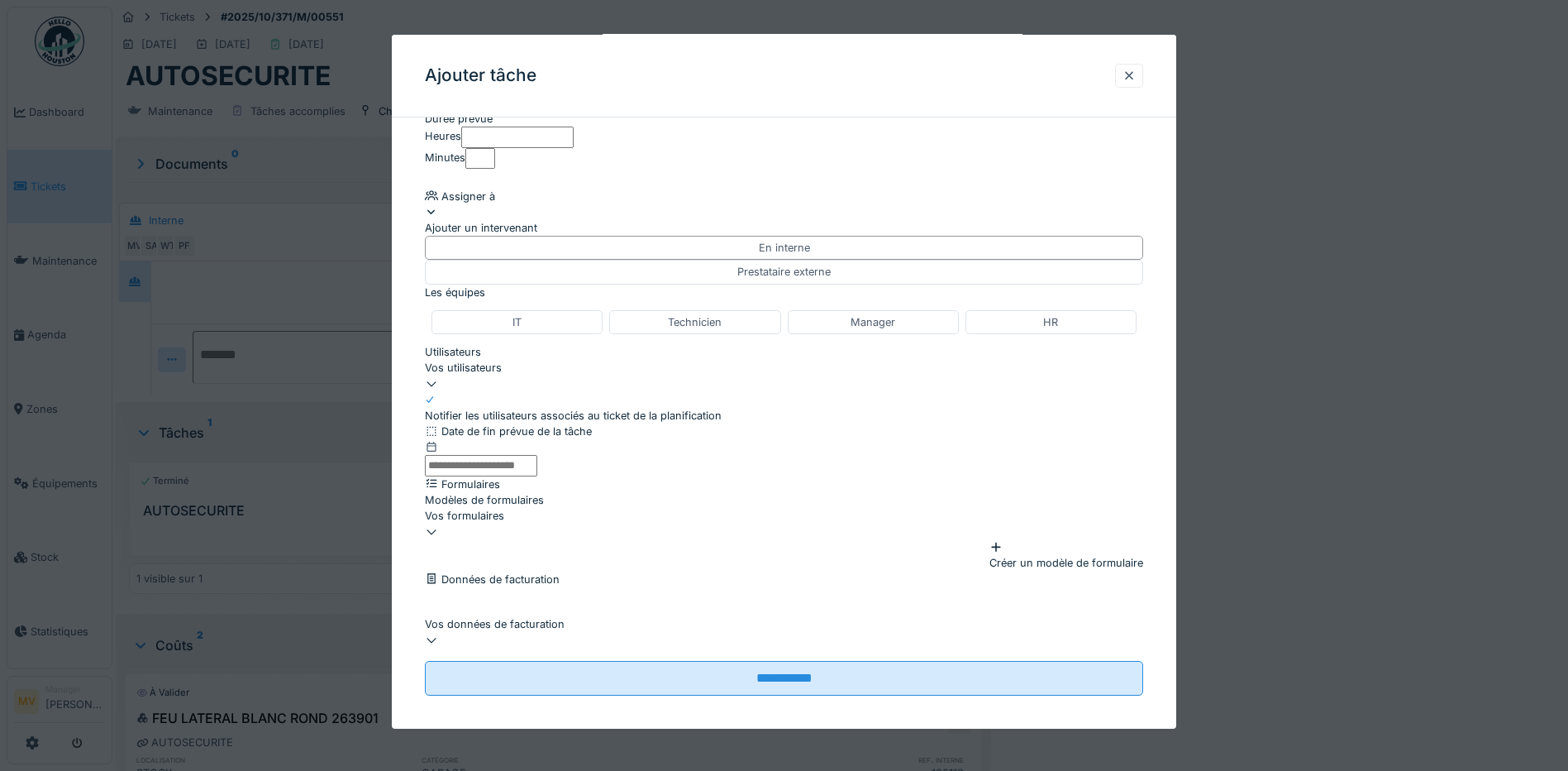
click at [536, 376] on div "Vos utilisateurs" at bounding box center [784, 368] width 719 height 16
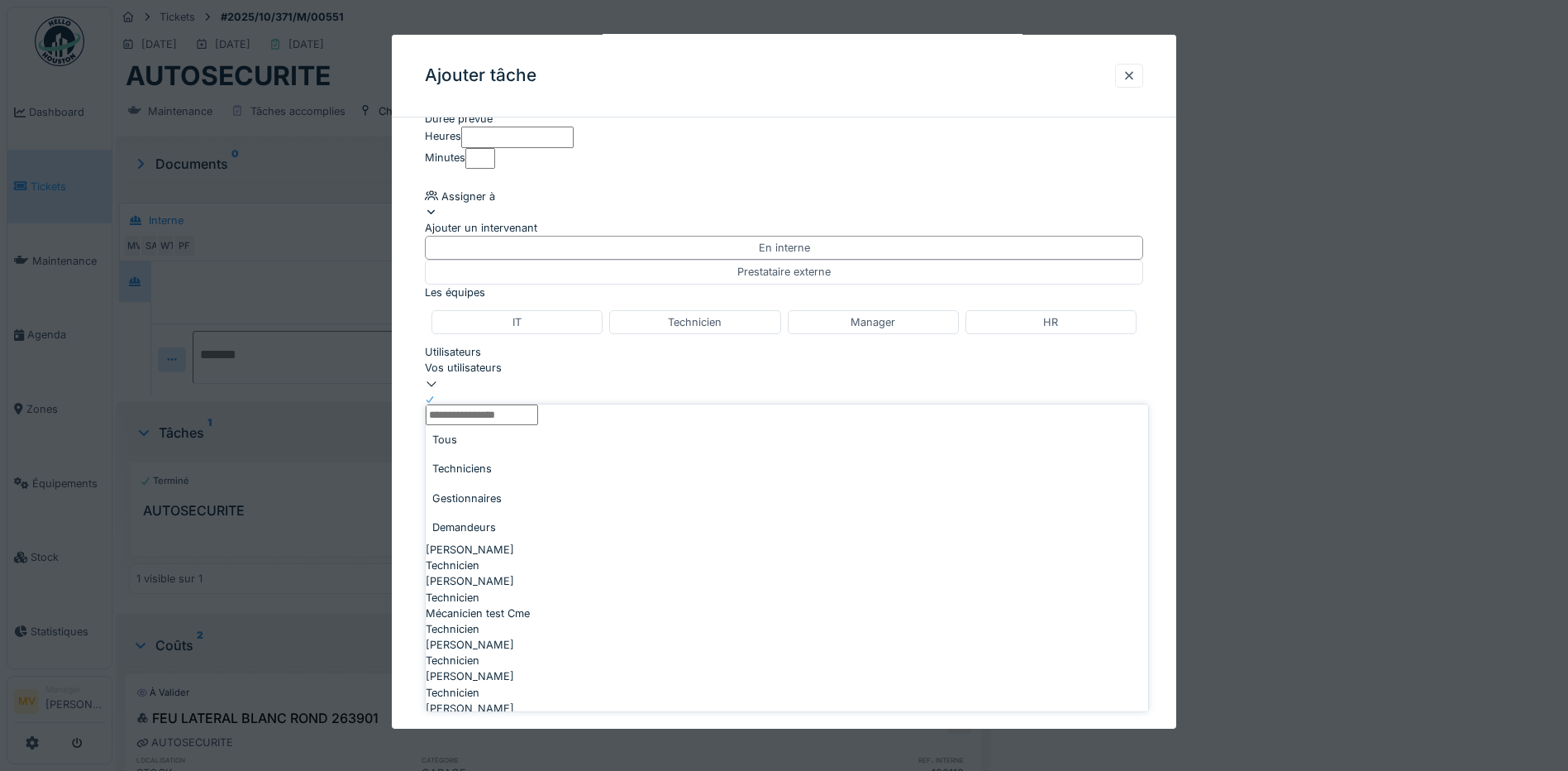
click at [538, 425] on input "Utilisateurs" at bounding box center [482, 414] width 113 height 21
click at [537, 573] on div "[PERSON_NAME]" at bounding box center [787, 581] width 722 height 16
type input "****"
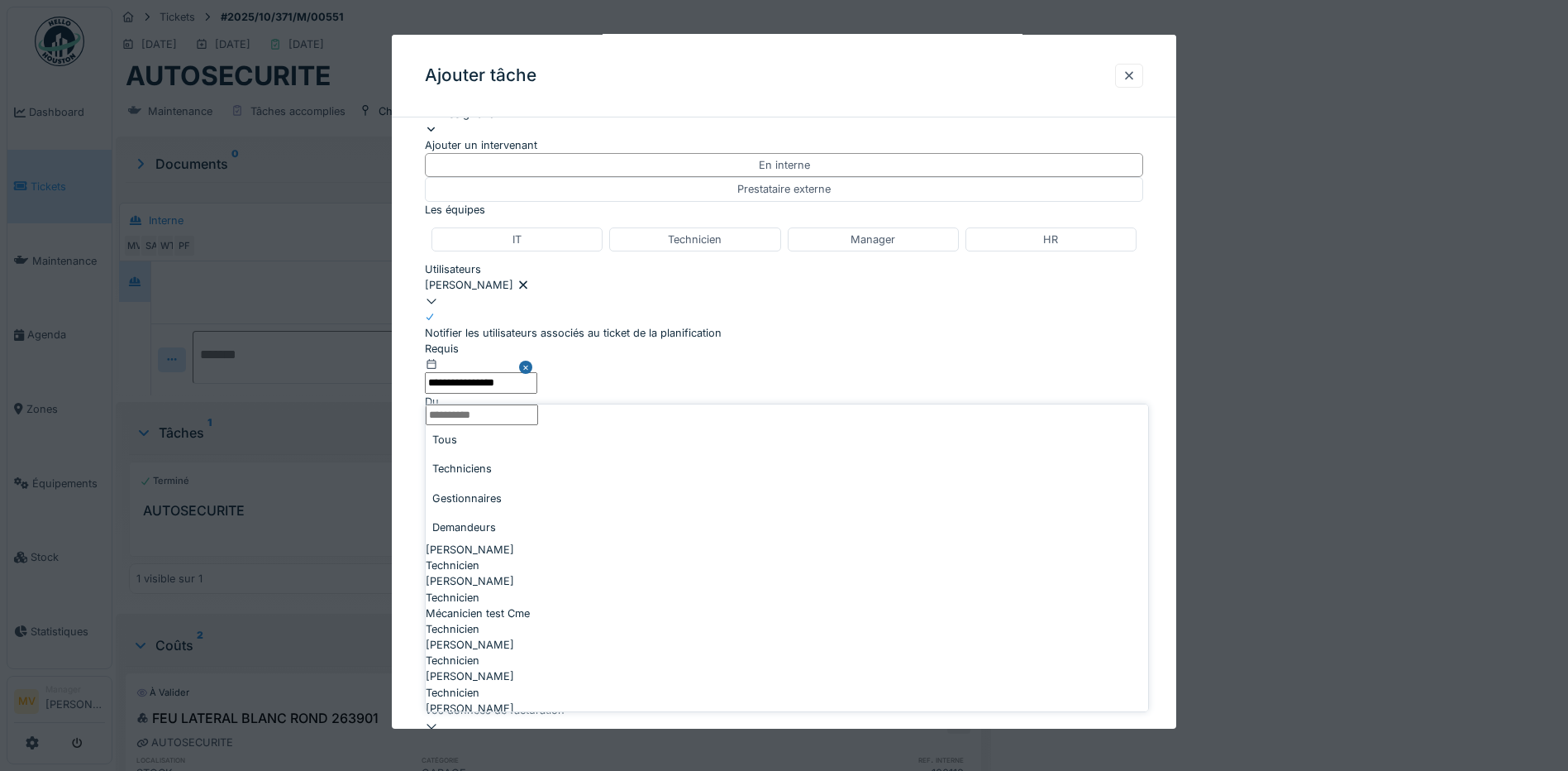
click at [612, 292] on div "[PERSON_NAME]" at bounding box center [784, 285] width 719 height 16
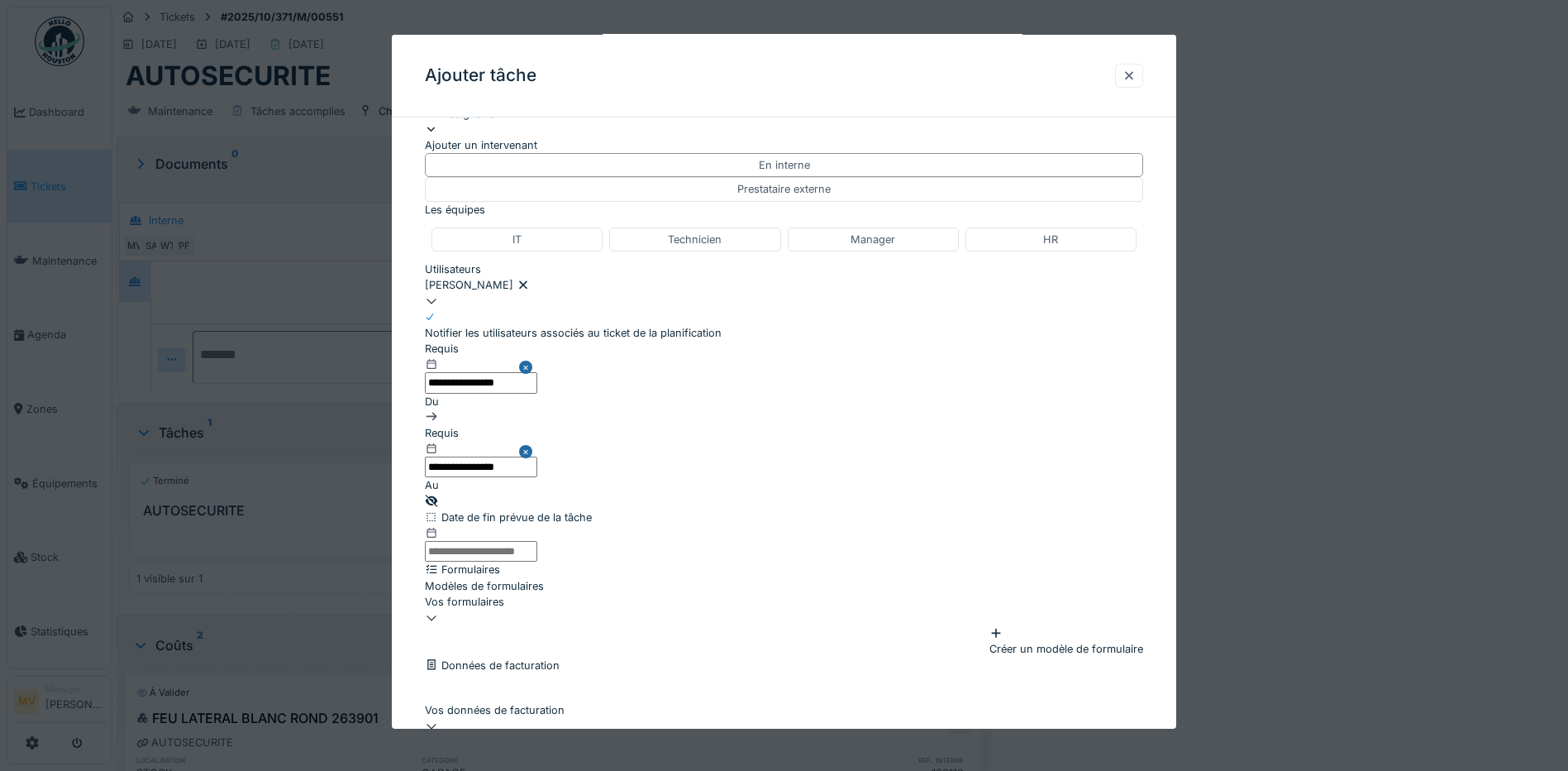
click at [537, 394] on button "Close" at bounding box center [528, 367] width 18 height 53
click at [537, 393] on input "text" at bounding box center [481, 382] width 113 height 21
click at [468, 88] on div "22" at bounding box center [476, 76] width 22 height 22
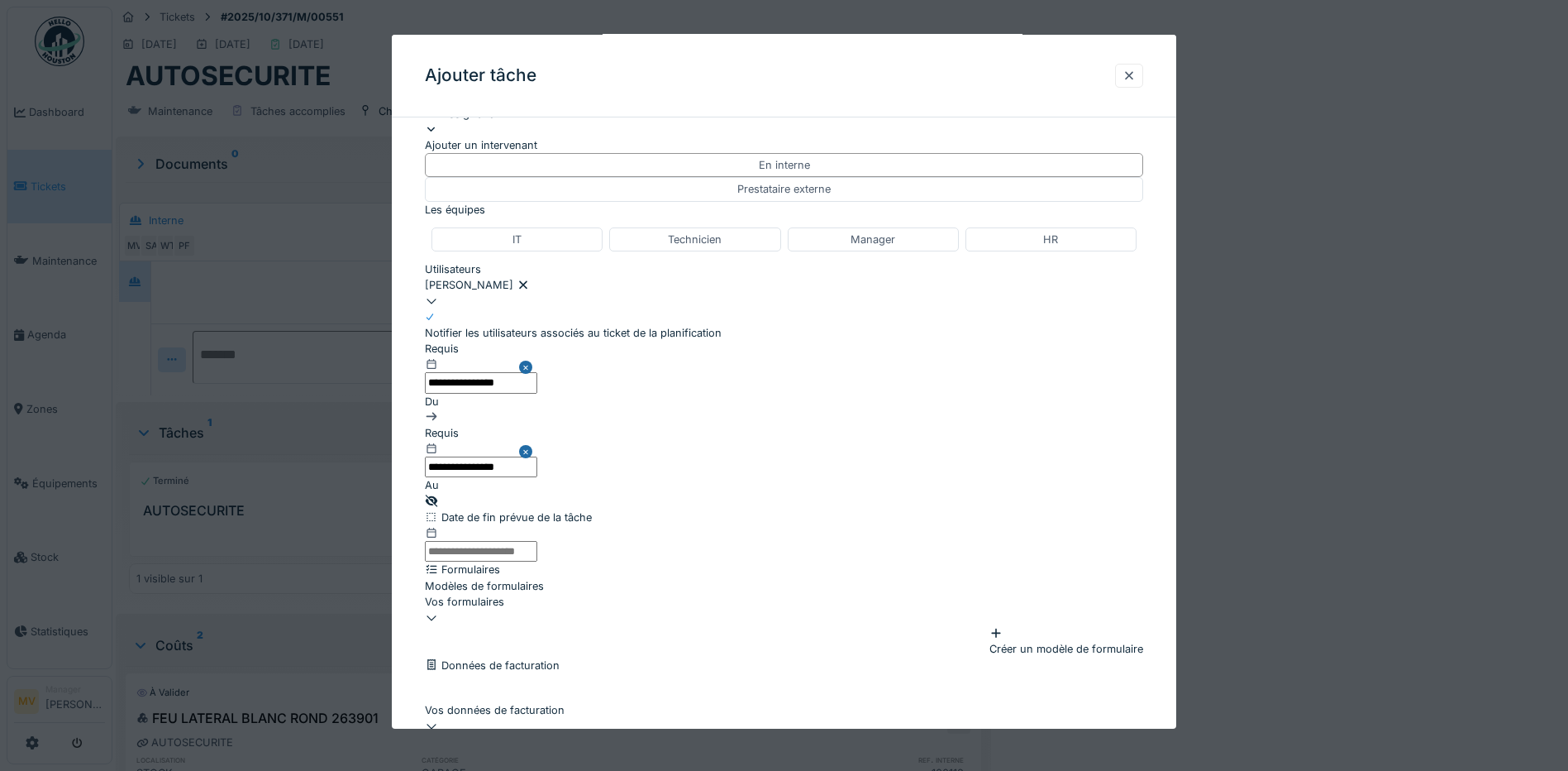
click at [537, 478] on input "**********" at bounding box center [481, 467] width 113 height 21
click at [488, 88] on div "22" at bounding box center [476, 76] width 22 height 22
click at [1040, 341] on div "Notifier les utilisateurs associés au ticket de la planification" at bounding box center [784, 333] width 719 height 16
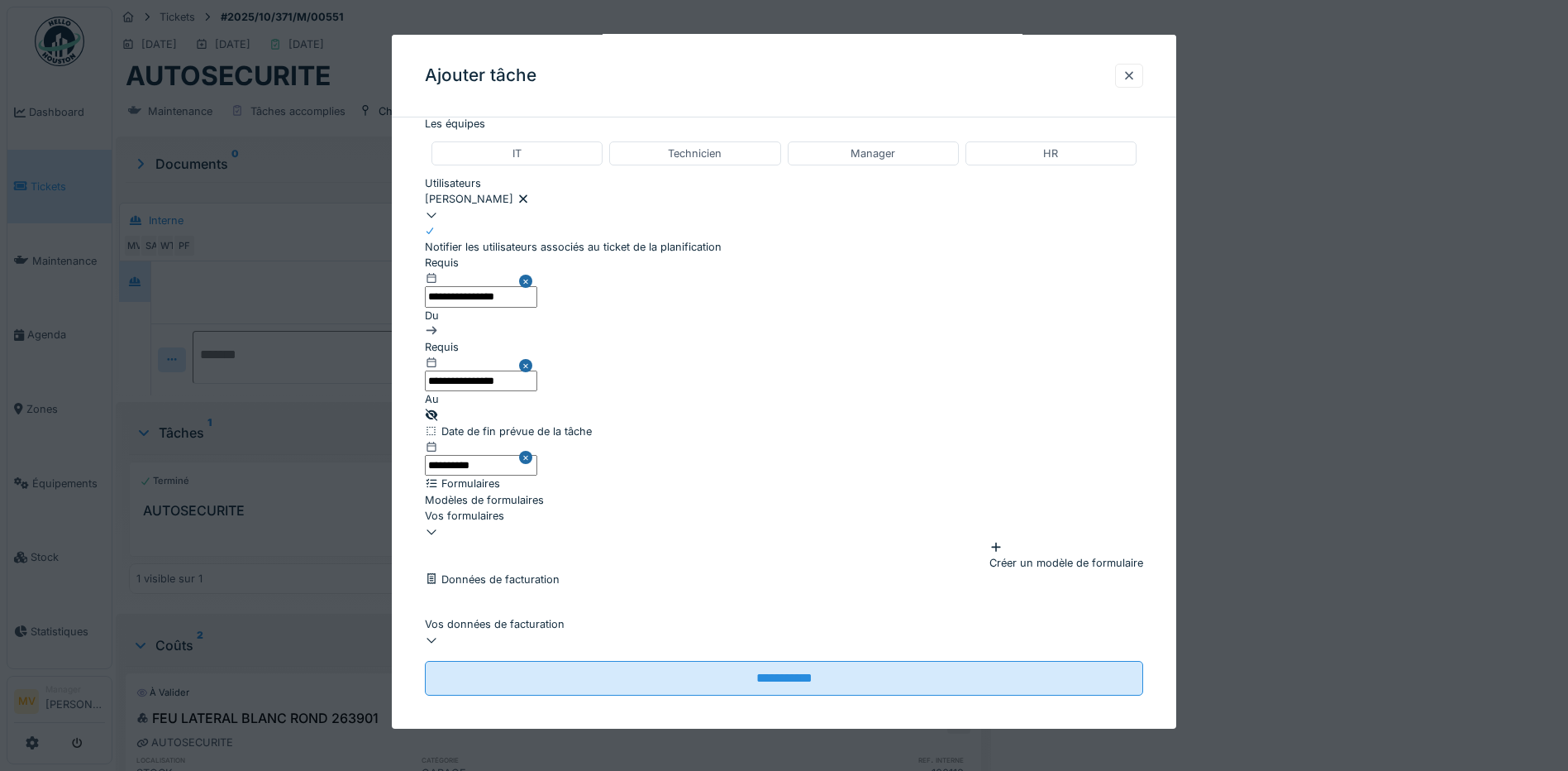
scroll to position [402, 0]
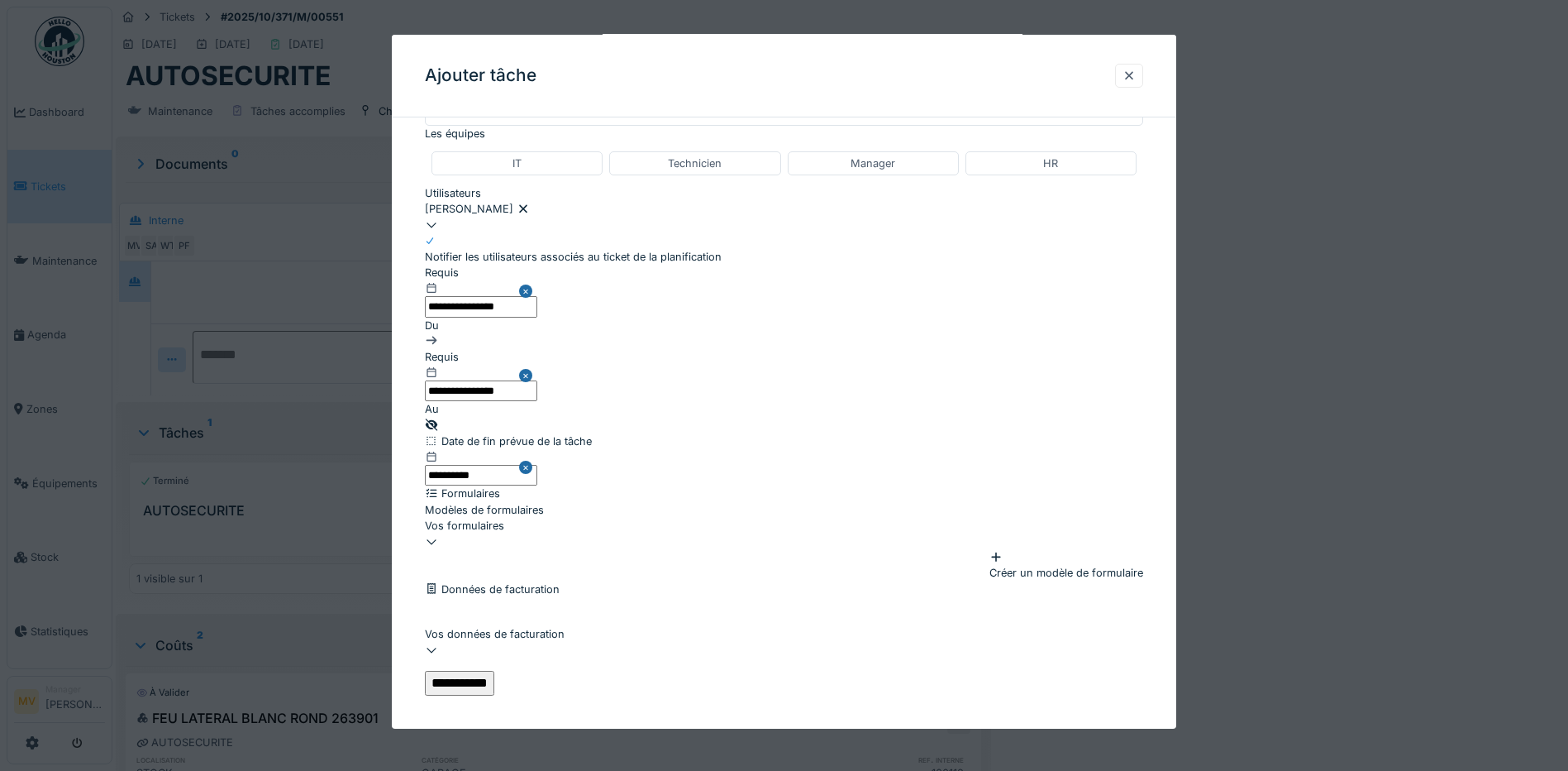
click at [494, 671] on input "**********" at bounding box center [459, 683] width 70 height 25
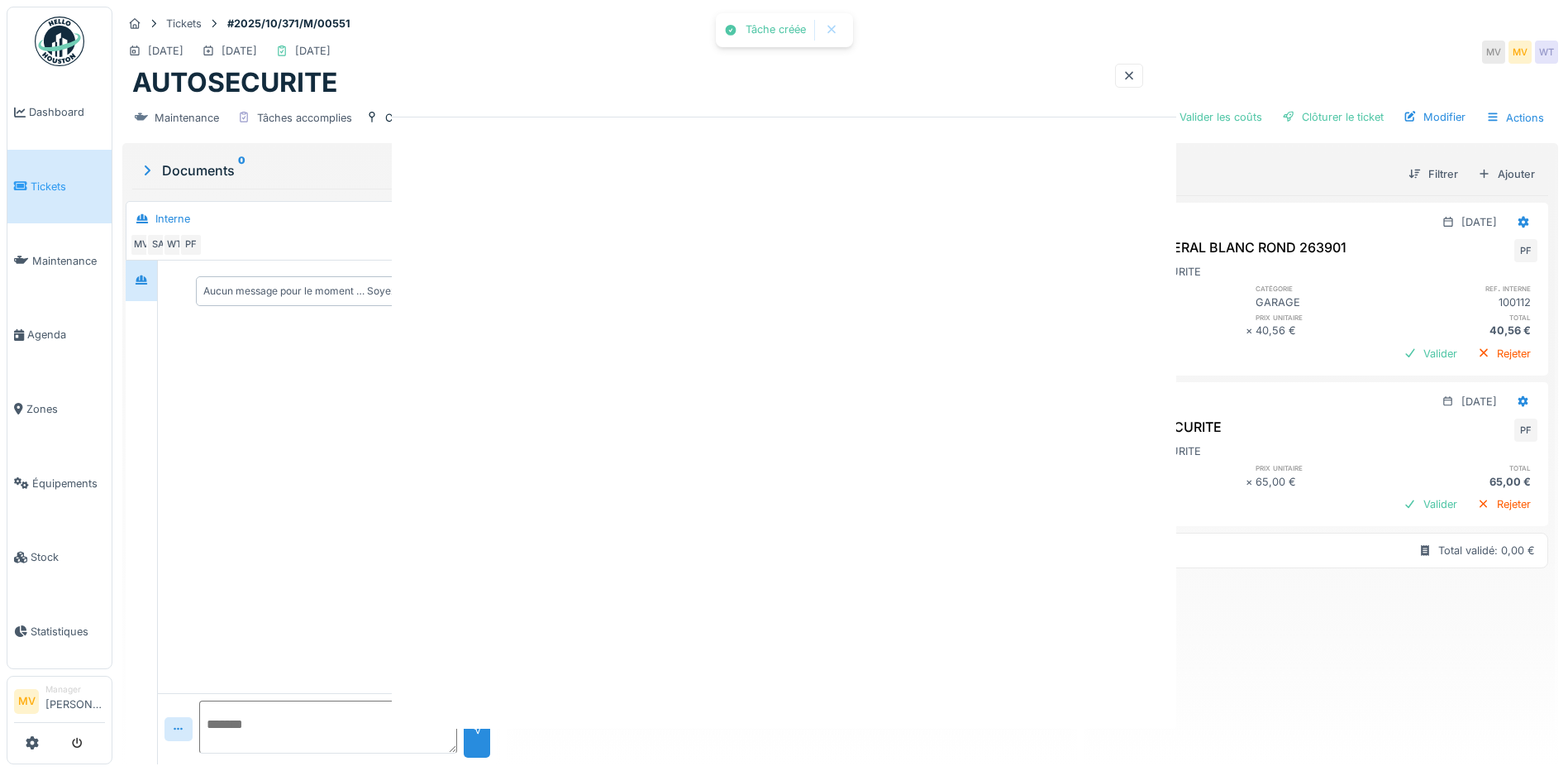
scroll to position [0, 0]
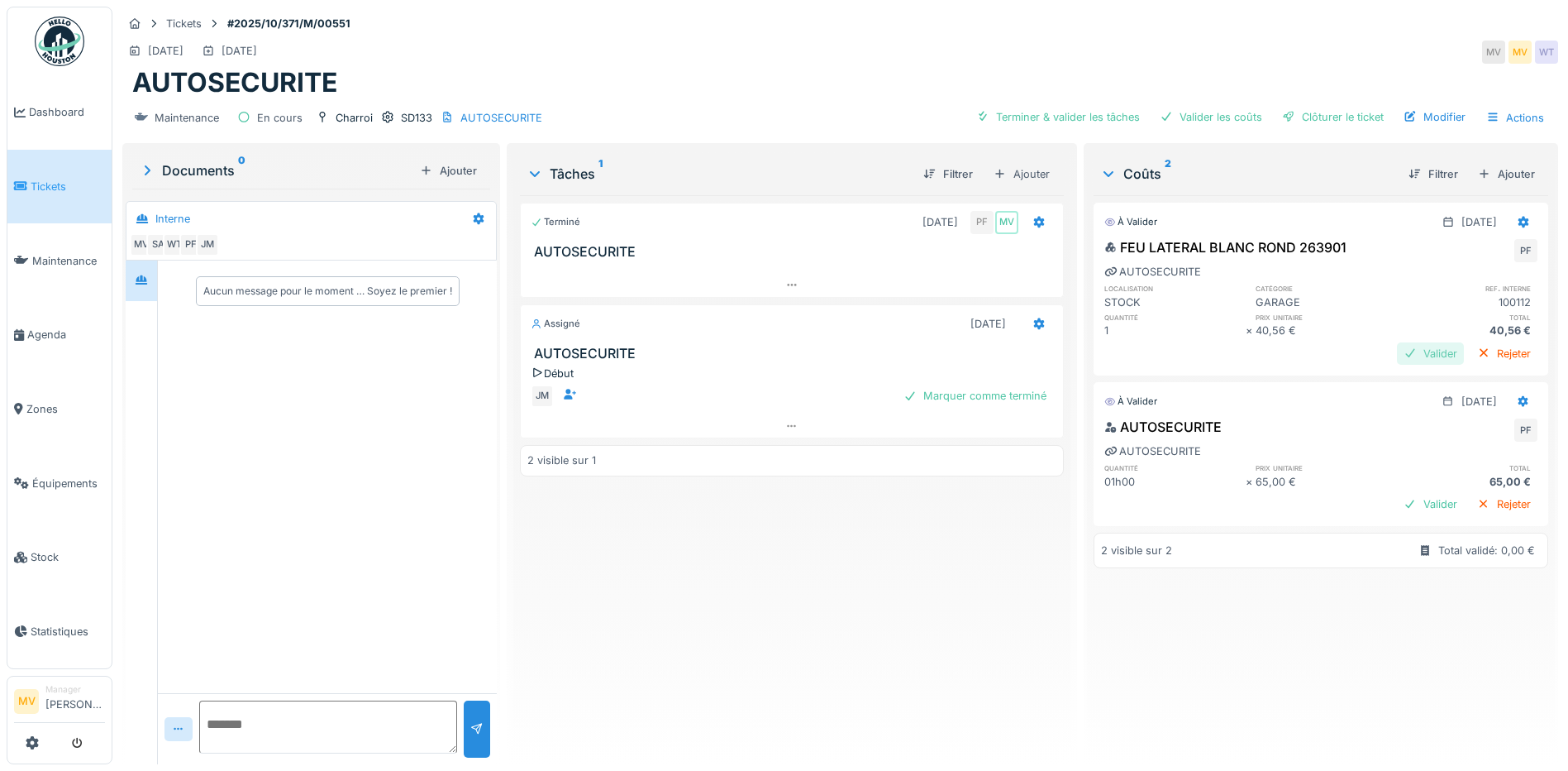
click at [1414, 349] on div "Valider" at bounding box center [1430, 353] width 67 height 22
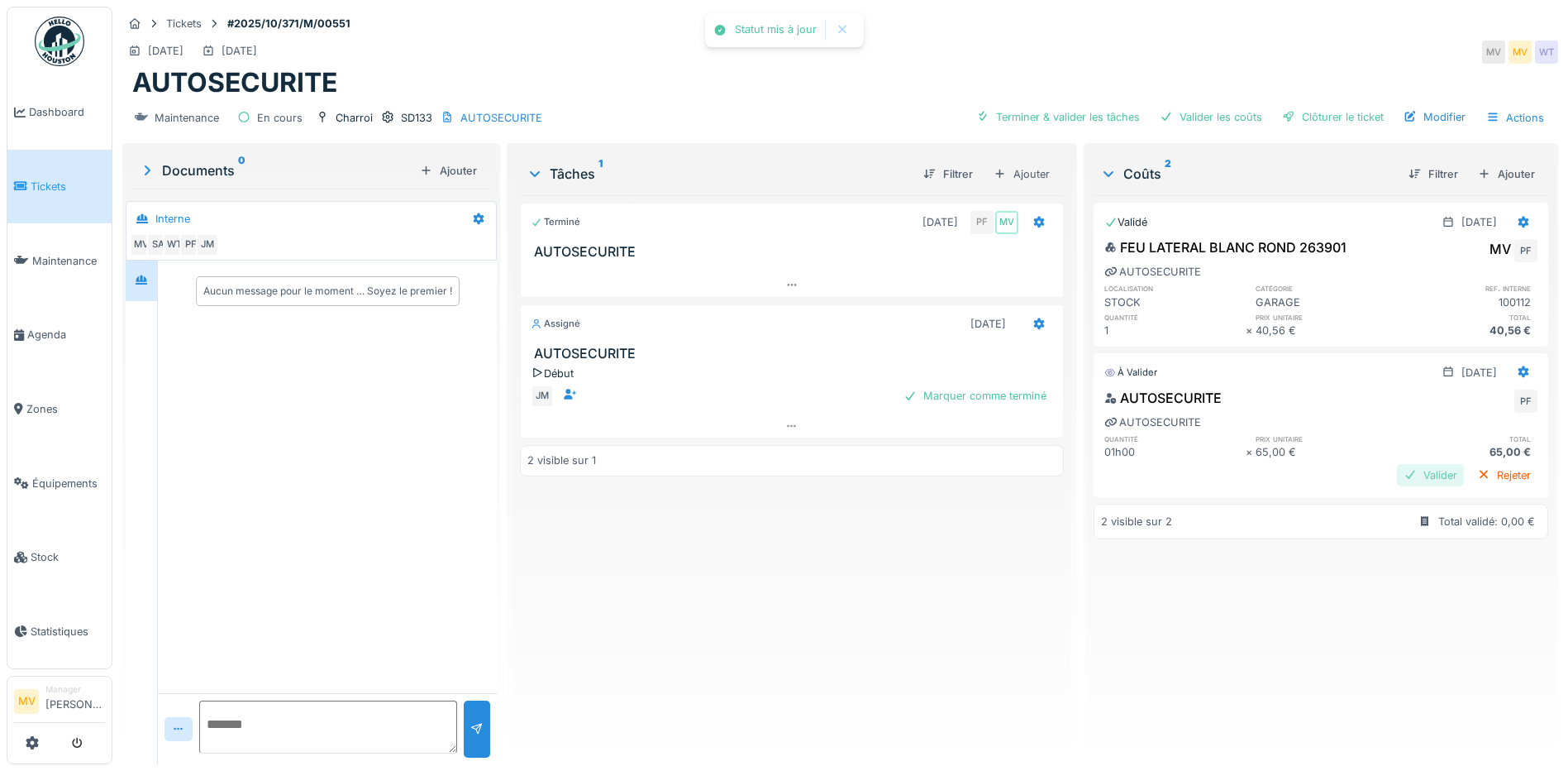
click at [1397, 473] on div "Valider" at bounding box center [1430, 475] width 67 height 22
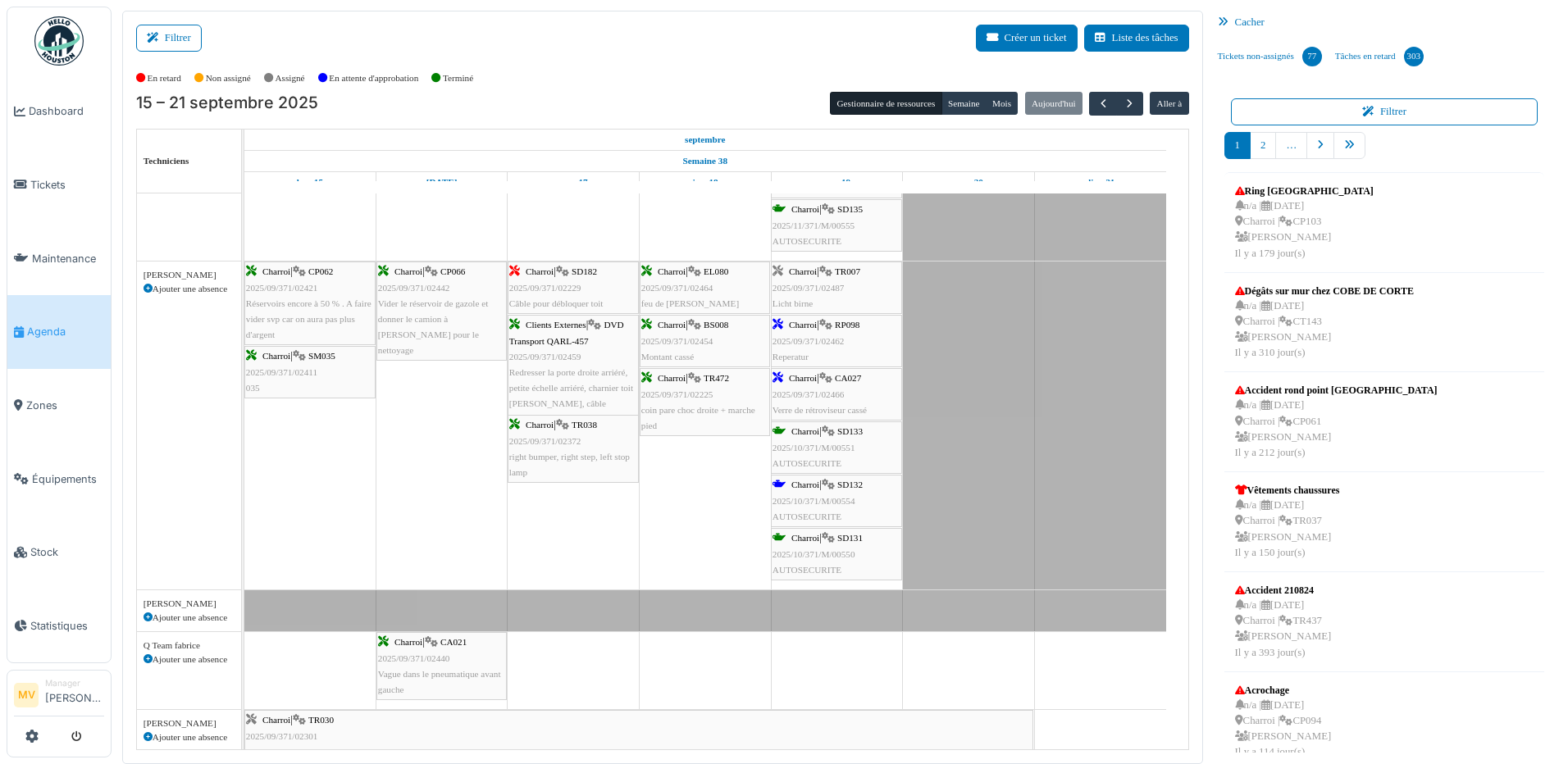
scroll to position [842, 0]
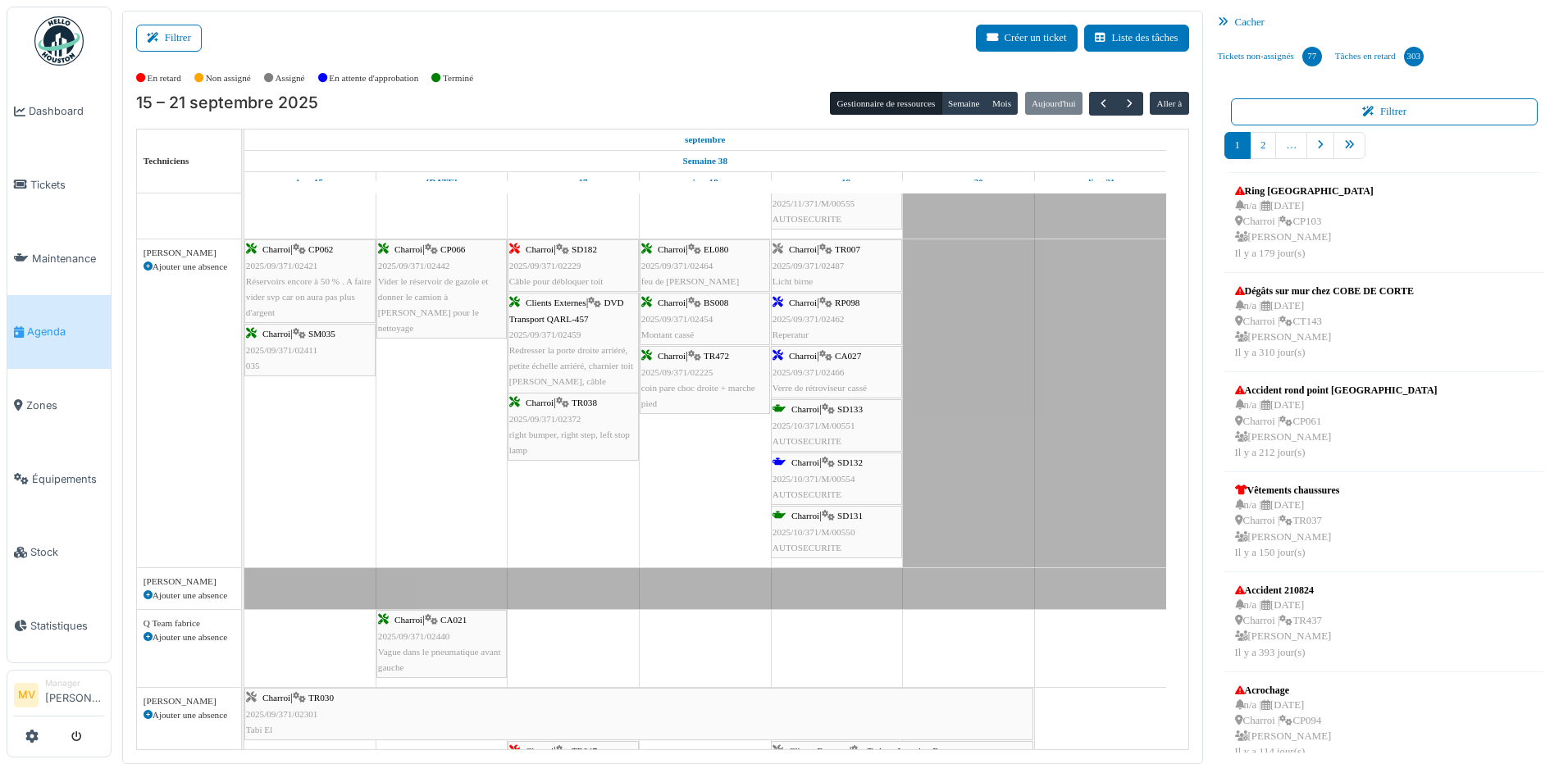
click at [813, 365] on div "Charroi | CA027 2025/09/371/02466 Verre de rétroviseur cassé" at bounding box center [836, 372] width 128 height 48
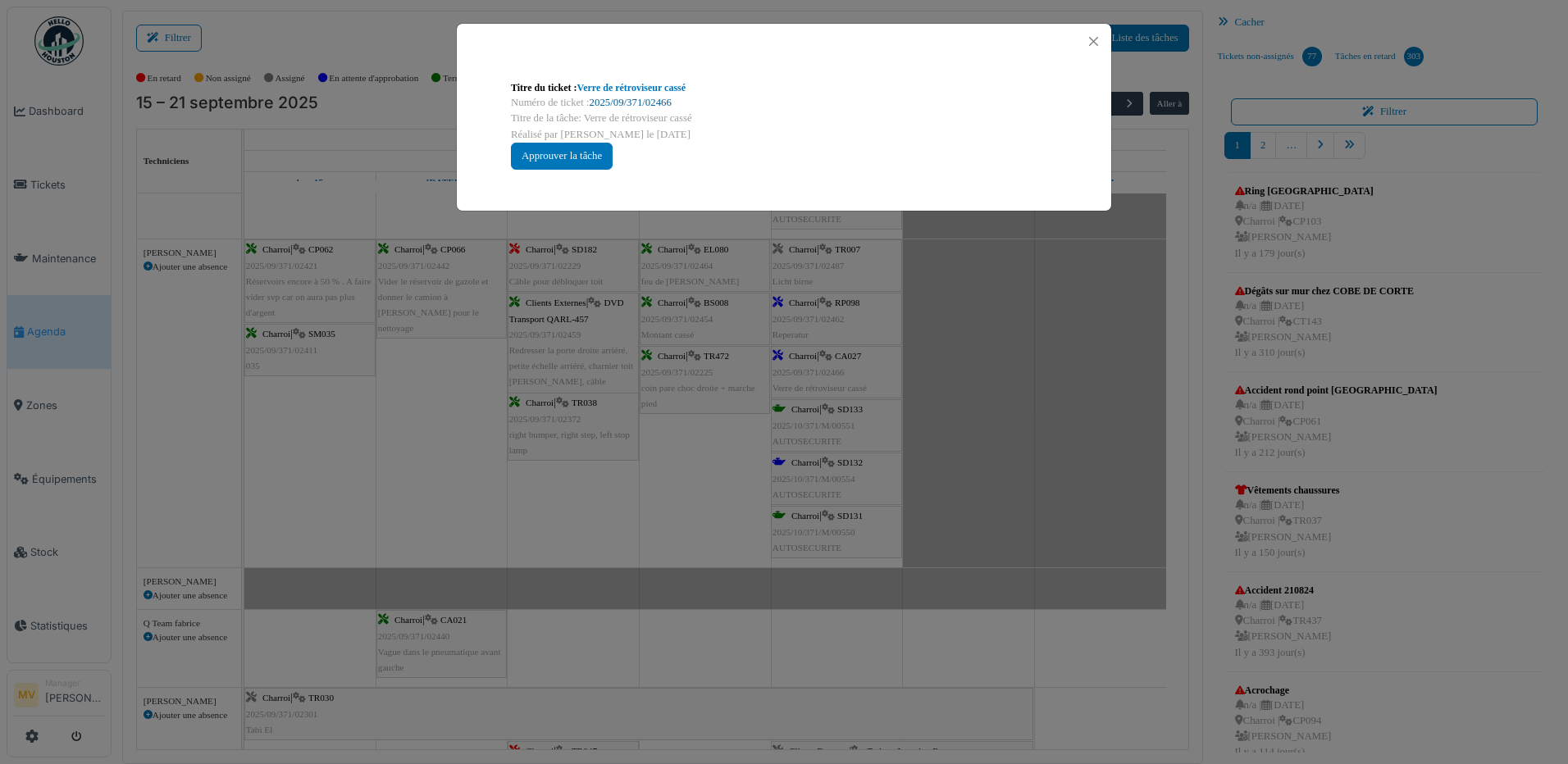
click at [661, 100] on link "2025/09/371/02466" at bounding box center [631, 102] width 82 height 12
click at [1052, 388] on div "Titre du ticket : Verre de rétroviseur cassé Numéro de ticket : 2025/09/371/024…" at bounding box center [784, 382] width 1568 height 764
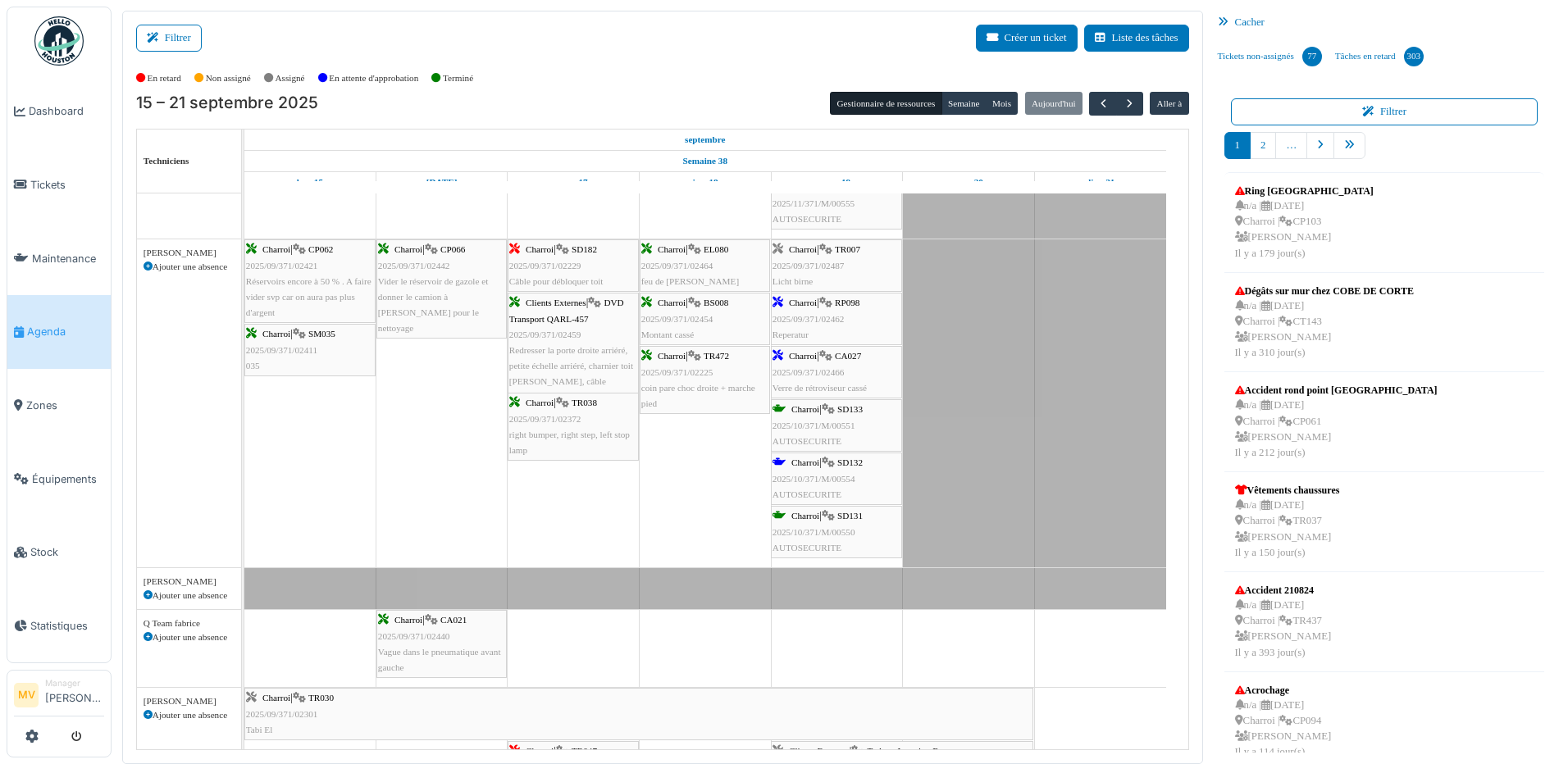
click at [821, 314] on span "2025/09/371/02462" at bounding box center [808, 318] width 72 height 10
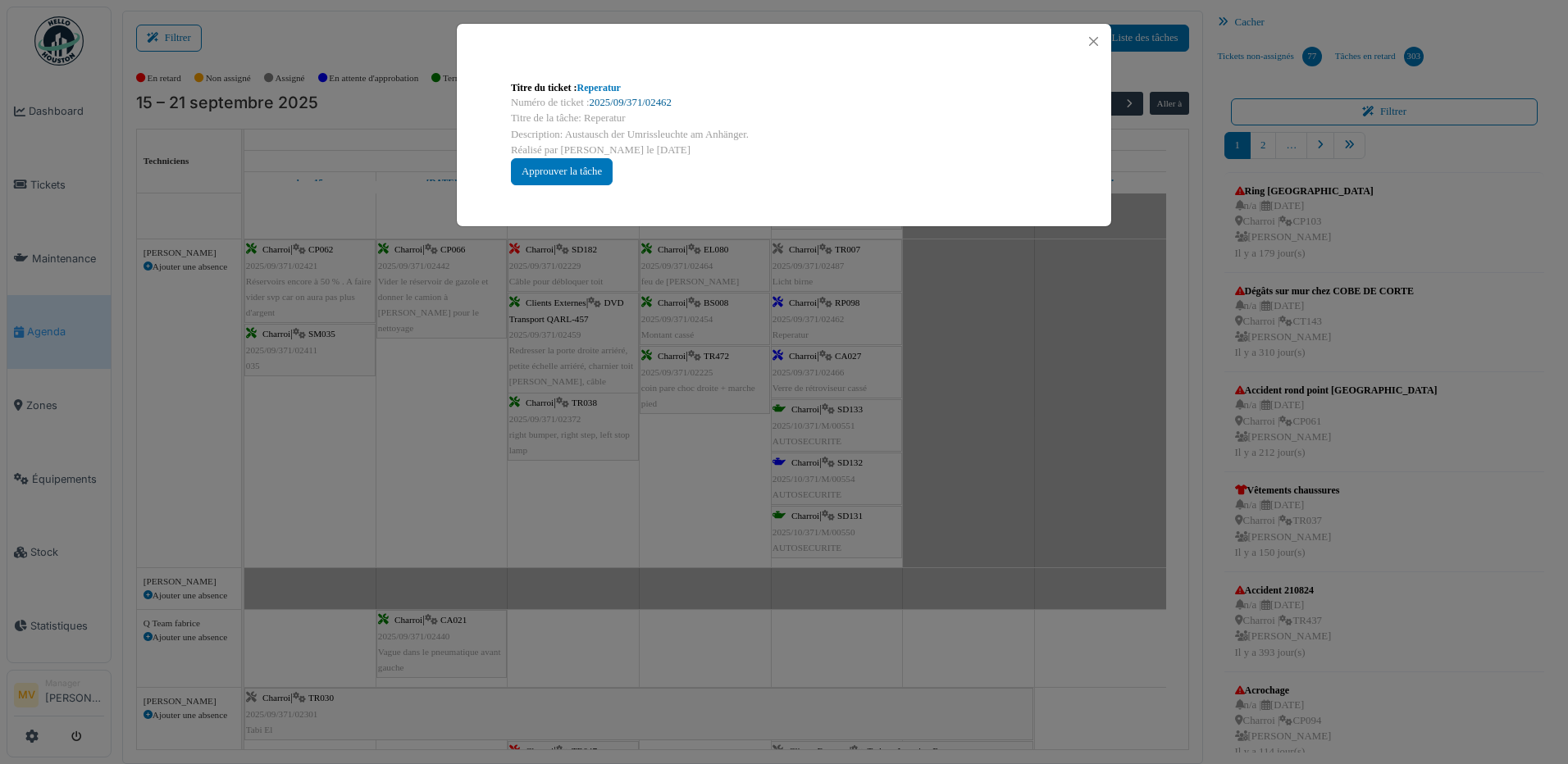
click at [610, 101] on link "2025/09/371/02462" at bounding box center [631, 102] width 82 height 12
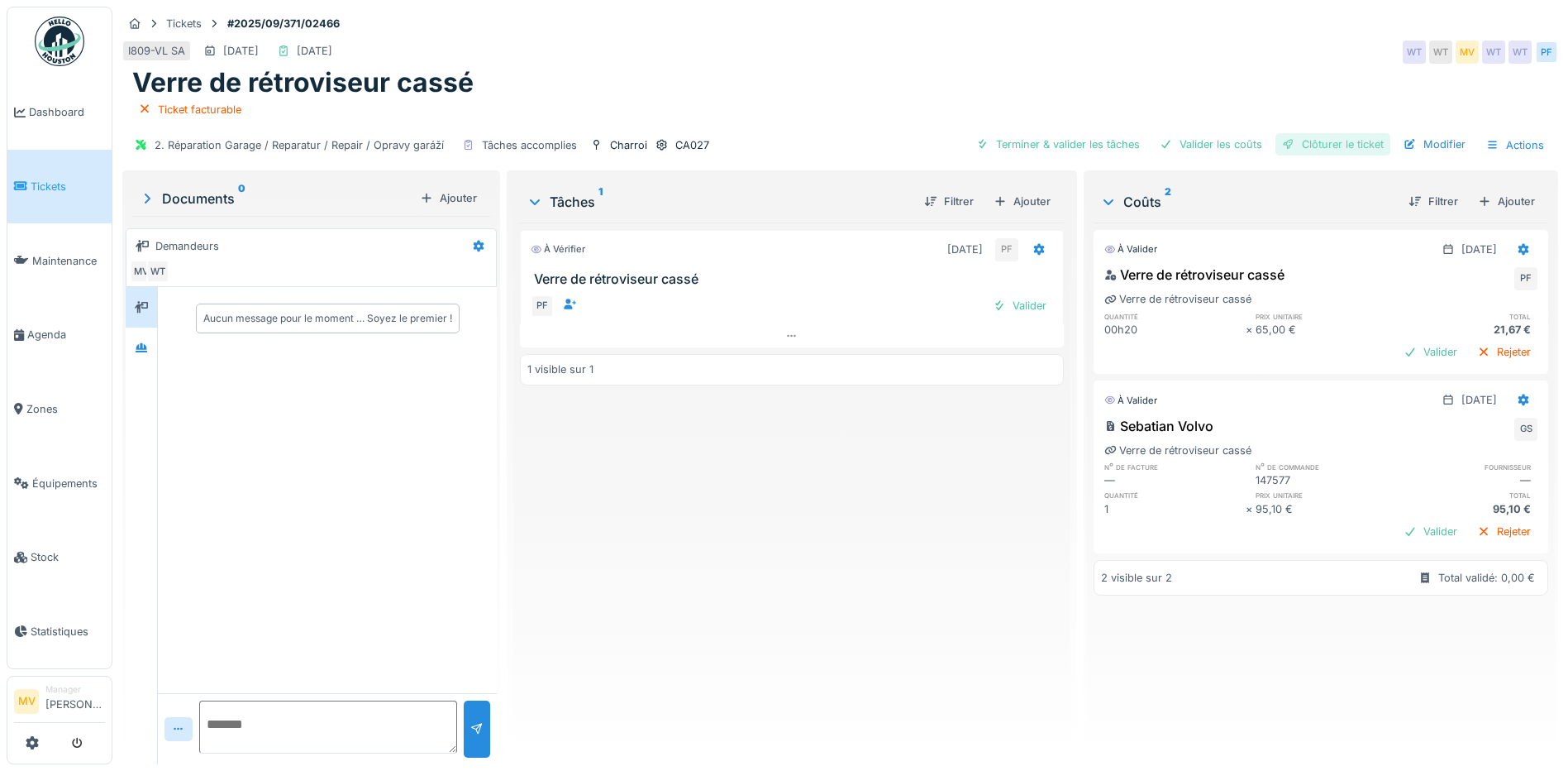
click at [1325, 146] on div "Clôturer le ticket" at bounding box center [1333, 144] width 115 height 22
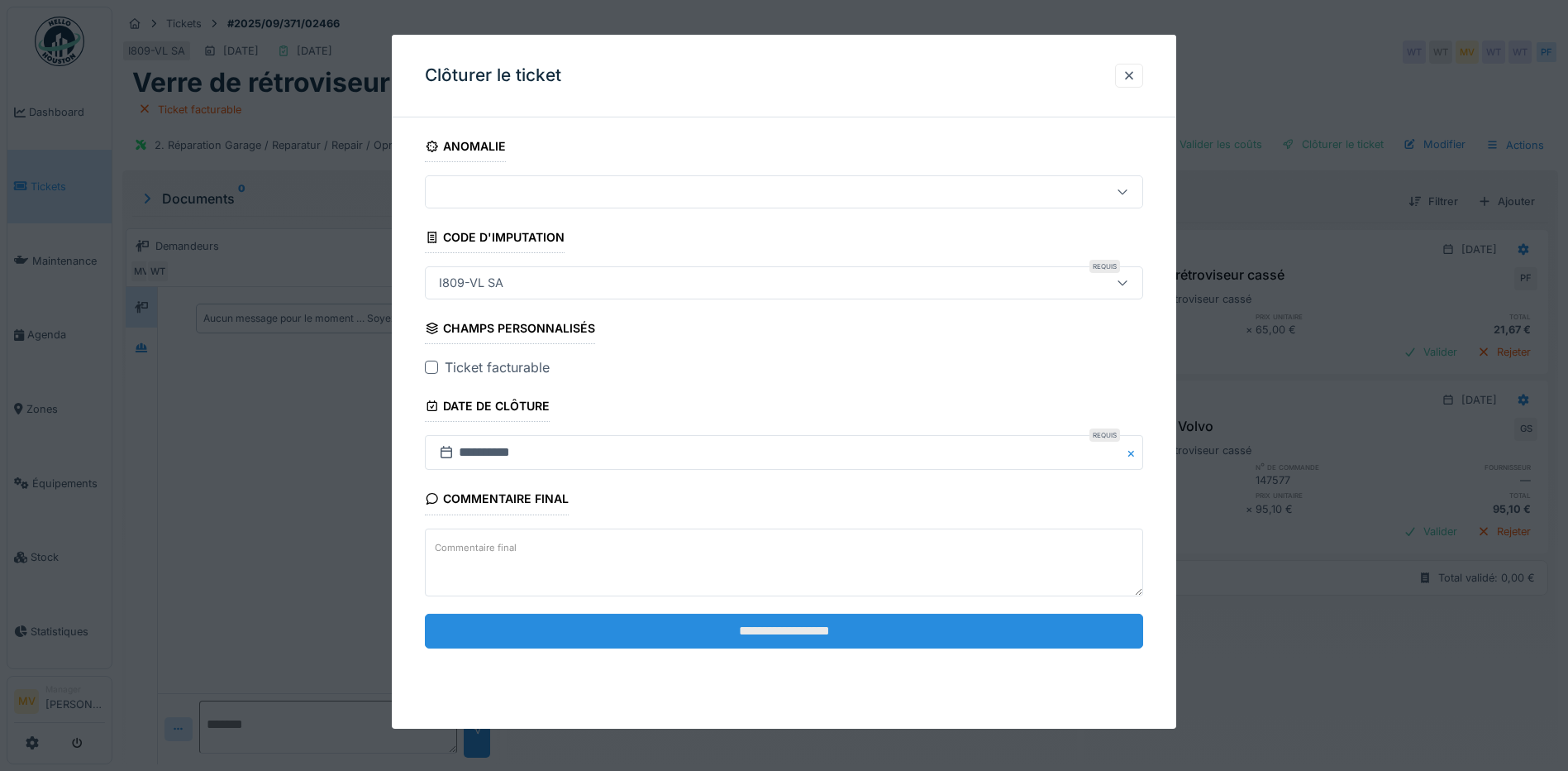
click at [838, 632] on input "**********" at bounding box center [784, 631] width 719 height 35
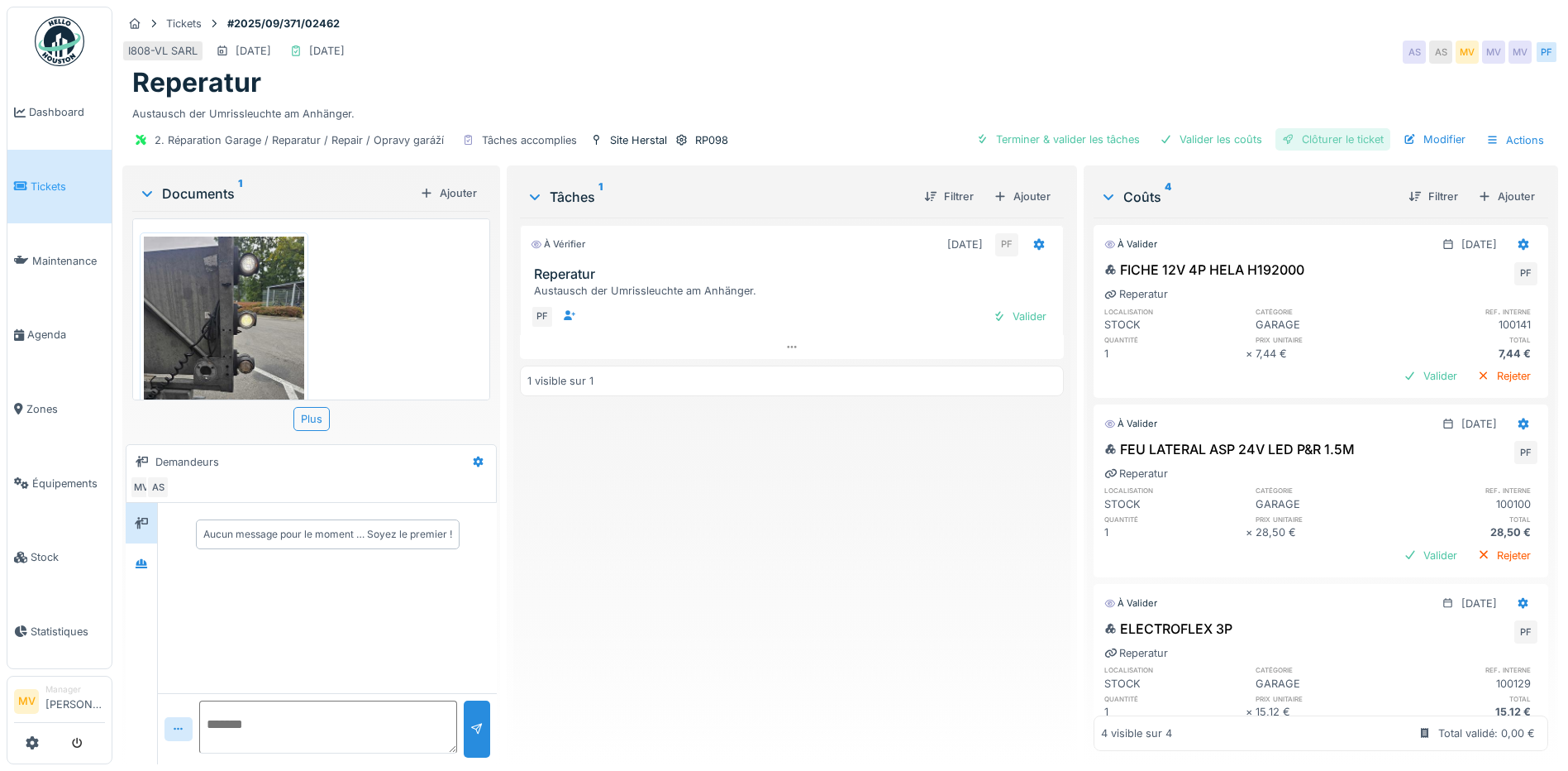
click at [1324, 150] on div "Clôturer le ticket" at bounding box center [1333, 139] width 115 height 22
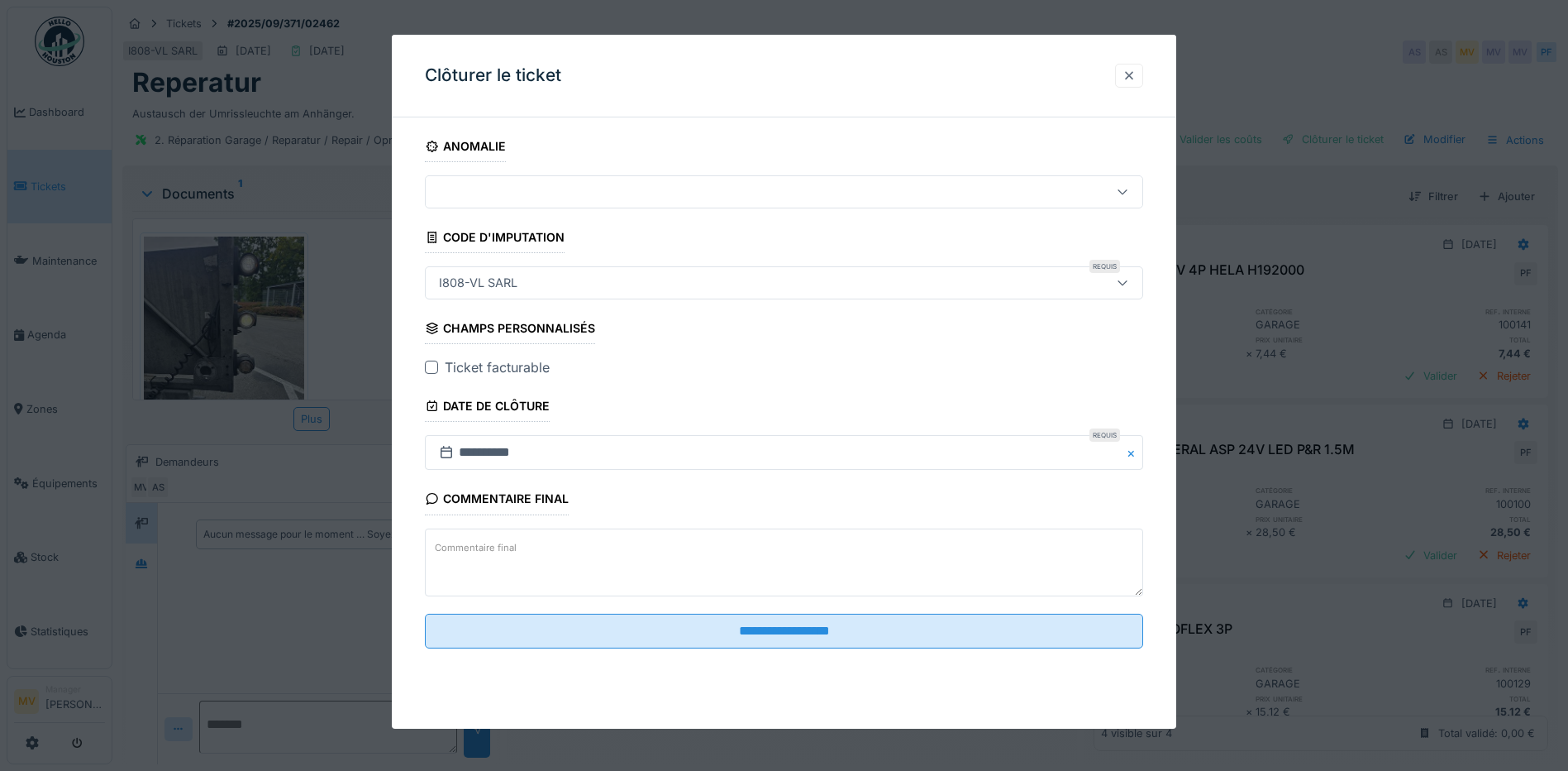
click at [1127, 72] on div at bounding box center [1129, 75] width 28 height 24
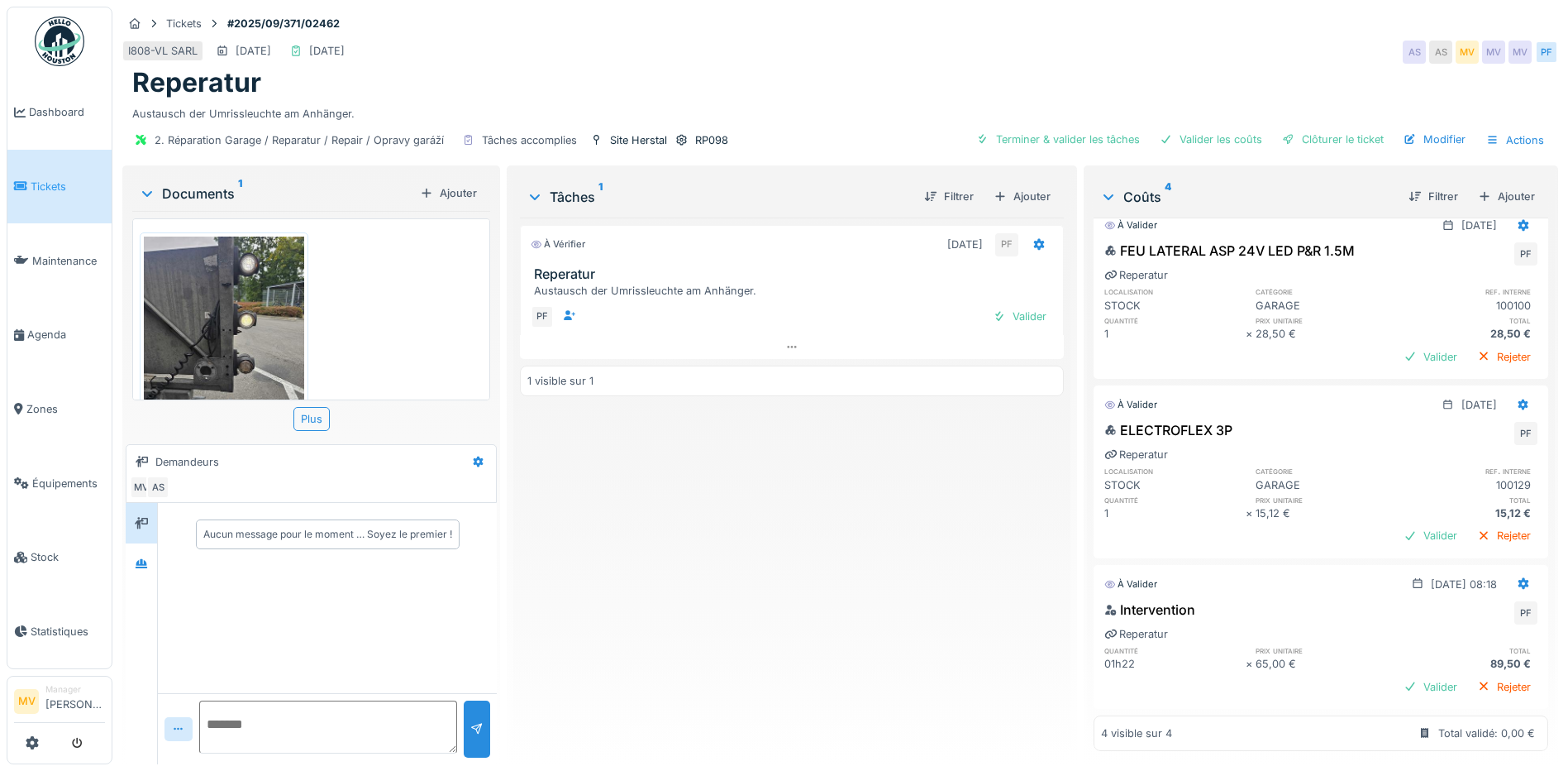
scroll to position [13, 0]
click at [1314, 157] on div "2. Réparation Garage / Reparatur / Repair / Opravy garáží Tâches accomplies Sit…" at bounding box center [840, 140] width 1436 height 38
click at [1316, 147] on div "Clôturer le ticket" at bounding box center [1333, 139] width 115 height 22
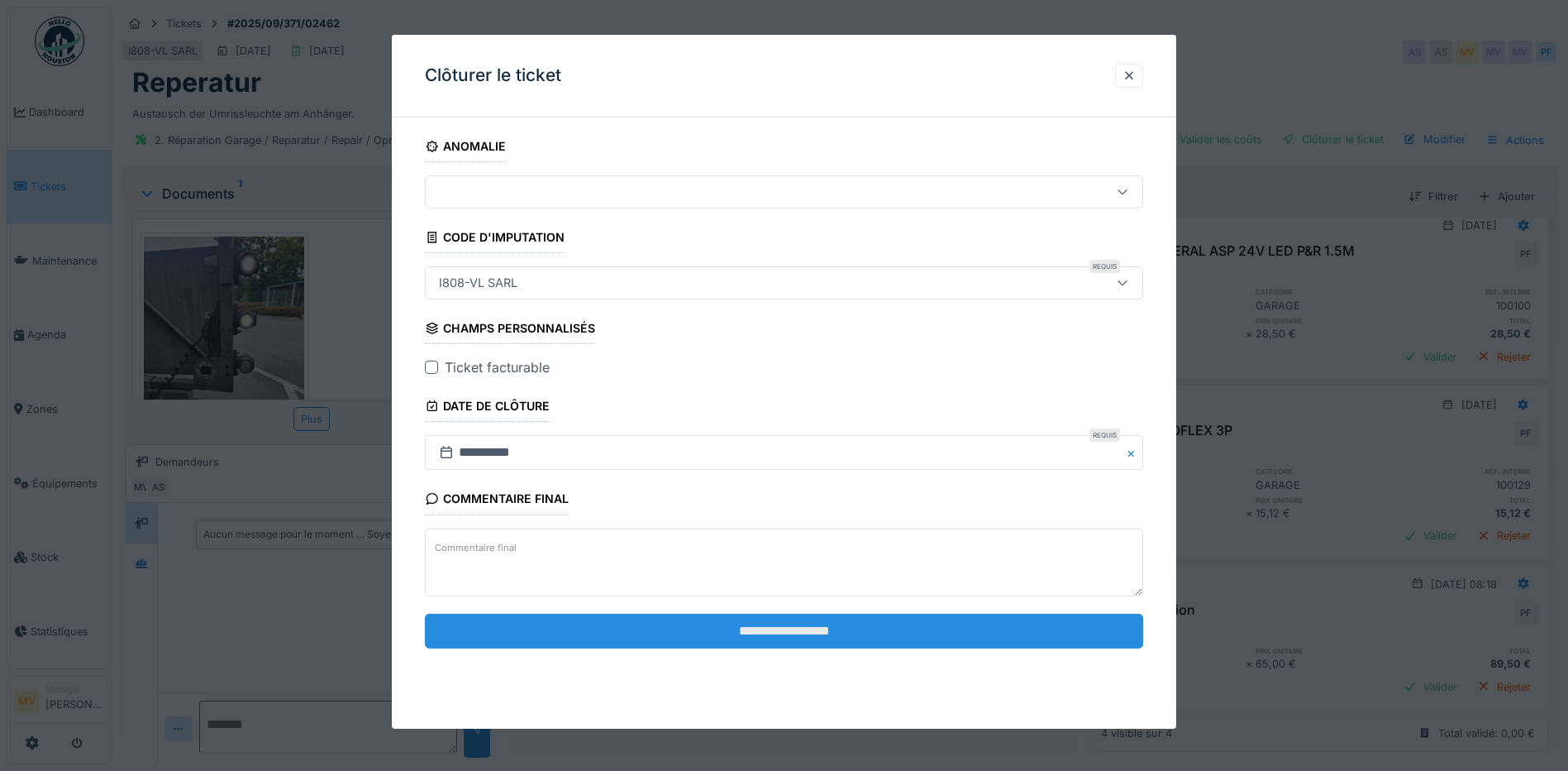
click at [679, 638] on input "**********" at bounding box center [784, 631] width 719 height 35
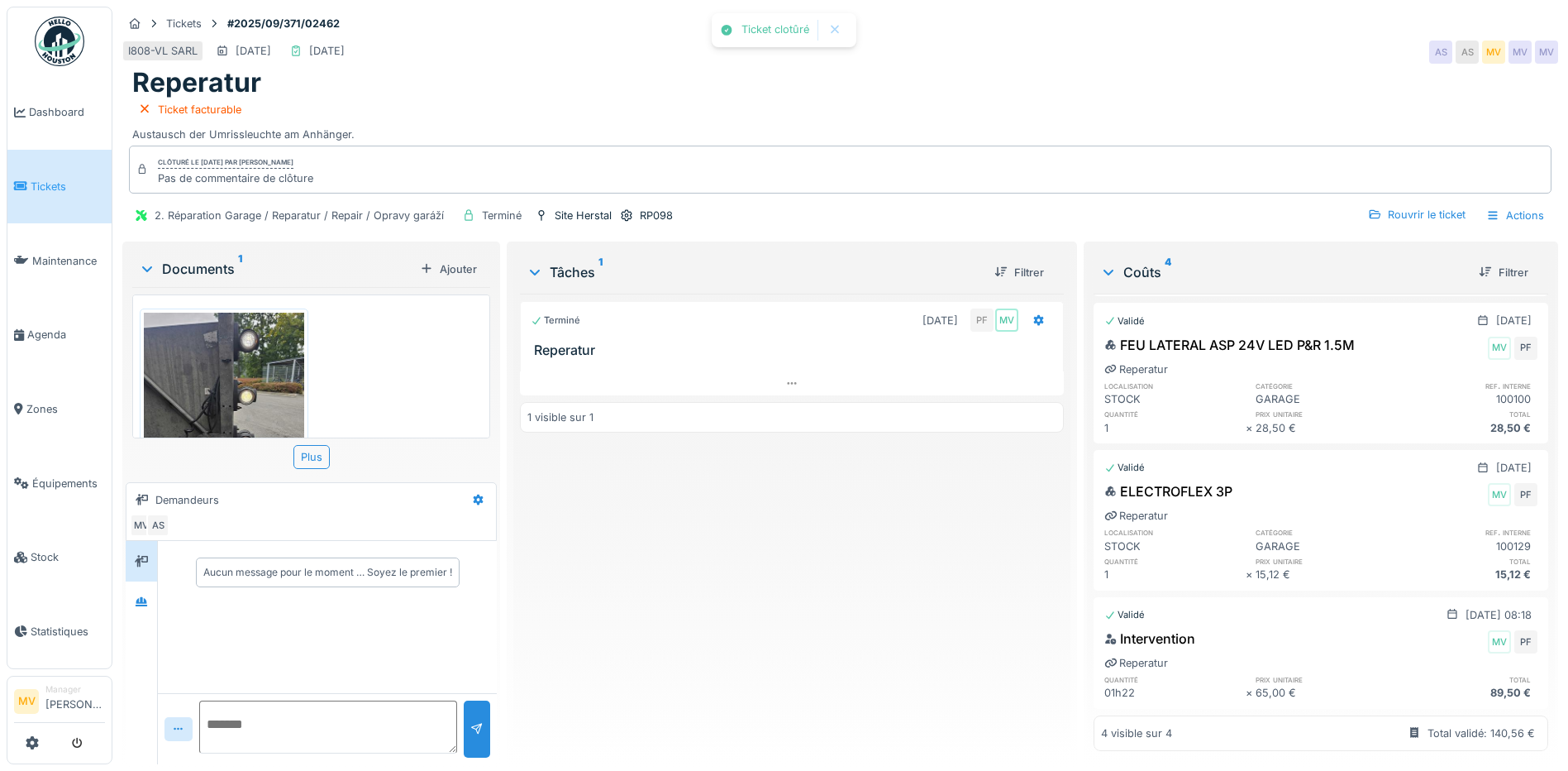
scroll to position [185, 0]
